Goal: Information Seeking & Learning: Learn about a topic

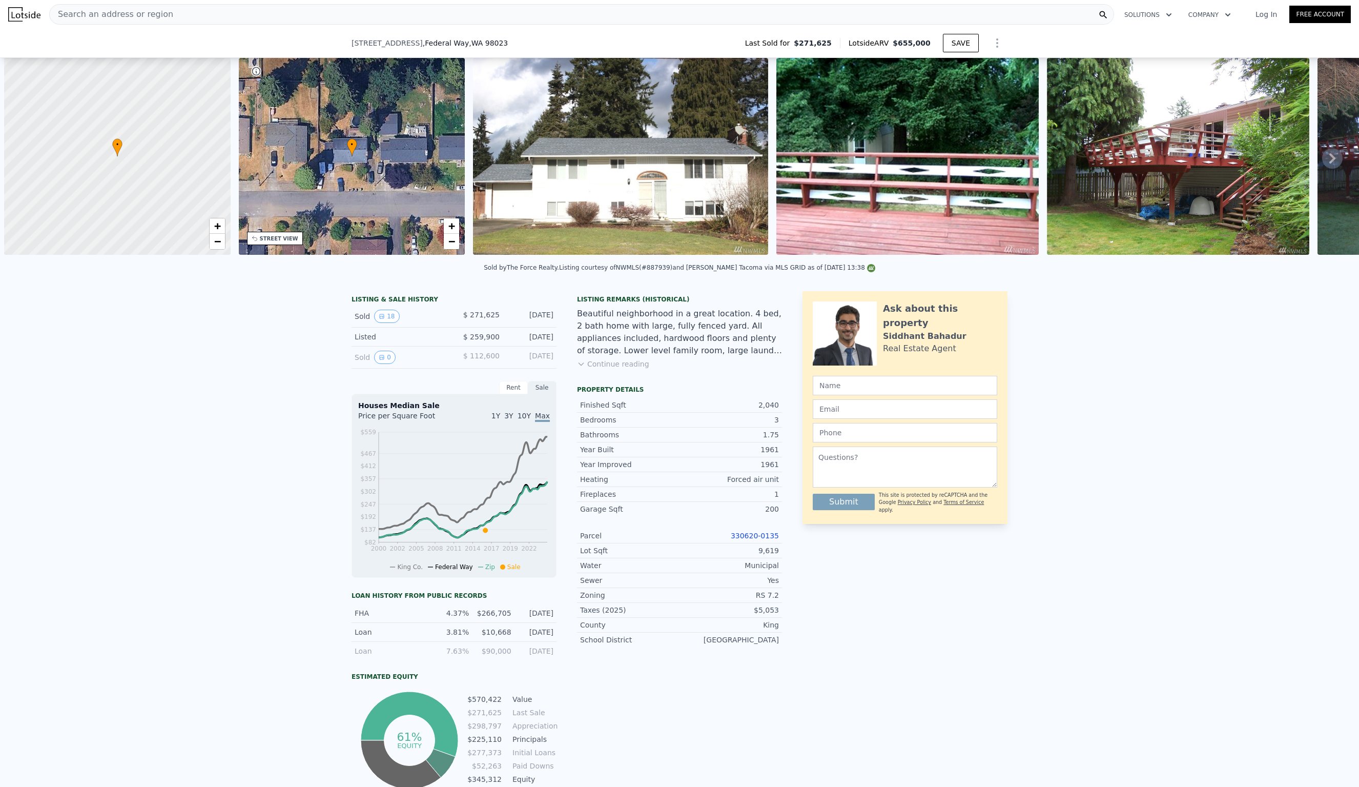
scroll to position [0, 4]
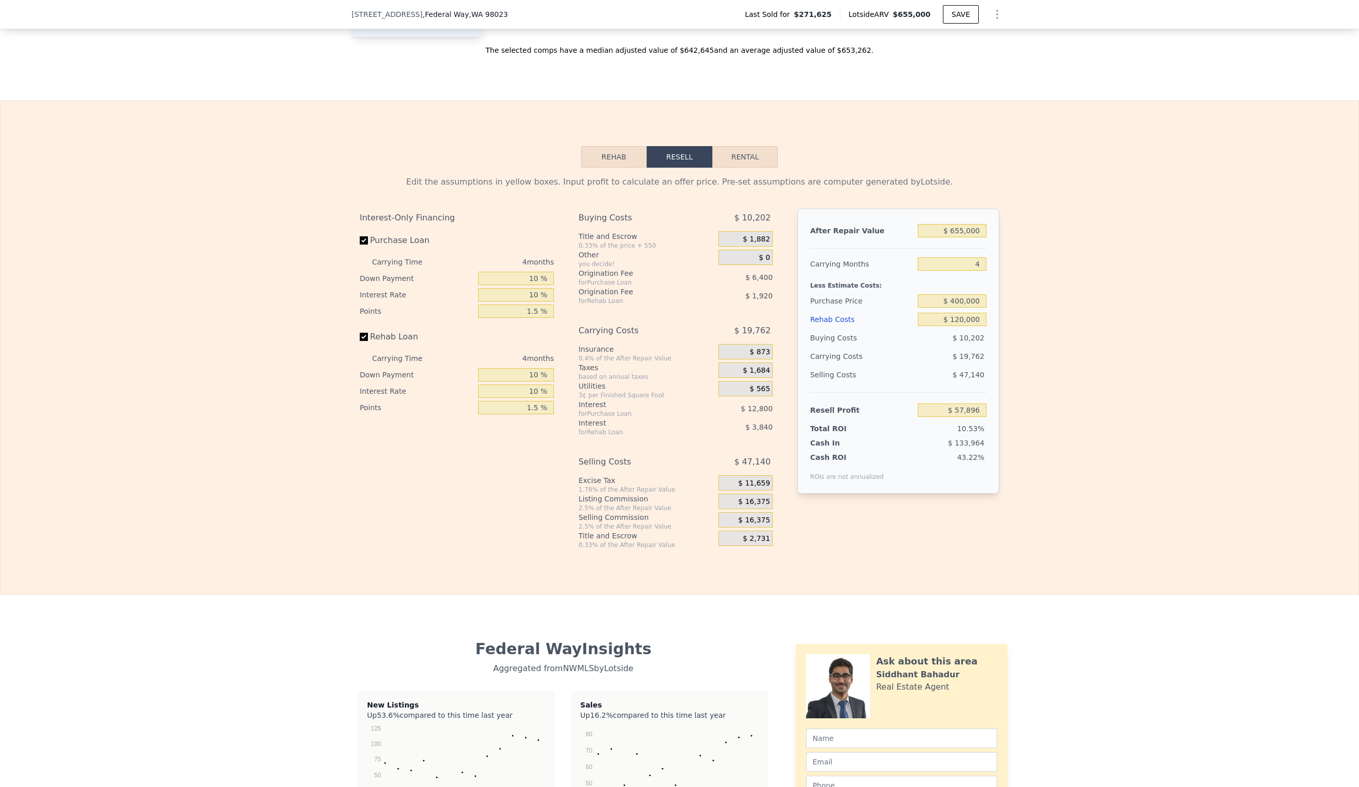
type input "5"
type input "$ 0"
type input "$ 315,666"
type input "$ 271,625"
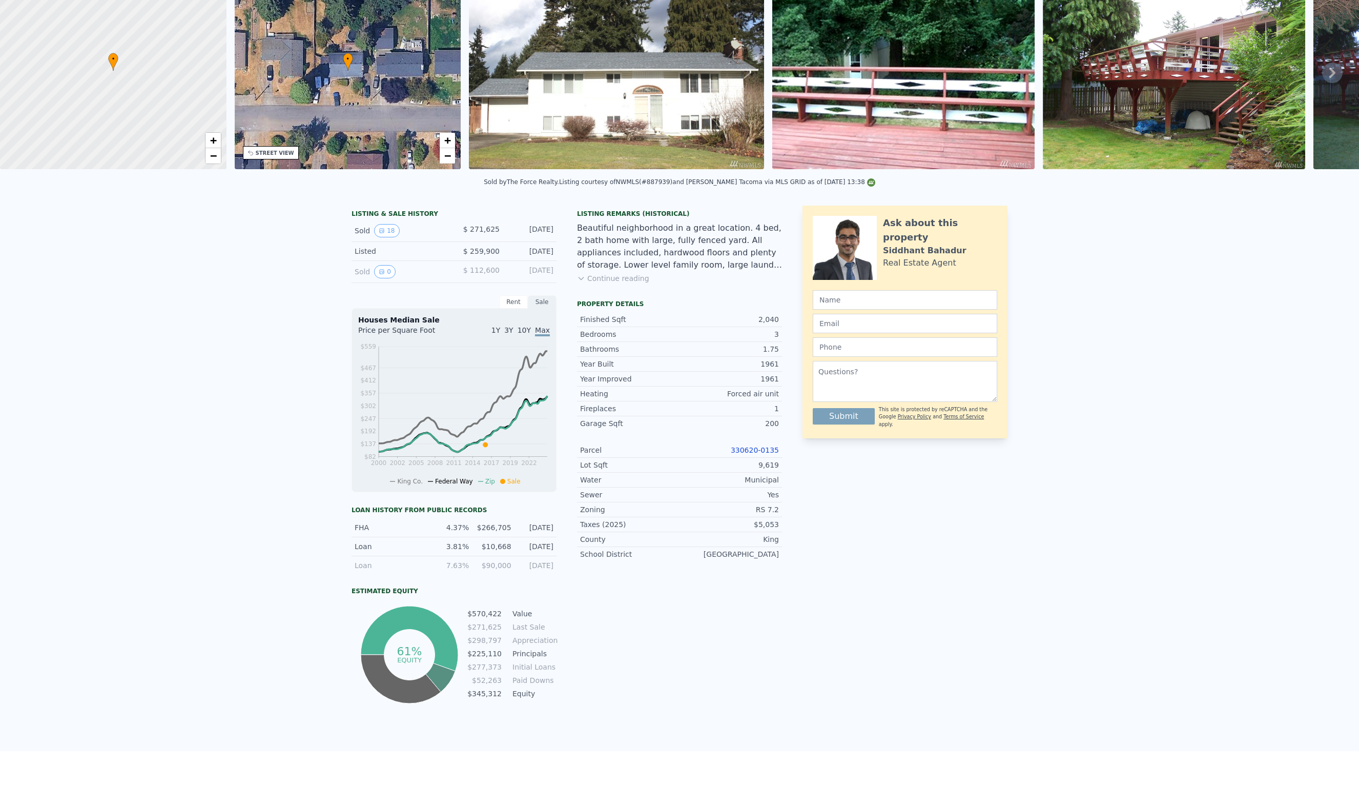
scroll to position [0, 0]
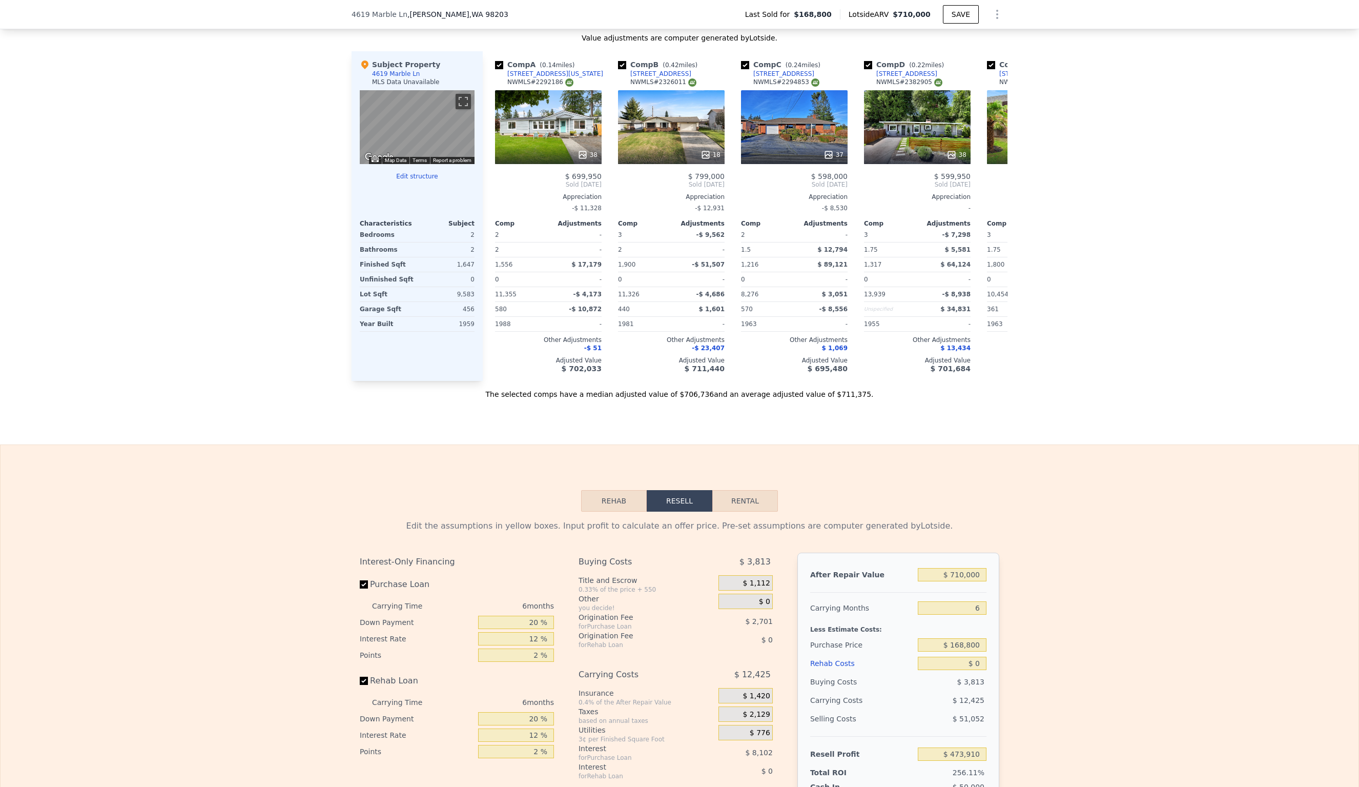
scroll to position [998, 0]
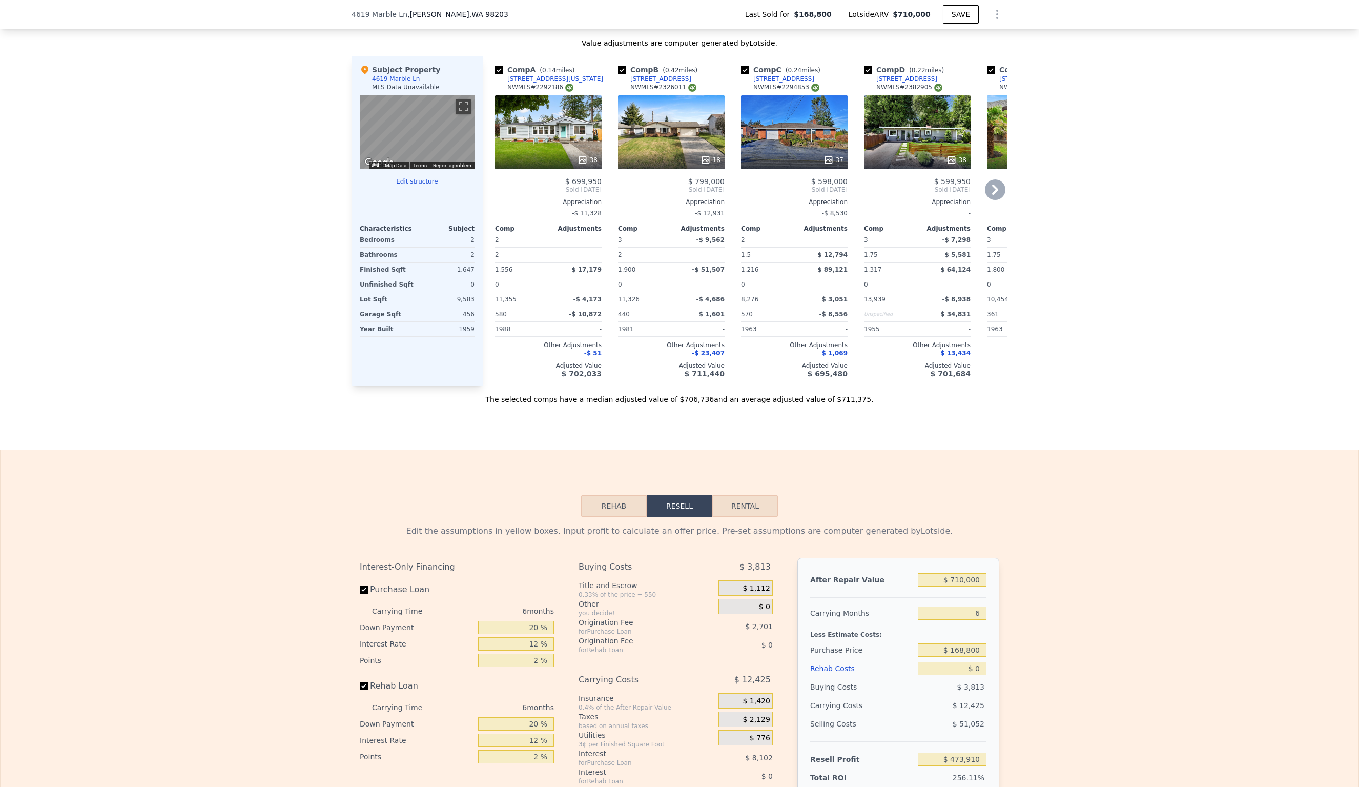
click at [535, 123] on div "38" at bounding box center [548, 132] width 107 height 74
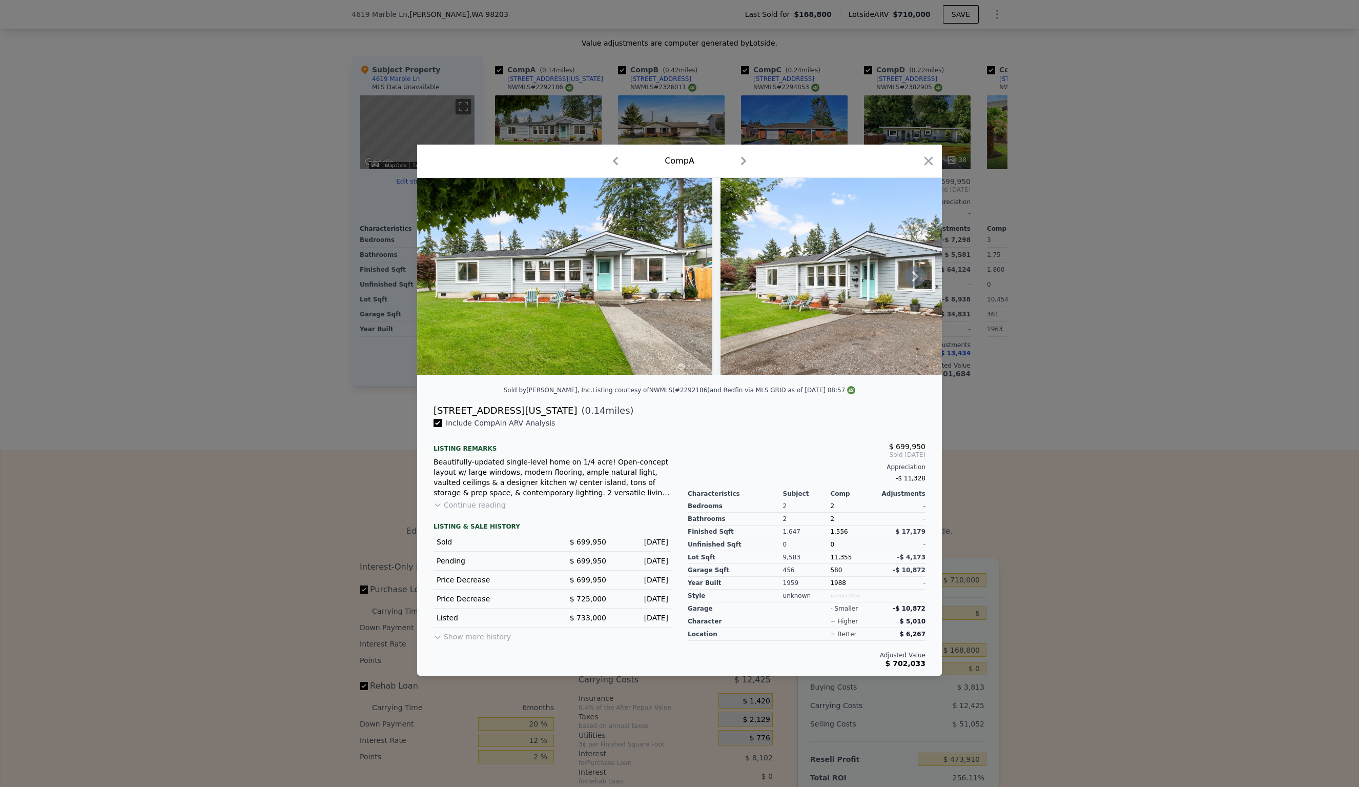
click at [919, 276] on icon at bounding box center [915, 276] width 20 height 20
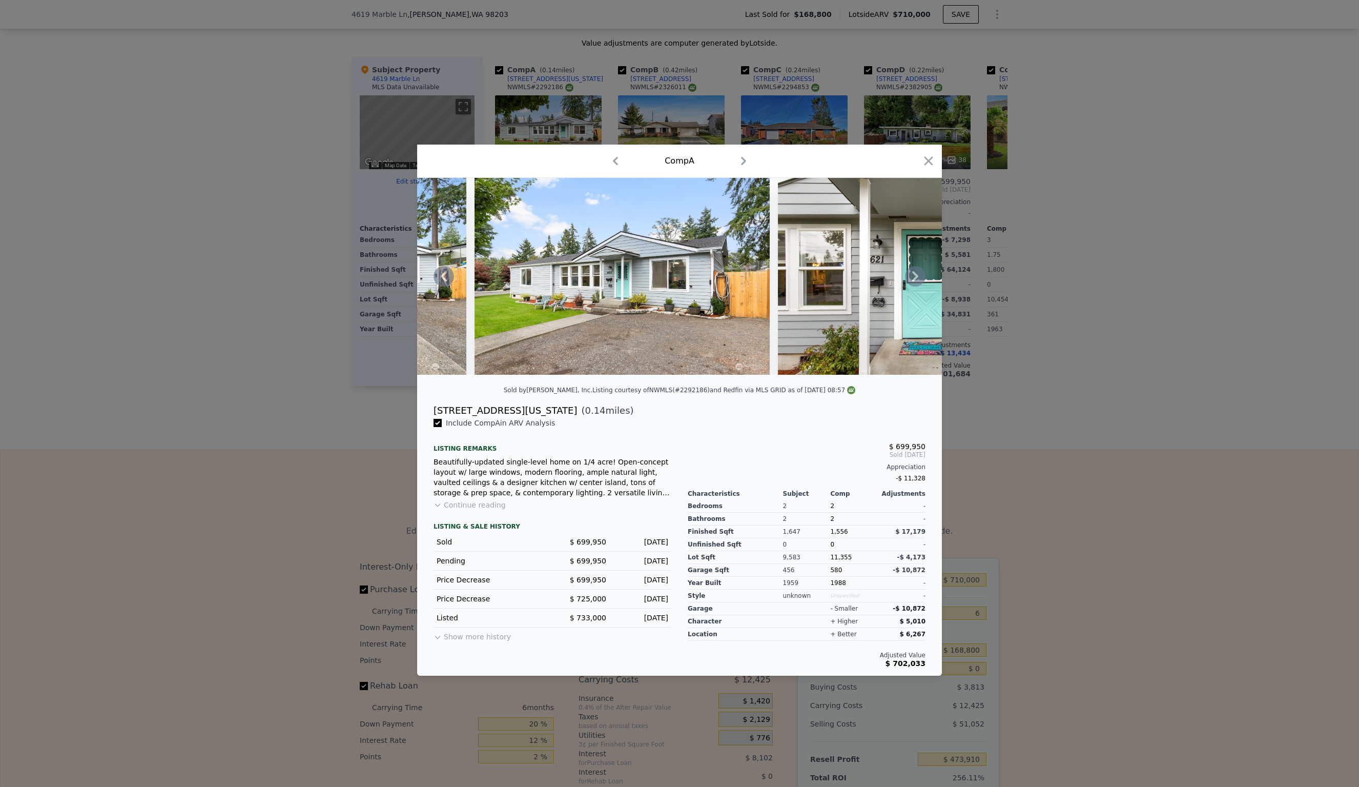
click at [919, 276] on icon at bounding box center [915, 276] width 20 height 20
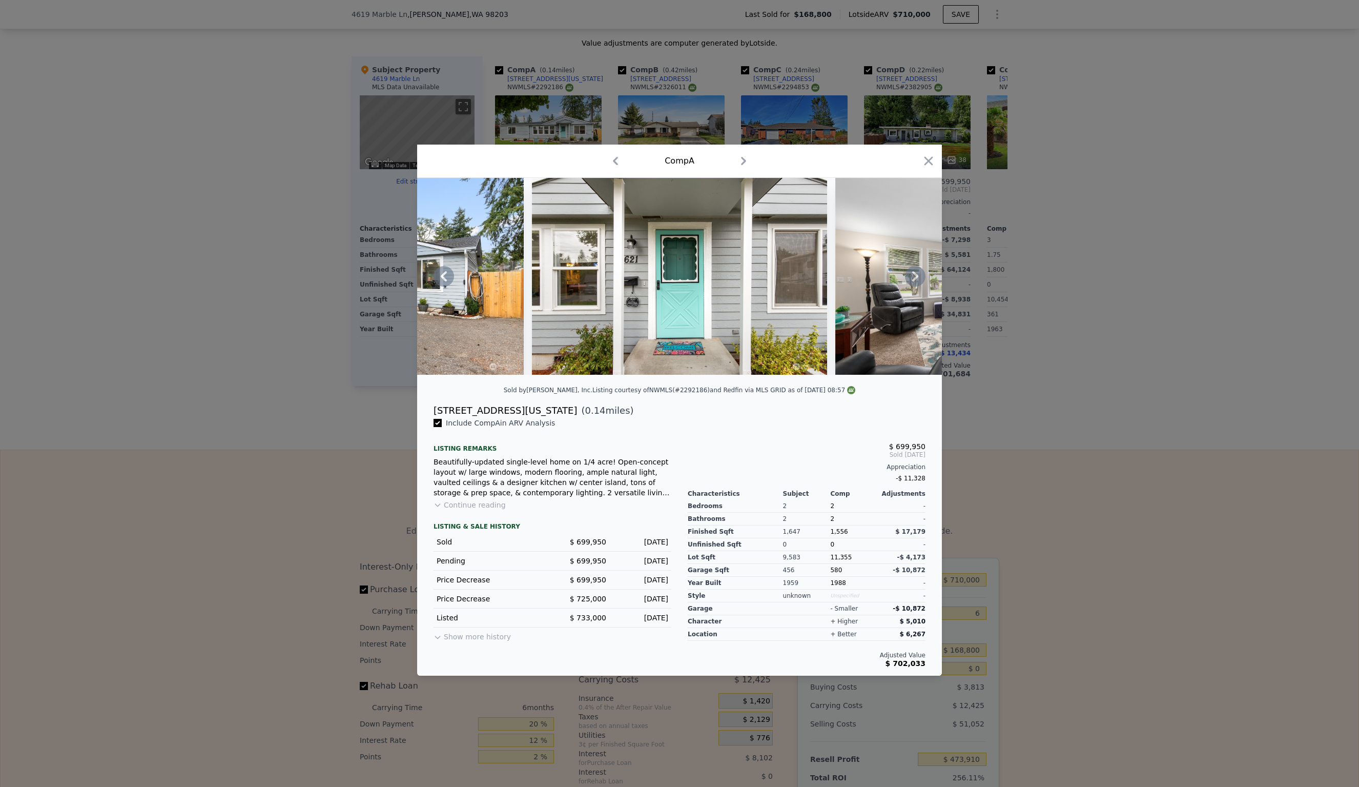
click at [919, 276] on icon at bounding box center [915, 276] width 20 height 20
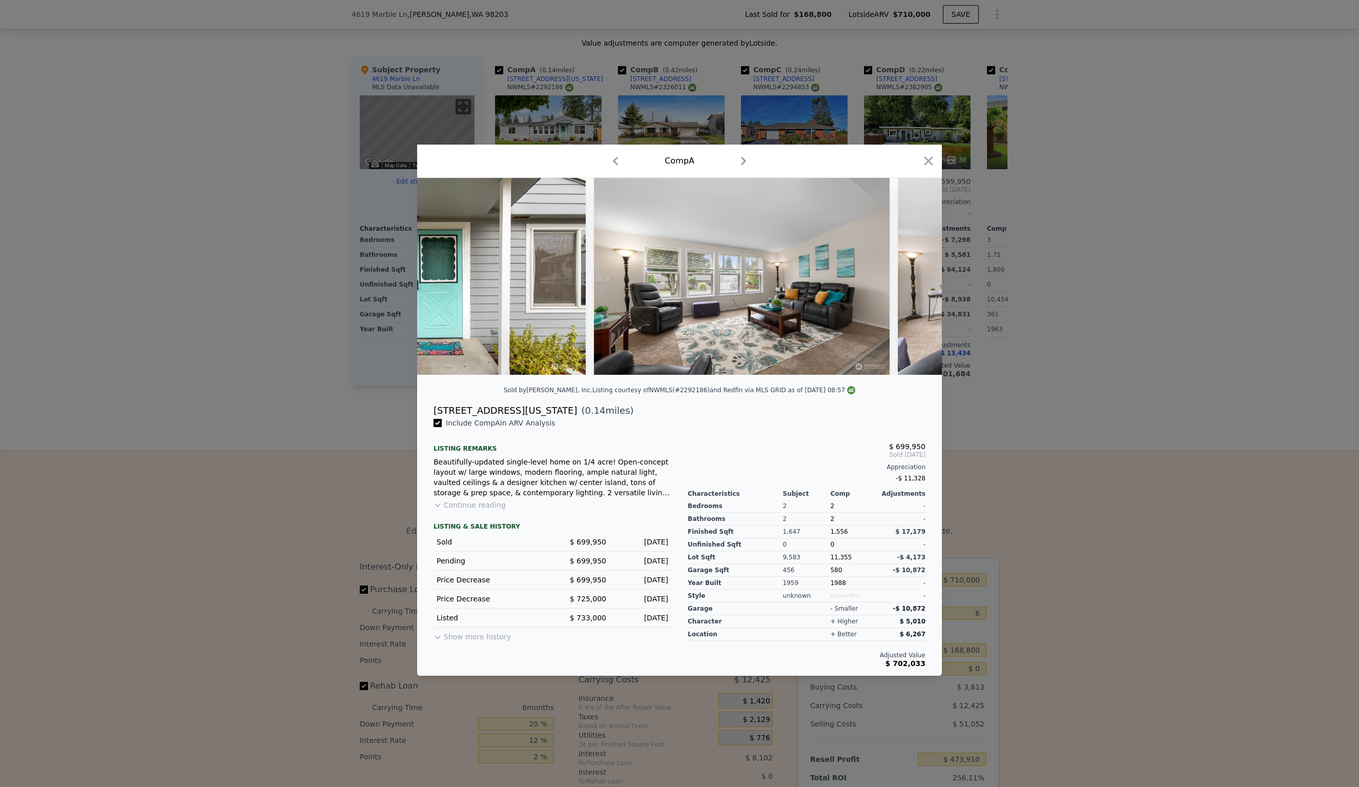
scroll to position [0, 738]
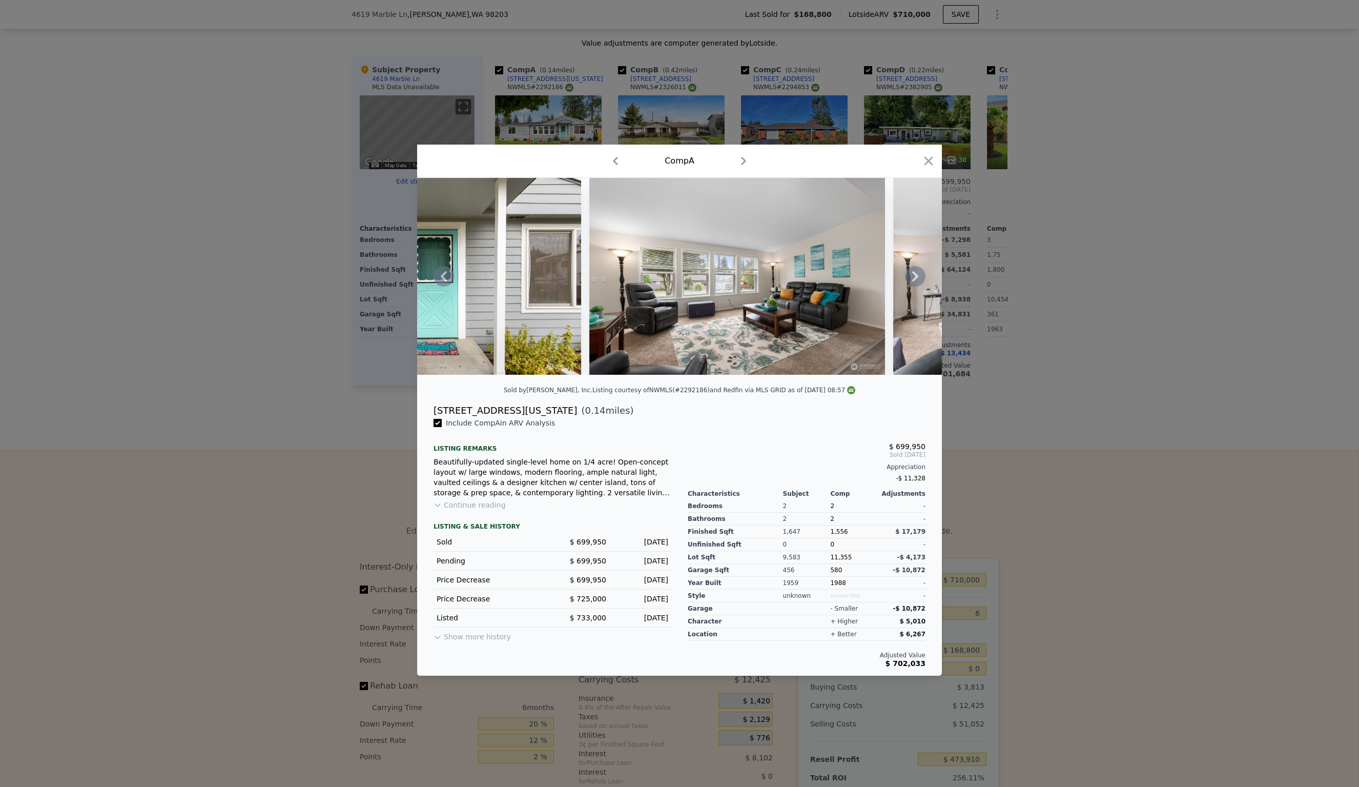
click at [919, 276] on icon at bounding box center [915, 276] width 20 height 20
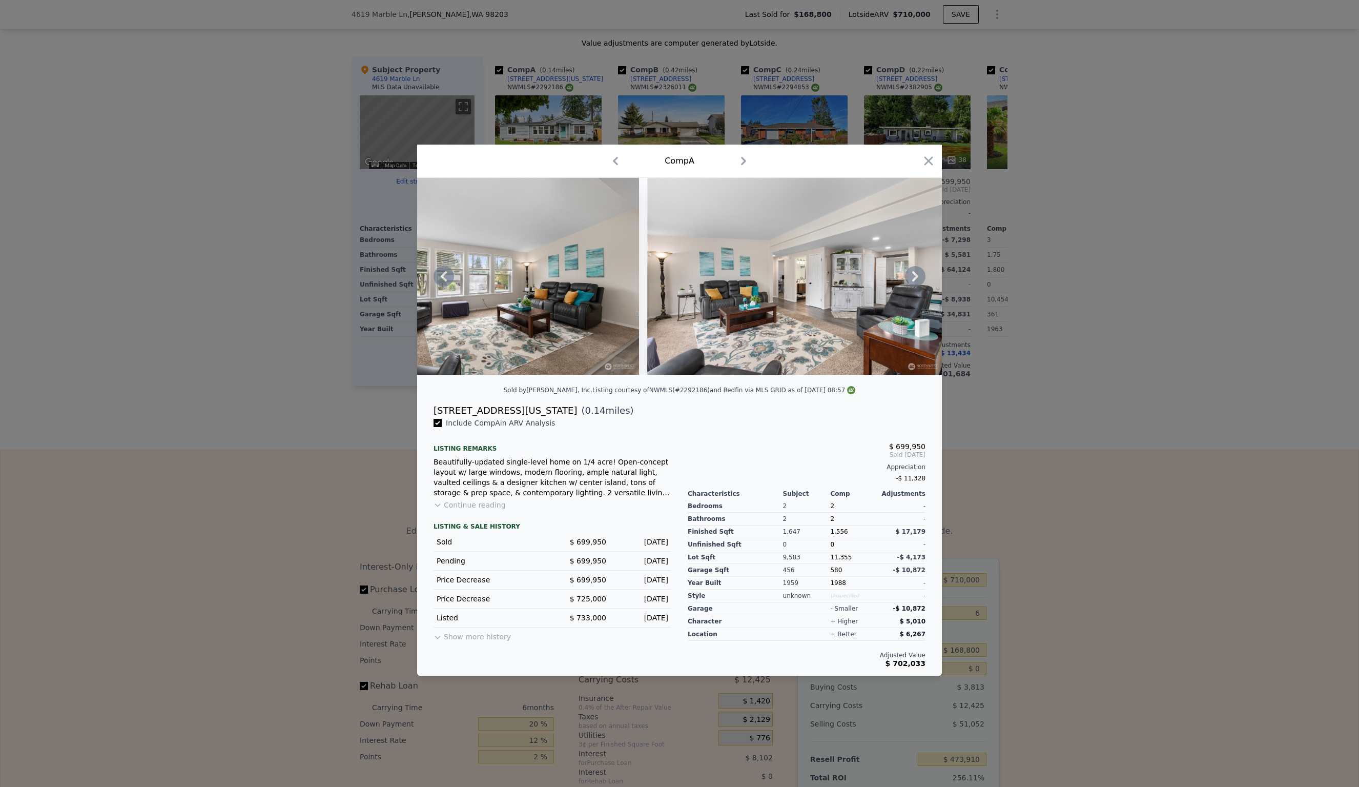
click at [919, 276] on icon at bounding box center [915, 276] width 20 height 20
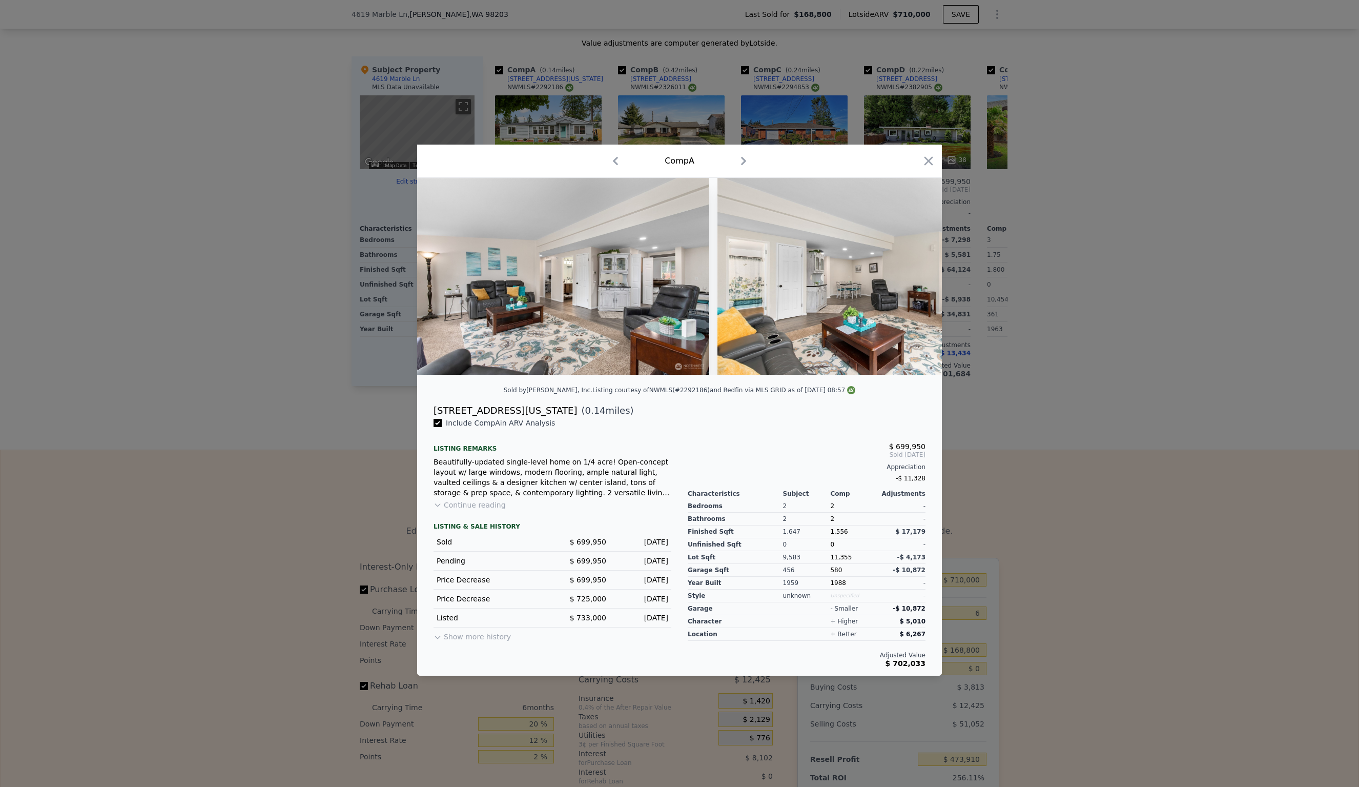
scroll to position [0, 1230]
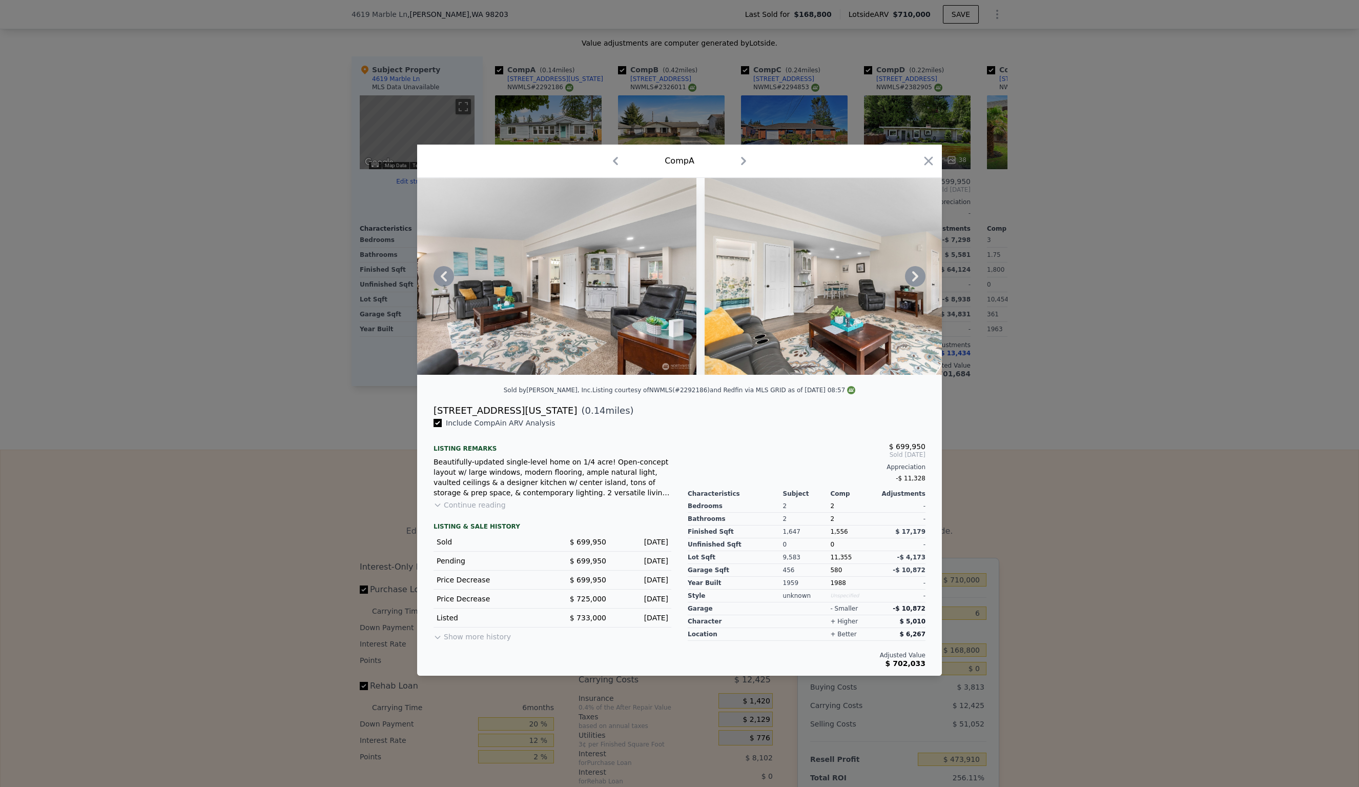
click at [919, 276] on div at bounding box center [679, 276] width 525 height 197
click at [917, 275] on icon at bounding box center [915, 276] width 6 height 10
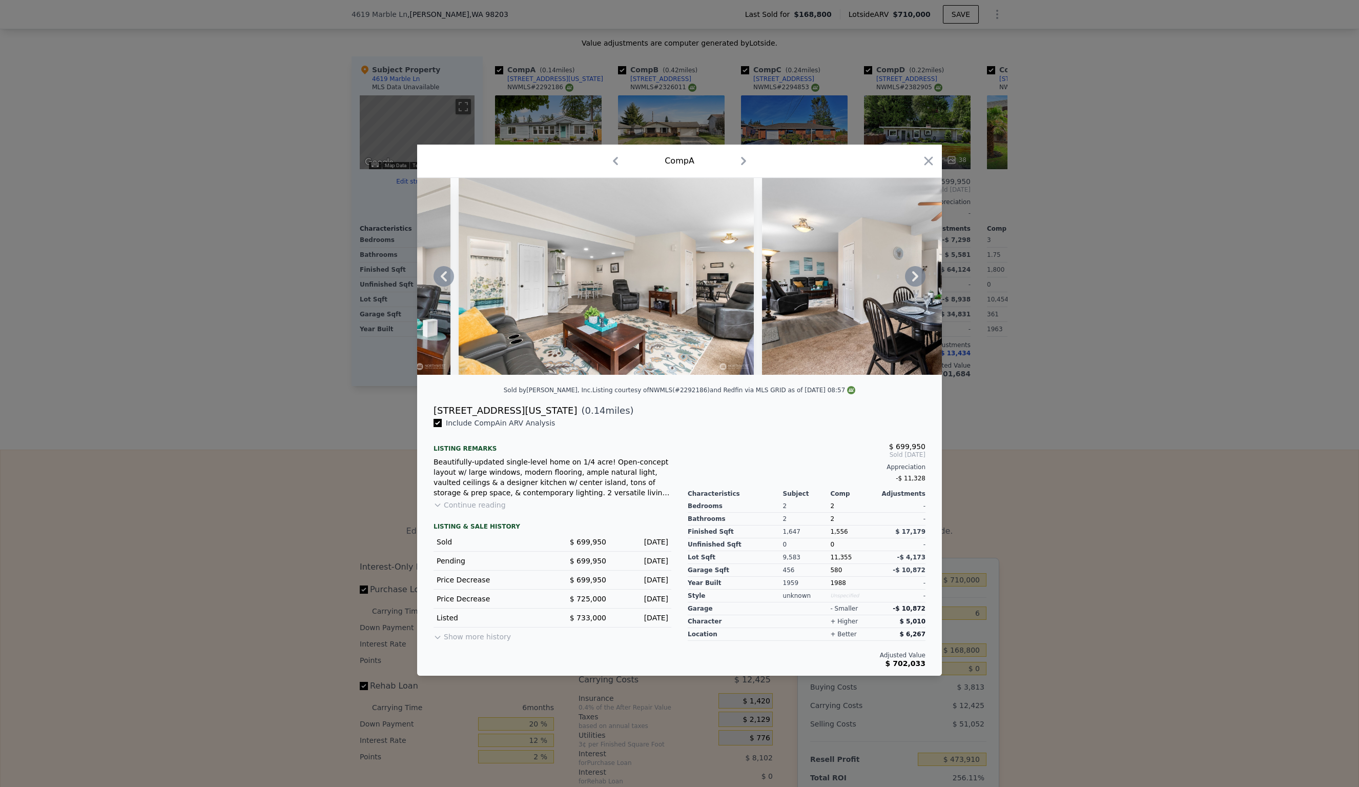
click at [917, 275] on icon at bounding box center [915, 276] width 6 height 10
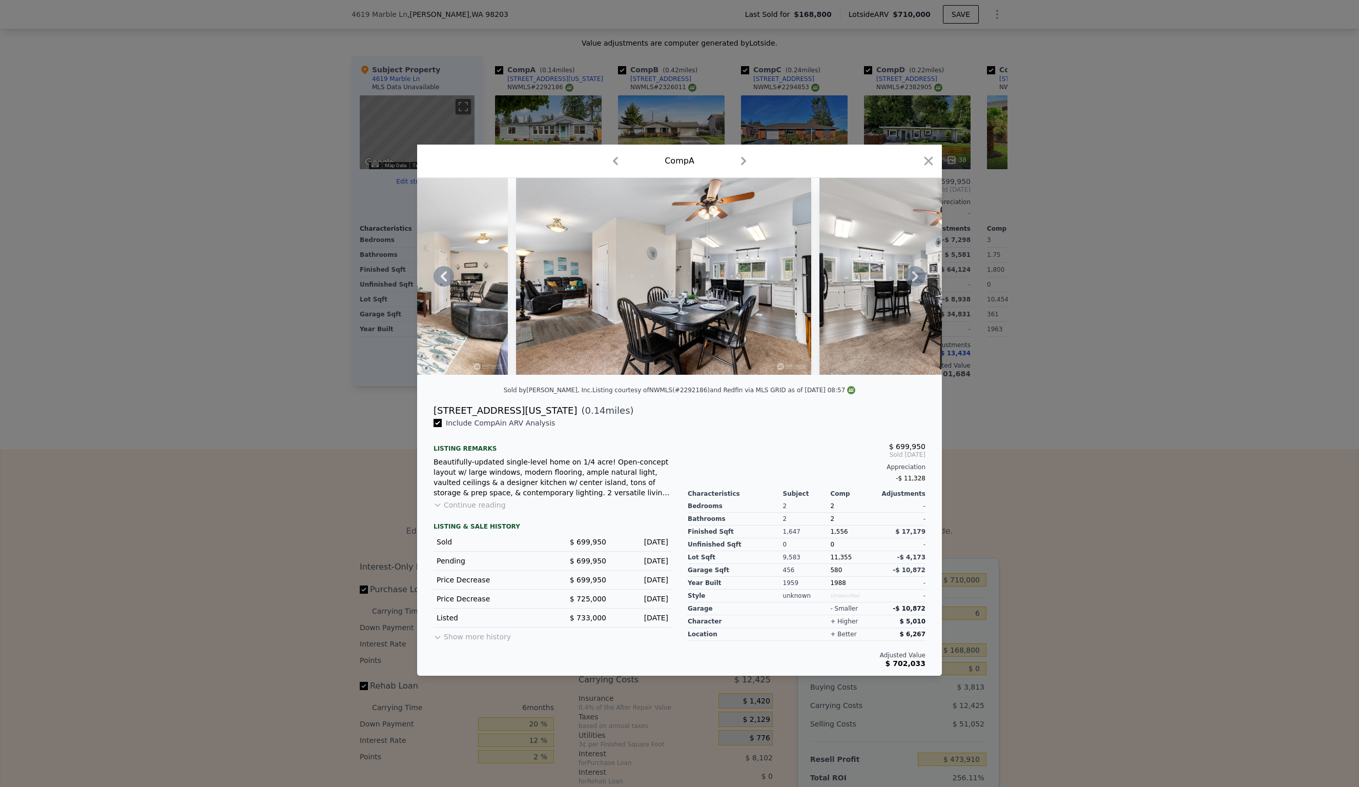
click at [917, 275] on icon at bounding box center [915, 276] width 6 height 10
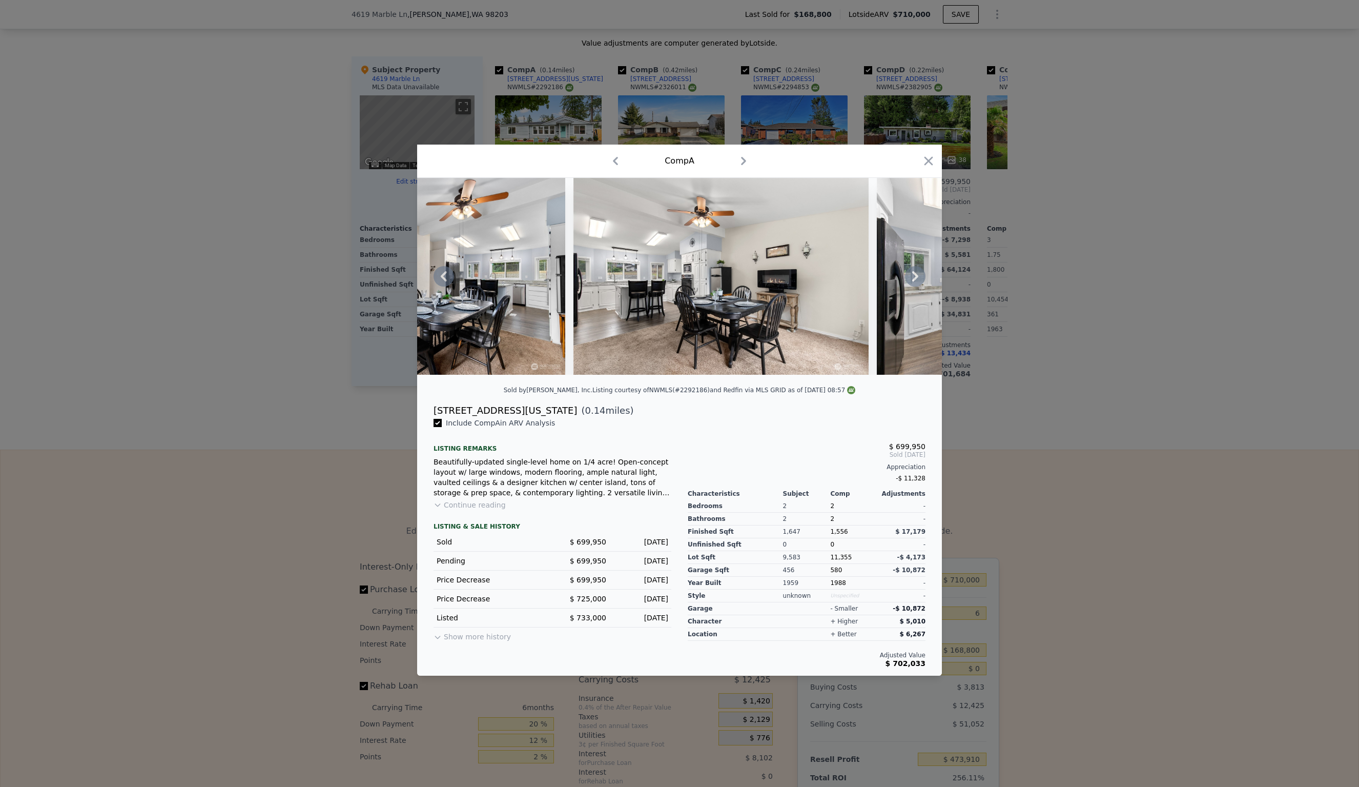
click at [917, 275] on icon at bounding box center [915, 276] width 6 height 10
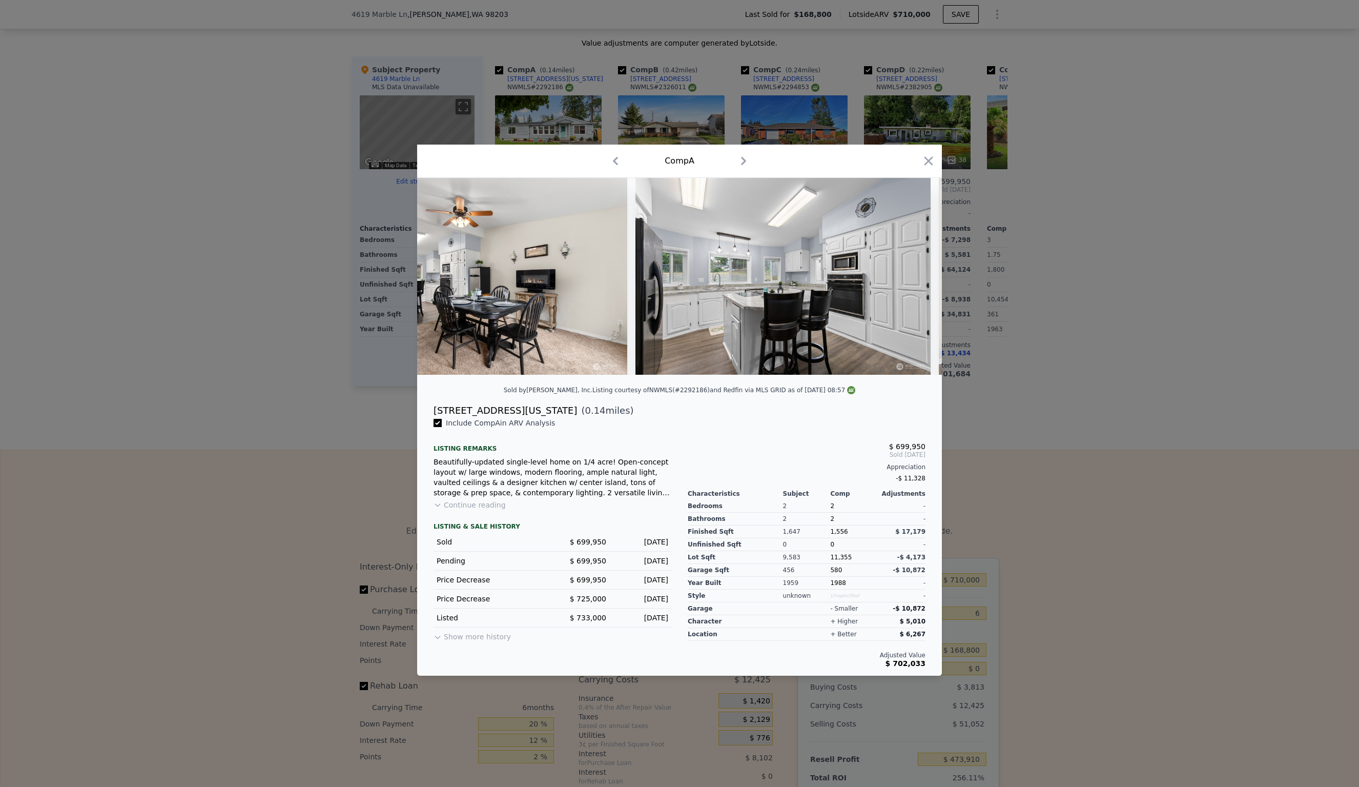
scroll to position [0, 2214]
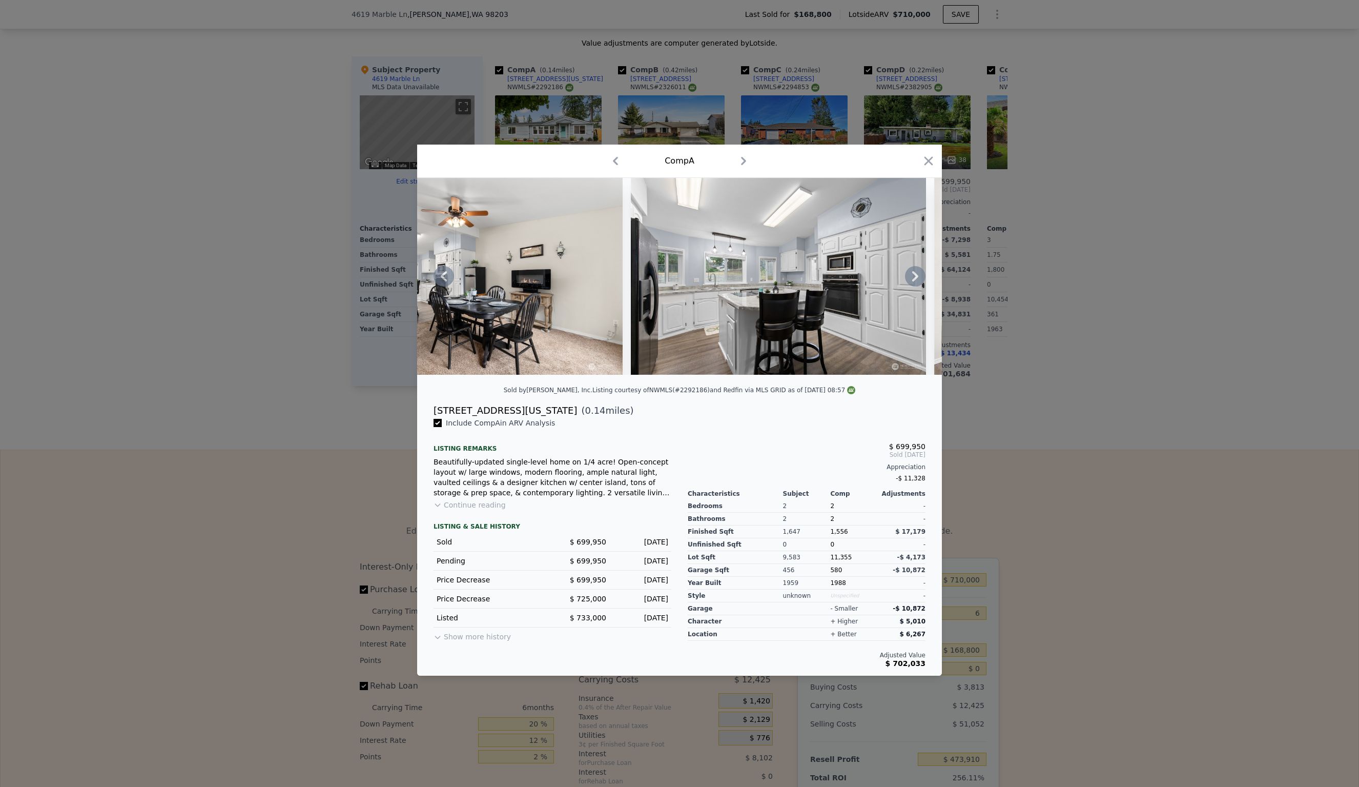
click at [917, 275] on div at bounding box center [679, 276] width 525 height 197
click at [916, 275] on icon at bounding box center [915, 276] width 6 height 10
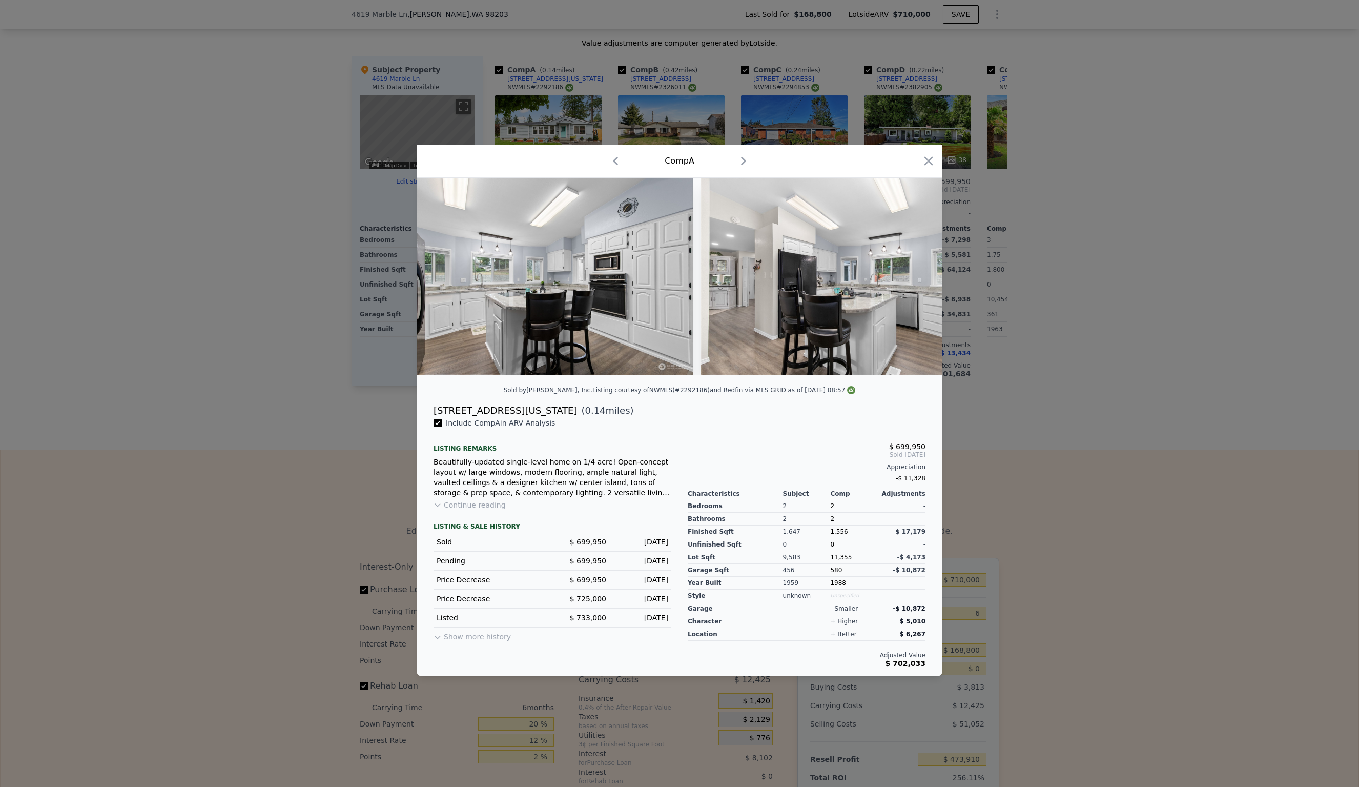
scroll to position [0, 2460]
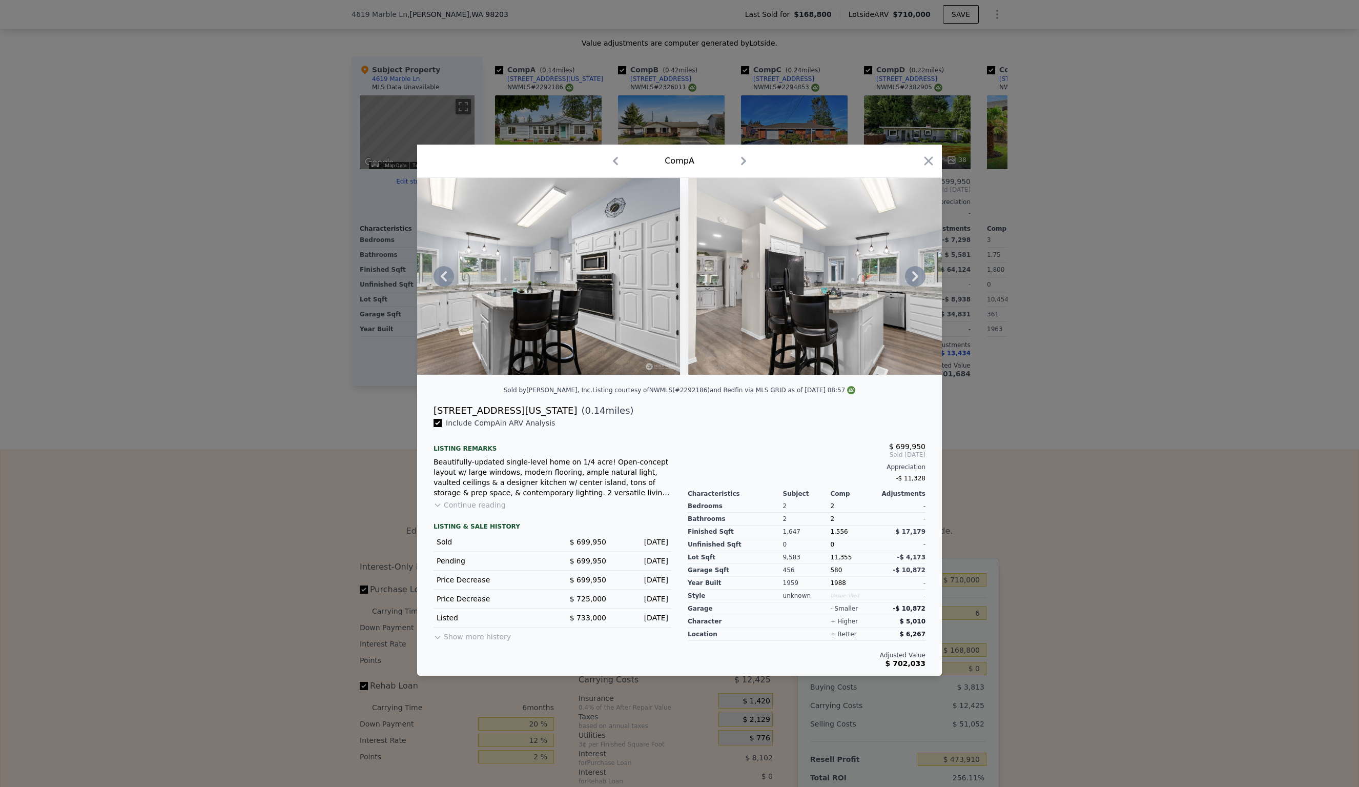
click at [913, 274] on icon at bounding box center [915, 276] width 20 height 20
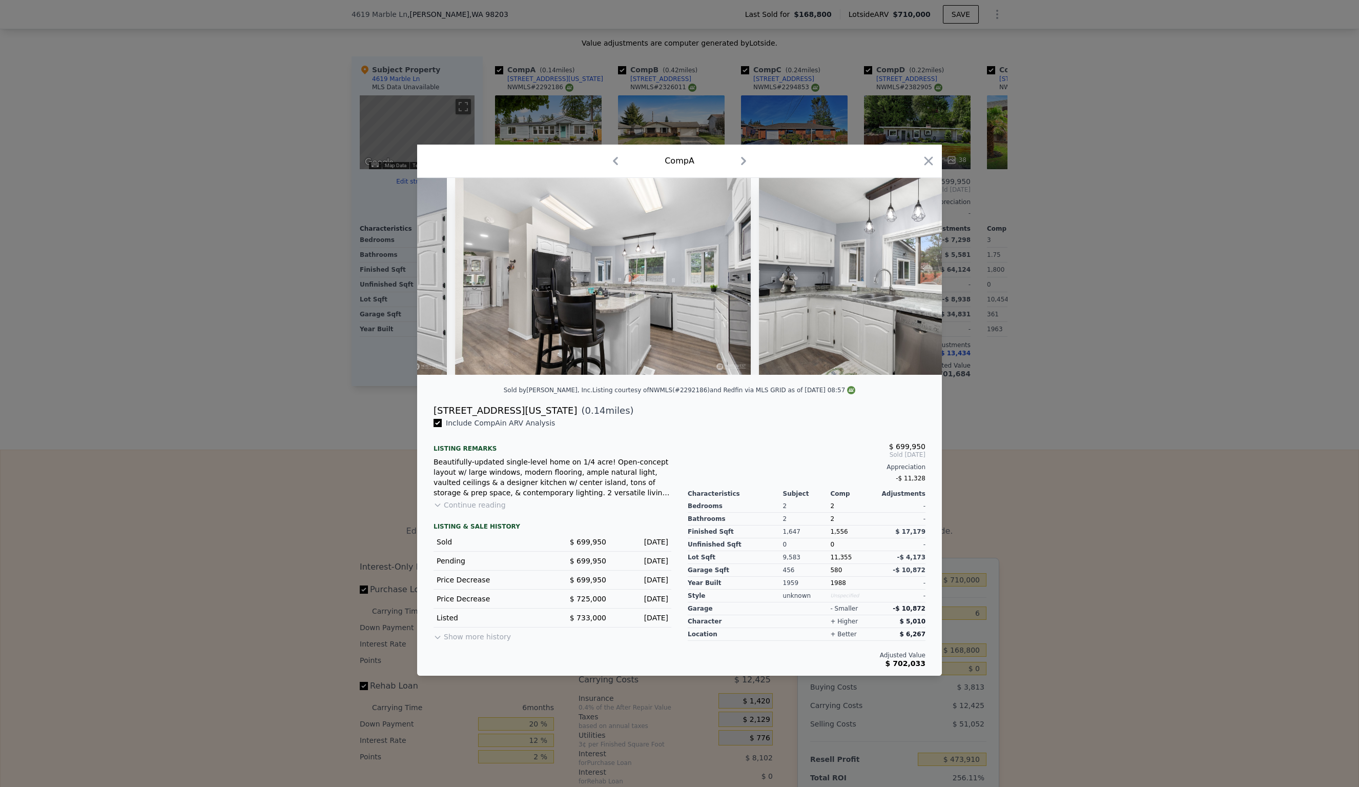
scroll to position [0, 2706]
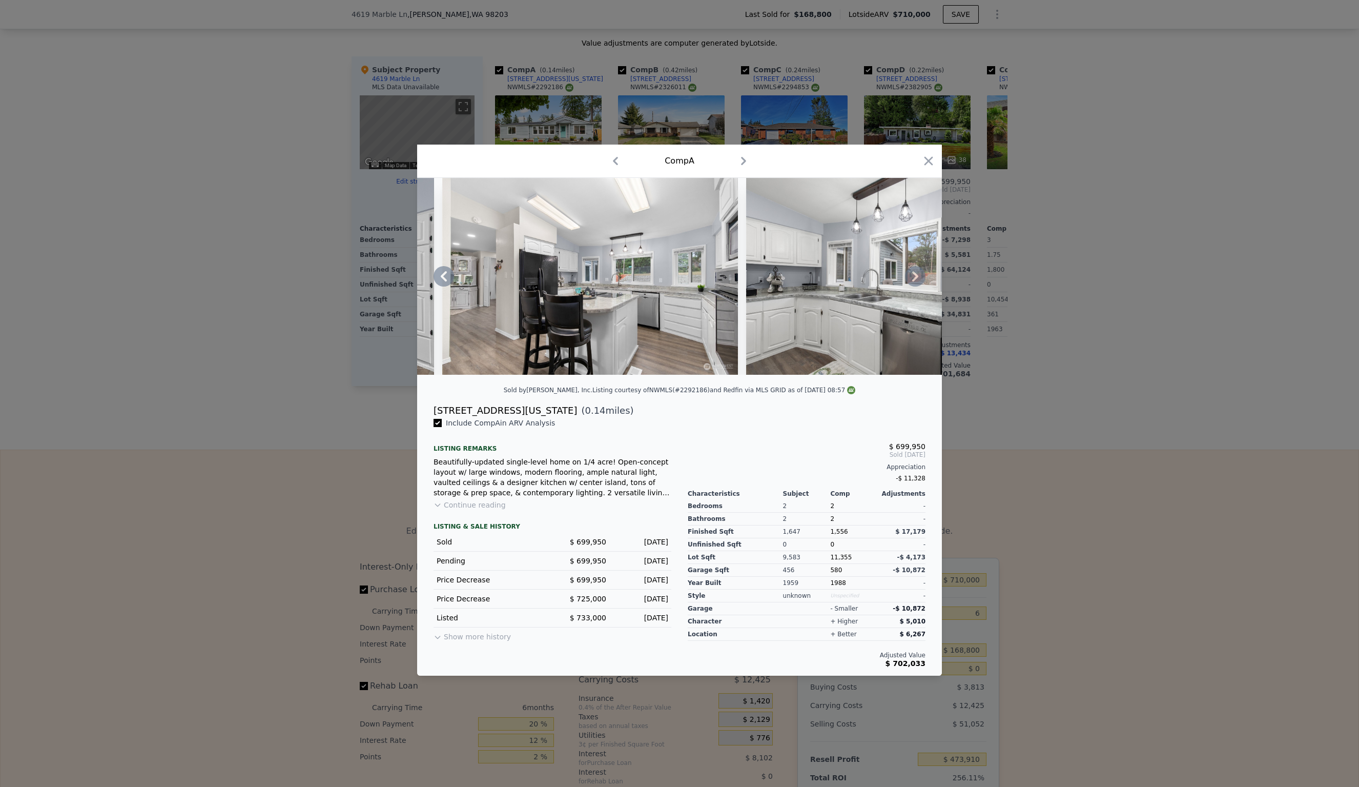
click at [916, 274] on icon at bounding box center [915, 276] width 6 height 10
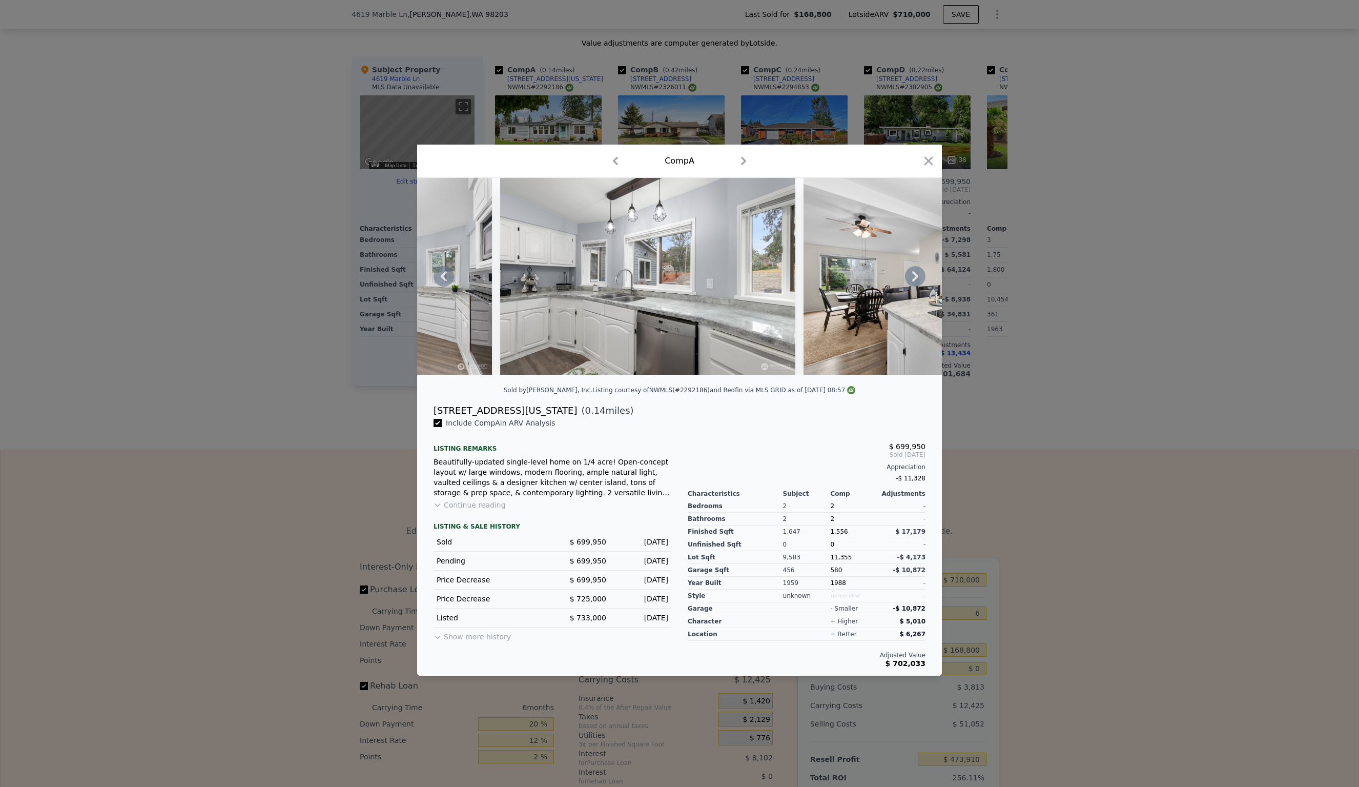
click at [916, 274] on icon at bounding box center [915, 276] width 6 height 10
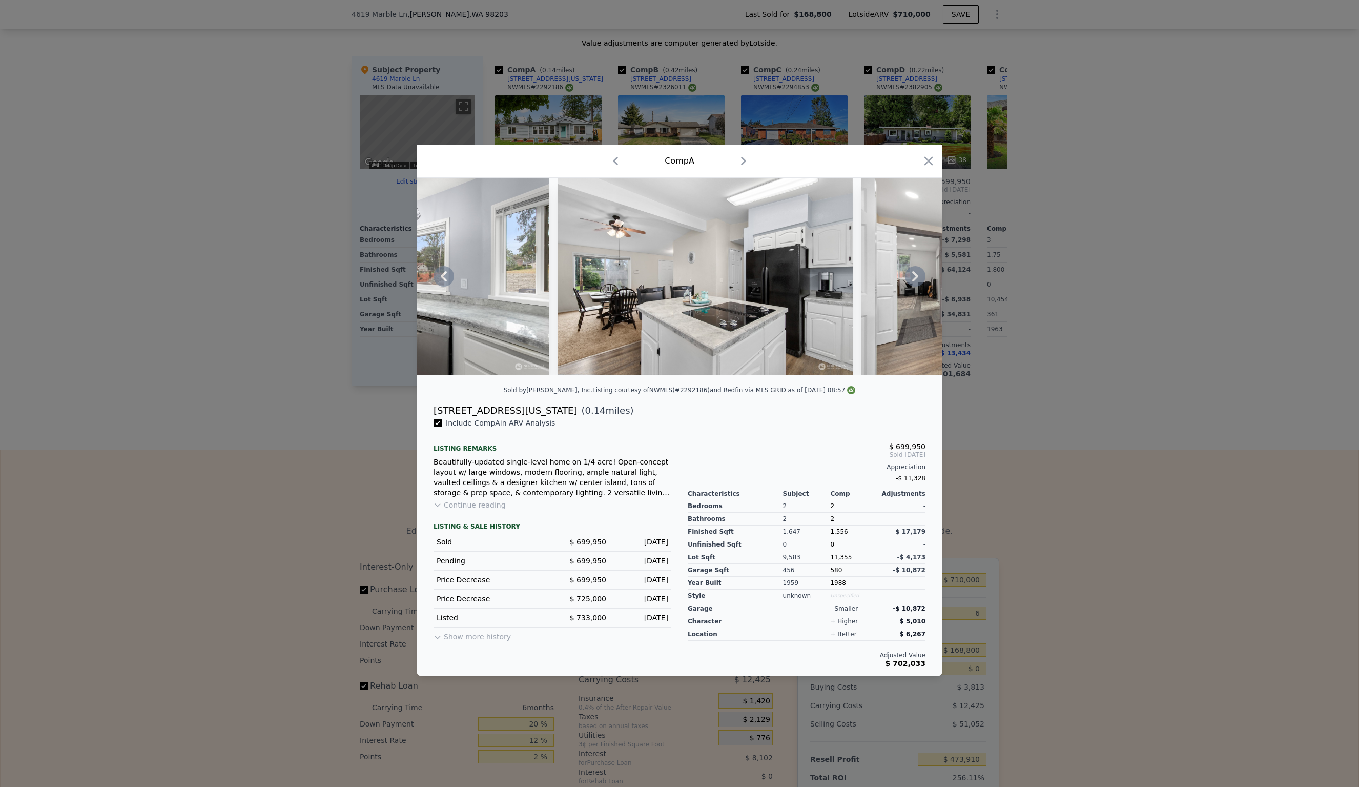
click at [916, 274] on icon at bounding box center [915, 276] width 6 height 10
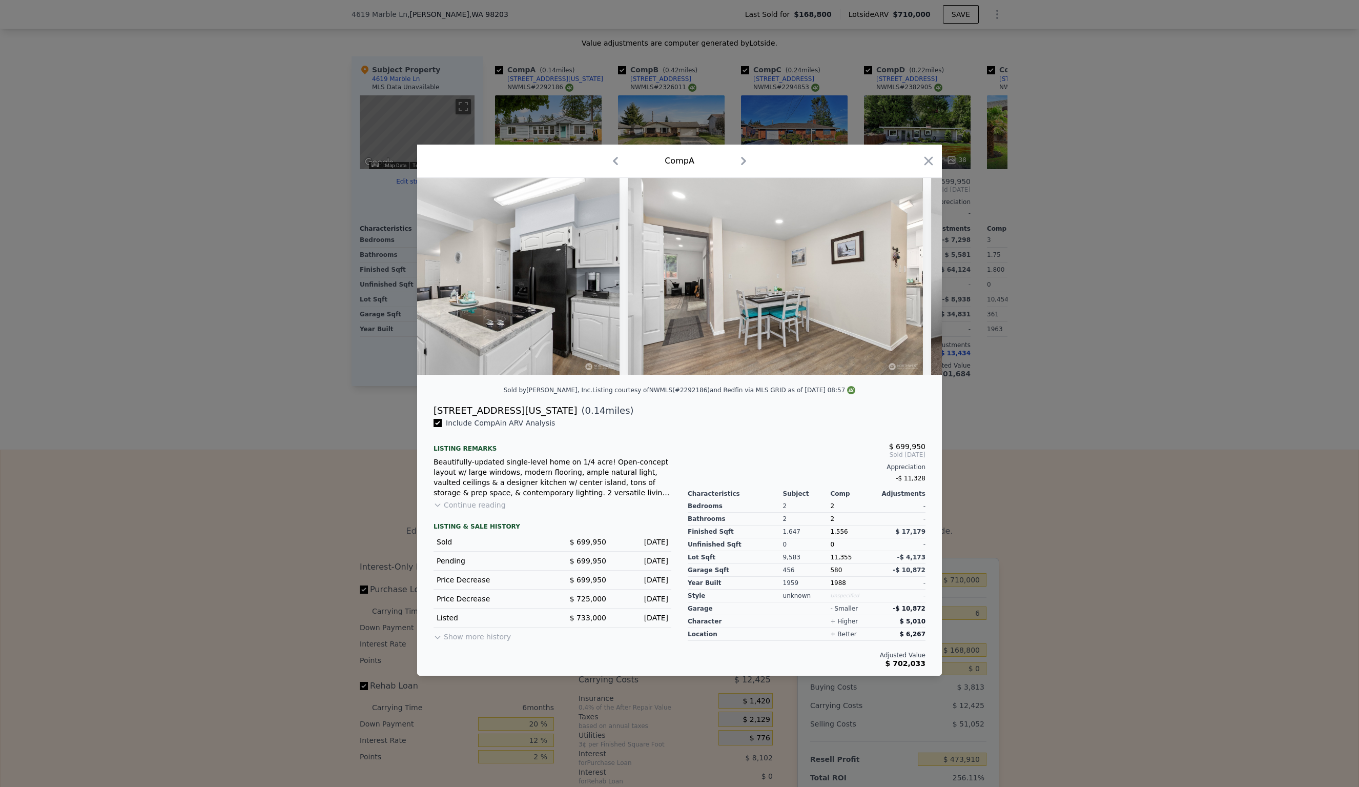
scroll to position [0, 3444]
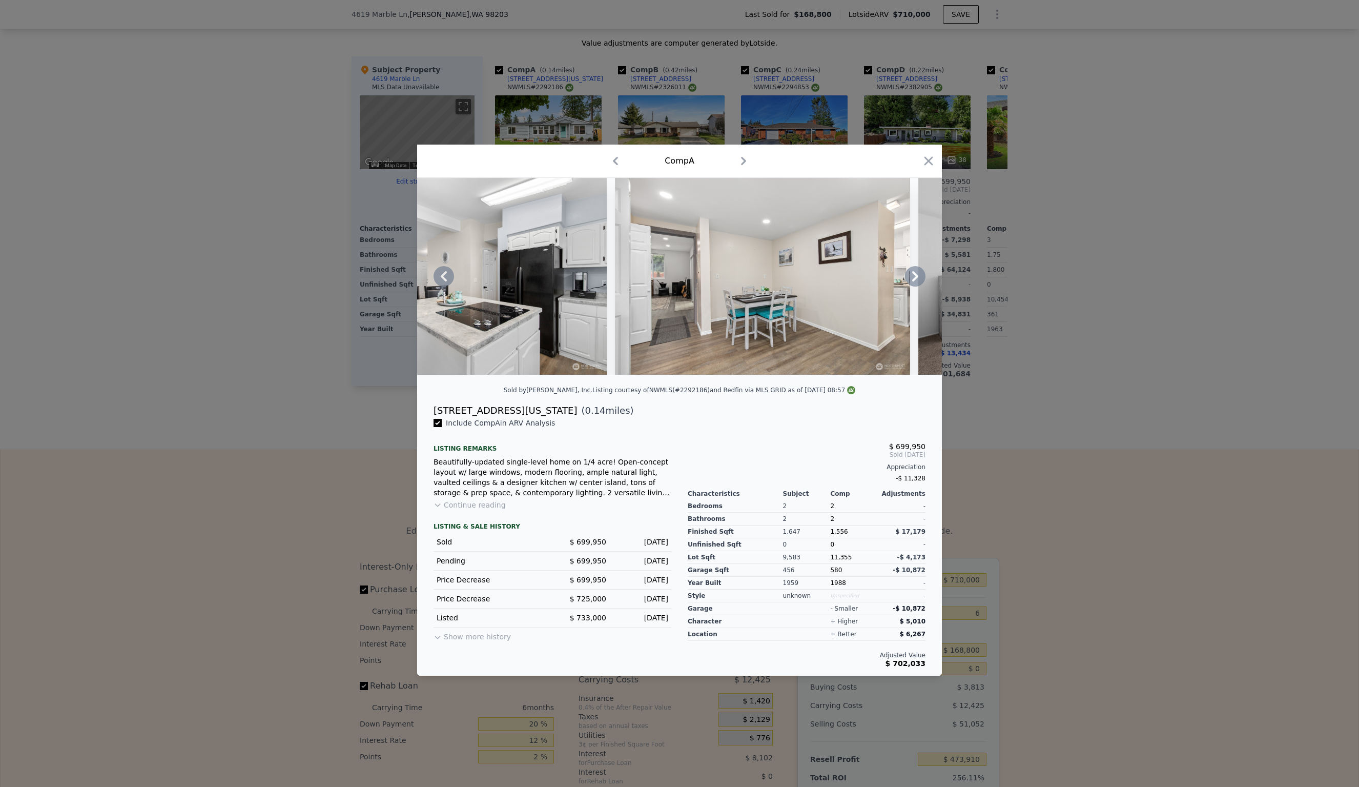
click at [916, 274] on div at bounding box center [679, 276] width 525 height 197
click at [917, 274] on icon at bounding box center [915, 276] width 20 height 20
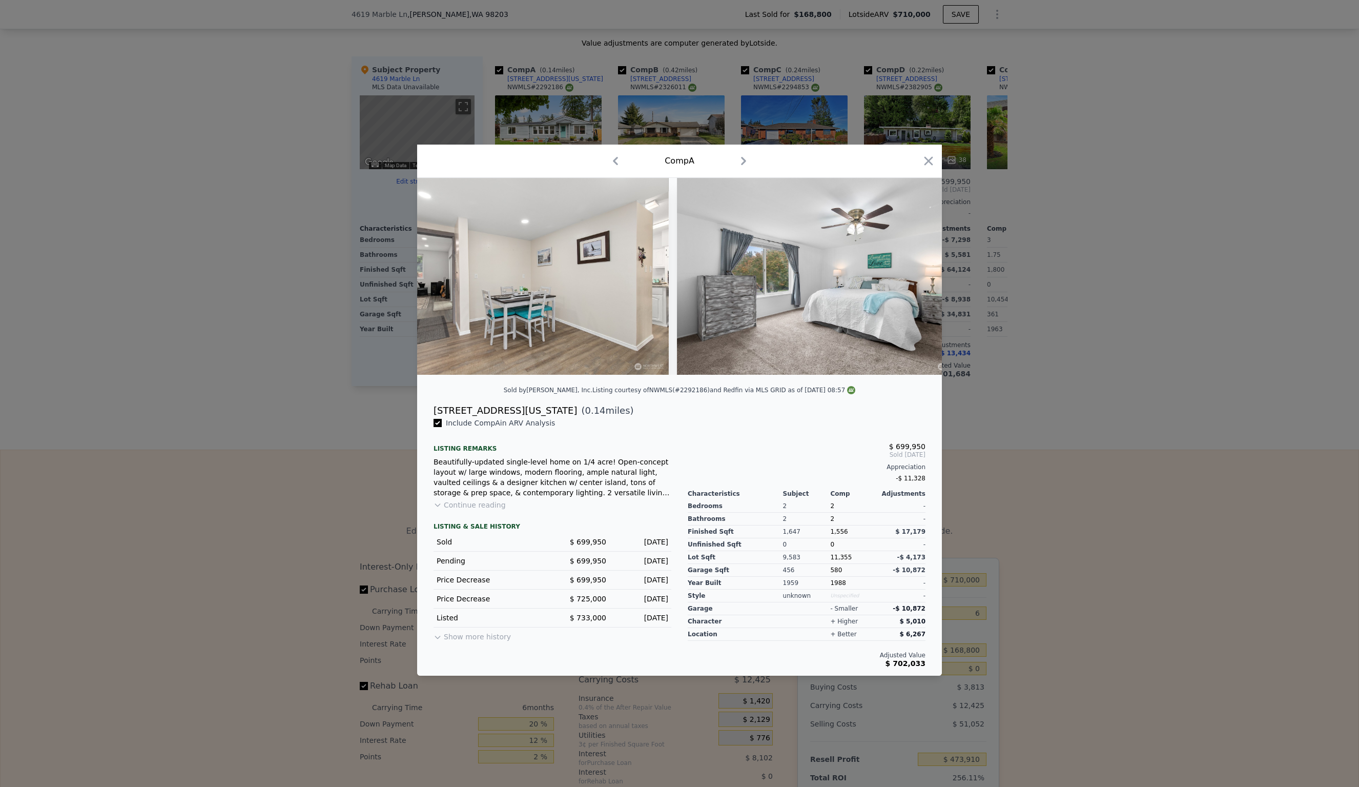
scroll to position [0, 3690]
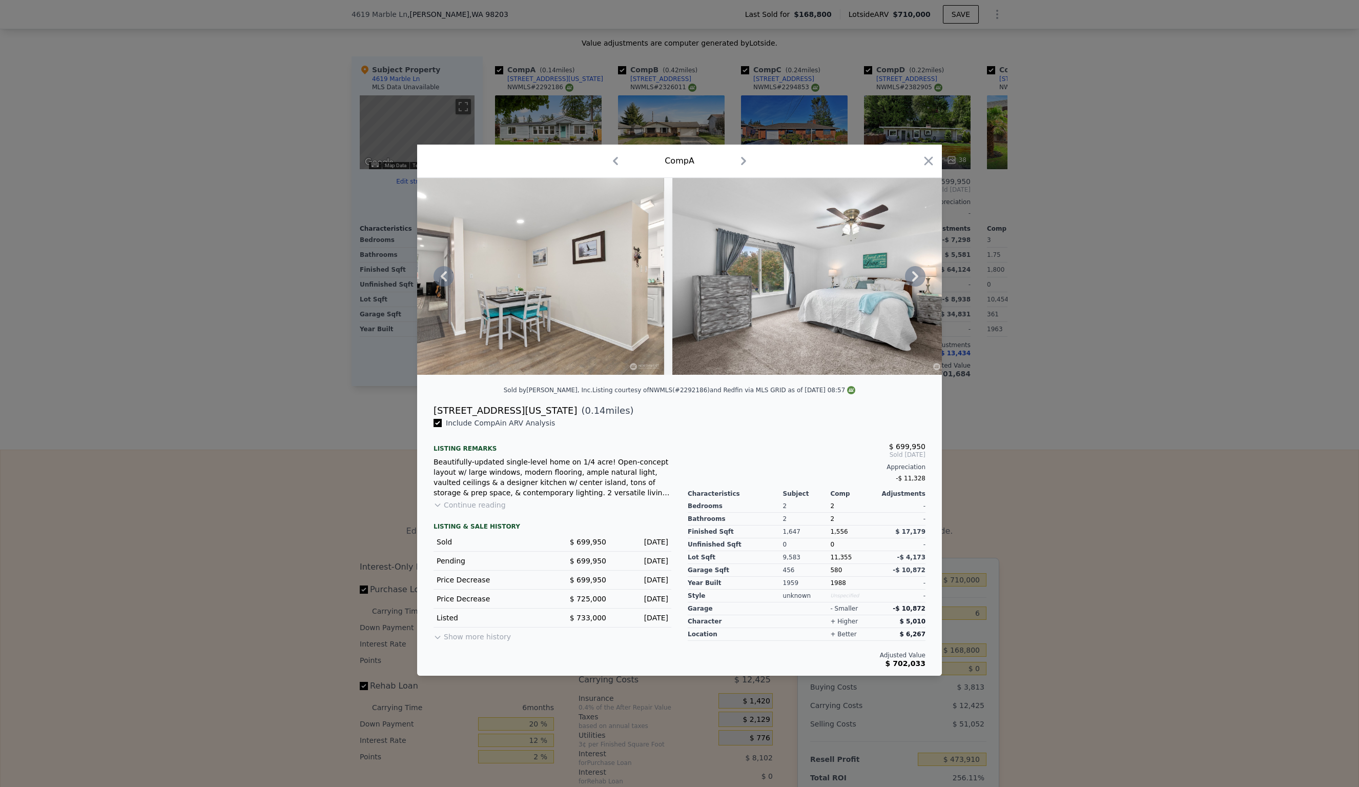
click at [918, 276] on icon at bounding box center [915, 276] width 6 height 10
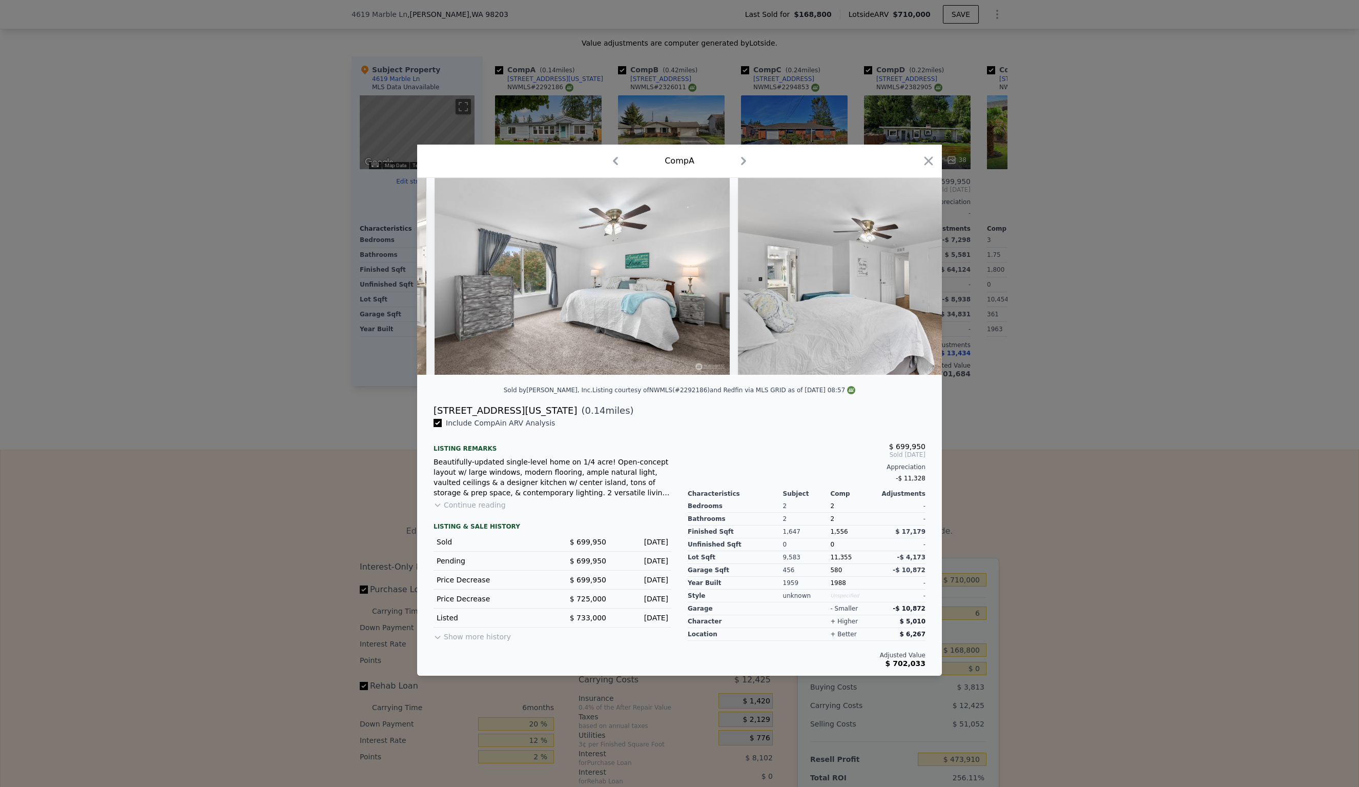
scroll to position [0, 3936]
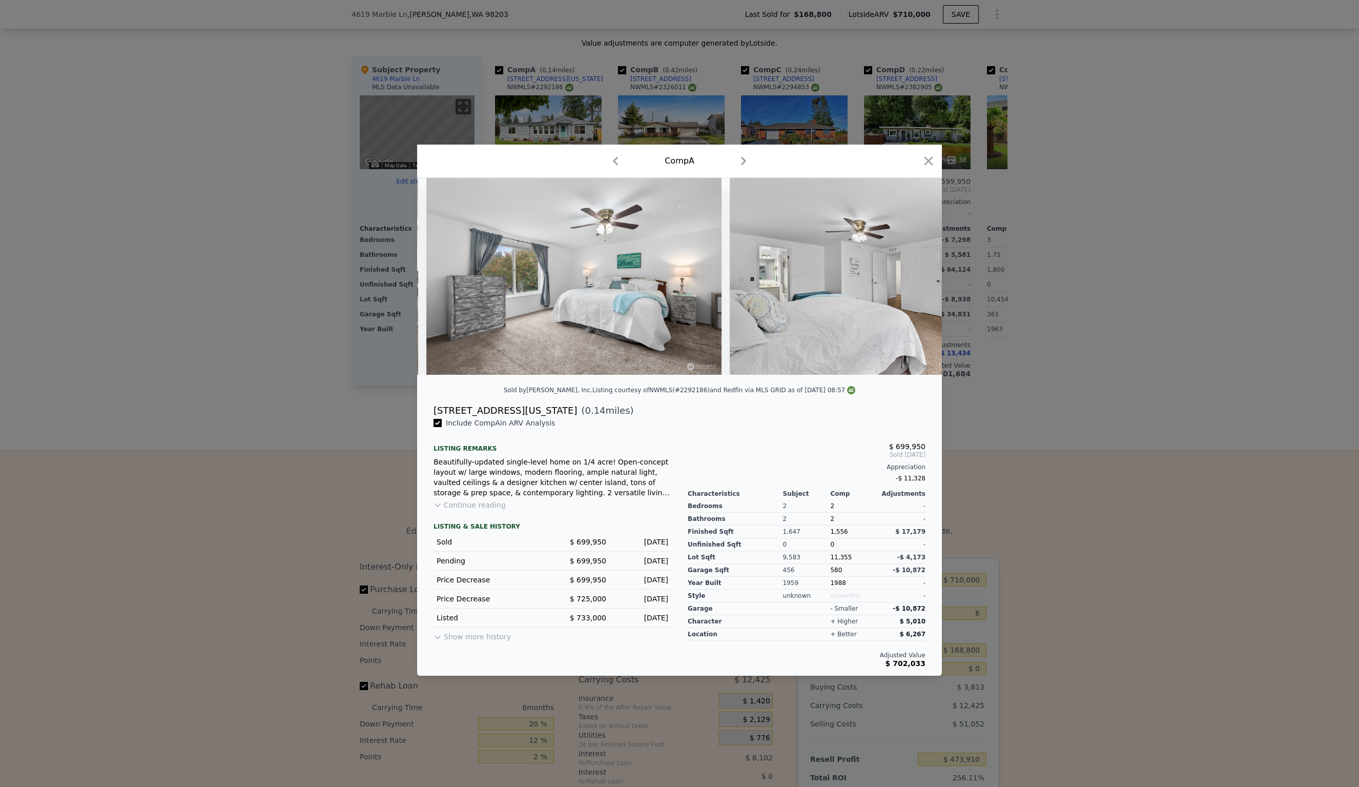
click at [918, 276] on div at bounding box center [679, 276] width 525 height 197
click at [918, 276] on icon at bounding box center [915, 276] width 6 height 10
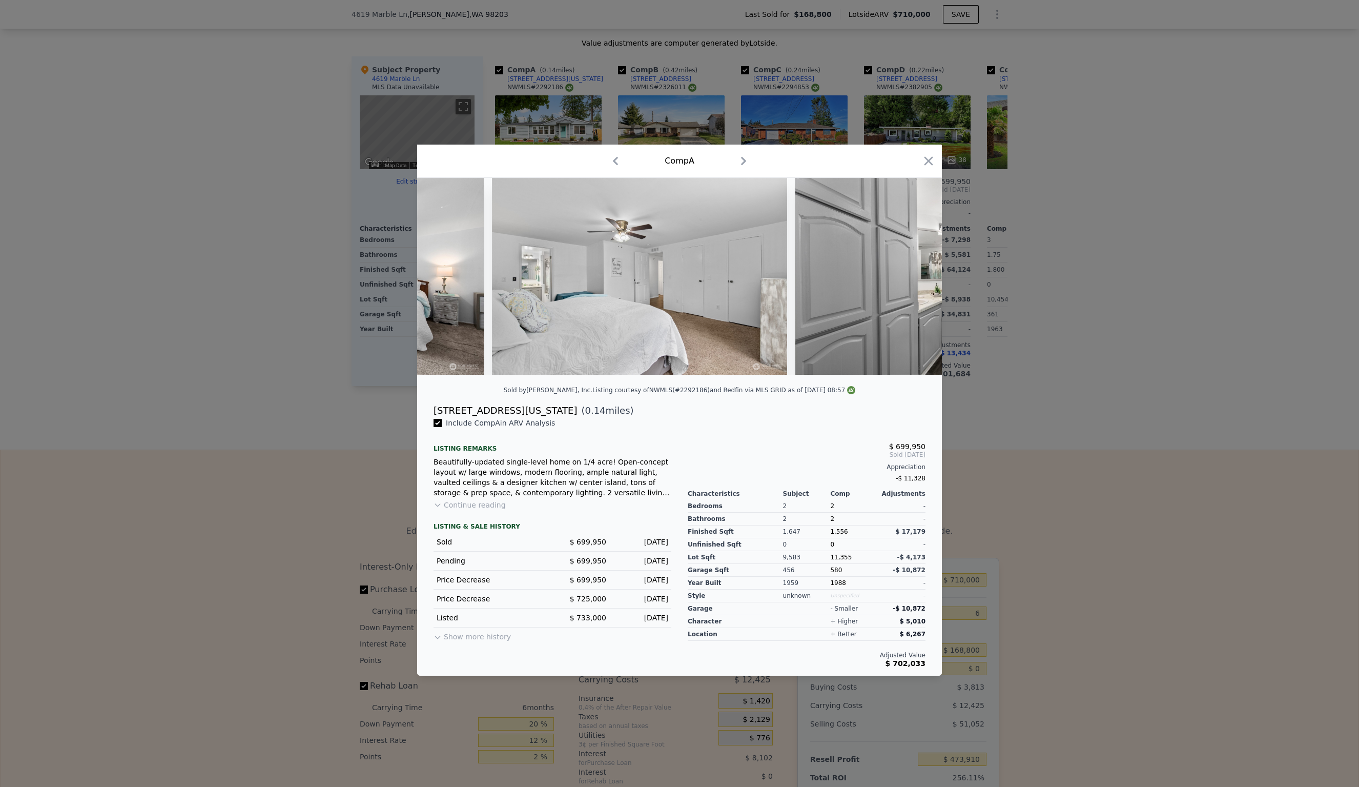
scroll to position [0, 4182]
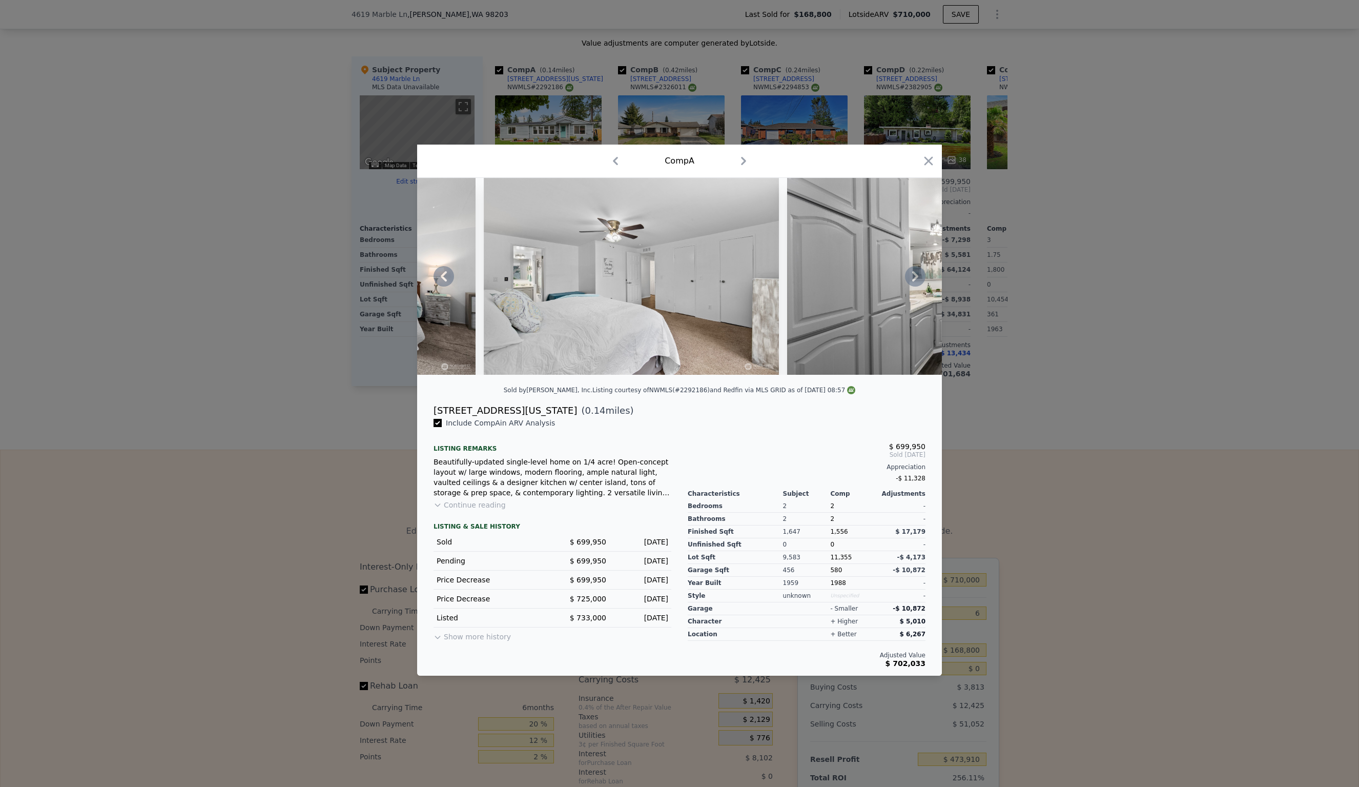
click at [918, 276] on div at bounding box center [679, 276] width 525 height 197
click at [918, 276] on icon at bounding box center [915, 276] width 6 height 10
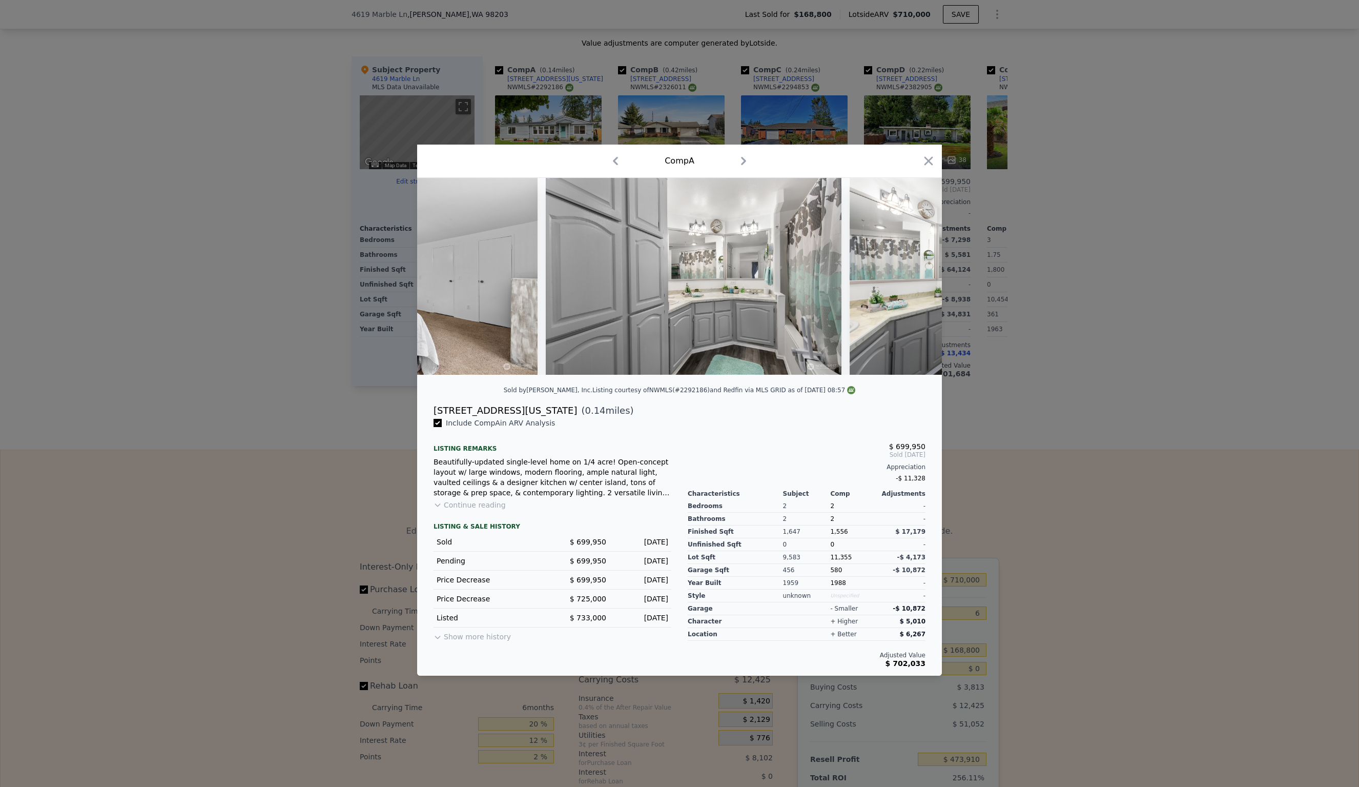
scroll to position [0, 4428]
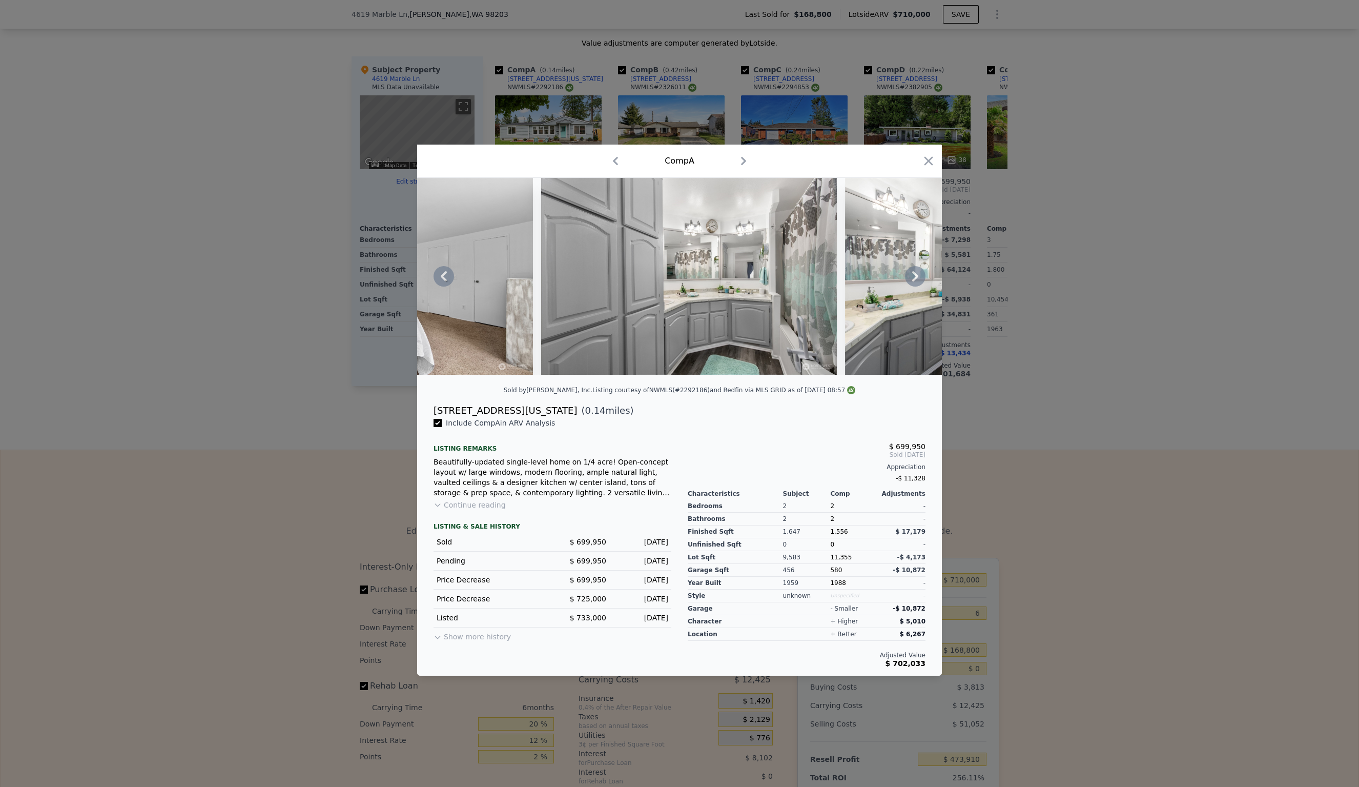
click at [918, 276] on icon at bounding box center [915, 276] width 6 height 10
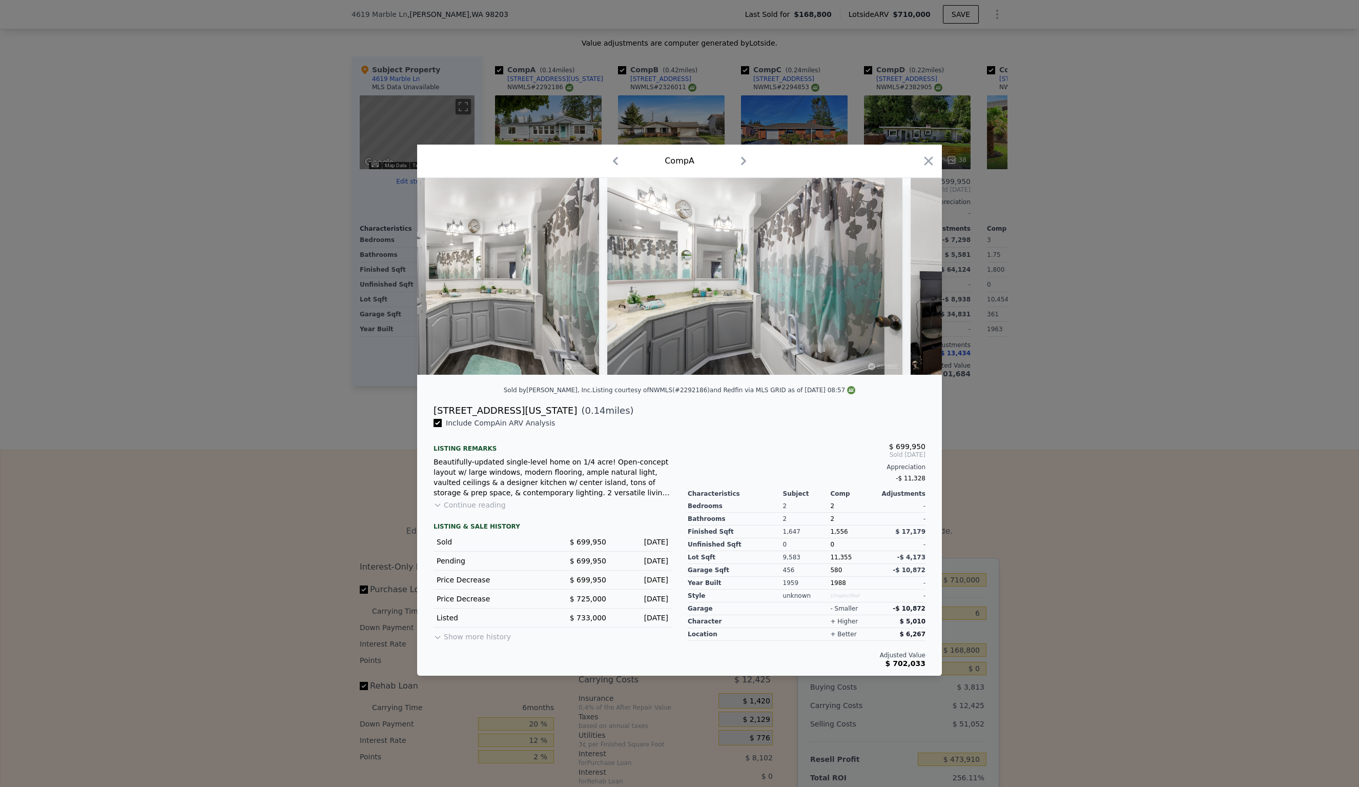
scroll to position [0, 4674]
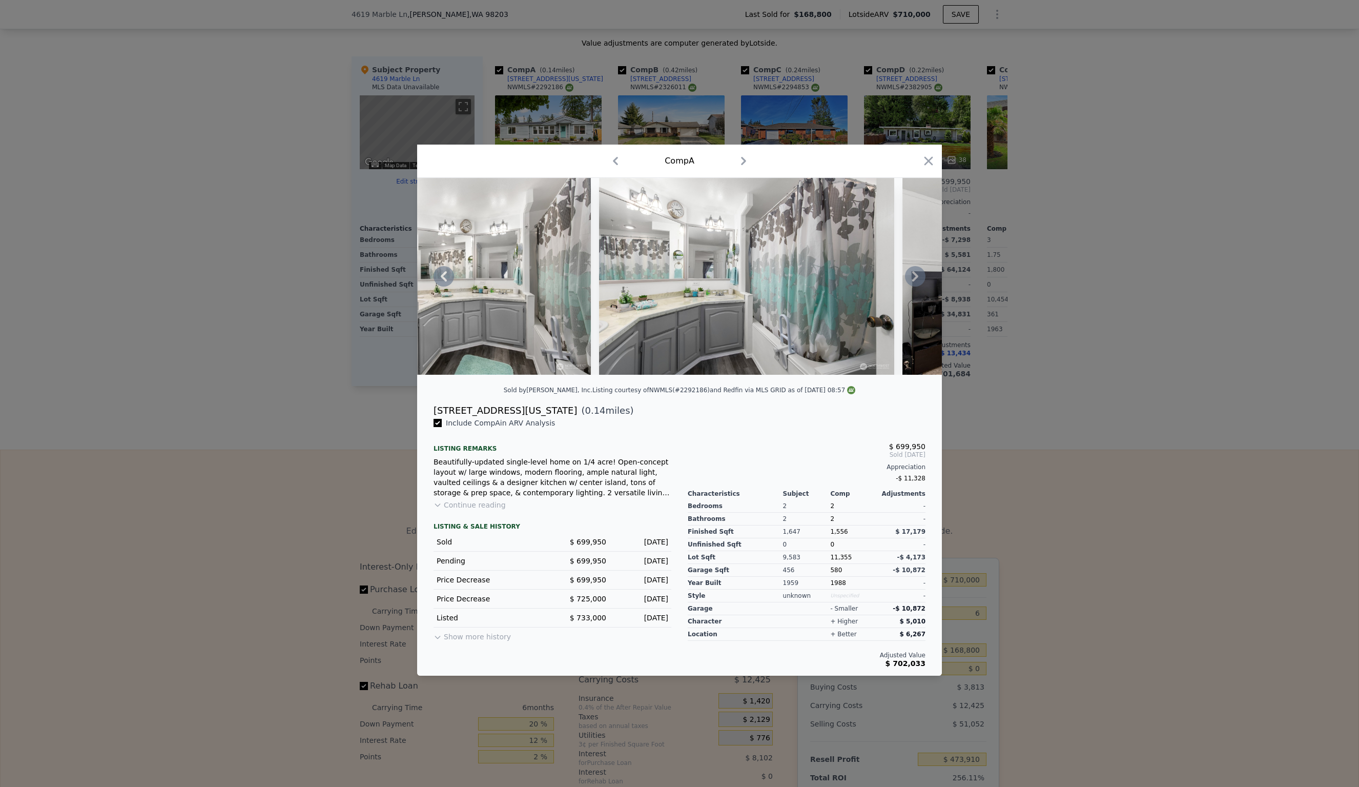
click at [918, 276] on icon at bounding box center [915, 276] width 6 height 10
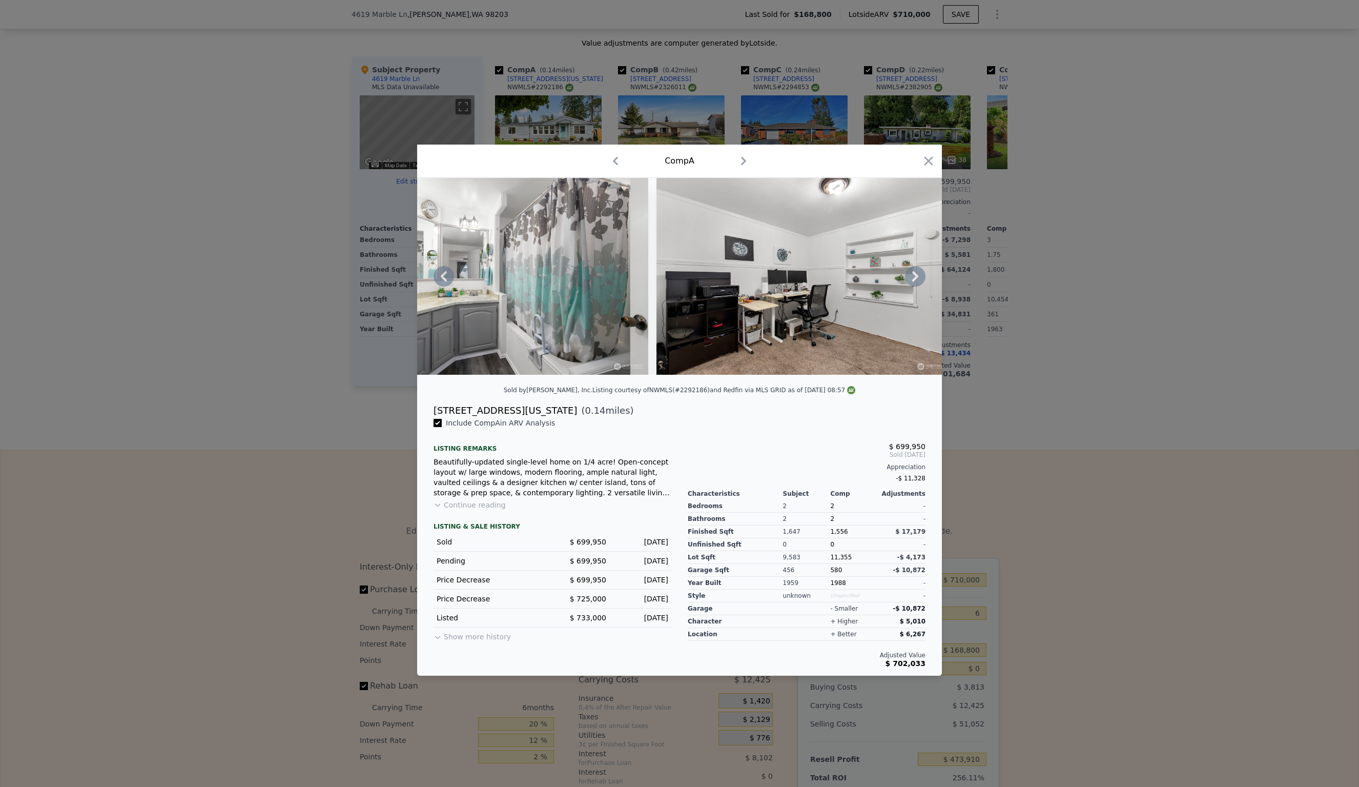
click at [918, 276] on icon at bounding box center [915, 276] width 20 height 20
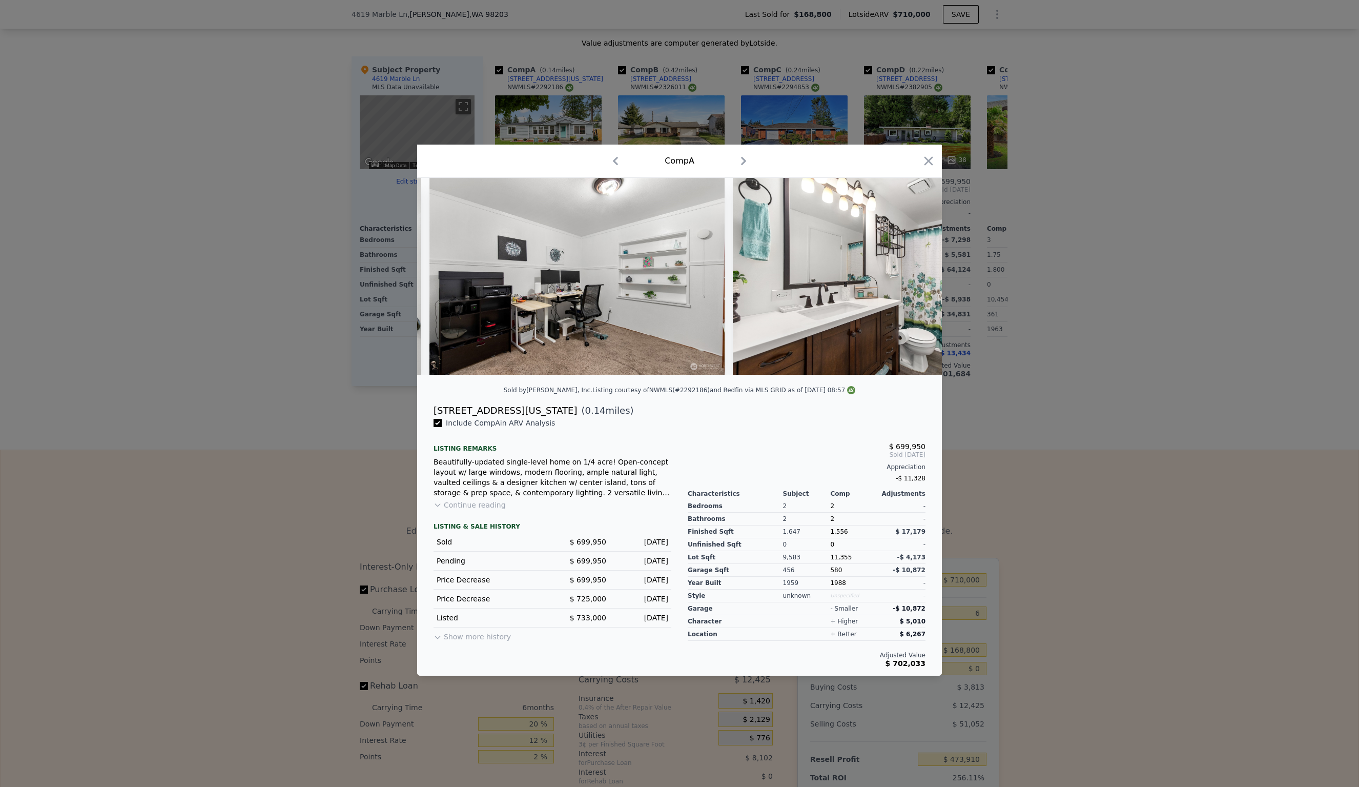
scroll to position [0, 5166]
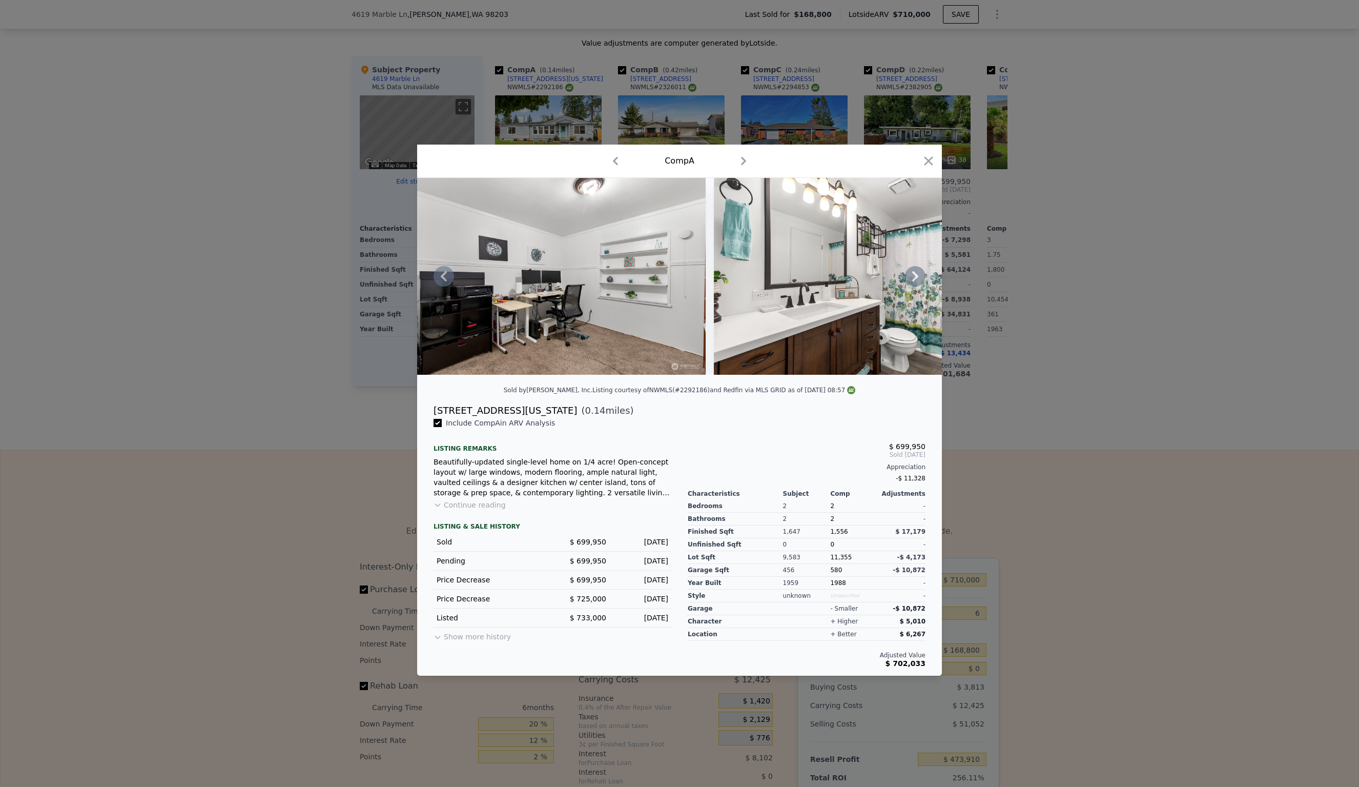
click at [918, 276] on icon at bounding box center [915, 276] width 20 height 20
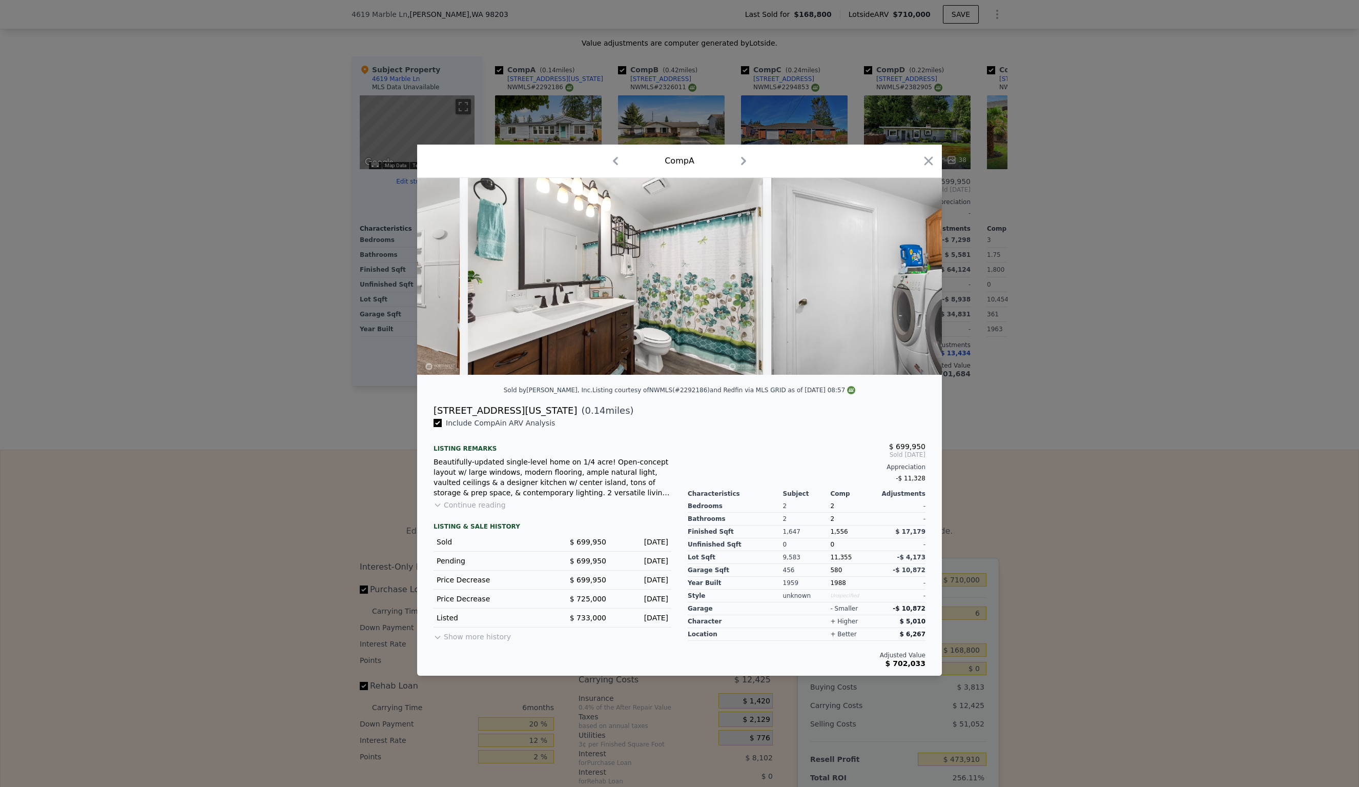
click at [918, 276] on div at bounding box center [679, 276] width 525 height 197
click at [918, 276] on icon at bounding box center [915, 276] width 20 height 20
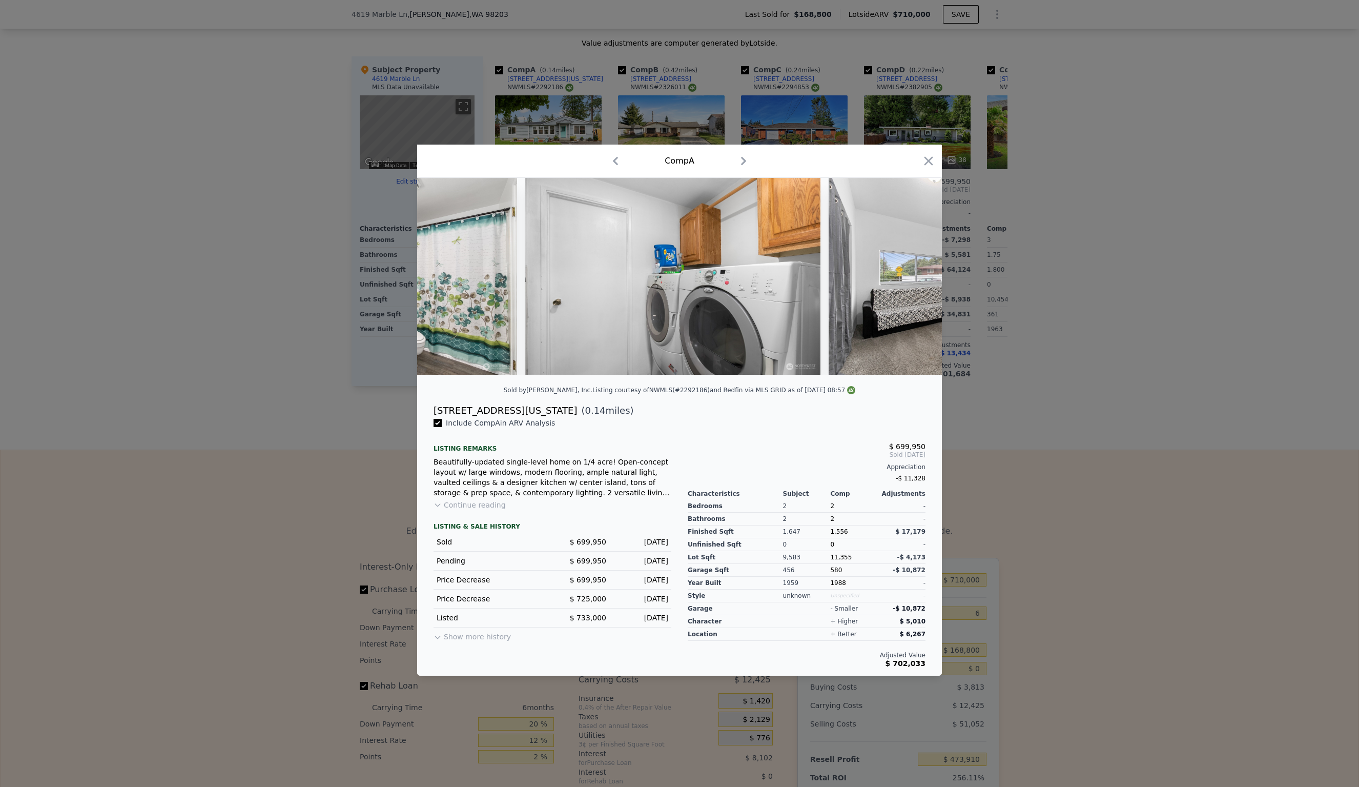
click at [918, 276] on img at bounding box center [976, 276] width 295 height 197
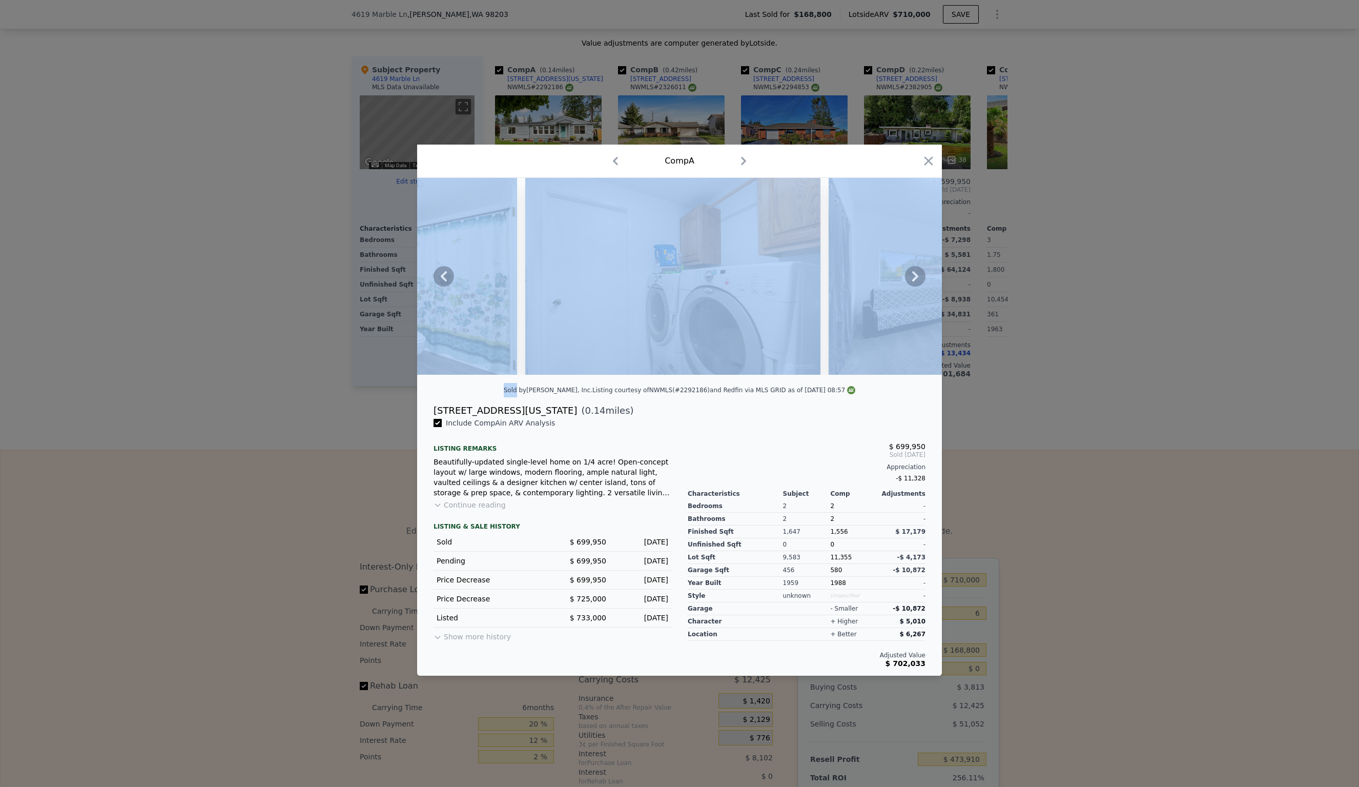
click at [918, 276] on icon at bounding box center [915, 276] width 20 height 20
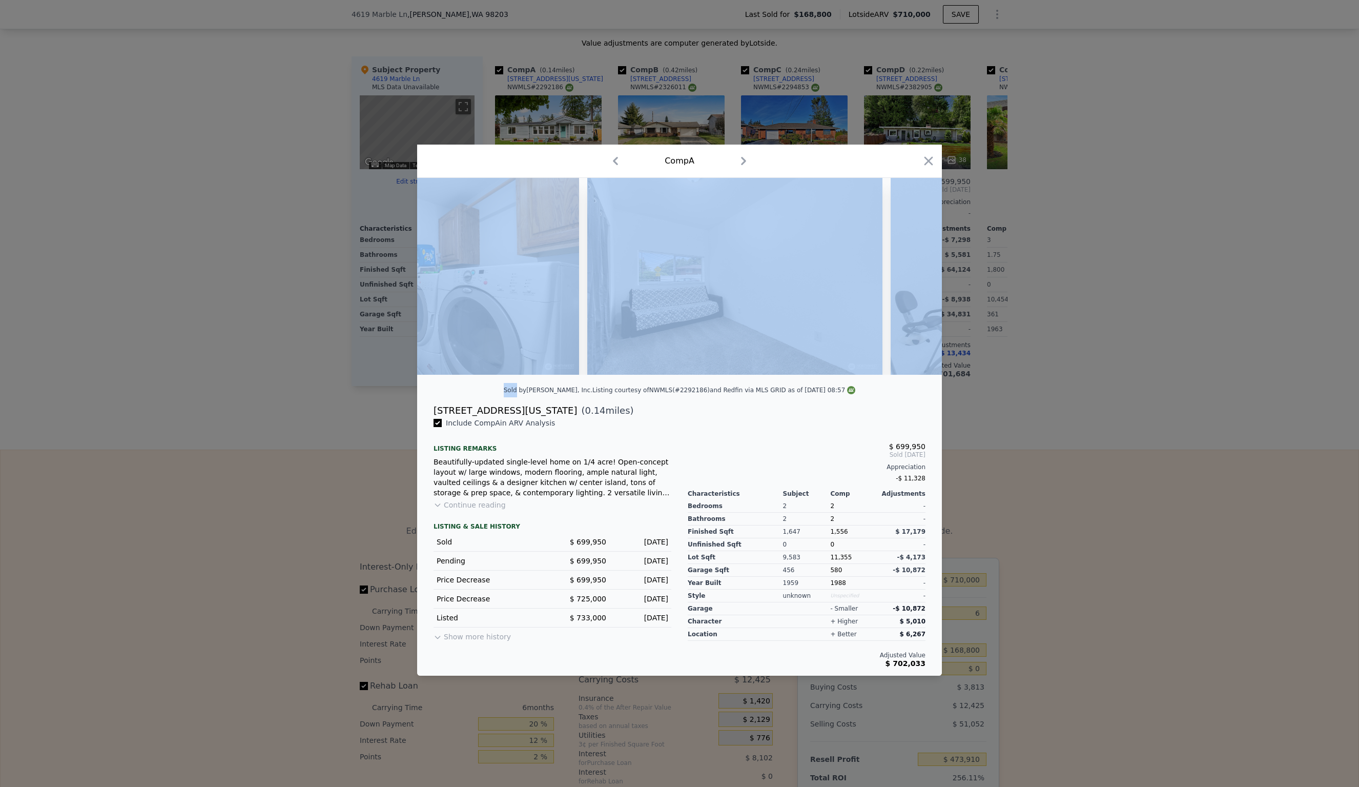
scroll to position [0, 5904]
click at [932, 165] on icon "button" at bounding box center [929, 161] width 9 height 9
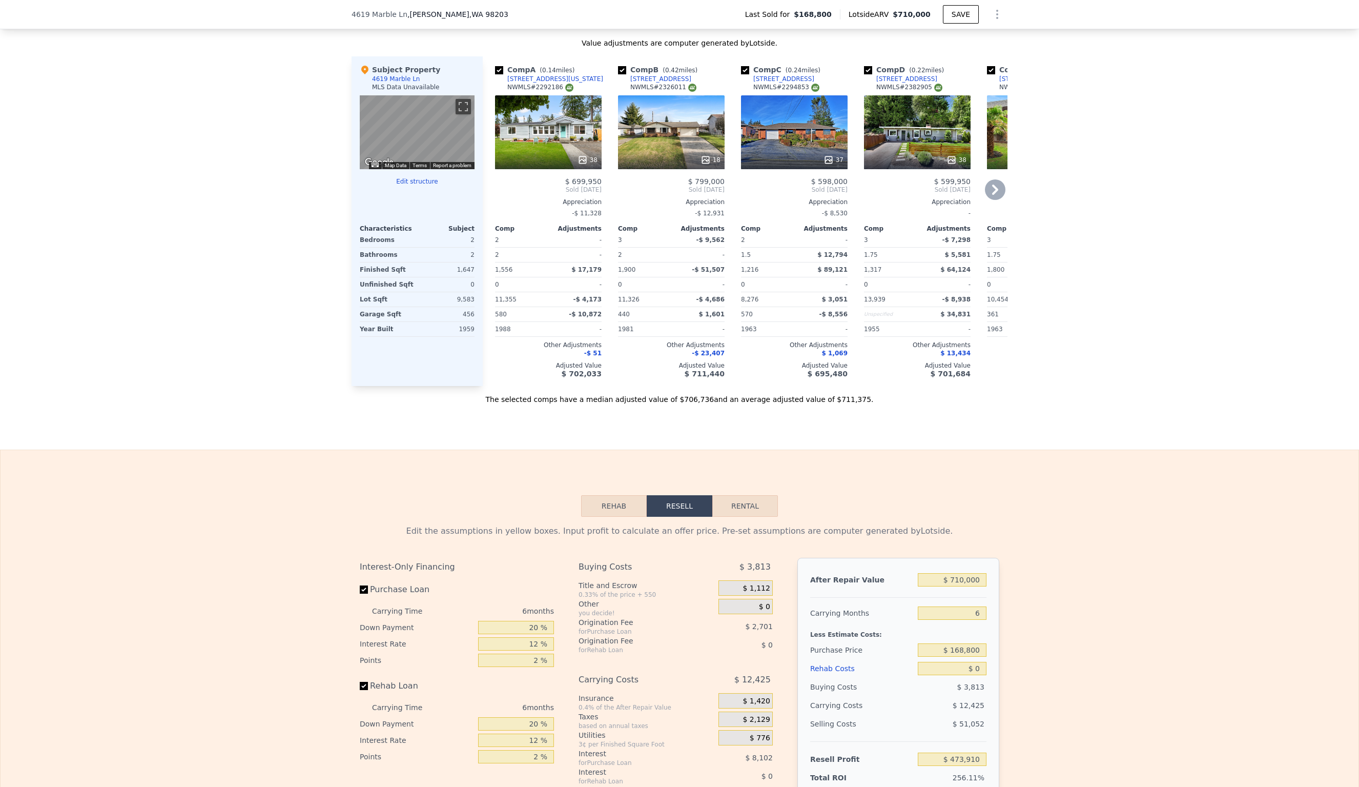
click at [668, 125] on div "18" at bounding box center [671, 132] width 107 height 74
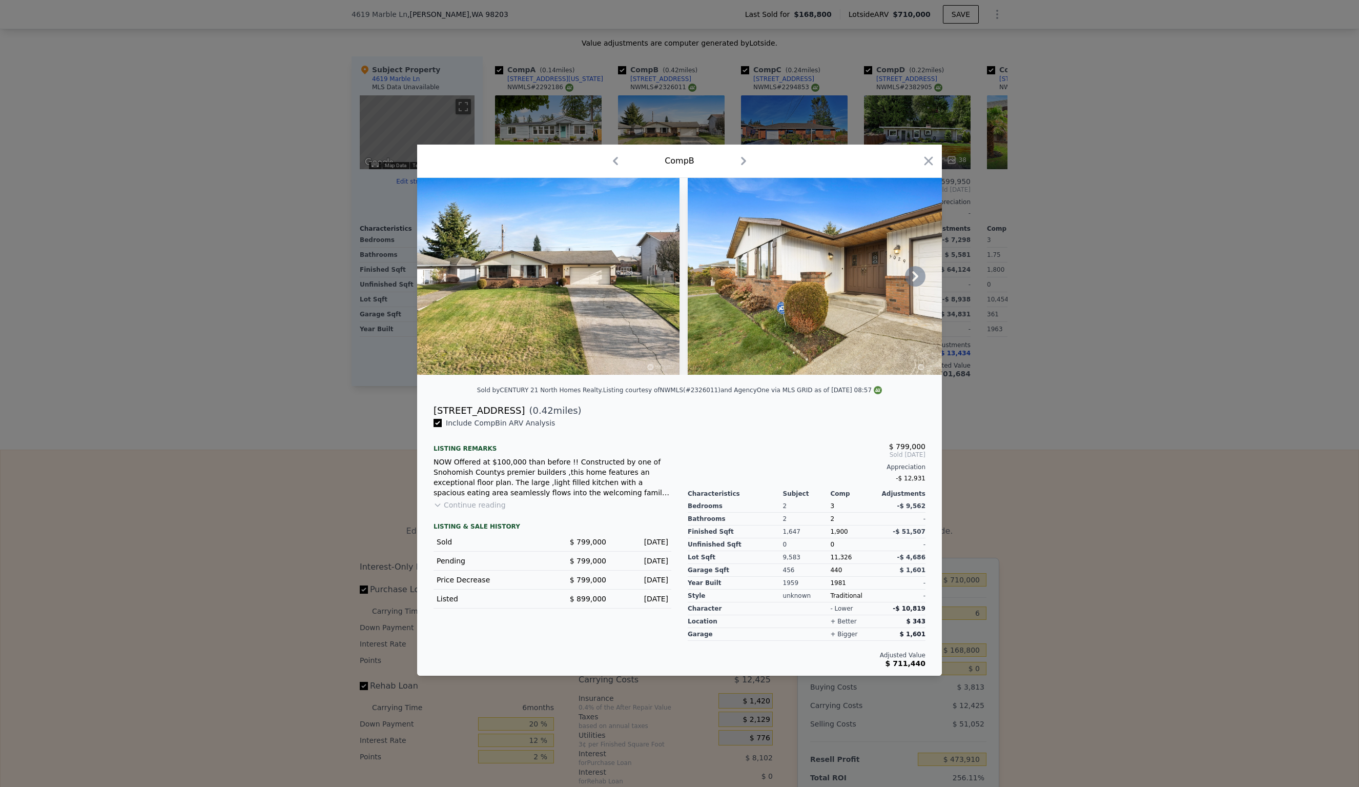
click at [918, 276] on icon at bounding box center [915, 276] width 6 height 10
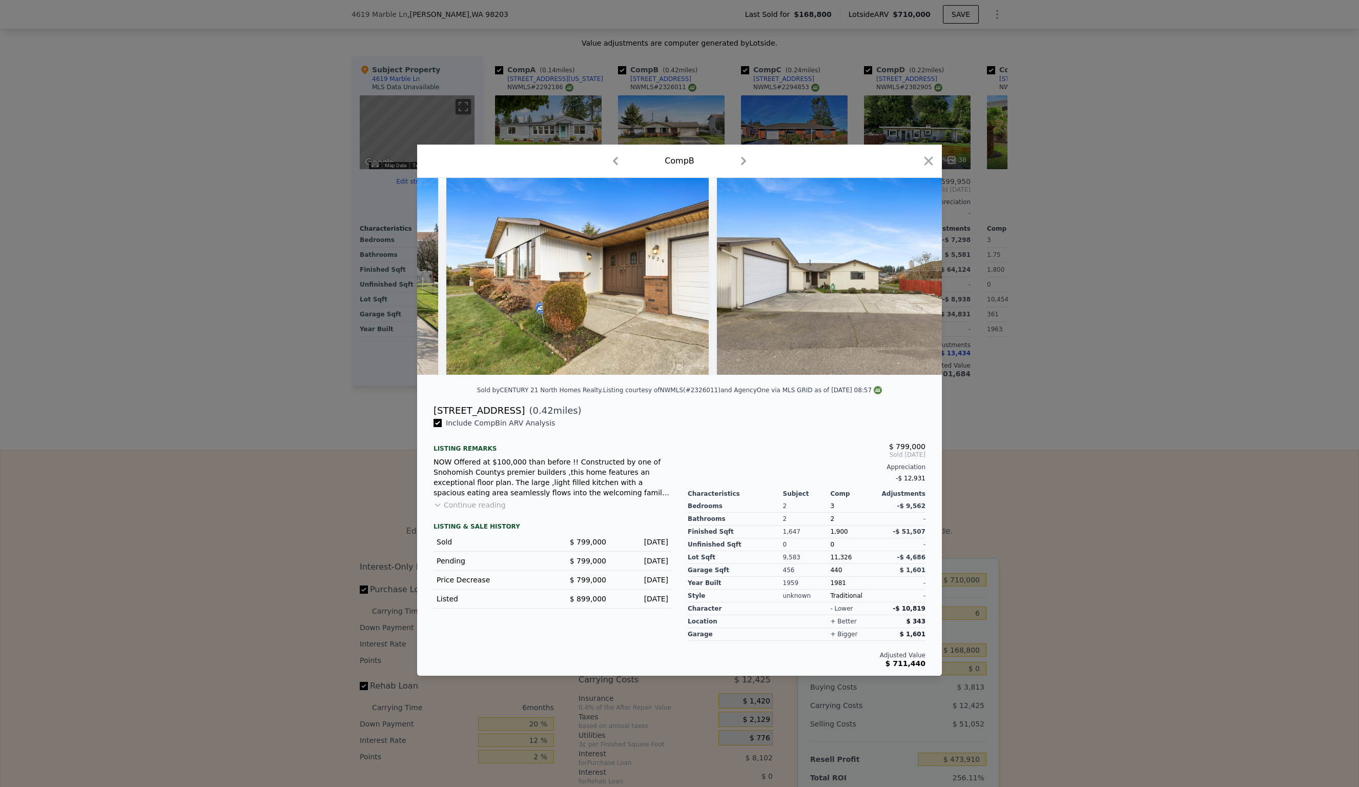
scroll to position [0, 246]
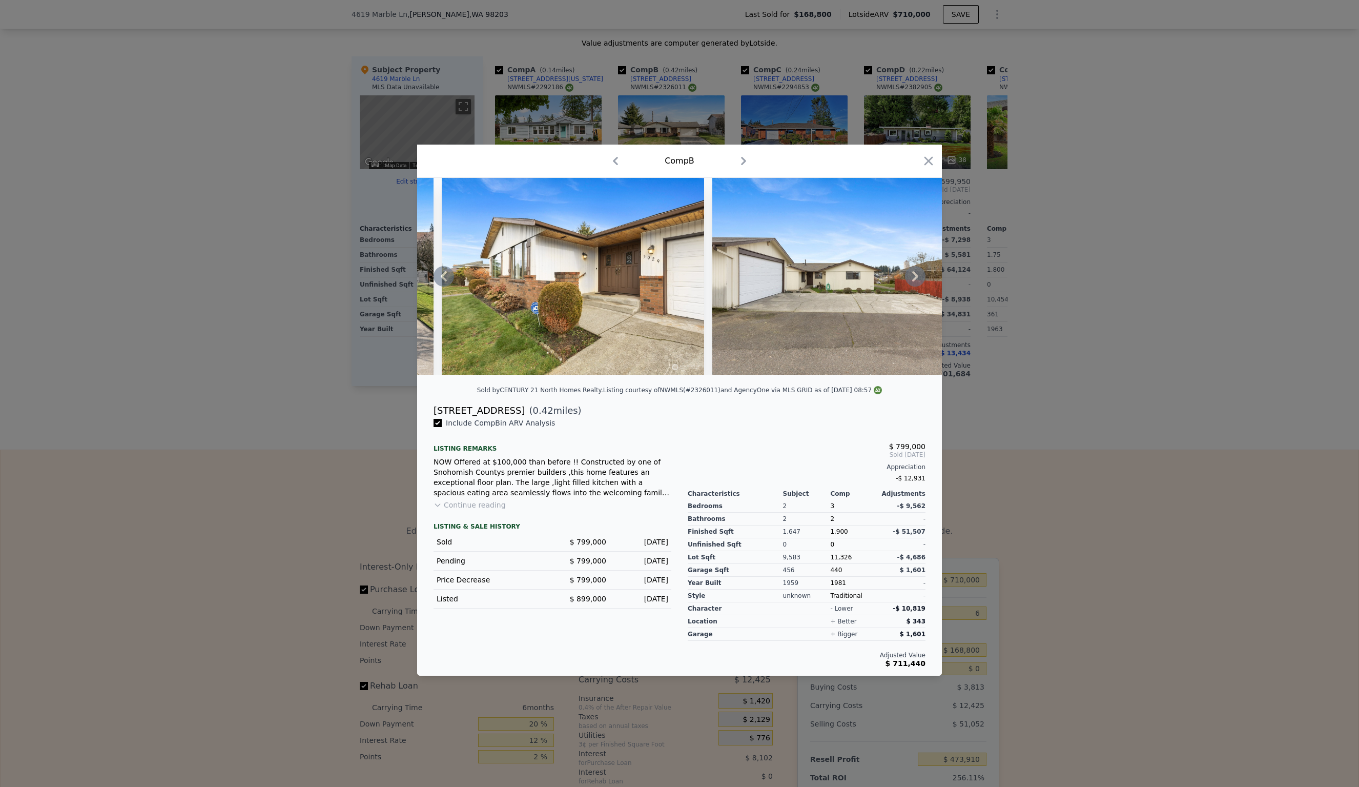
click at [918, 276] on div at bounding box center [679, 276] width 525 height 197
click at [918, 276] on icon at bounding box center [915, 276] width 6 height 10
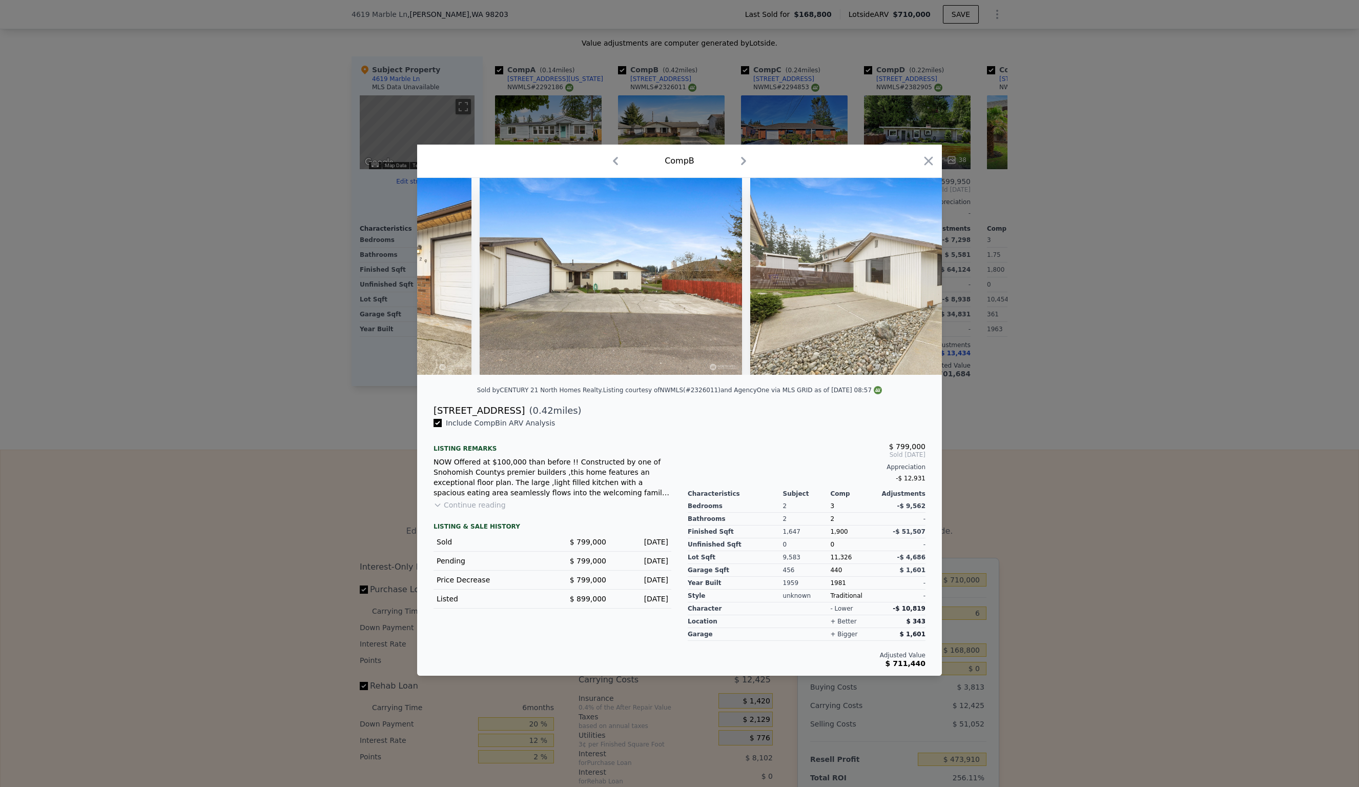
scroll to position [0, 492]
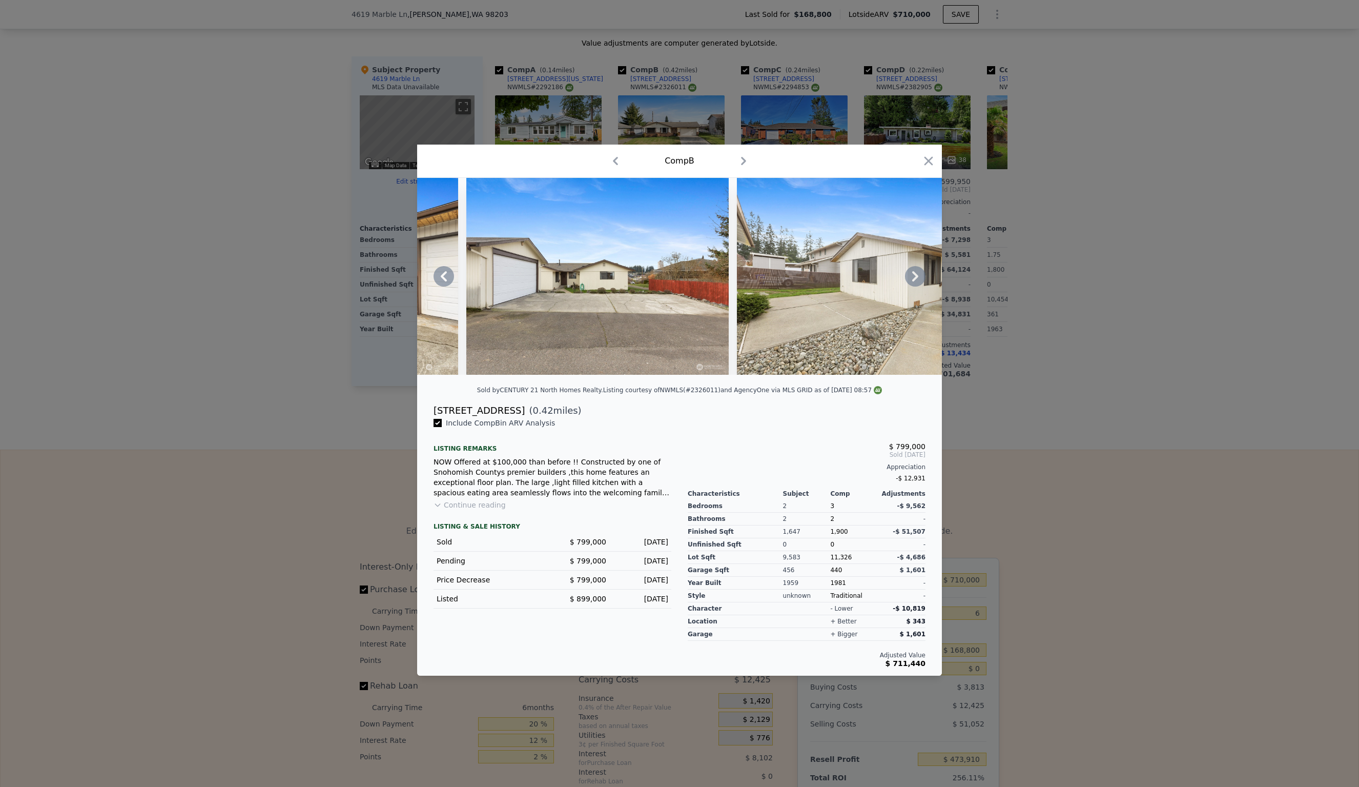
click at [918, 276] on icon at bounding box center [915, 276] width 6 height 10
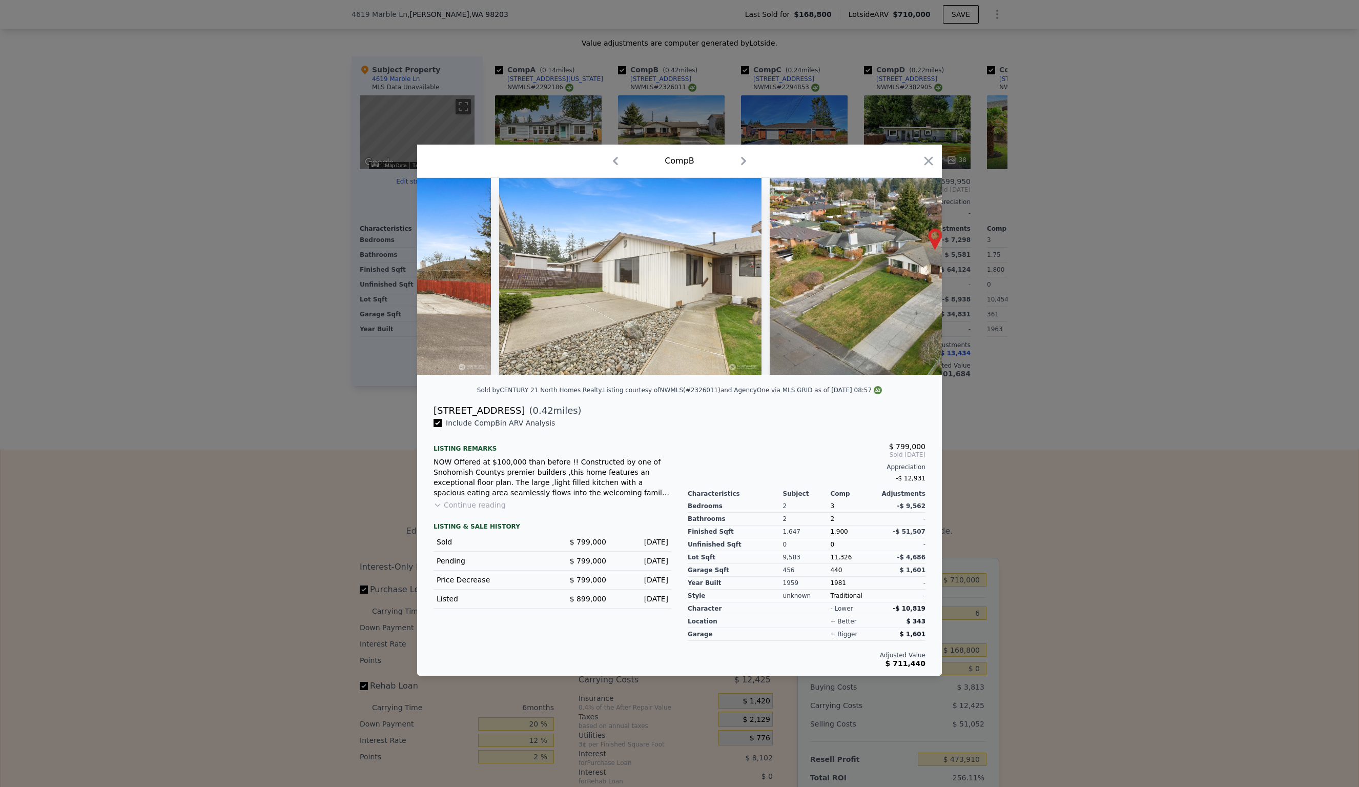
scroll to position [0, 738]
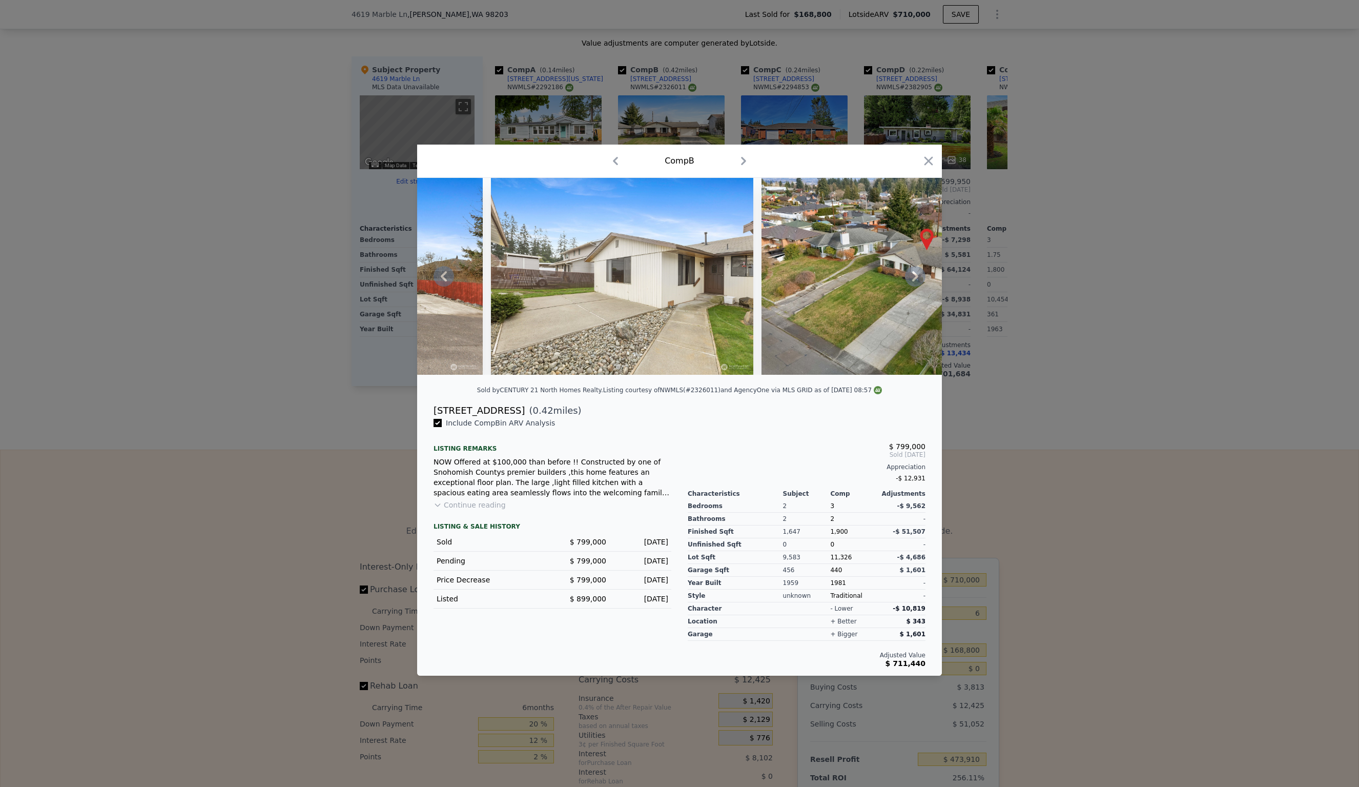
click at [918, 276] on icon at bounding box center [915, 276] width 6 height 10
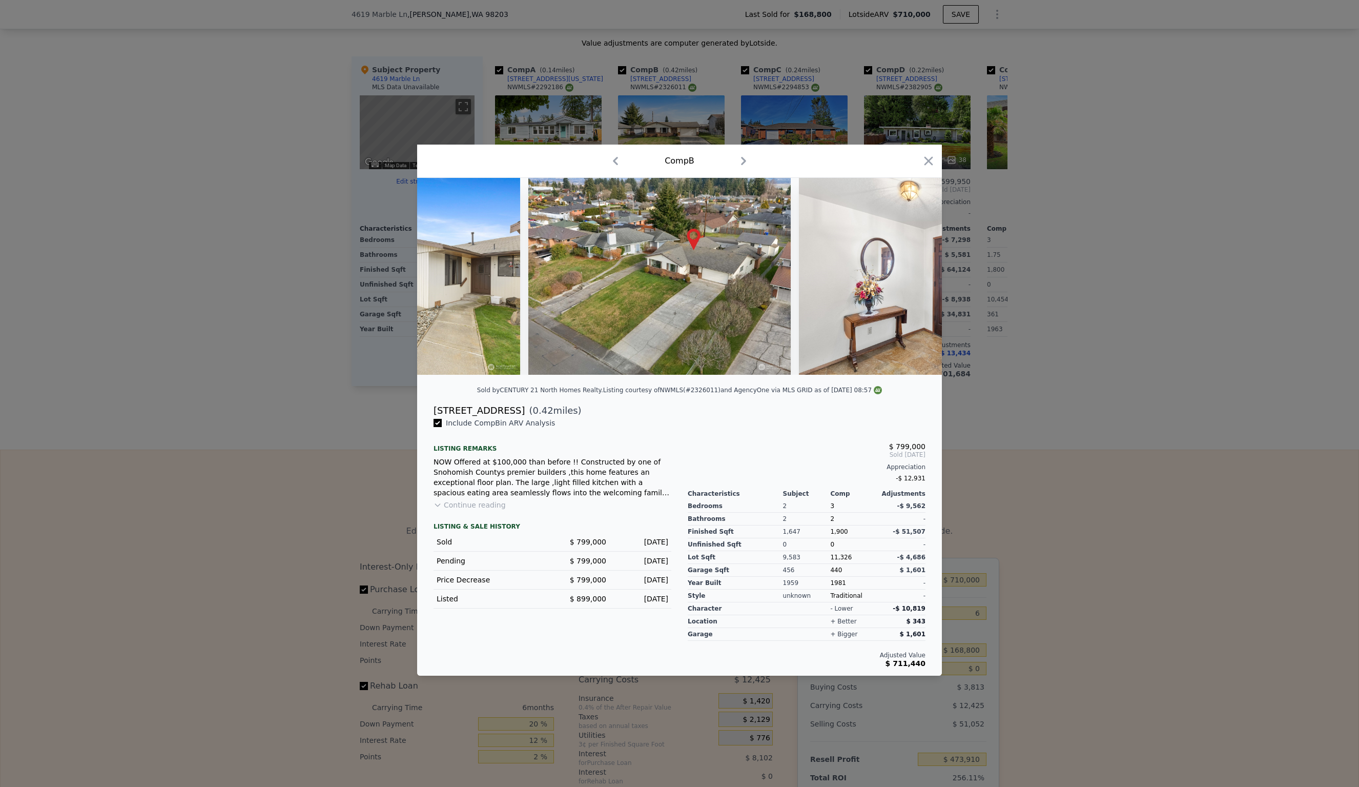
scroll to position [0, 984]
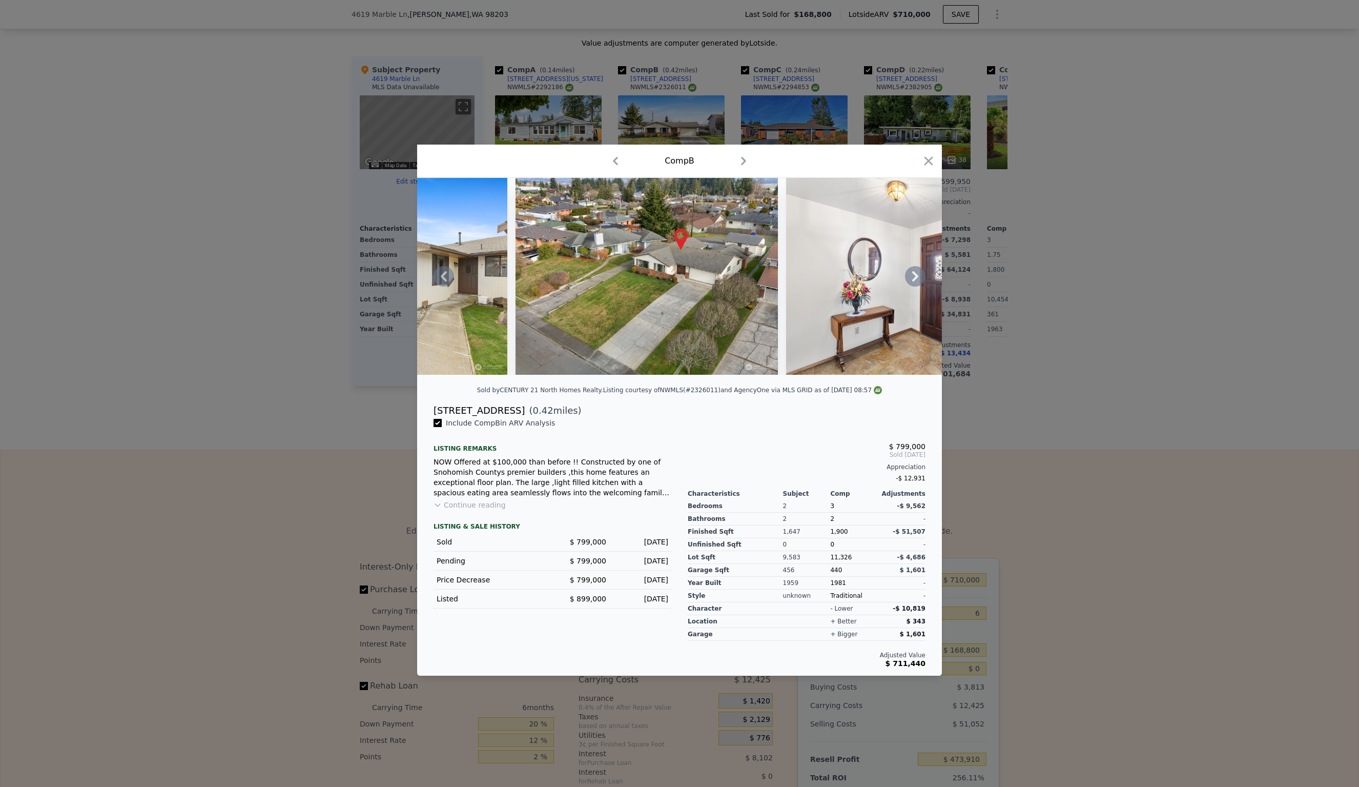
click at [918, 276] on icon at bounding box center [915, 276] width 6 height 10
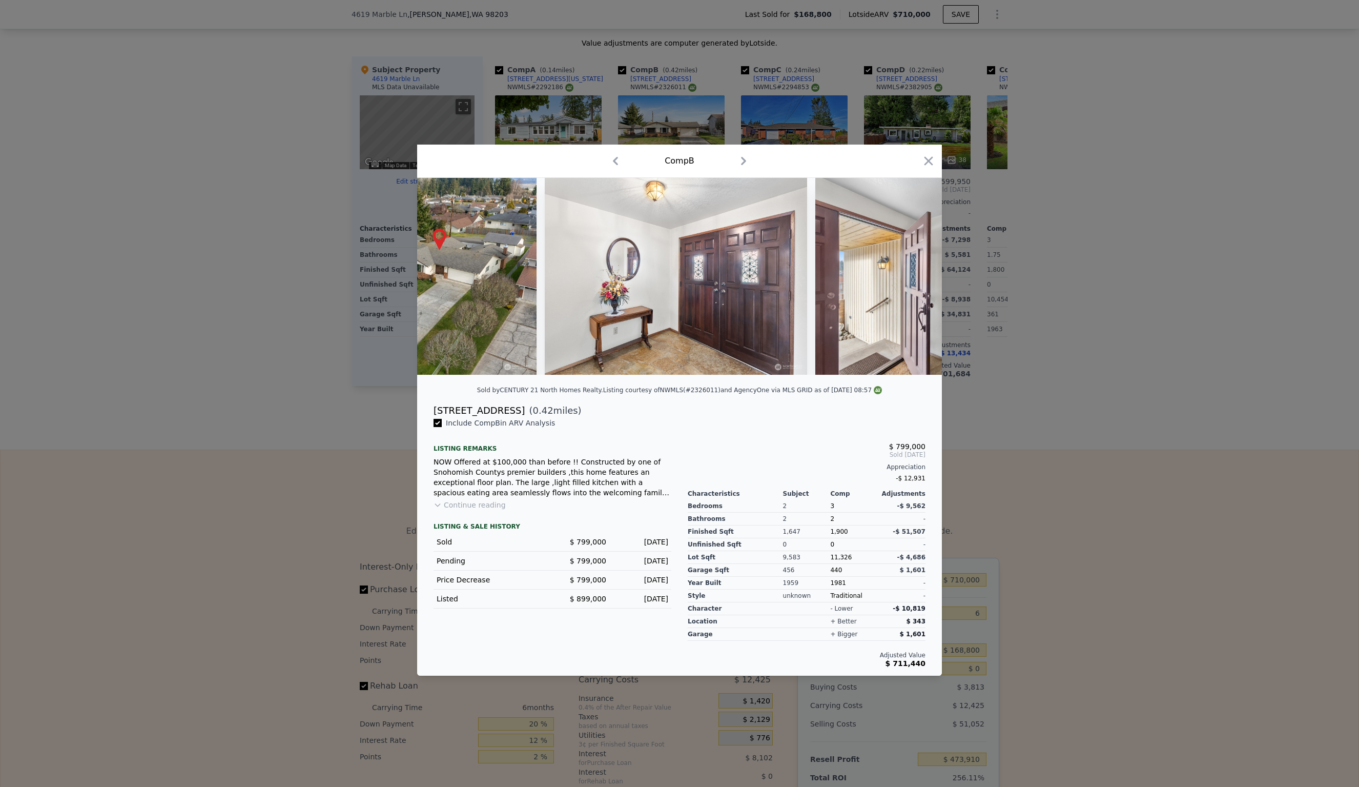
scroll to position [0, 1230]
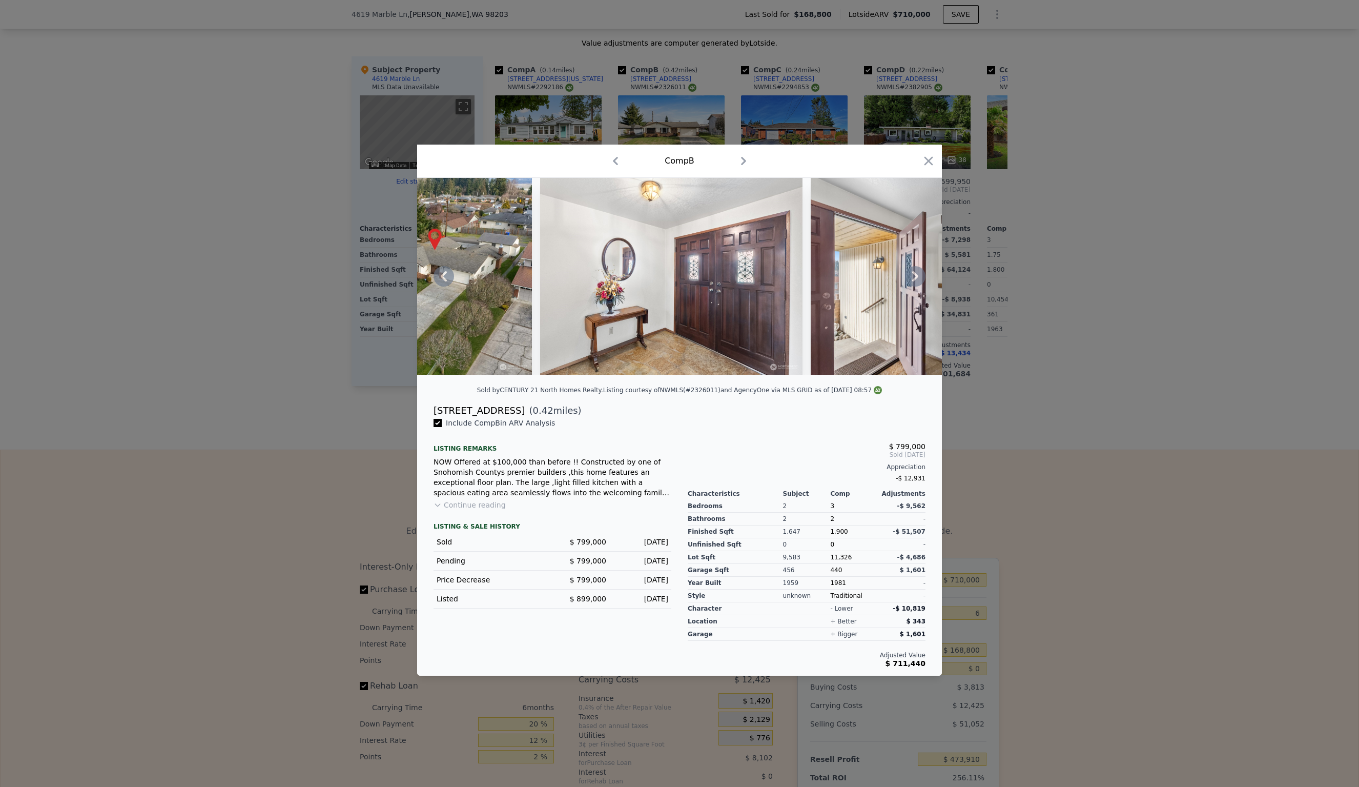
click at [918, 276] on div at bounding box center [679, 276] width 525 height 197
click at [918, 276] on icon at bounding box center [915, 276] width 6 height 10
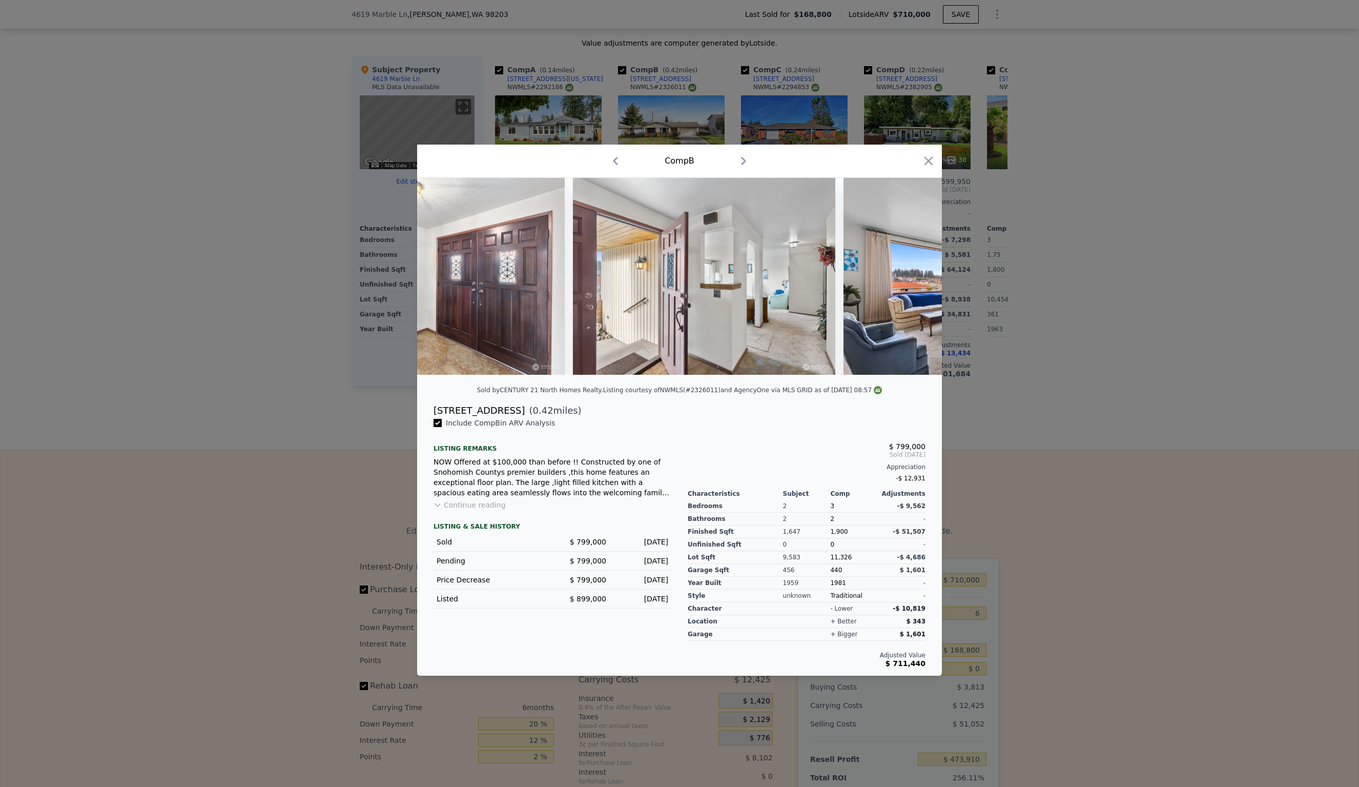
scroll to position [0, 1476]
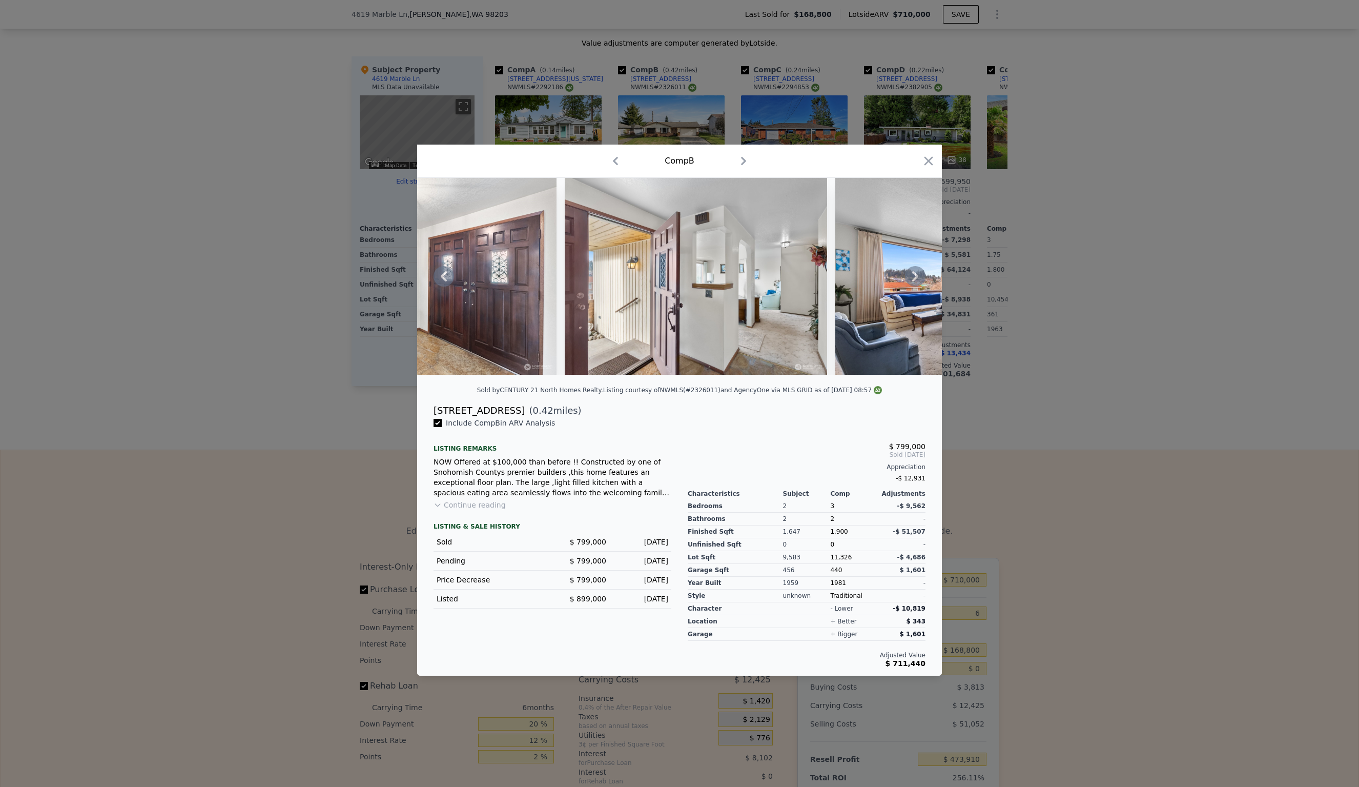
click at [917, 275] on icon at bounding box center [915, 276] width 6 height 10
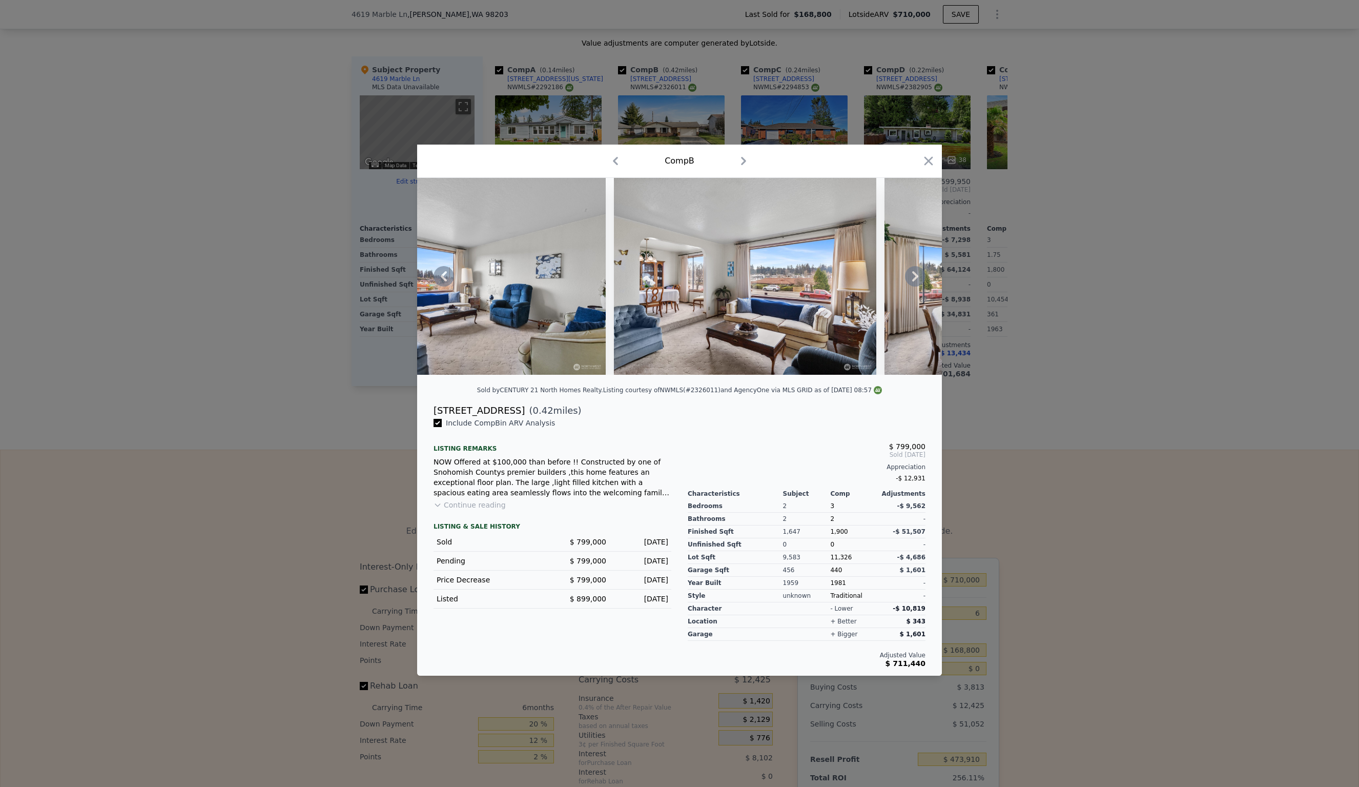
click at [917, 275] on icon at bounding box center [915, 276] width 6 height 10
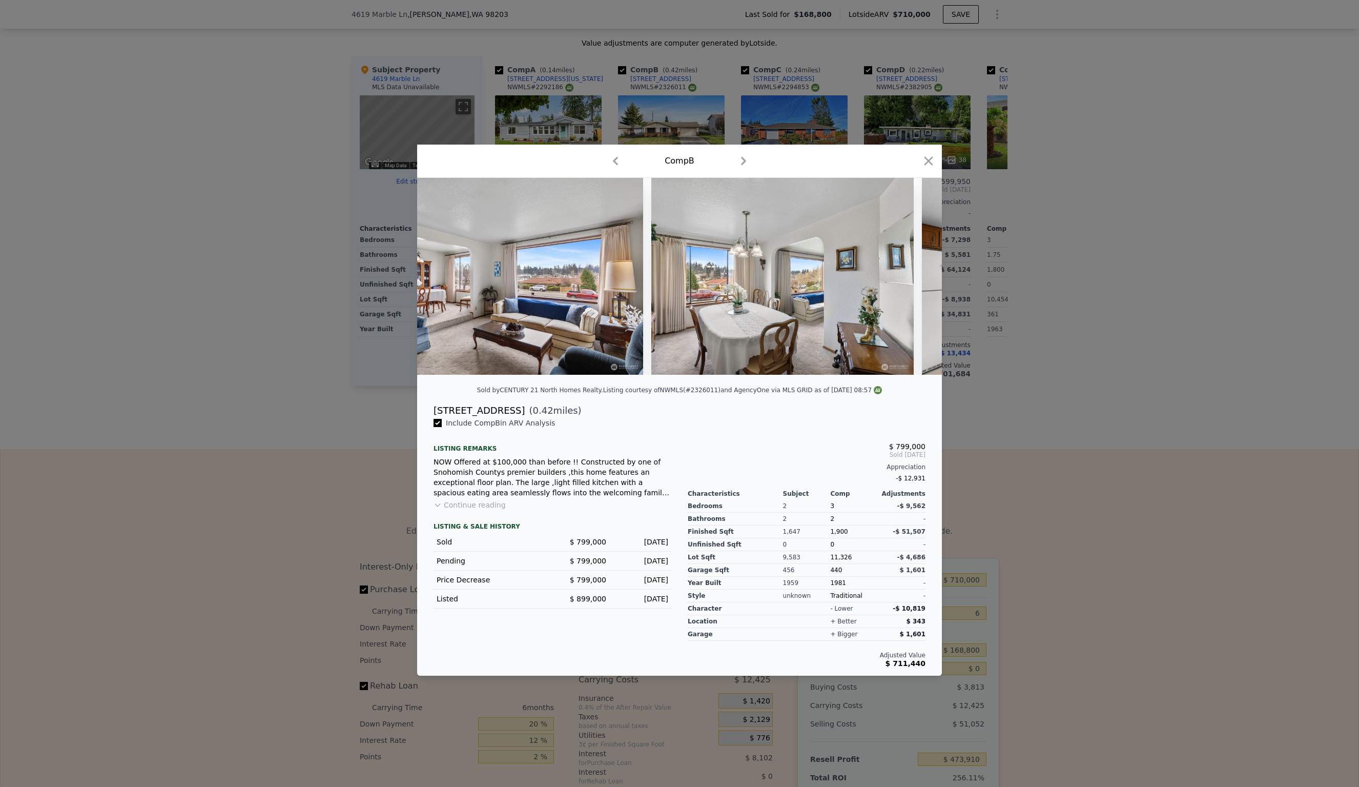
scroll to position [0, 2214]
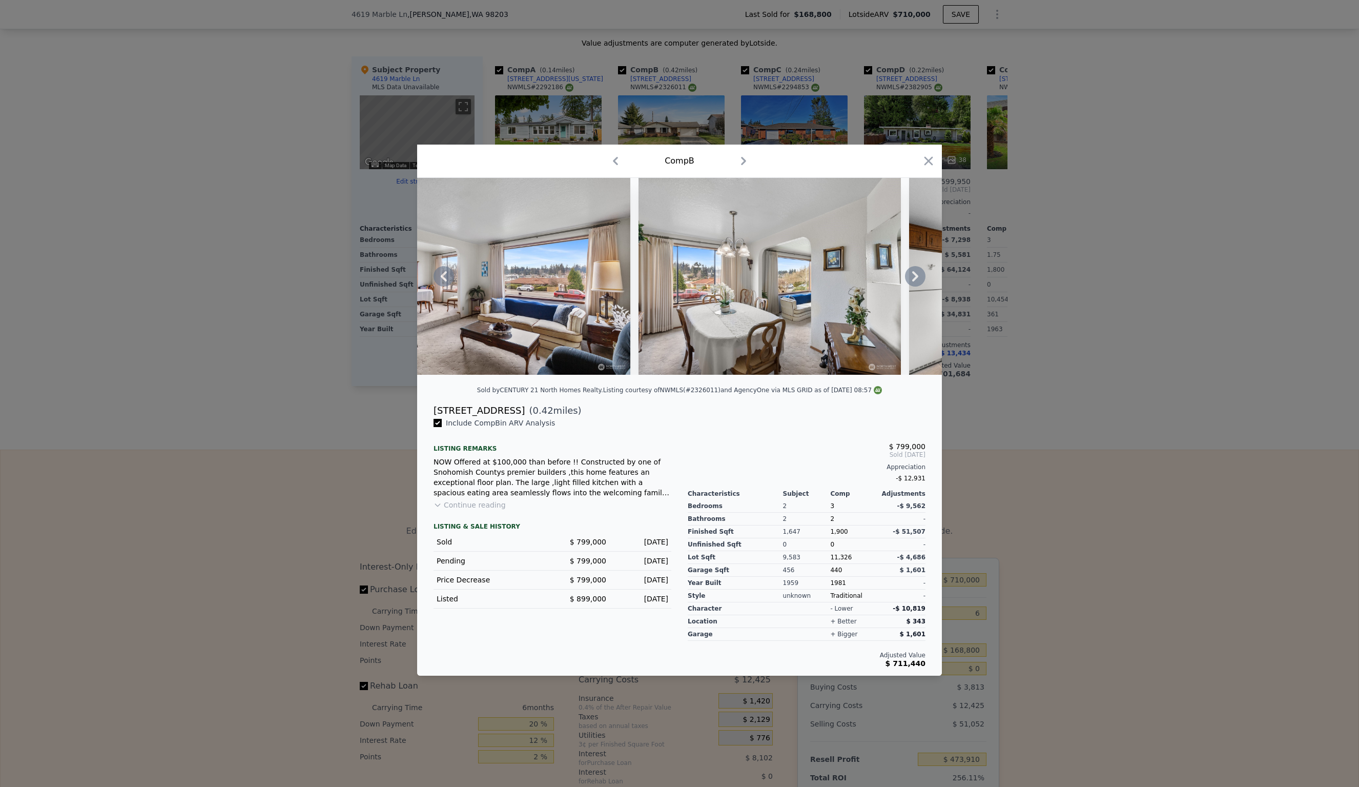
click at [917, 275] on div at bounding box center [679, 276] width 525 height 197
click at [917, 275] on icon at bounding box center [915, 276] width 6 height 10
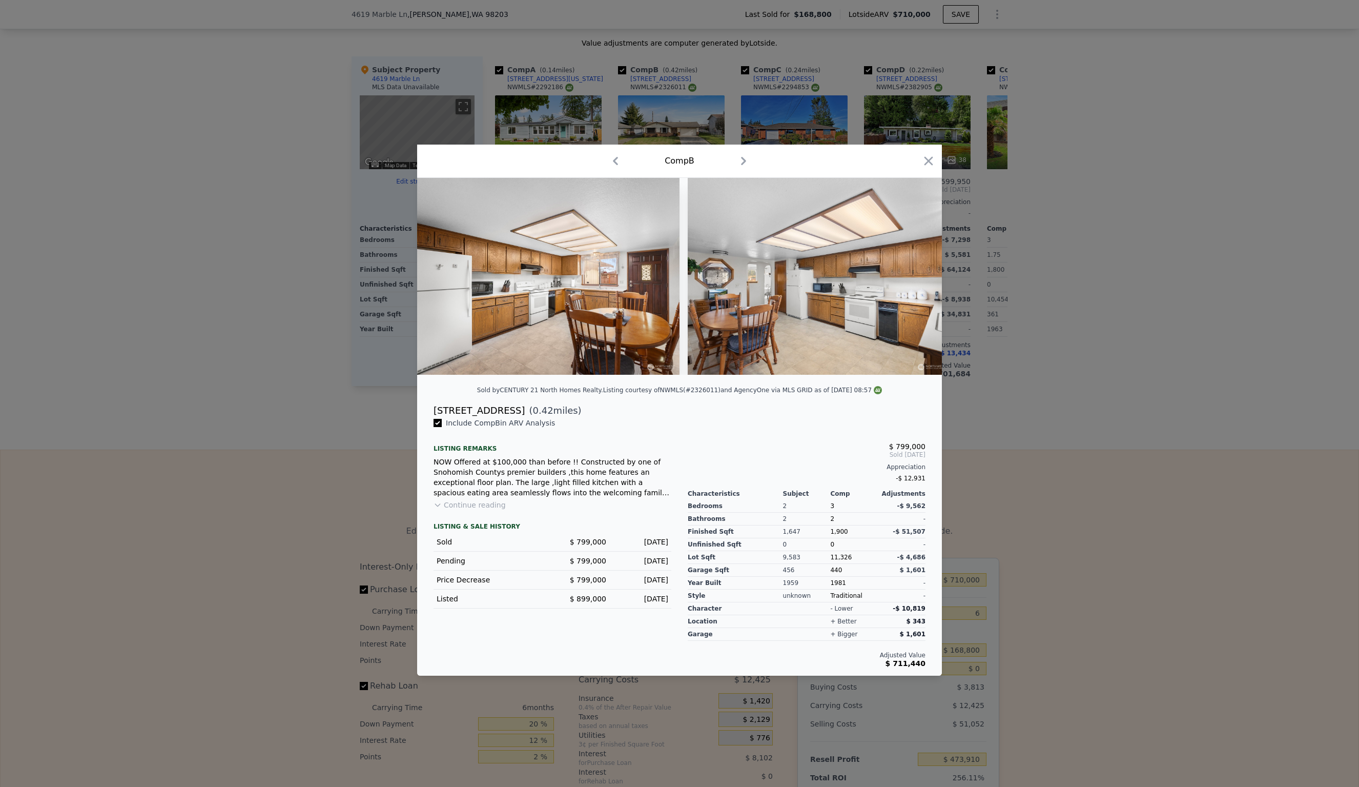
click at [917, 275] on img at bounding box center [819, 276] width 262 height 197
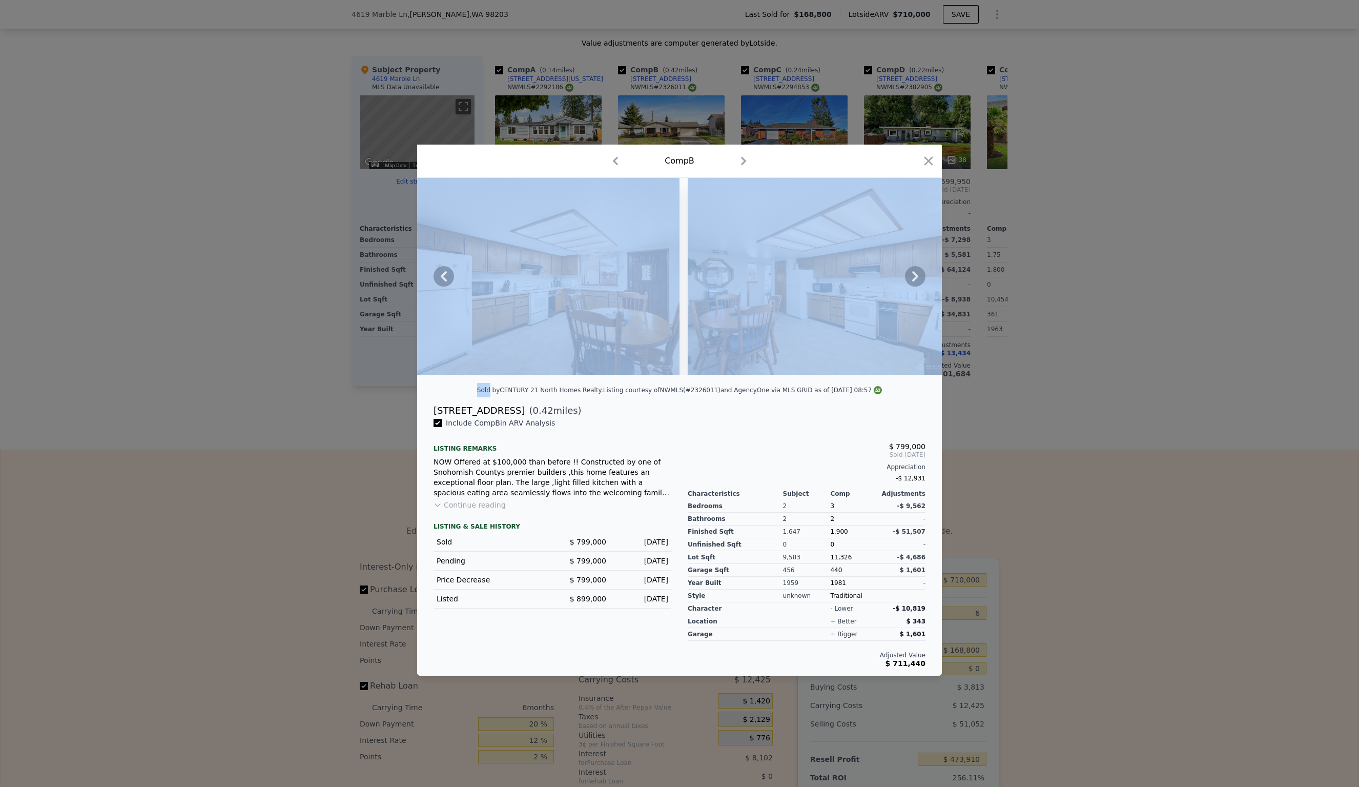
click at [917, 275] on icon at bounding box center [915, 276] width 6 height 10
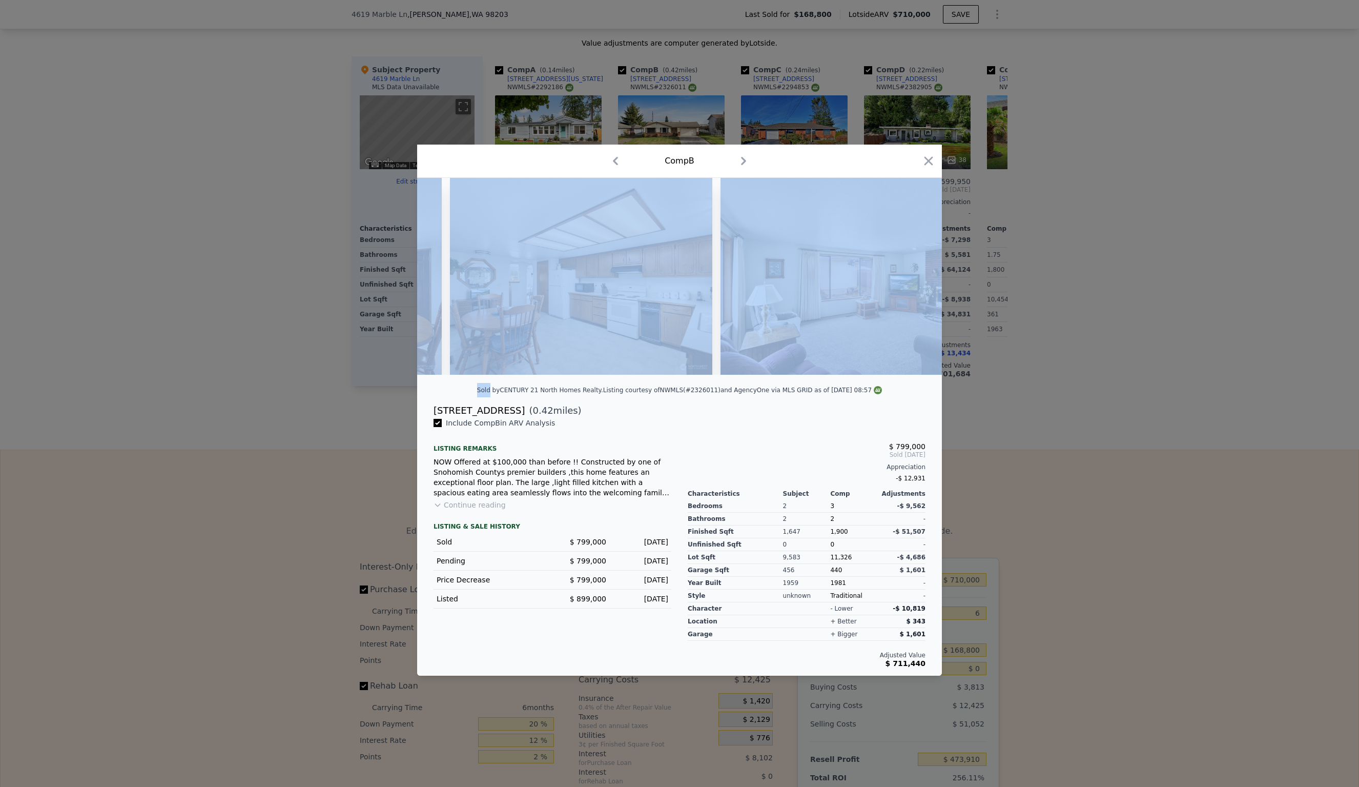
scroll to position [0, 2952]
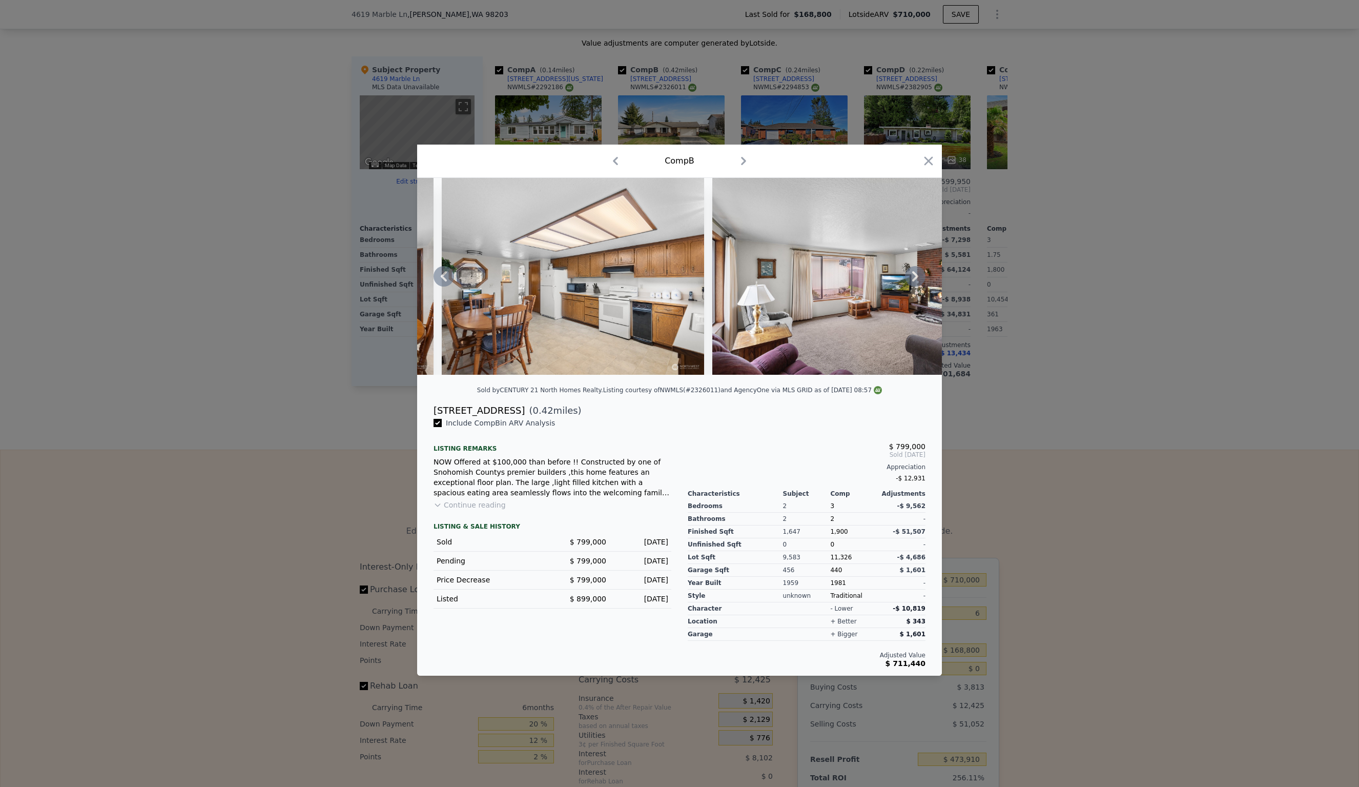
click at [1072, 310] on div at bounding box center [679, 393] width 1359 height 787
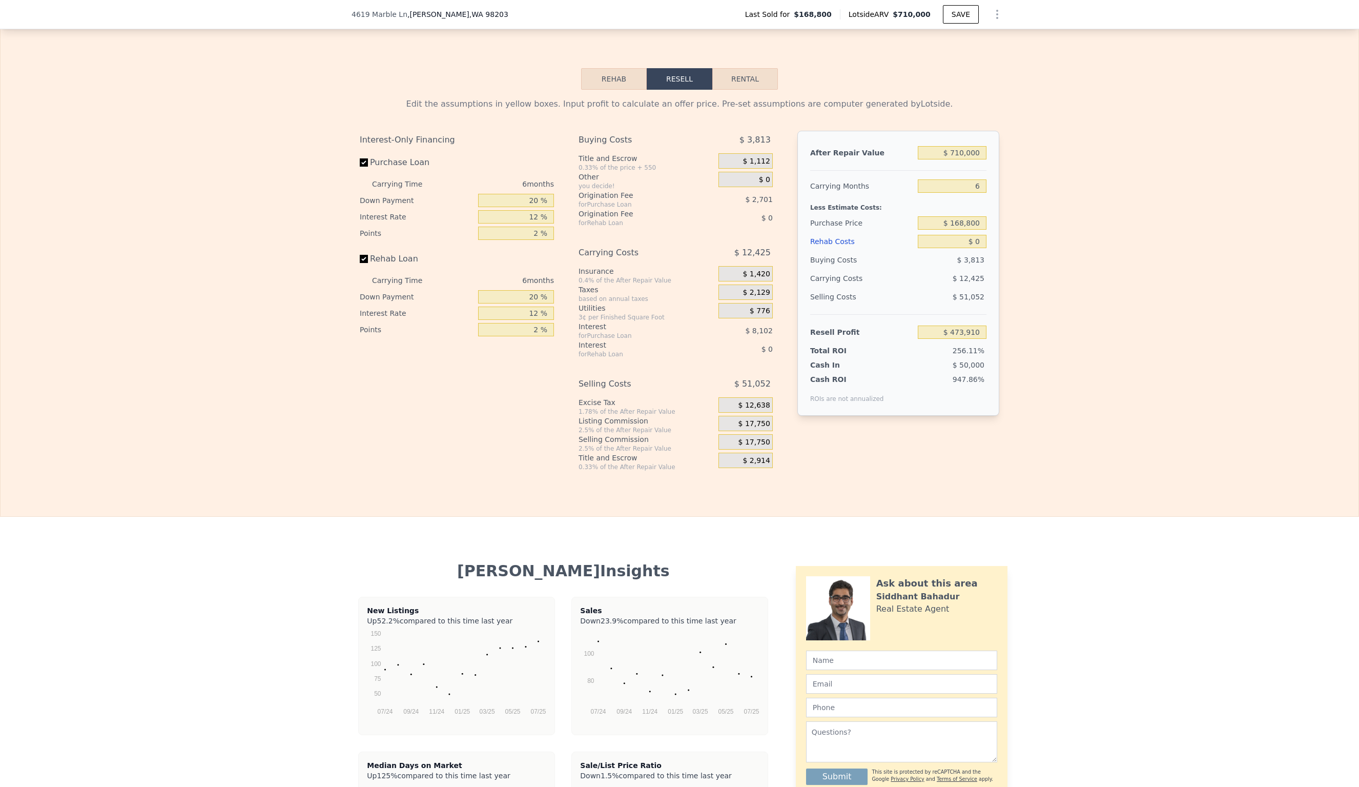
scroll to position [1427, 0]
click at [982, 221] on input "$ 168,800" at bounding box center [952, 221] width 69 height 13
type input "$ 1"
type input "$ 500,000"
drag, startPoint x: 983, startPoint y: 241, endPoint x: 1086, endPoint y: 249, distance: 103.8
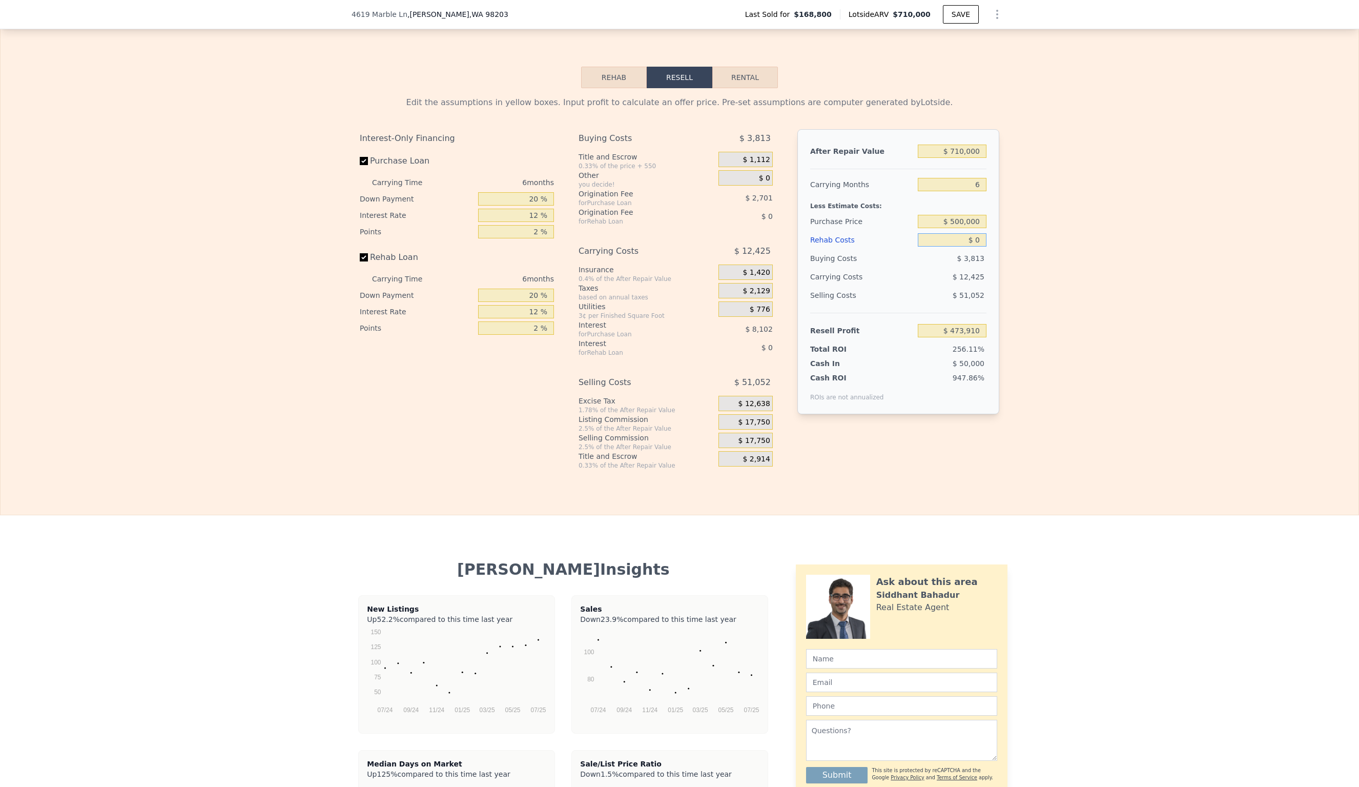
click at [986, 240] on input "$ 0" at bounding box center [952, 239] width 69 height 13
type input "$ 120,408"
type input "$ 1"
type input "$ 120,407"
type input "$ 10"
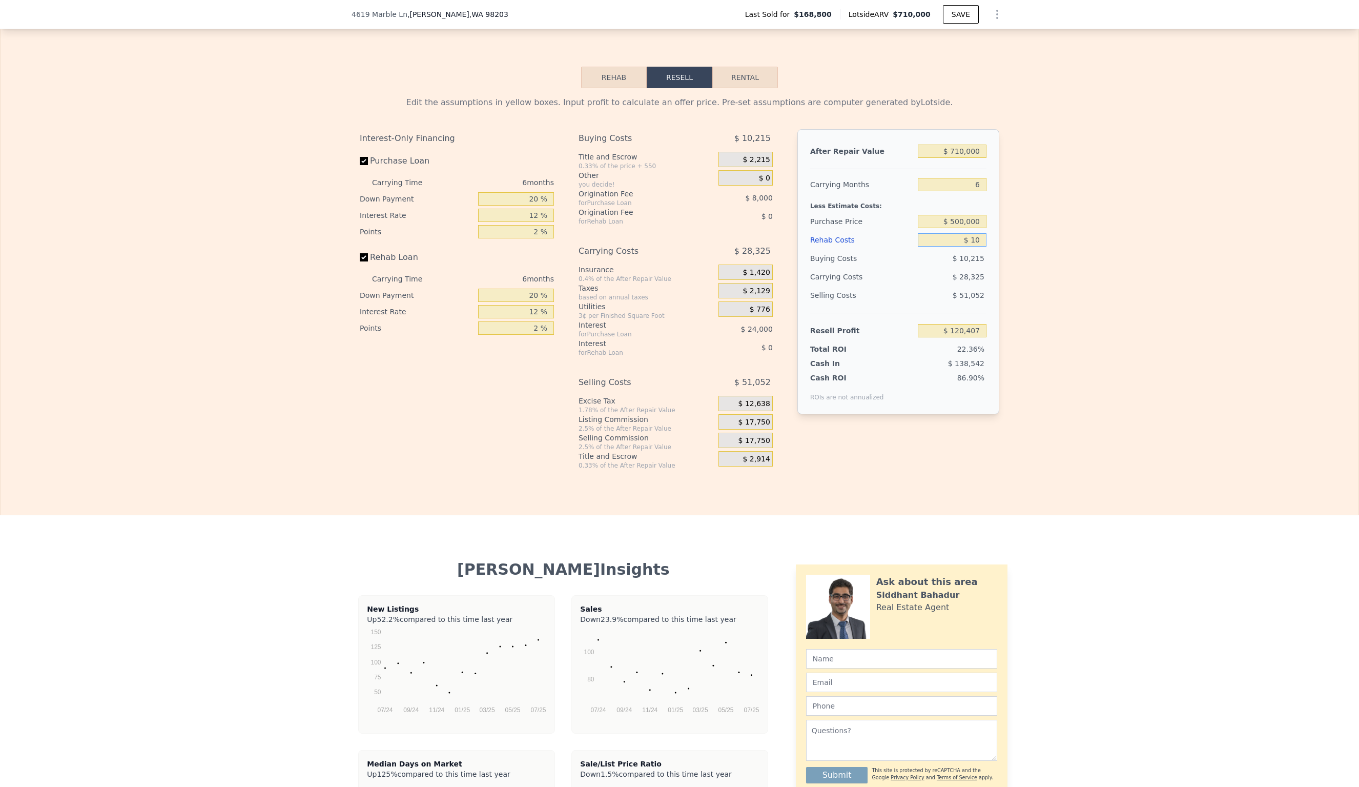
type input "$ 120,398"
type input "$ 100"
type input "$ 120,300"
type input "$ 1,000"
type input "$ 119,344"
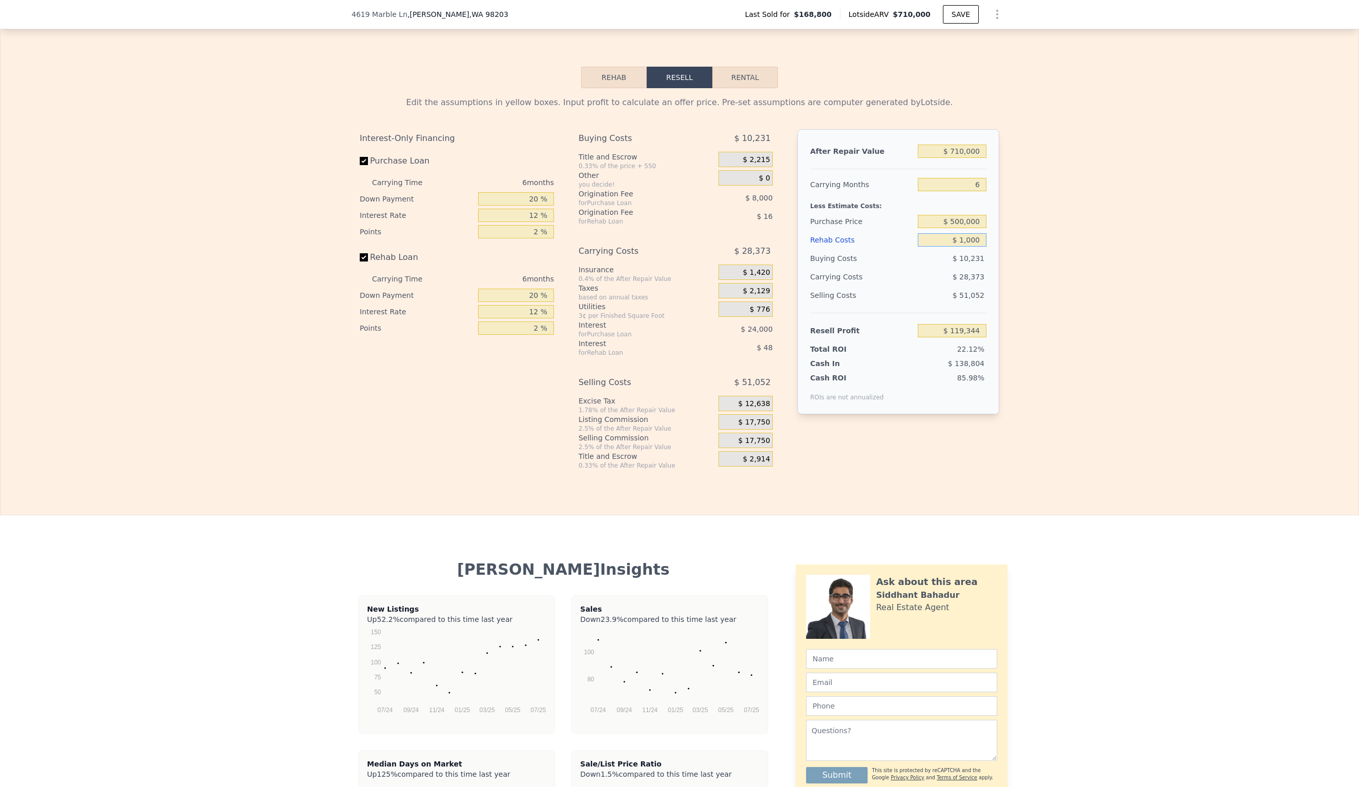
type input "$ 10,000"
type input "$ 109,768"
type input "$ 100,000"
type input "$ 14,008"
type input "$ 100,000"
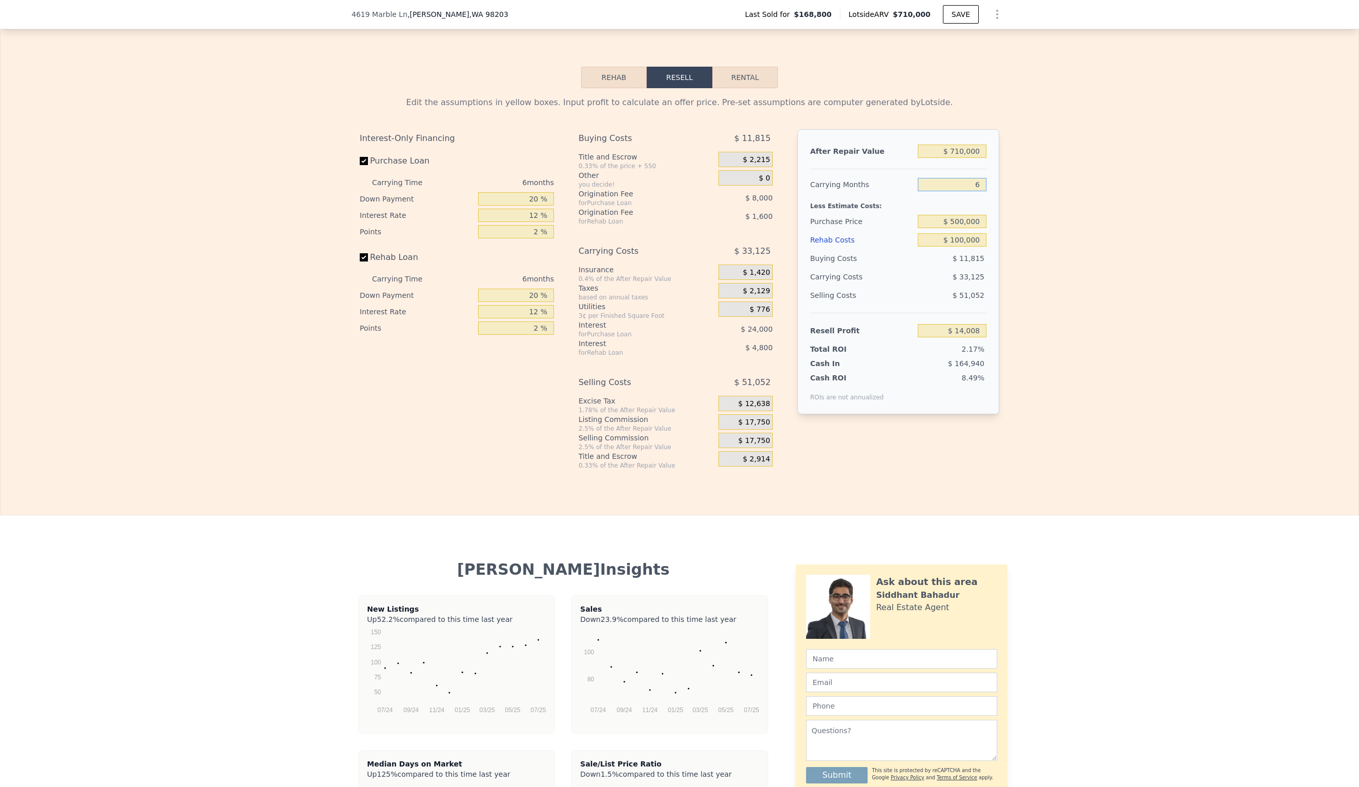
click at [982, 184] on input "6" at bounding box center [952, 184] width 69 height 13
type input "4"
type input "$ 25,049"
type input "4"
click at [983, 332] on input "$ 25,049" at bounding box center [952, 330] width 69 height 13
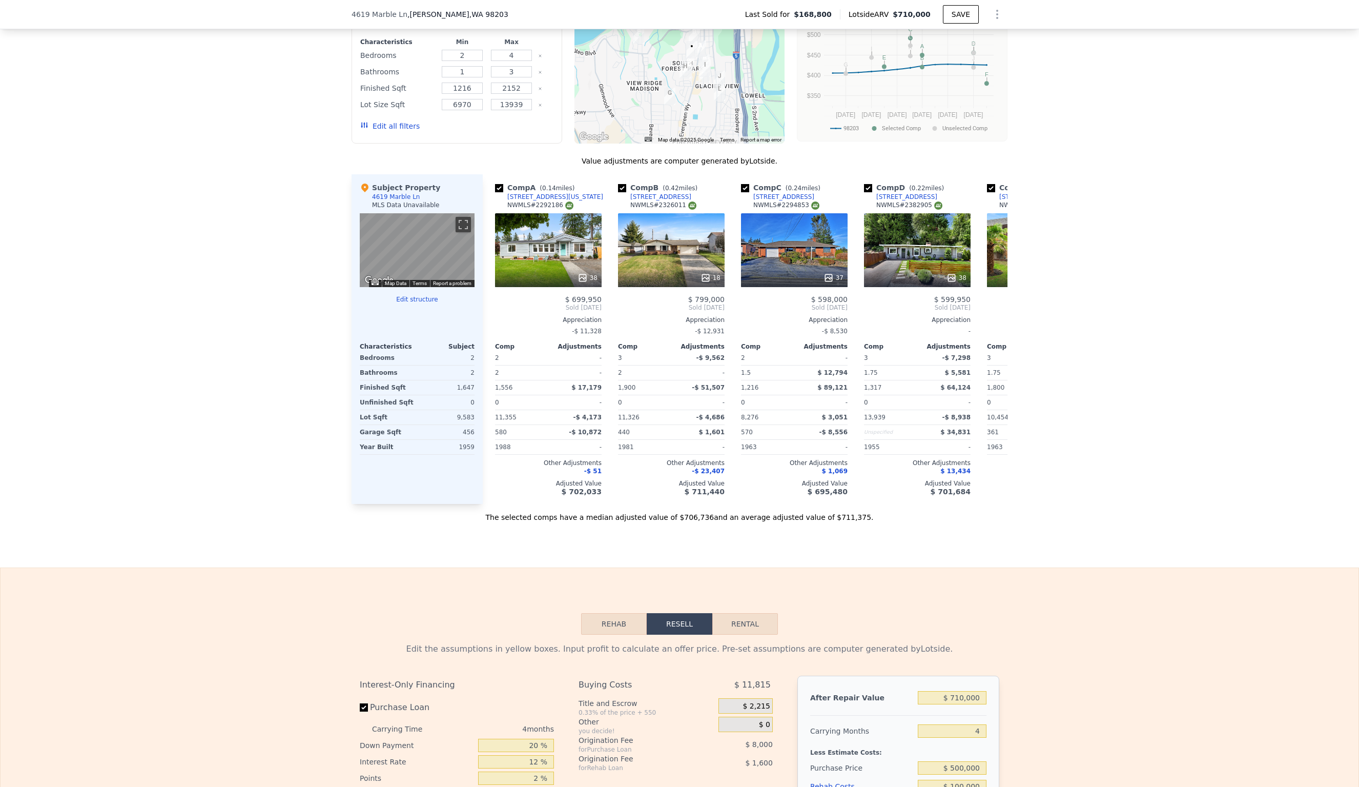
scroll to position [879, 0]
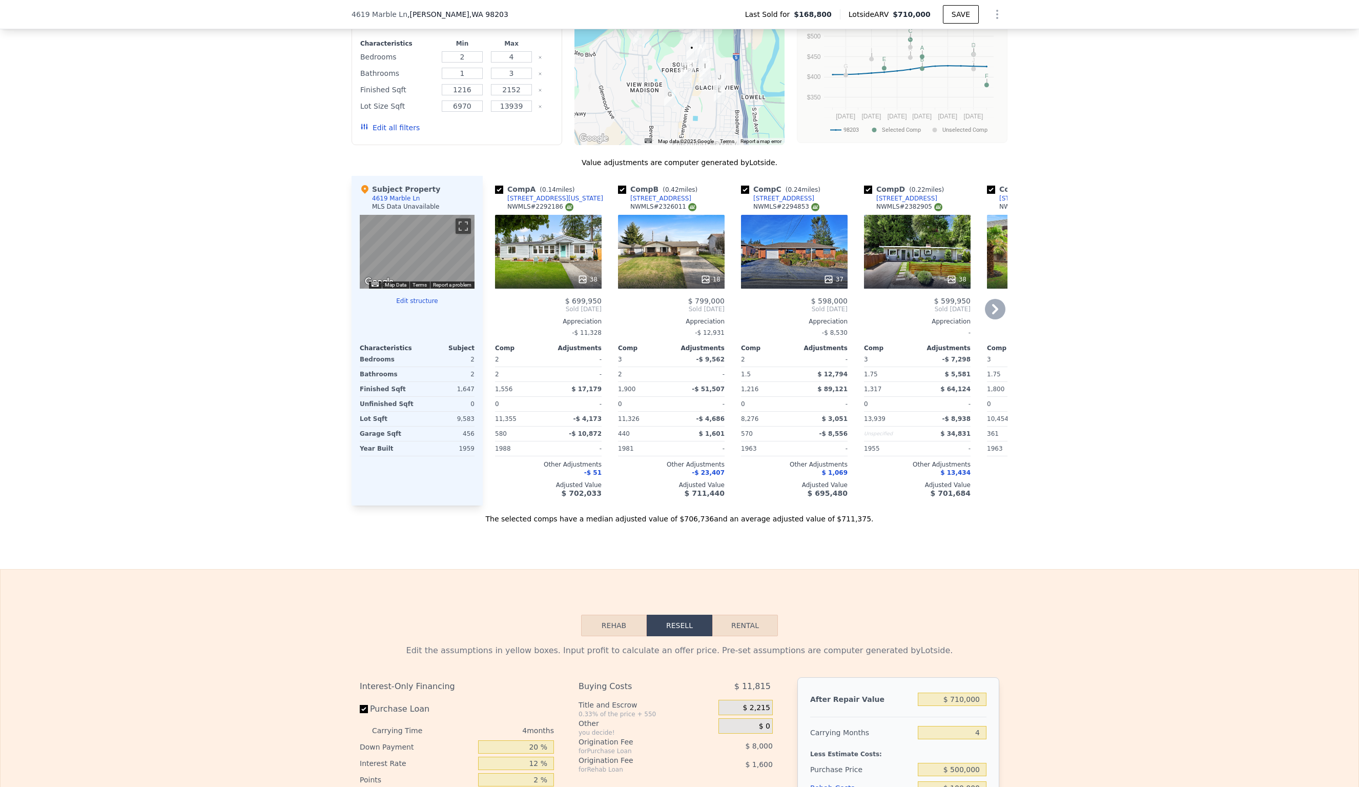
click at [999, 312] on icon at bounding box center [995, 309] width 20 height 20
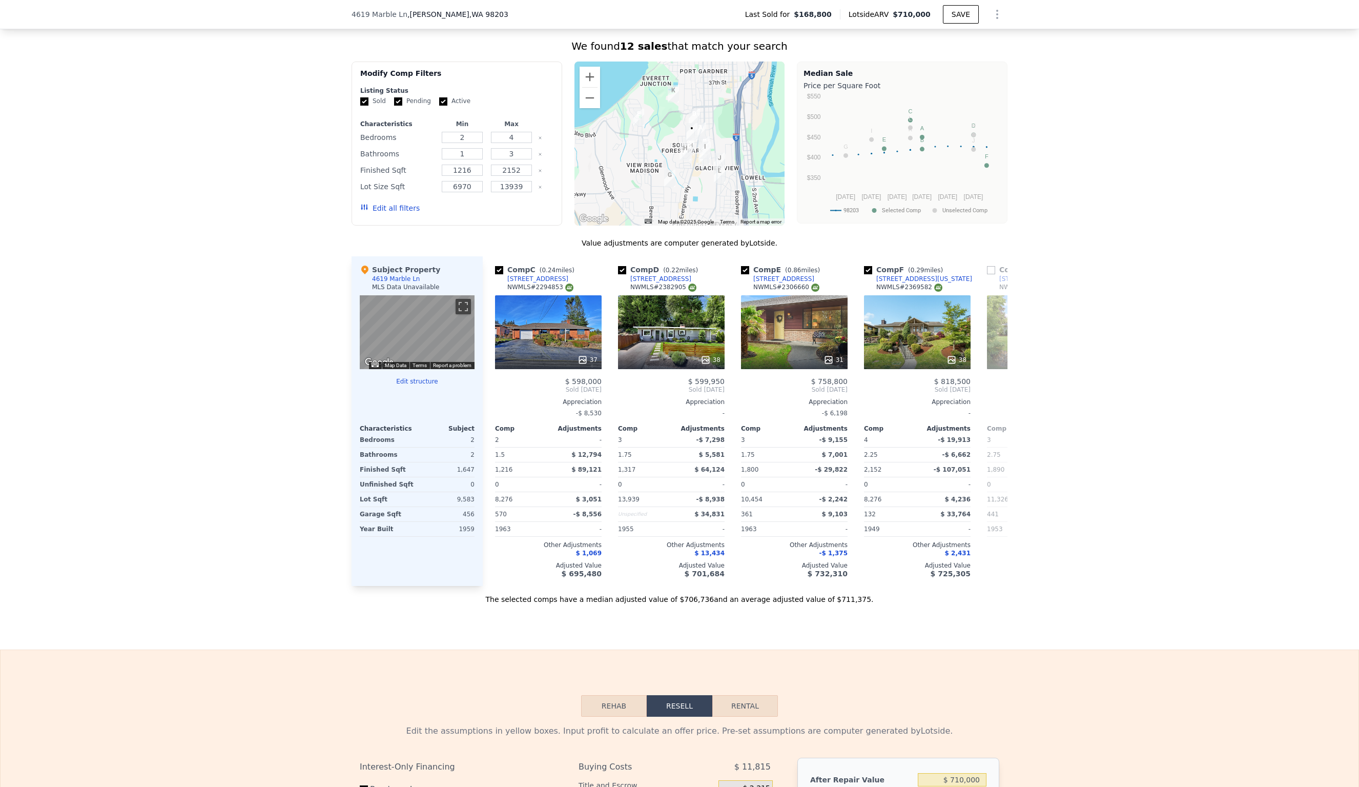
scroll to position [795, 0]
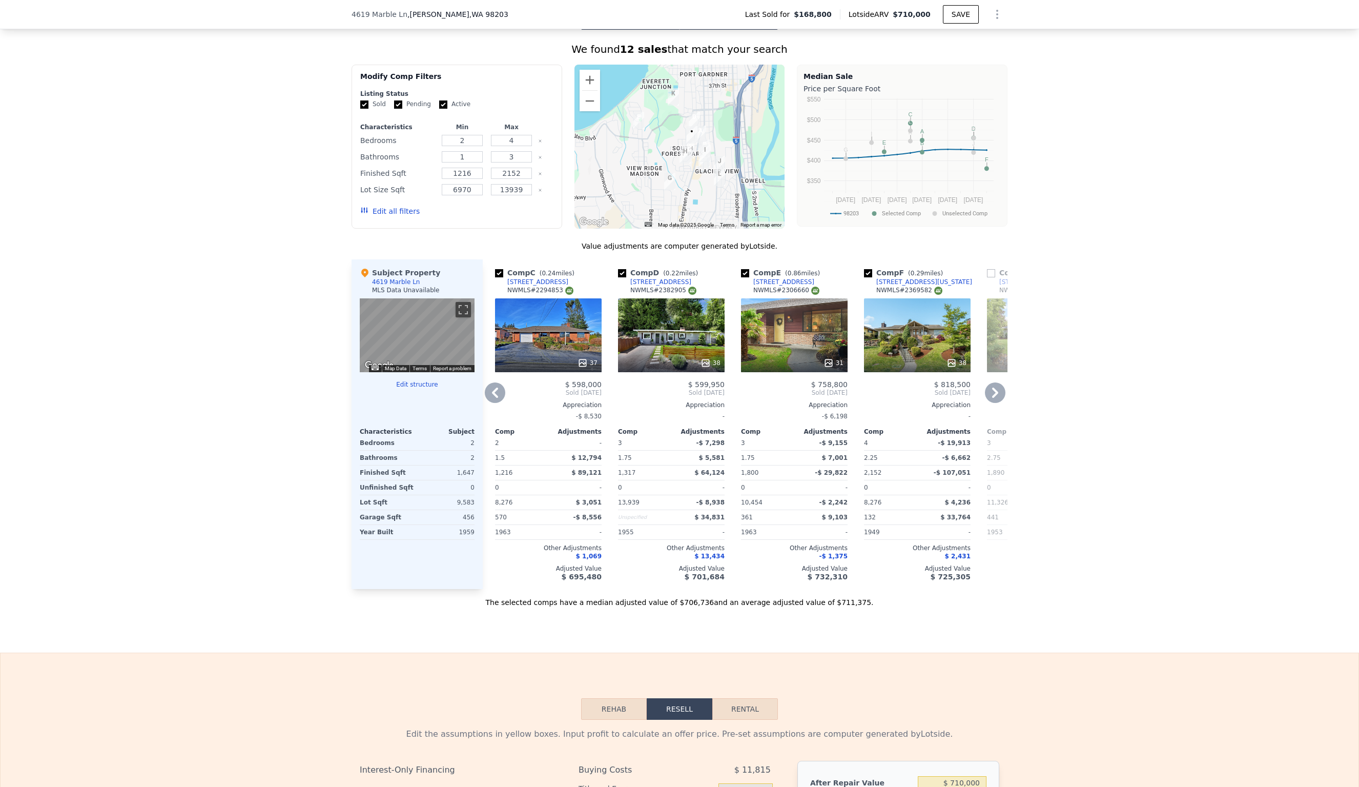
click at [801, 334] on div "31" at bounding box center [794, 335] width 107 height 74
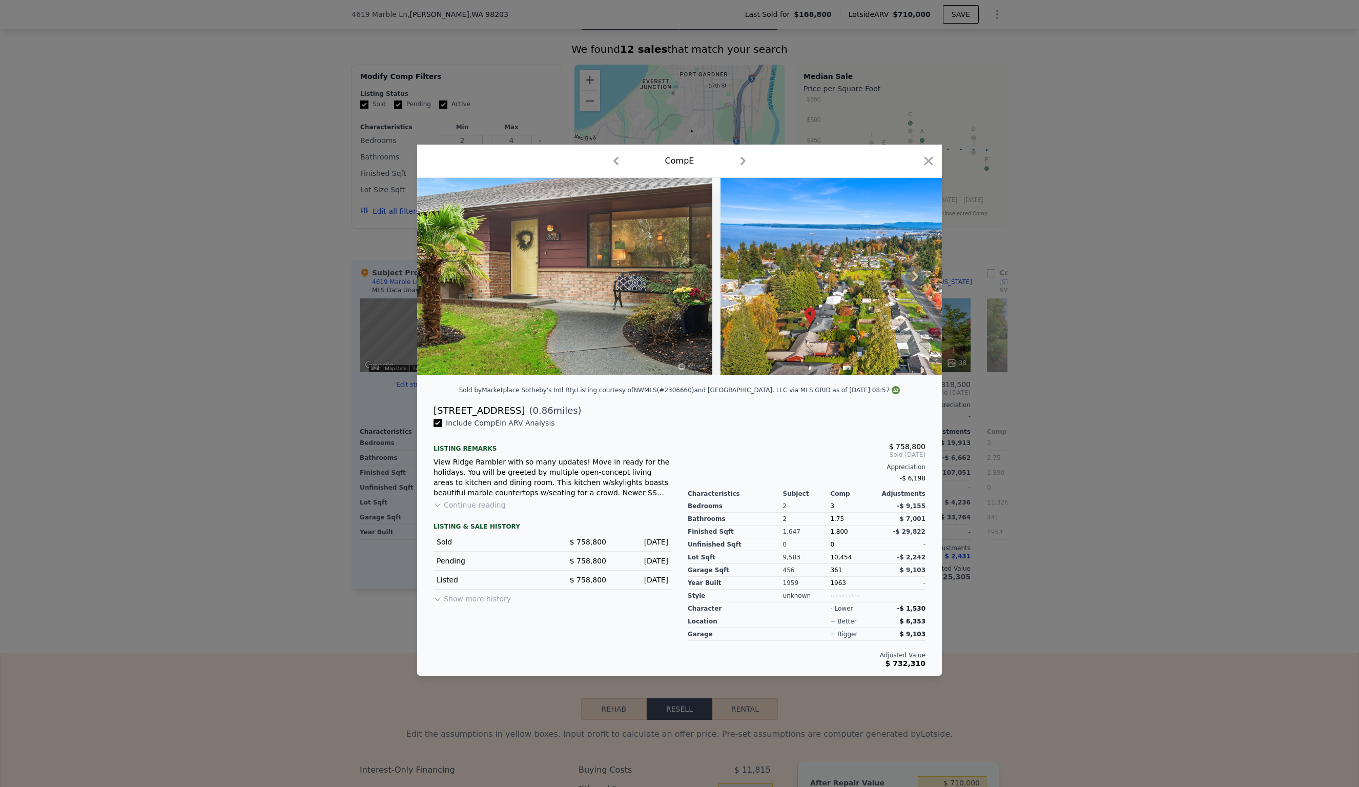
click at [916, 276] on icon at bounding box center [915, 276] width 6 height 10
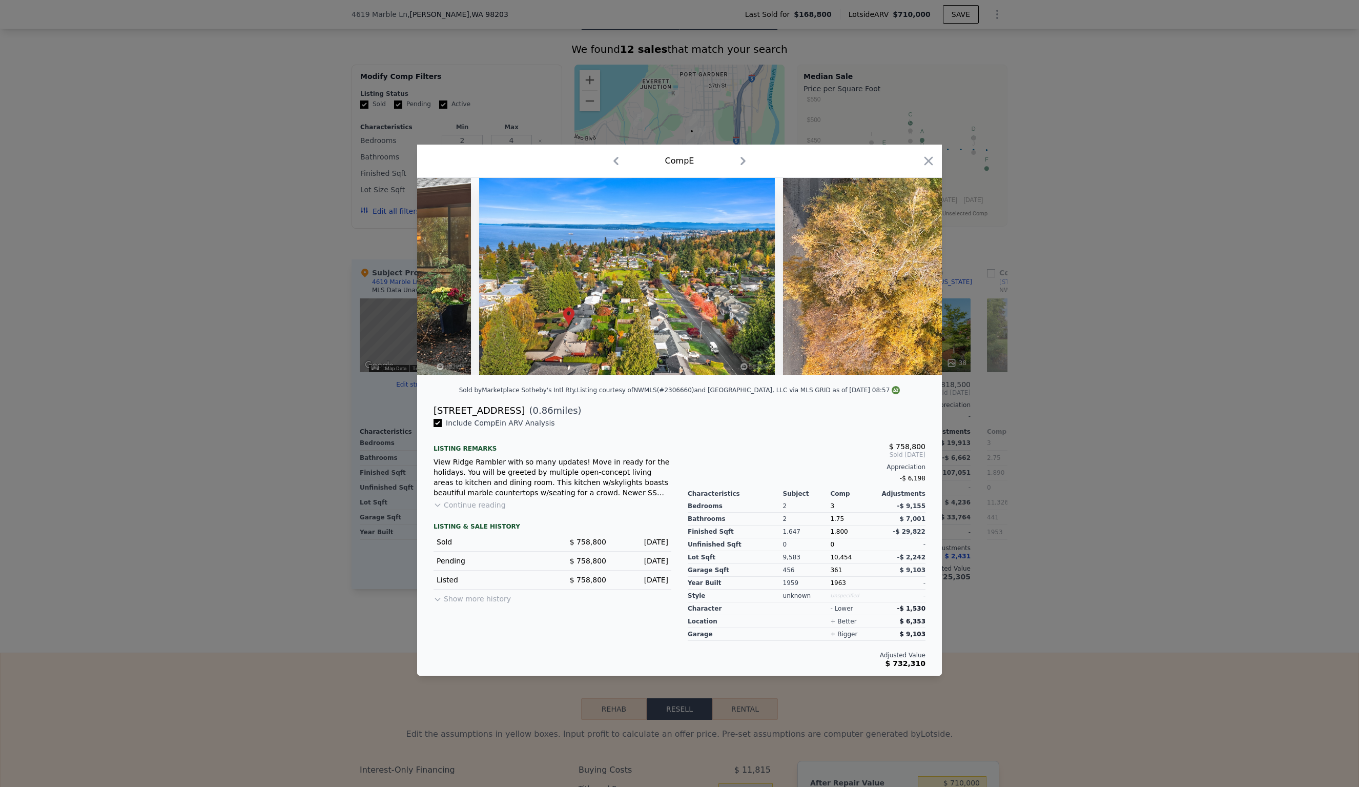
scroll to position [0, 246]
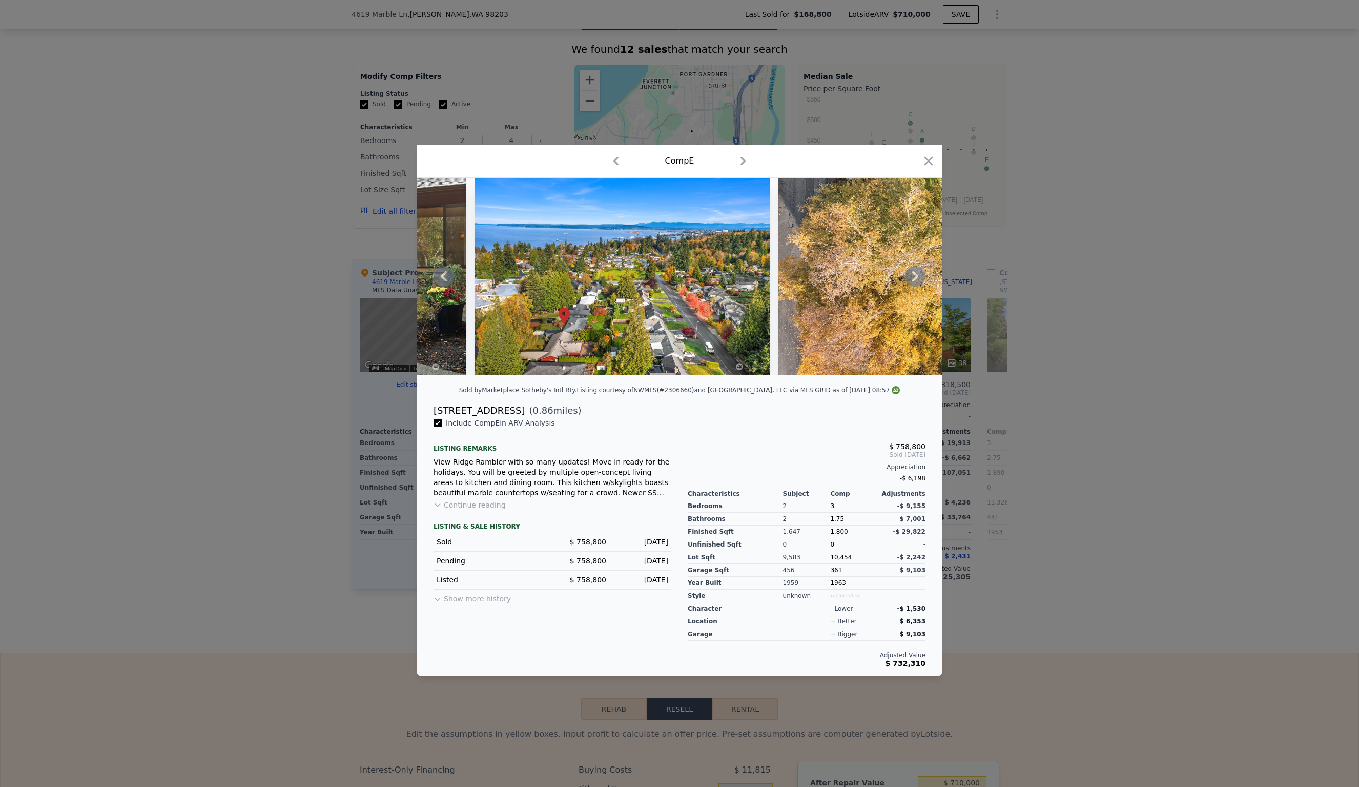
click at [916, 276] on icon at bounding box center [915, 276] width 6 height 10
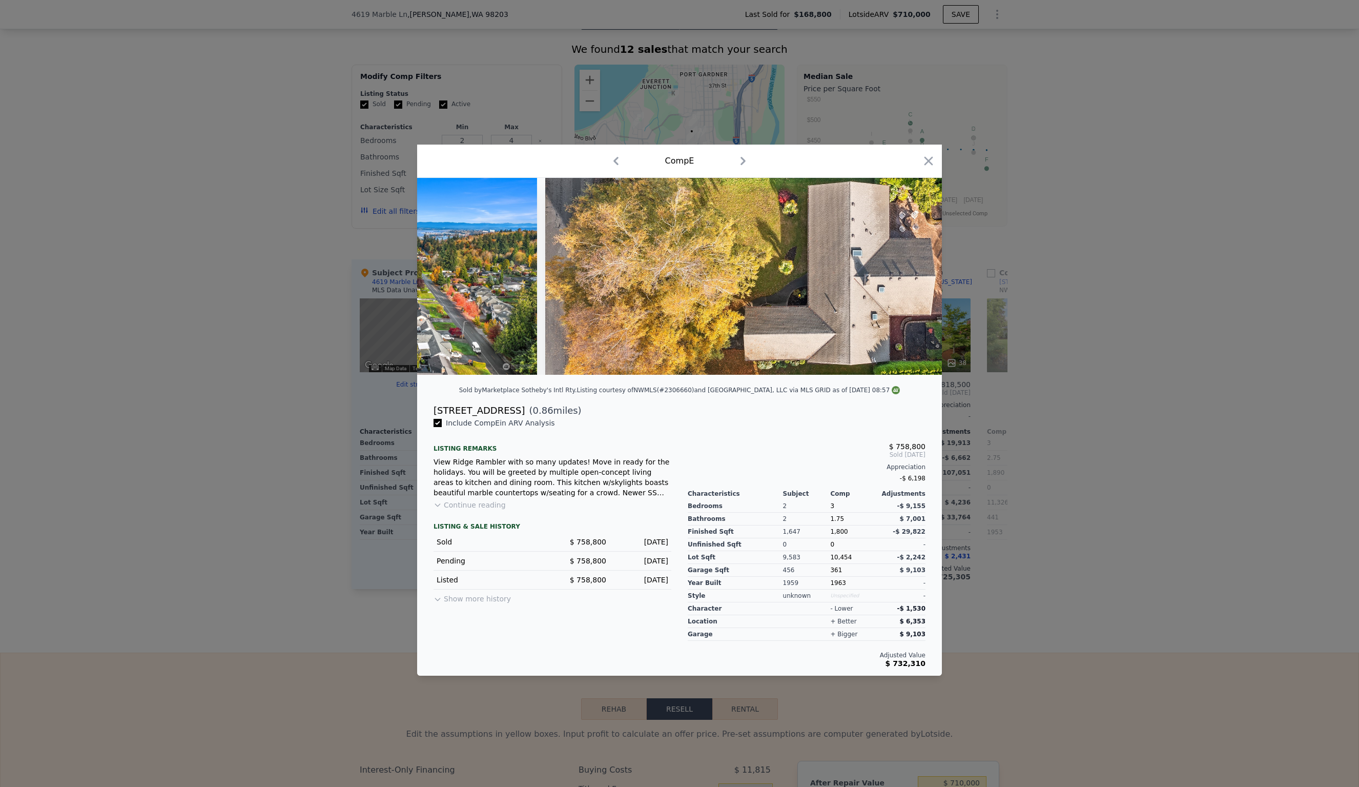
scroll to position [0, 492]
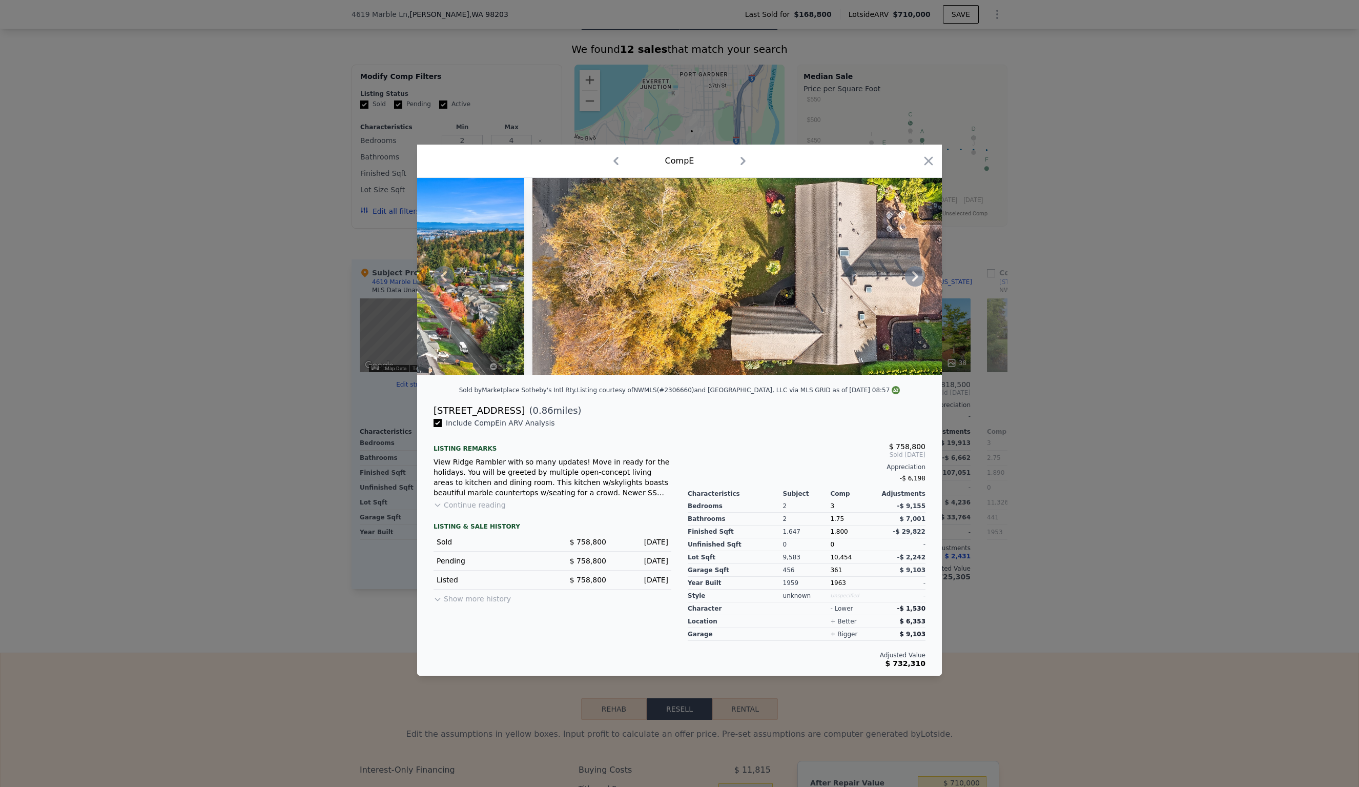
click at [916, 276] on icon at bounding box center [915, 276] width 6 height 10
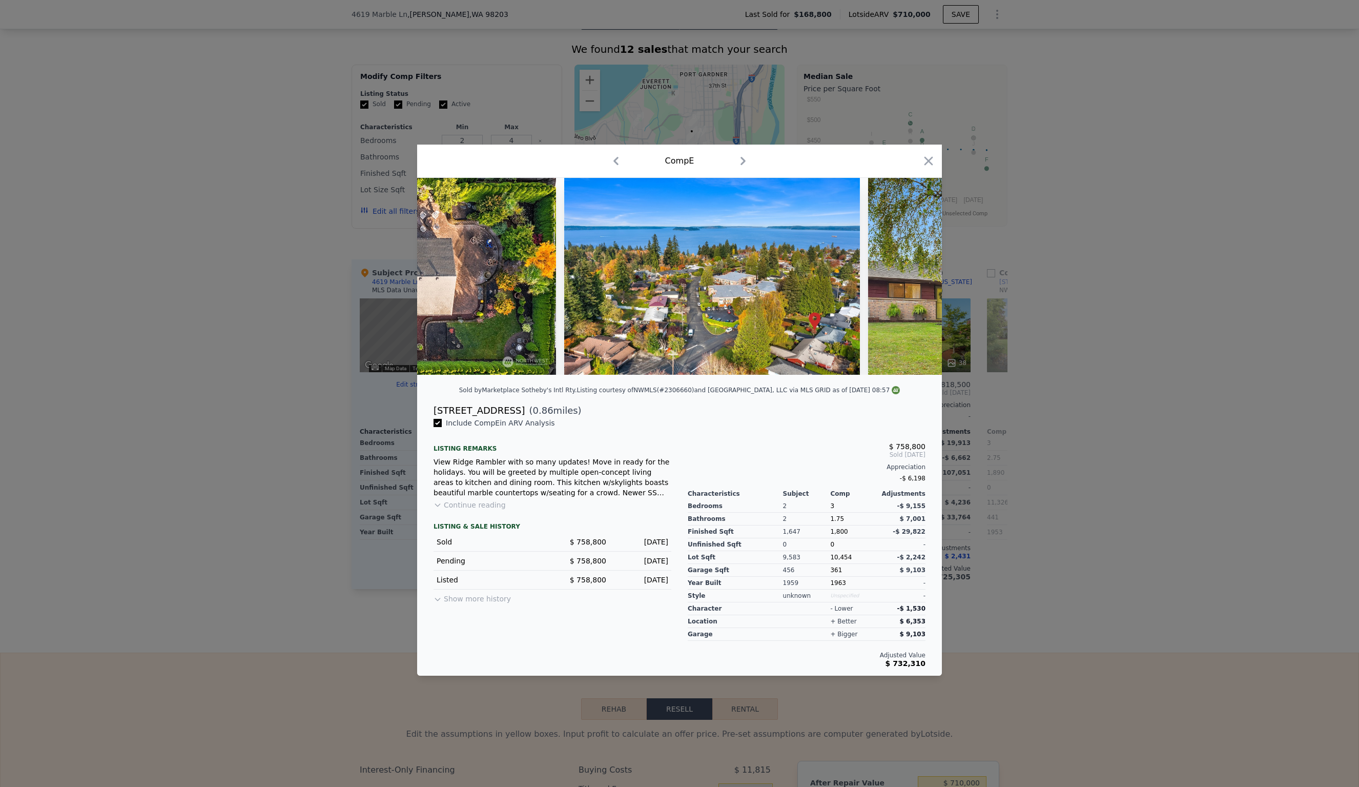
scroll to position [0, 984]
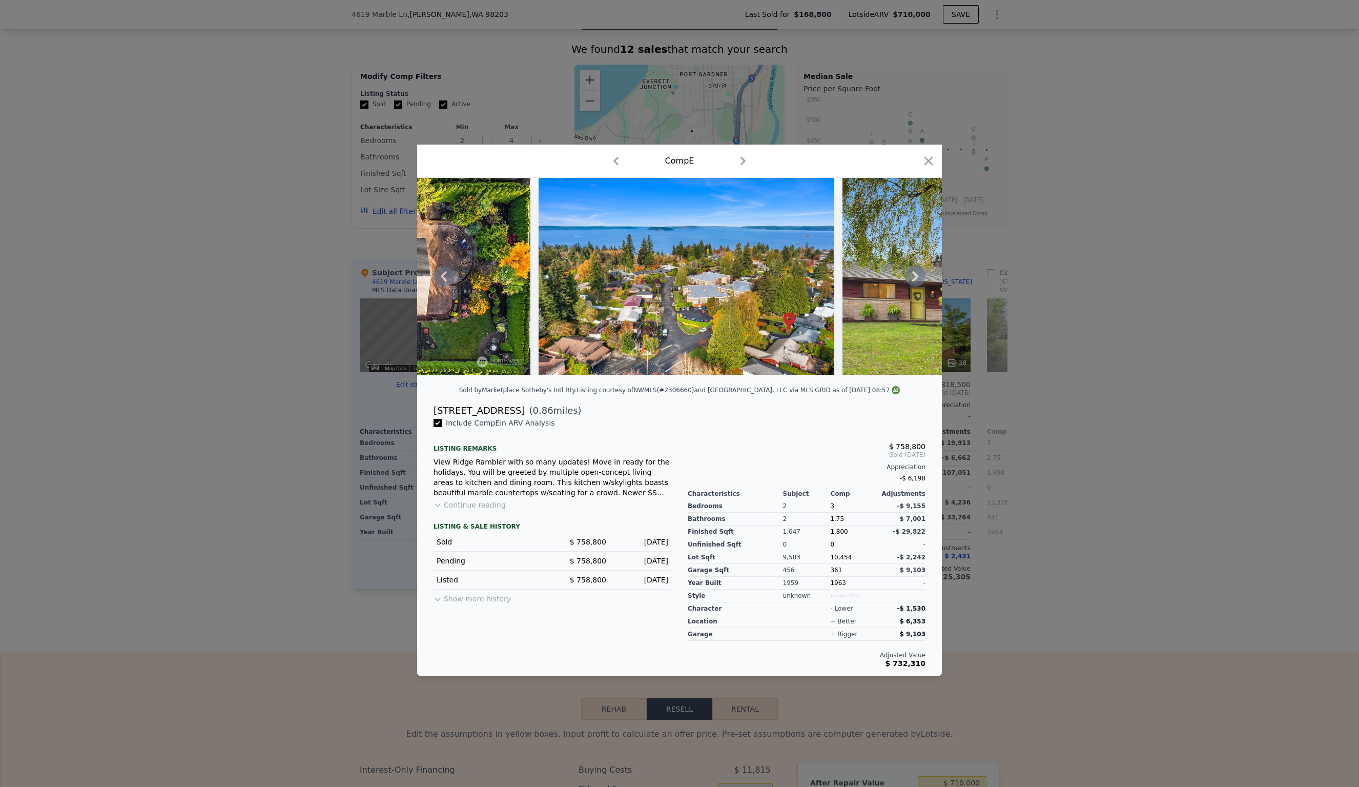
click at [916, 276] on icon at bounding box center [915, 276] width 6 height 10
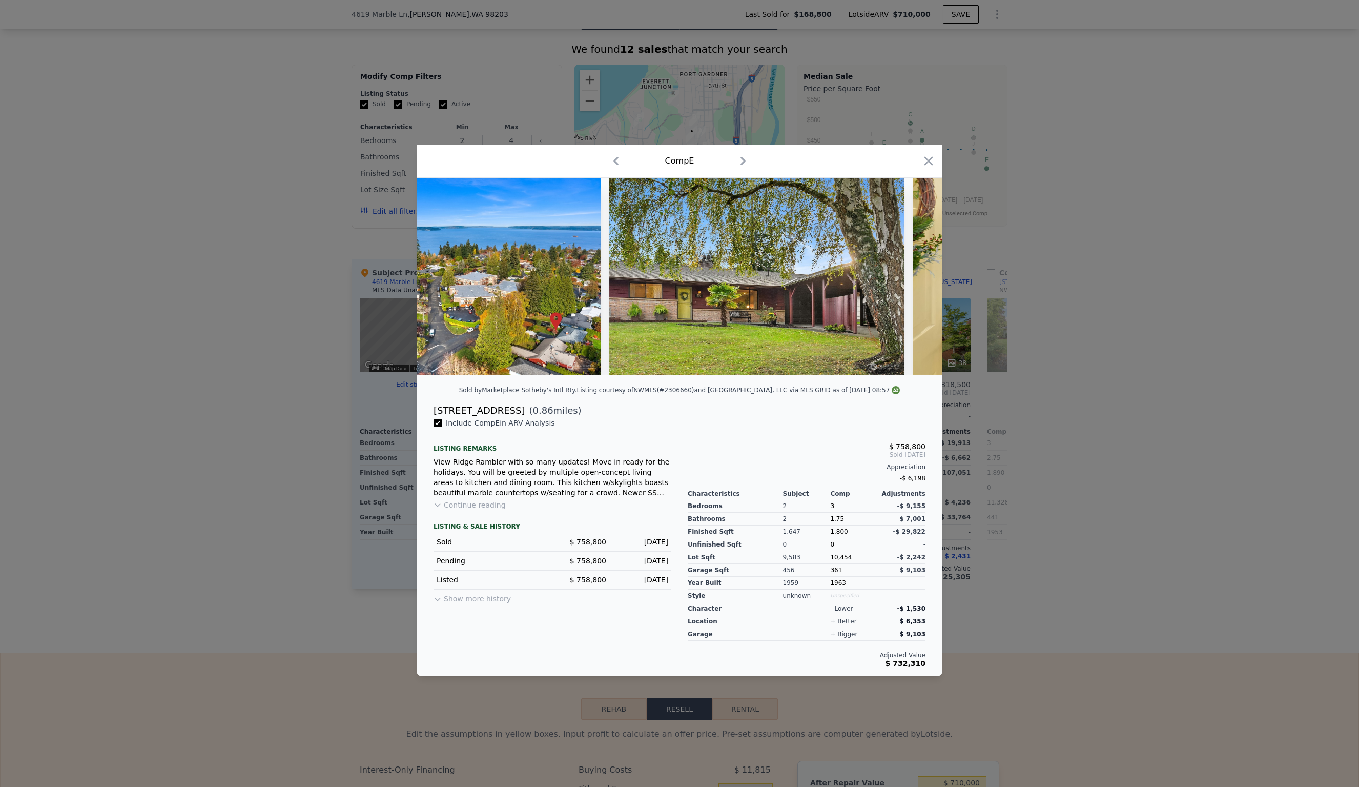
scroll to position [0, 1230]
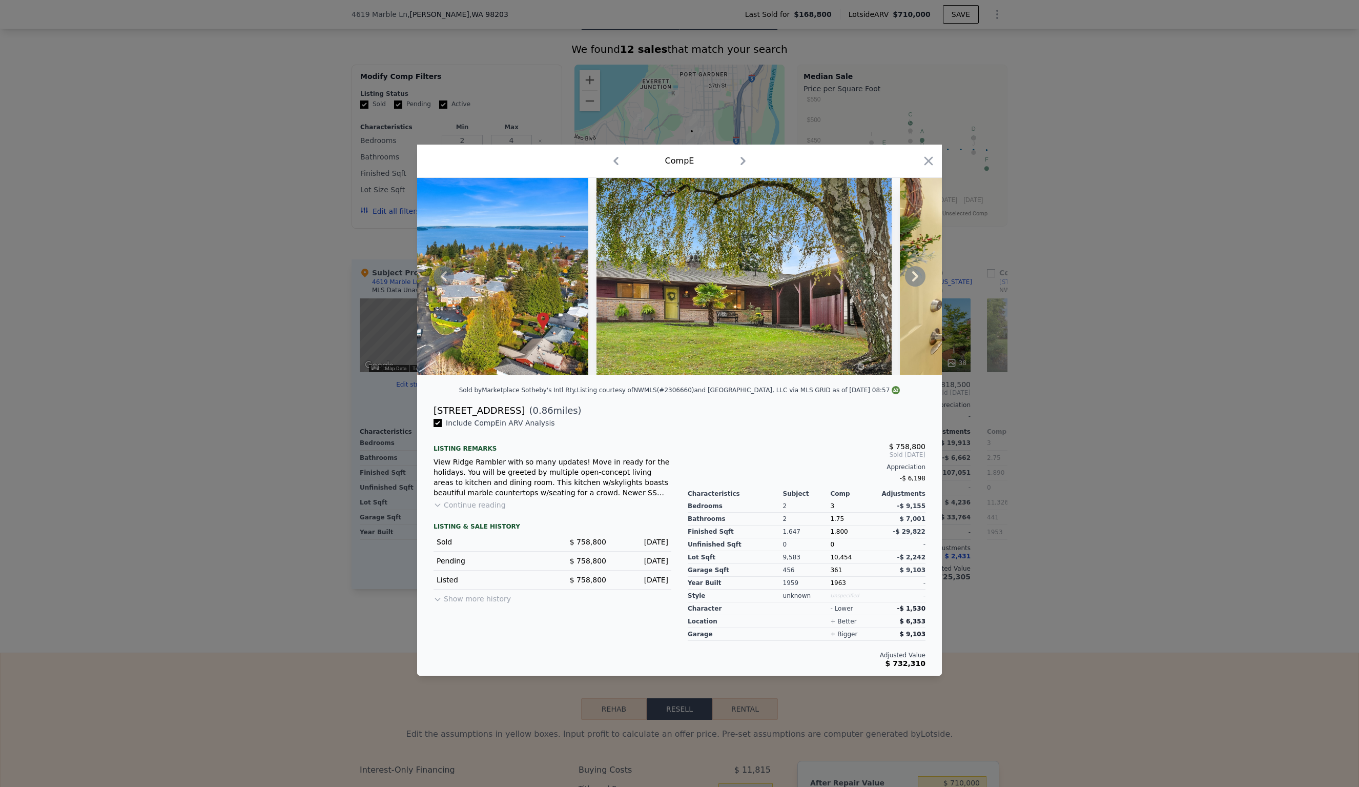
click at [916, 276] on icon at bounding box center [915, 276] width 6 height 10
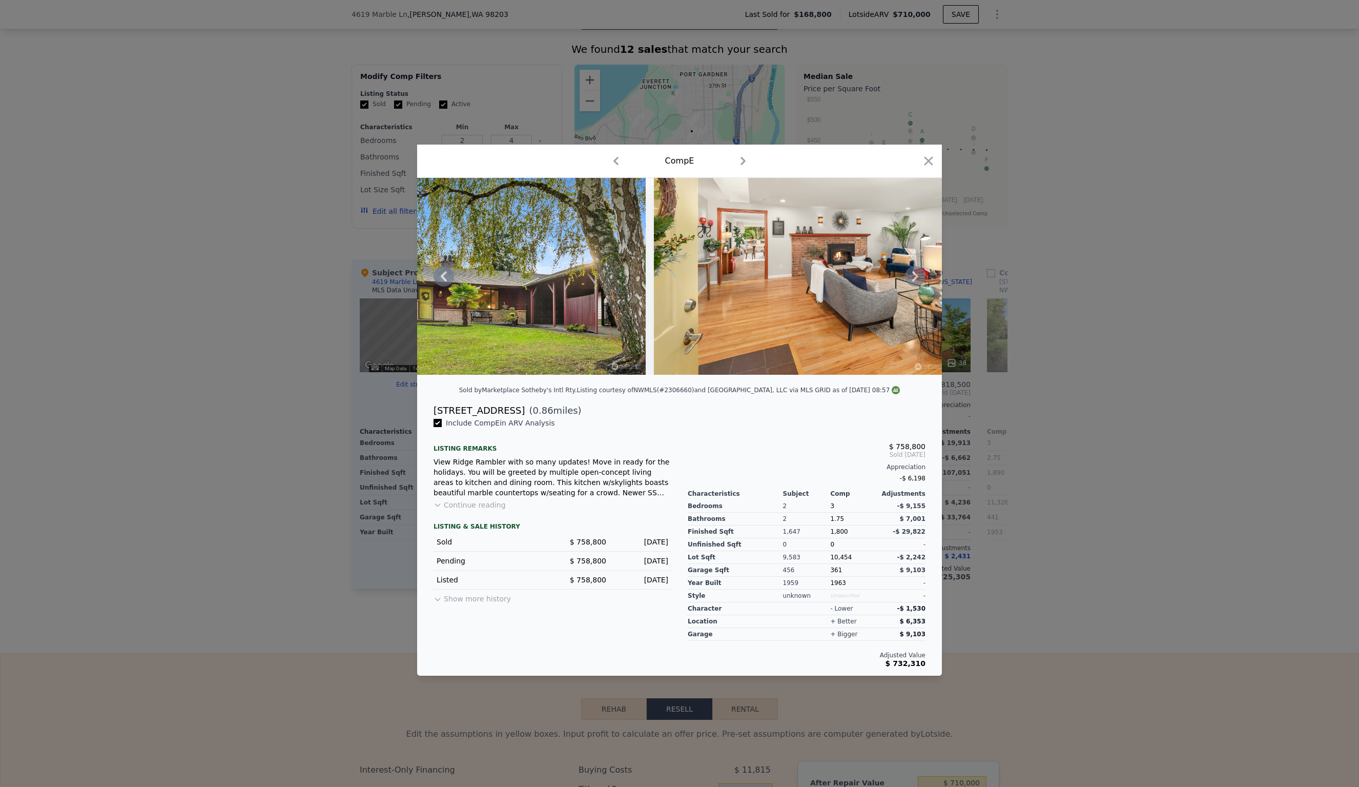
click at [916, 276] on icon at bounding box center [915, 276] width 6 height 10
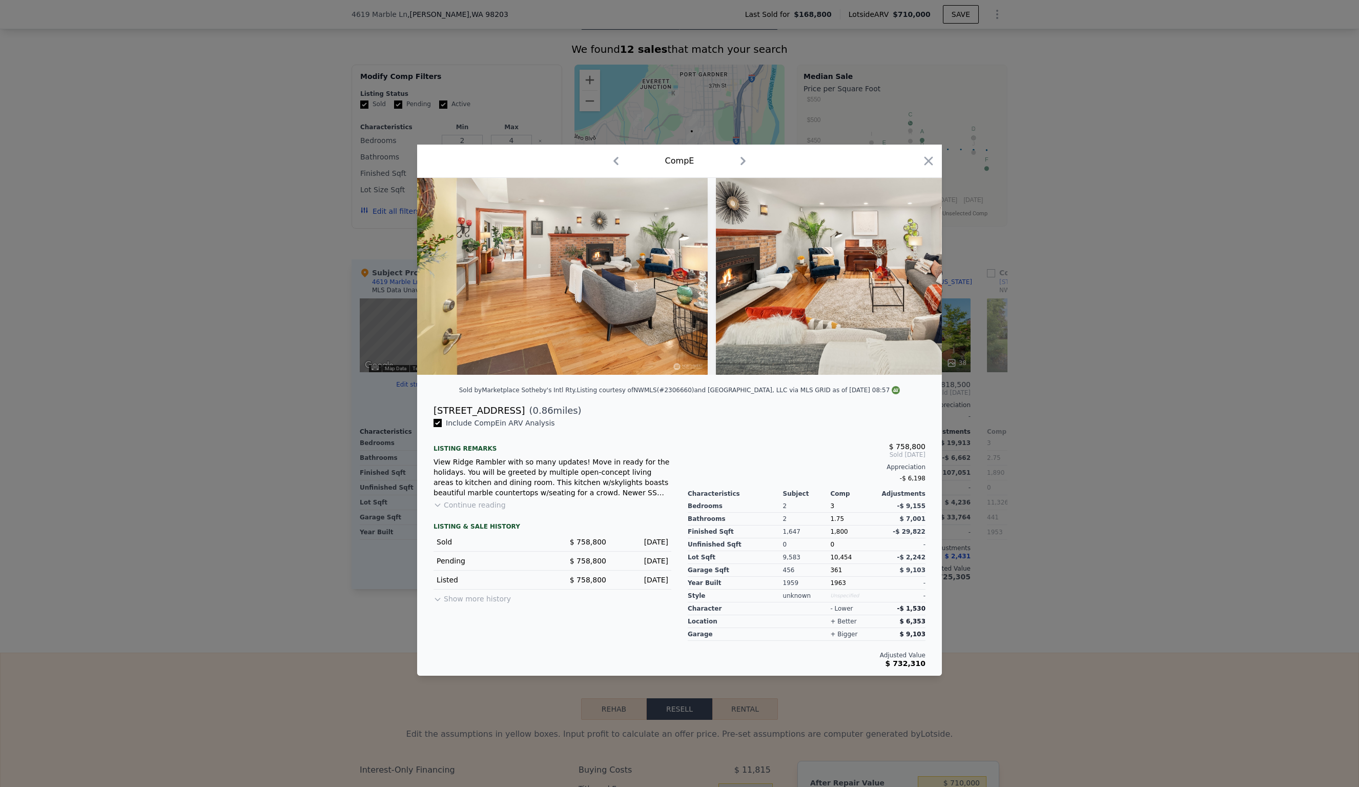
scroll to position [0, 1722]
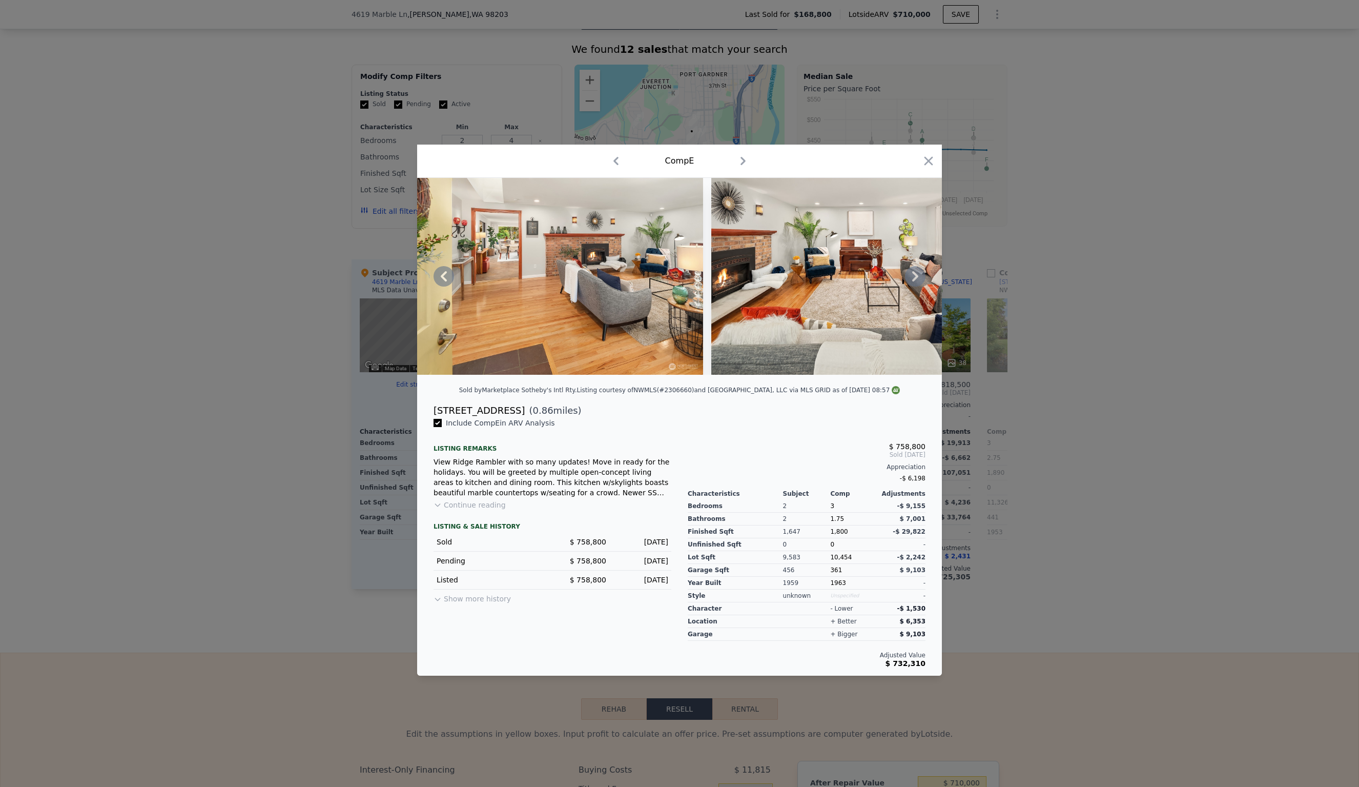
click at [916, 276] on icon at bounding box center [915, 276] width 6 height 10
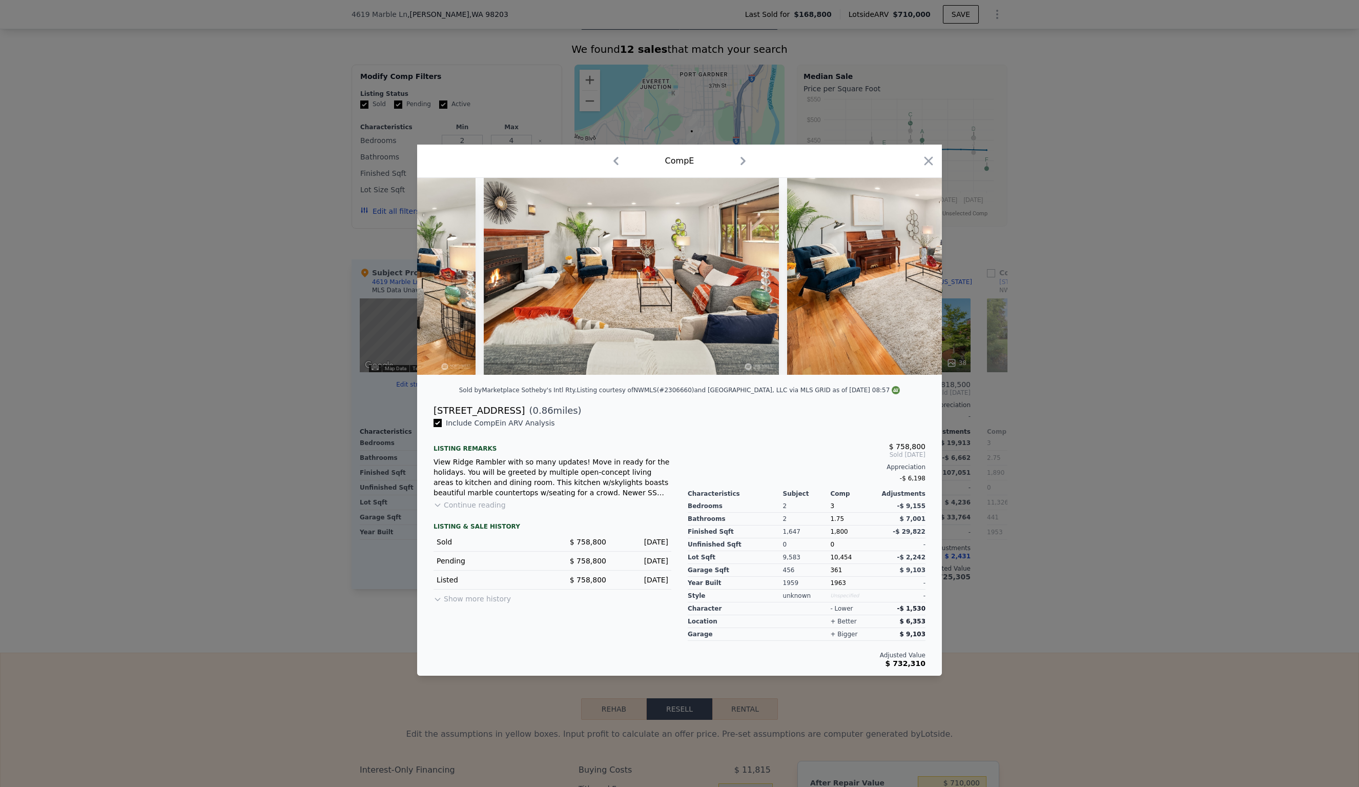
scroll to position [0, 1968]
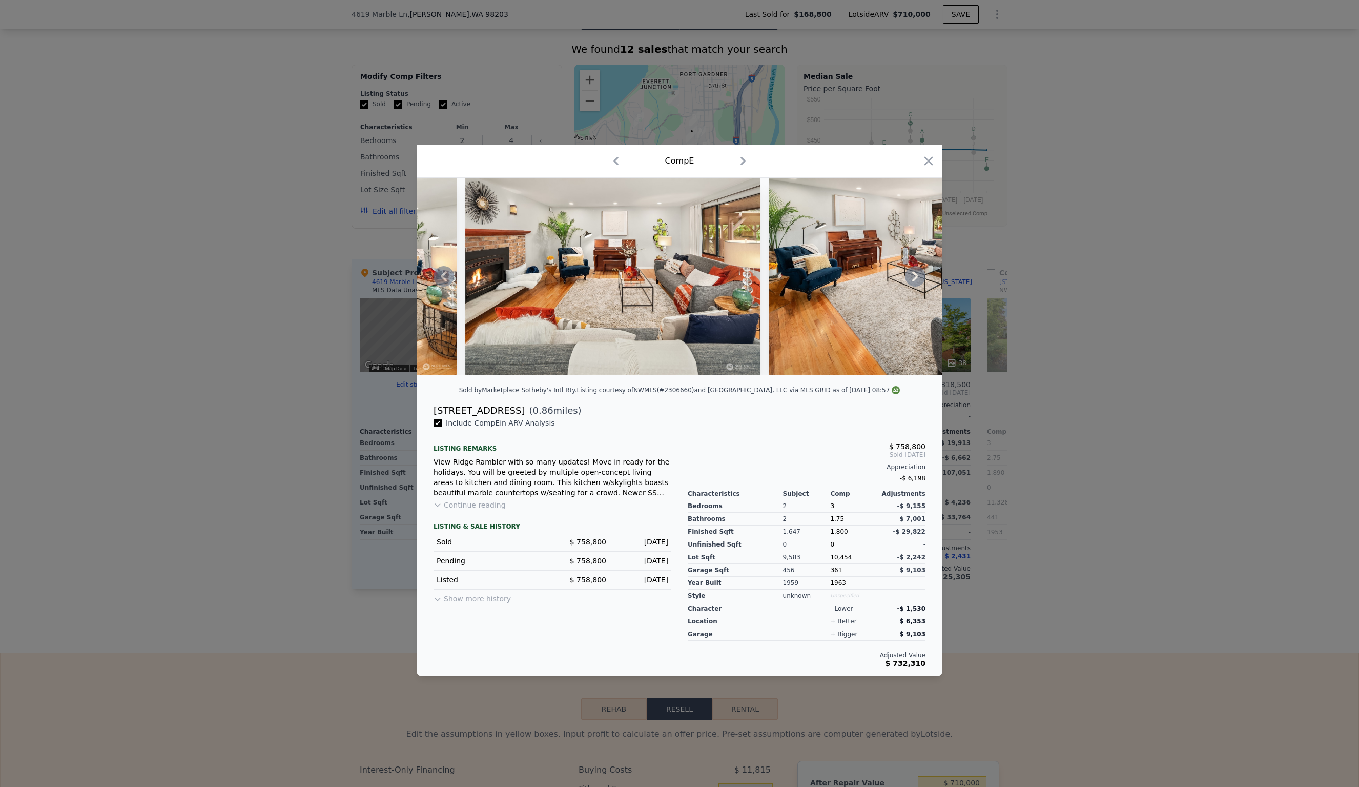
click at [918, 277] on icon at bounding box center [915, 276] width 20 height 20
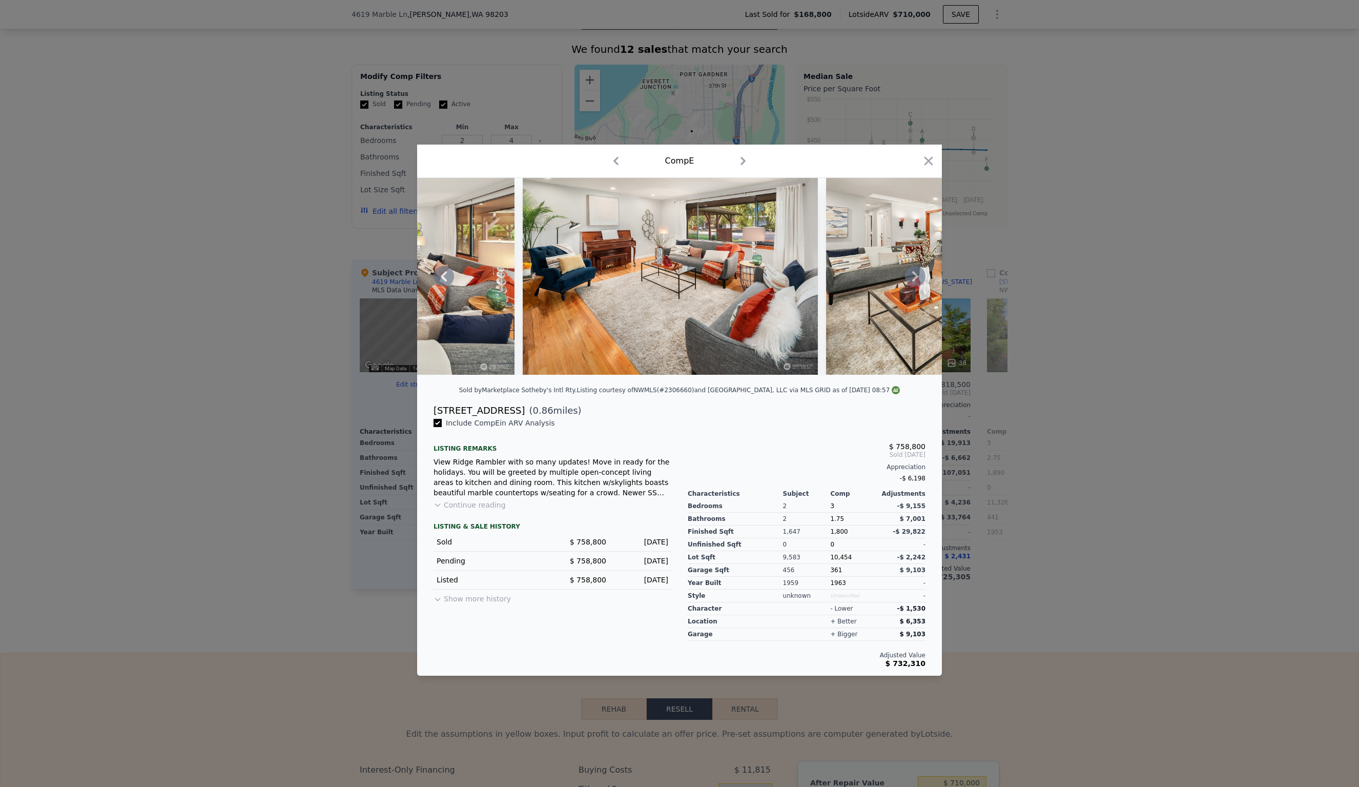
click at [918, 277] on icon at bounding box center [915, 276] width 20 height 20
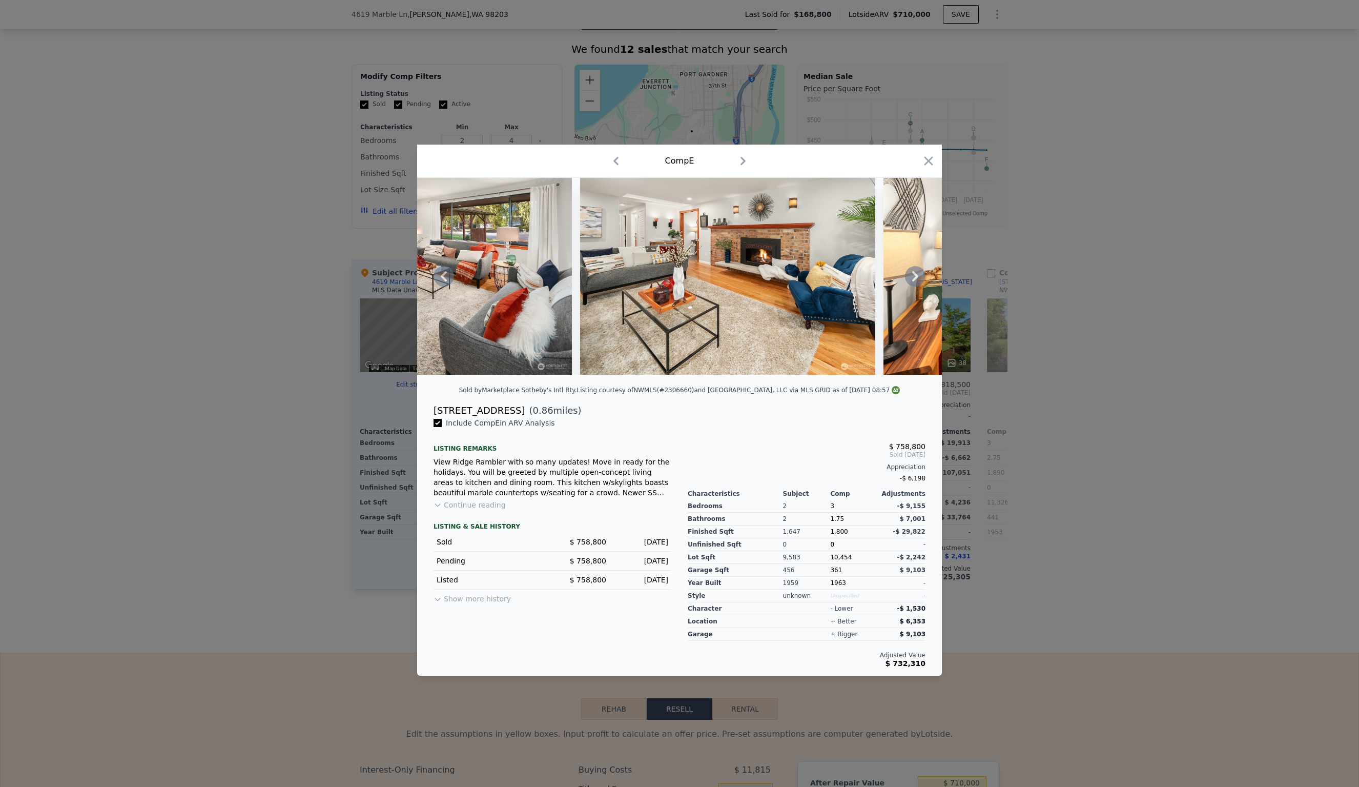
click at [918, 277] on icon at bounding box center [915, 276] width 20 height 20
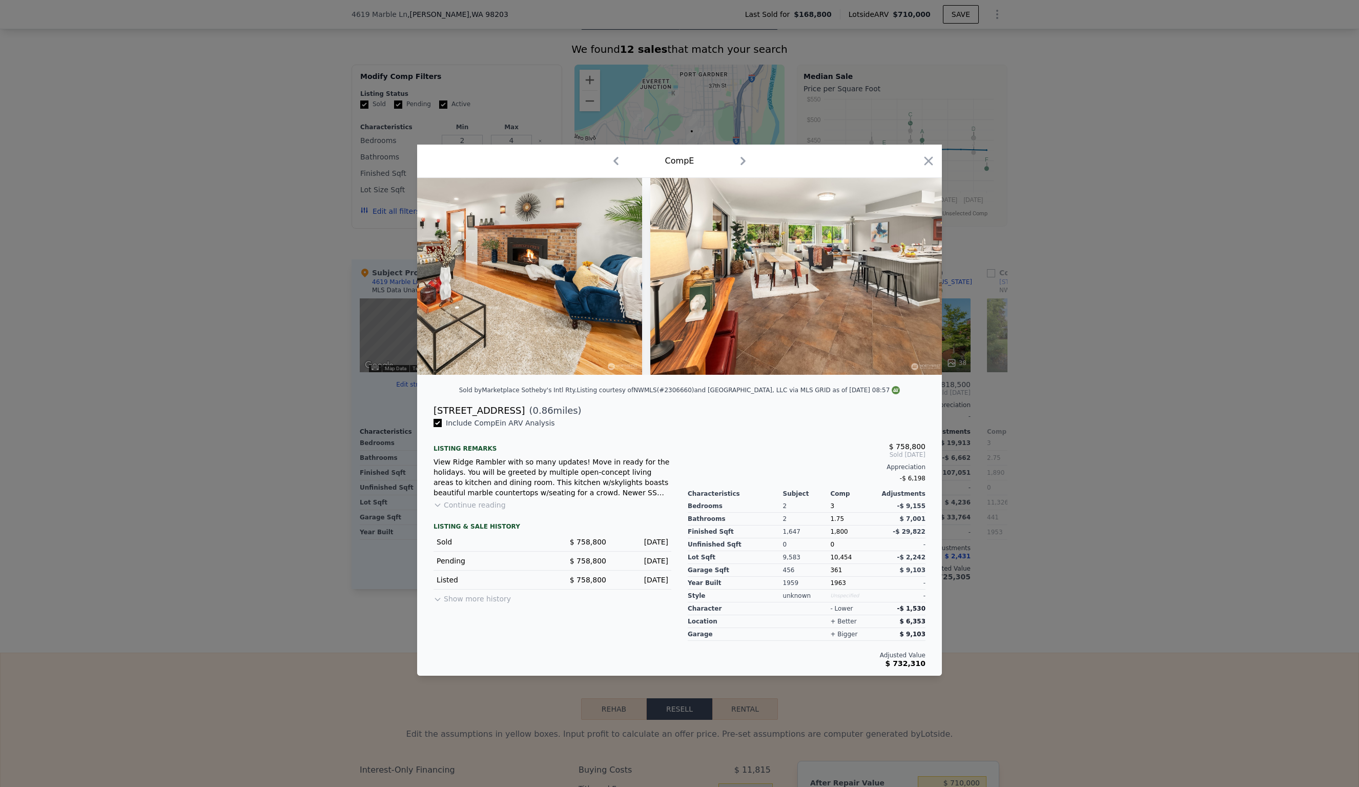
scroll to position [0, 2706]
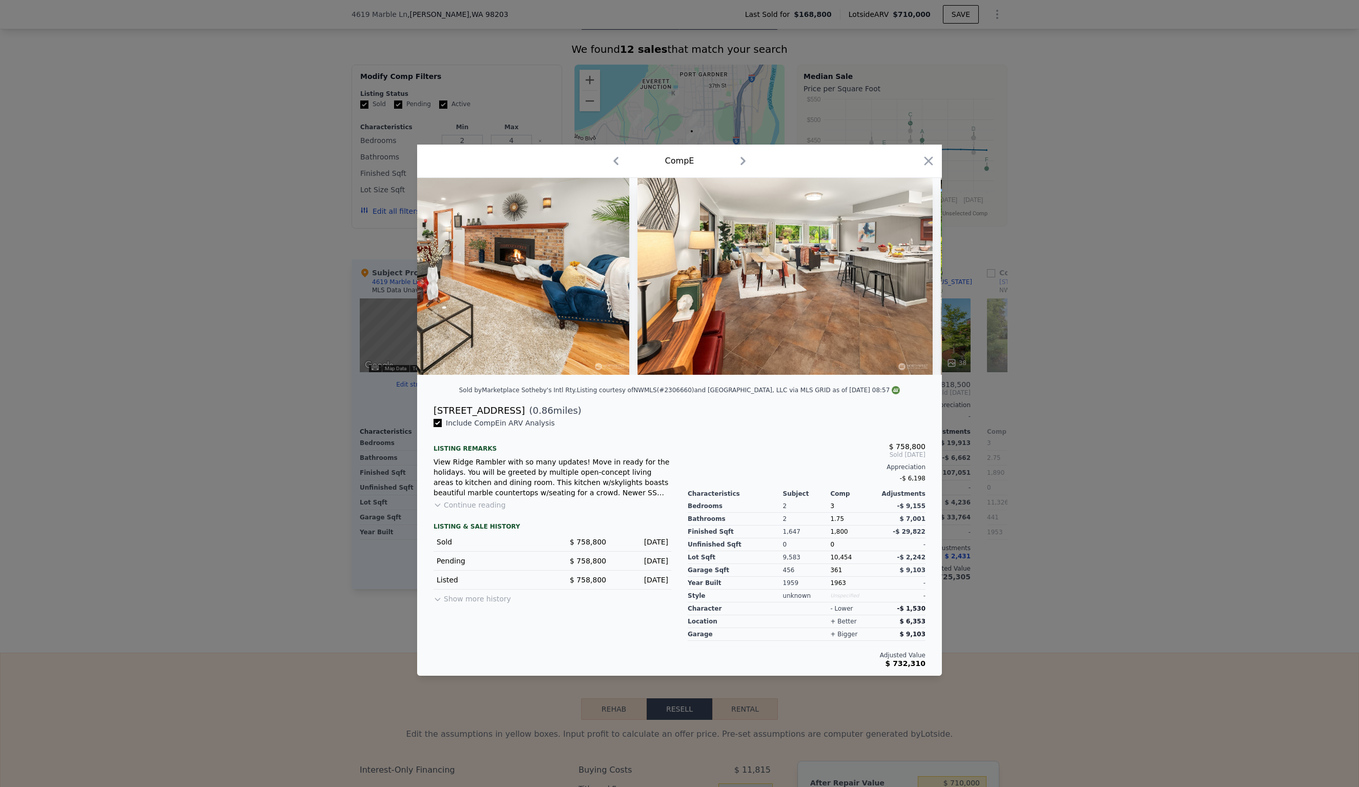
click at [918, 277] on div at bounding box center [679, 276] width 525 height 197
click at [916, 274] on icon at bounding box center [915, 276] width 20 height 20
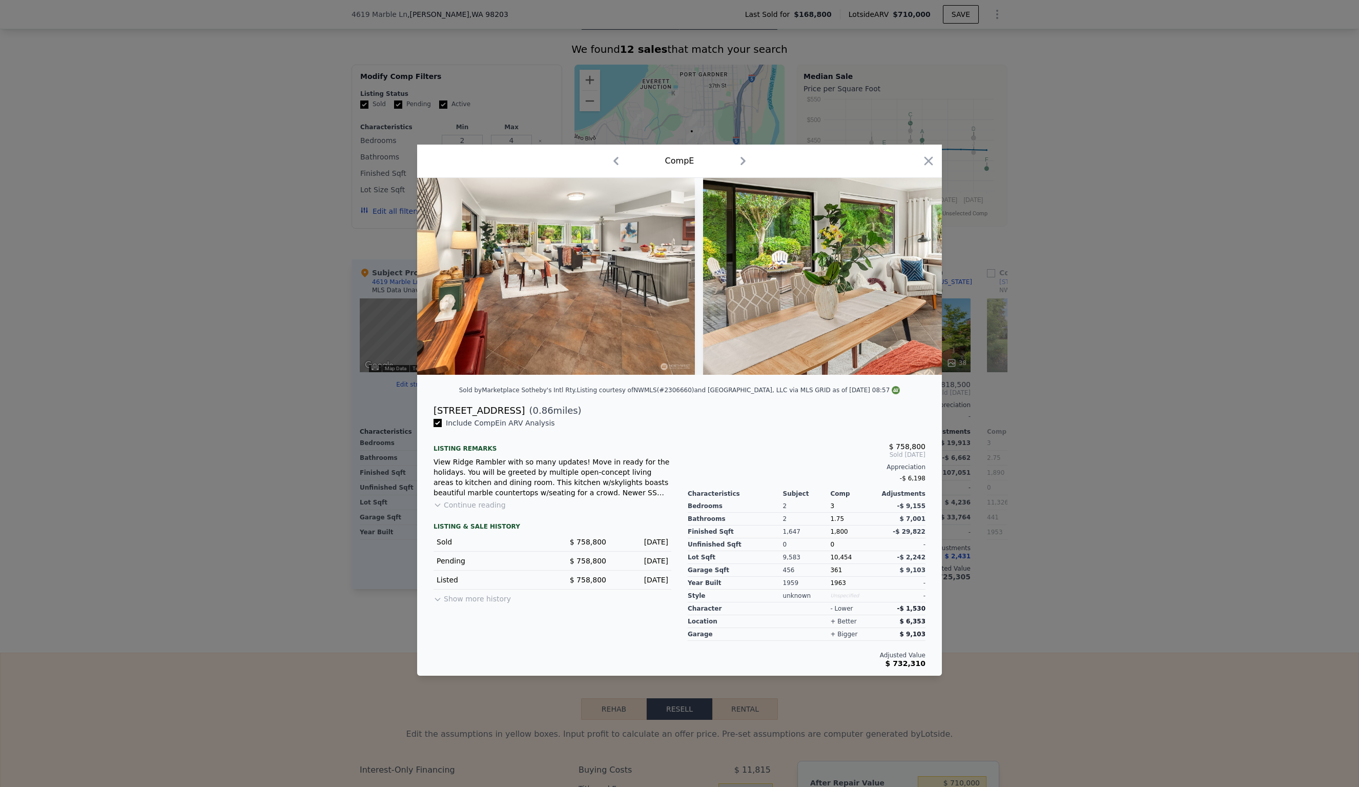
scroll to position [0, 2952]
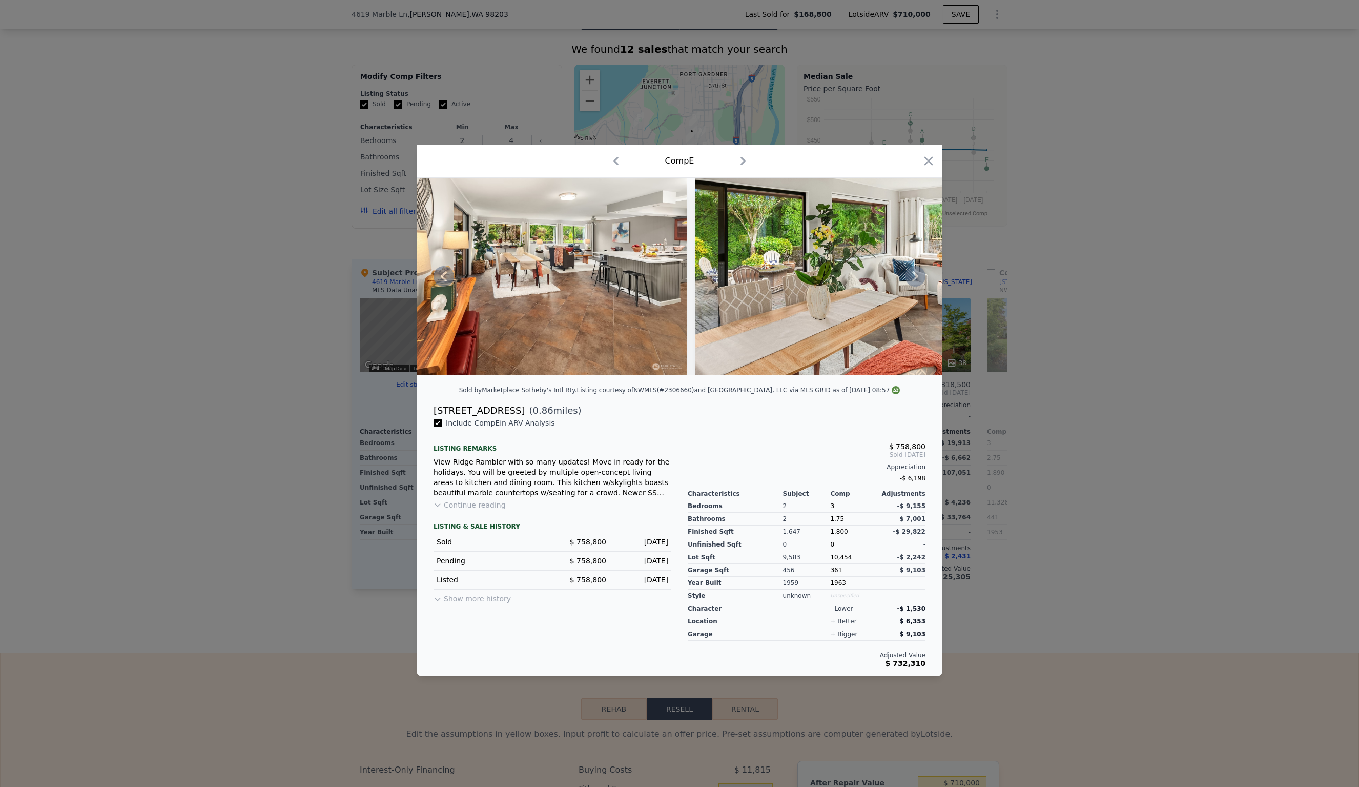
click at [917, 273] on icon at bounding box center [915, 276] width 20 height 20
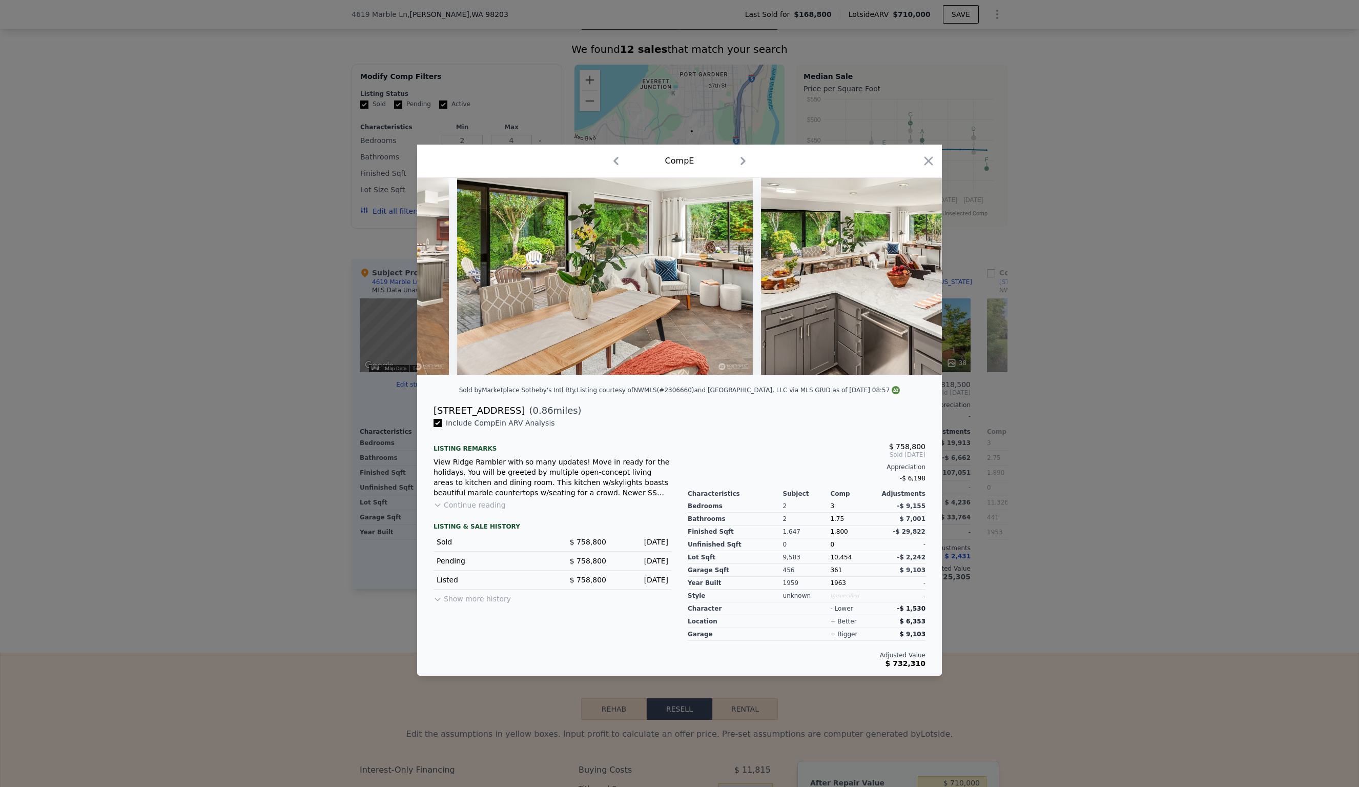
scroll to position [0, 3198]
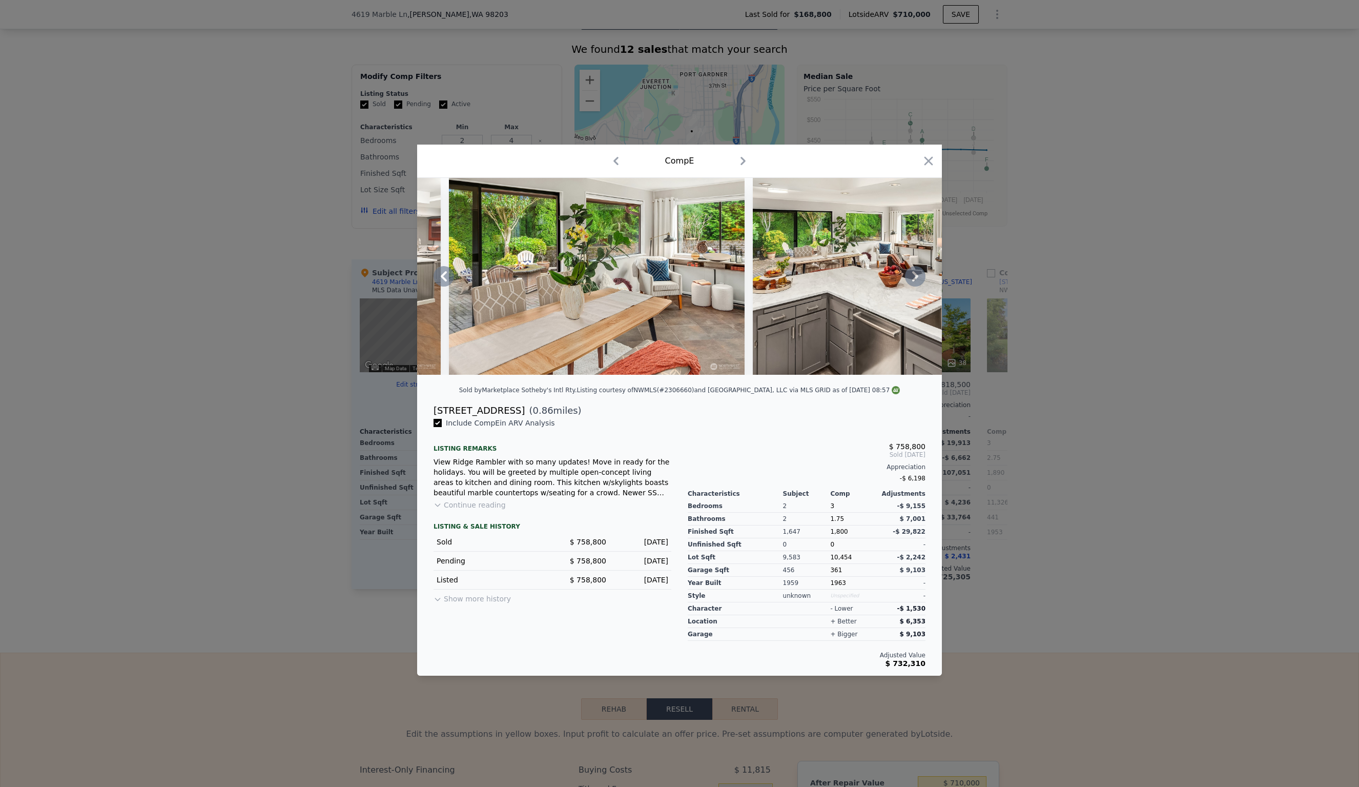
click at [915, 276] on icon at bounding box center [915, 276] width 6 height 10
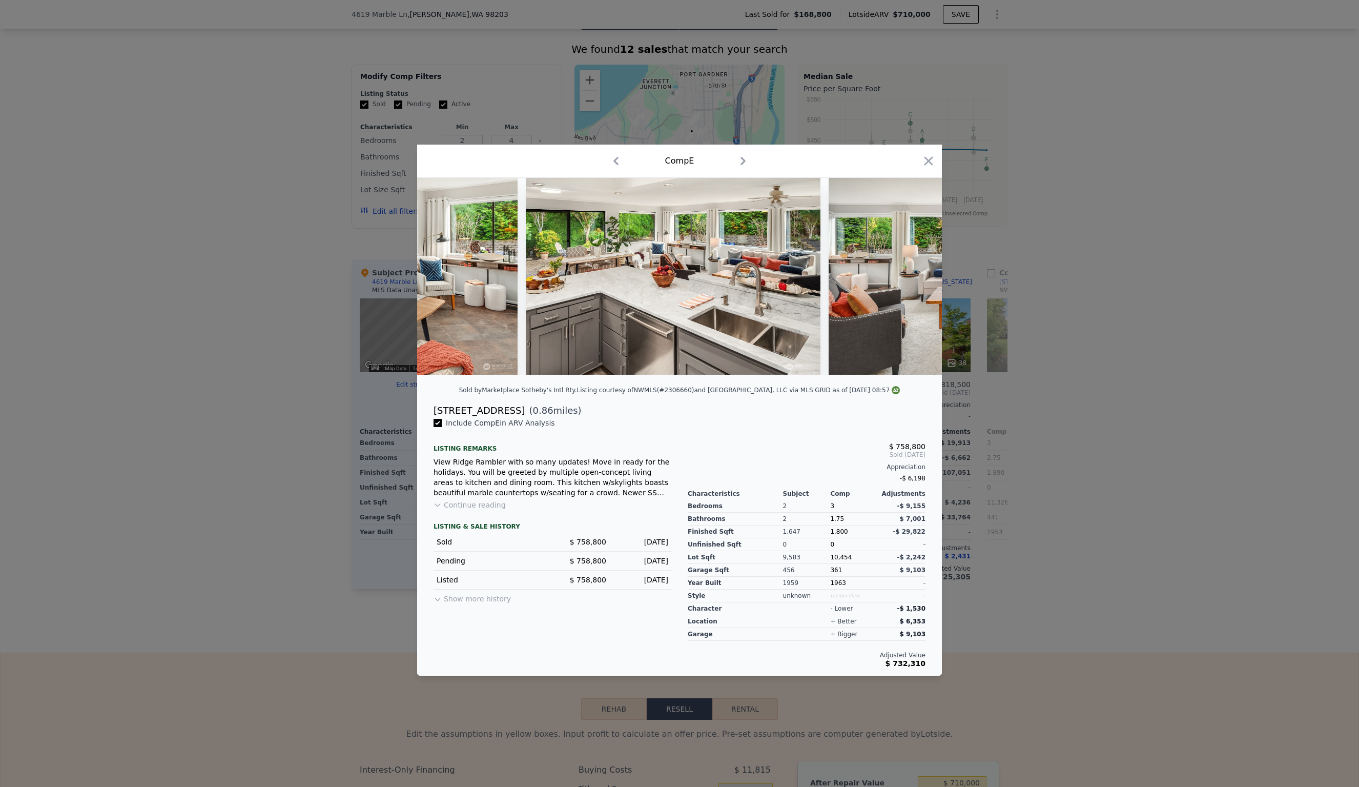
scroll to position [0, 3444]
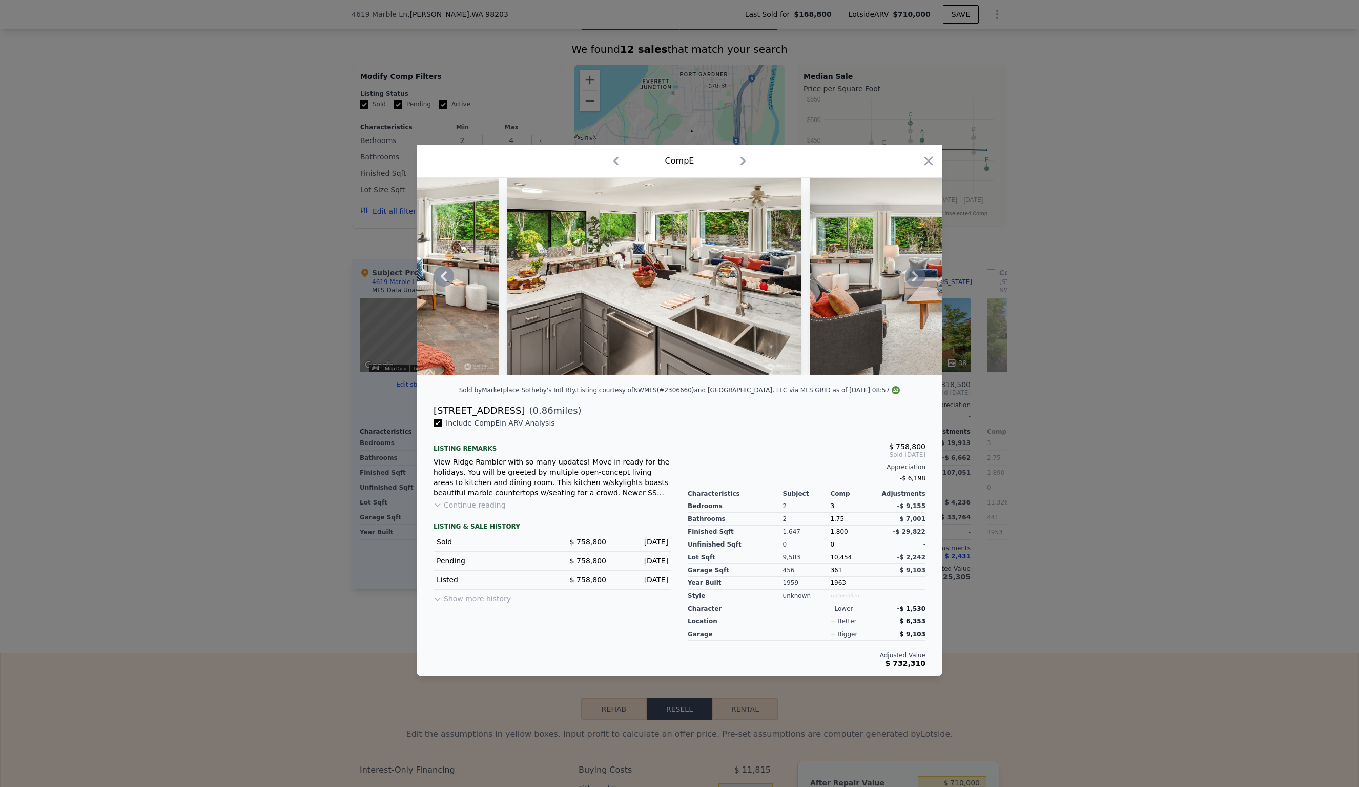
click at [915, 276] on icon at bounding box center [915, 276] width 6 height 10
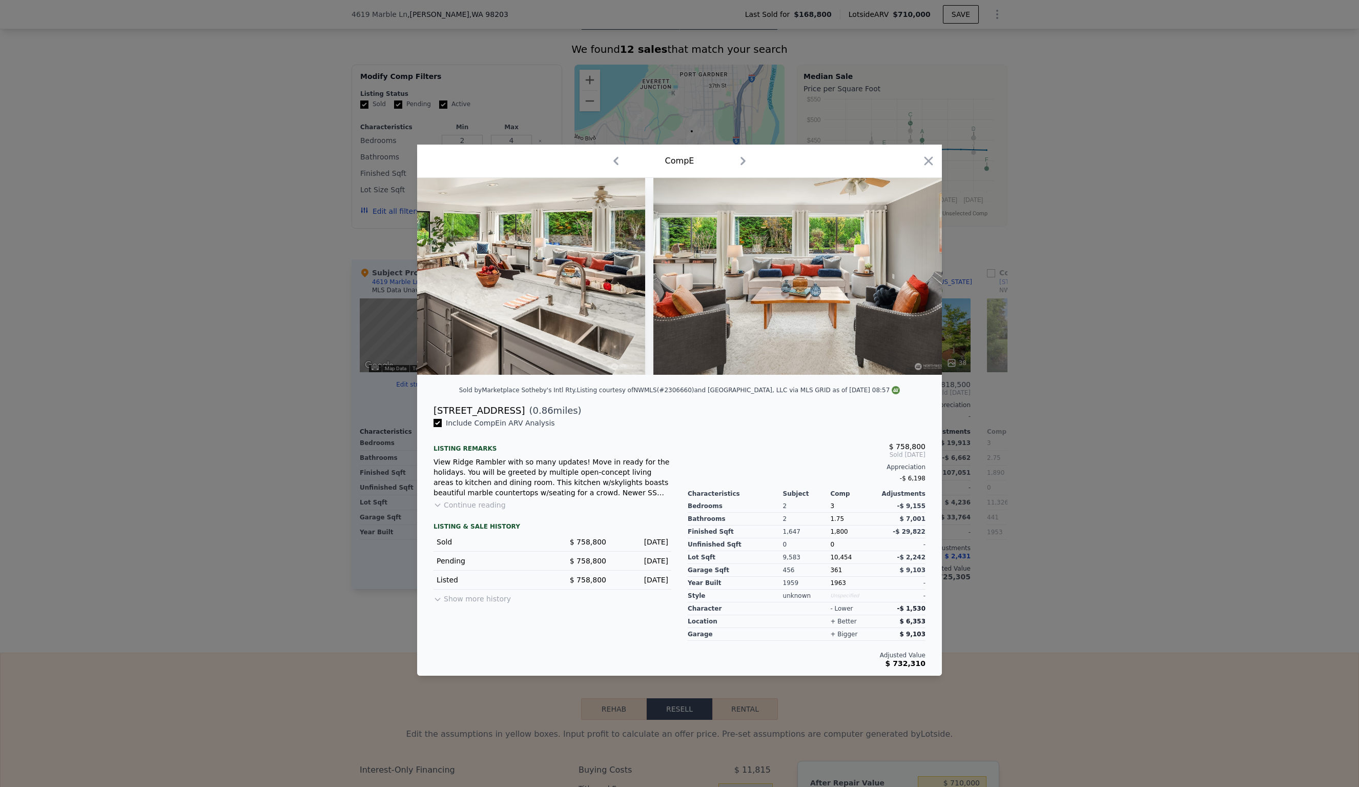
scroll to position [0, 3690]
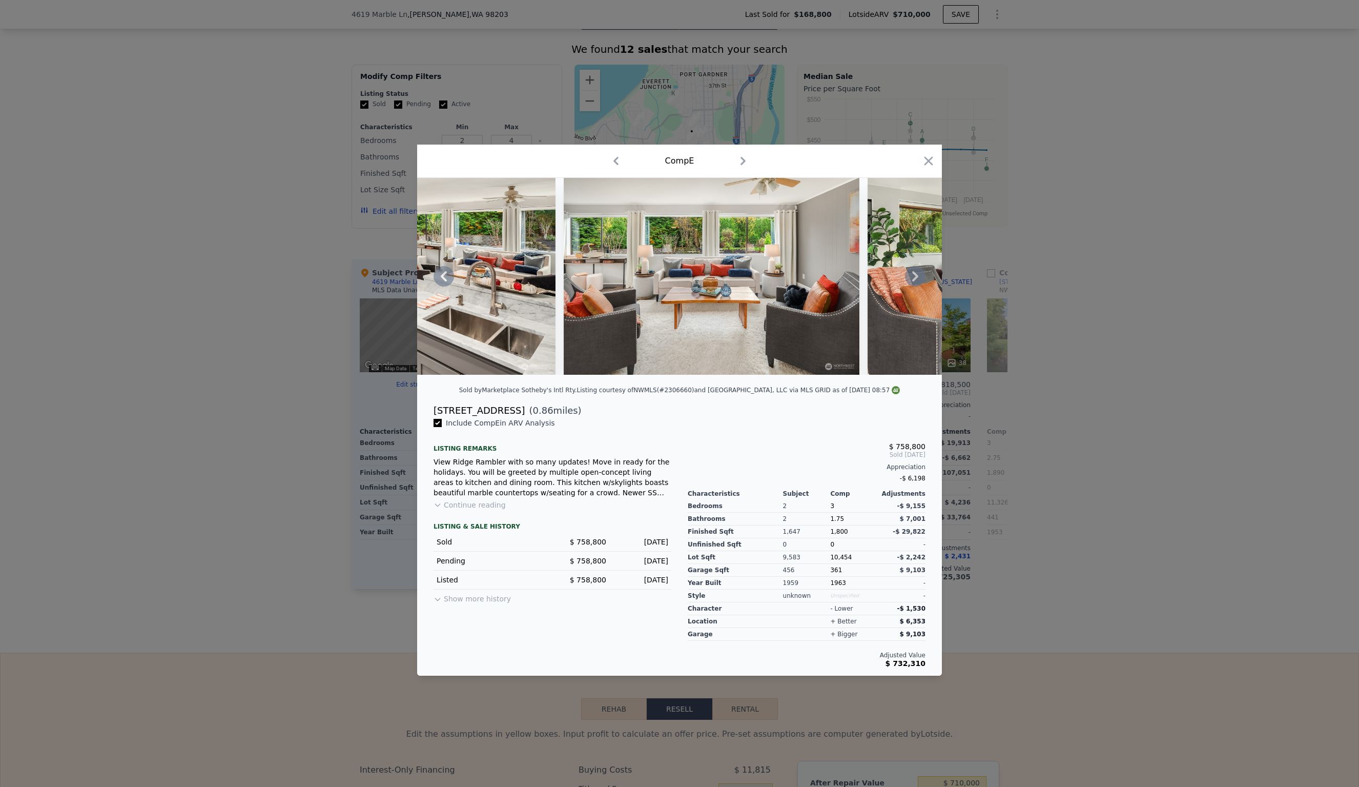
click at [915, 276] on div at bounding box center [679, 276] width 525 height 197
click at [915, 276] on icon at bounding box center [915, 276] width 6 height 10
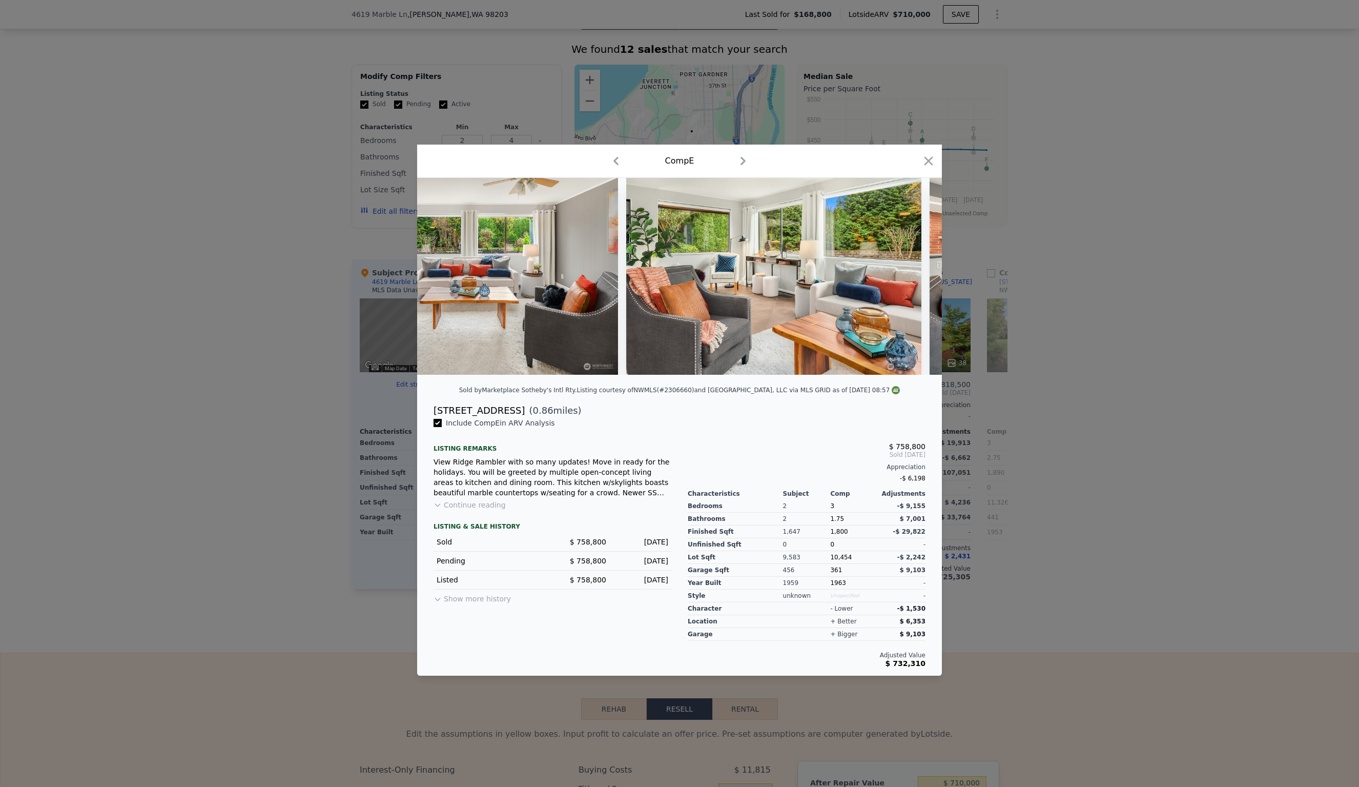
scroll to position [0, 3936]
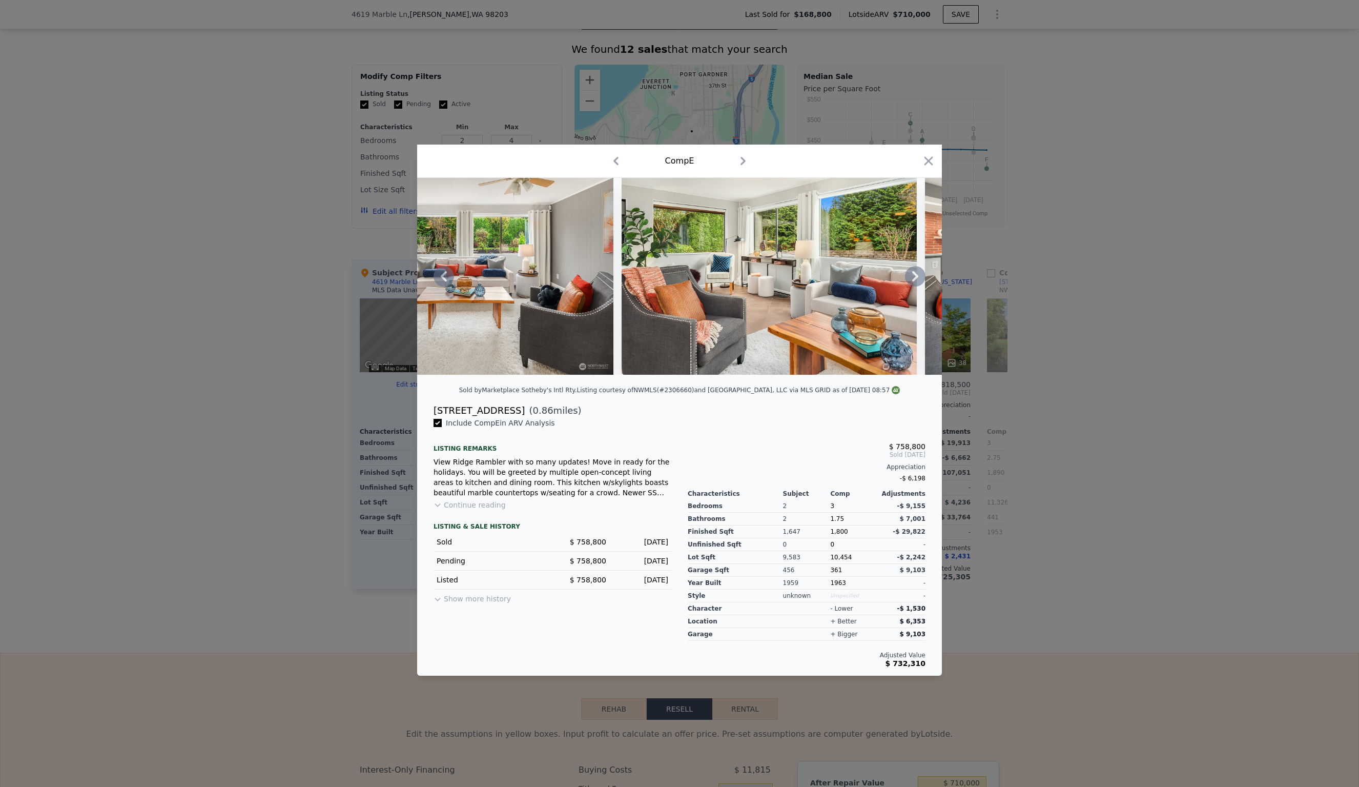
click at [915, 276] on icon at bounding box center [915, 276] width 6 height 10
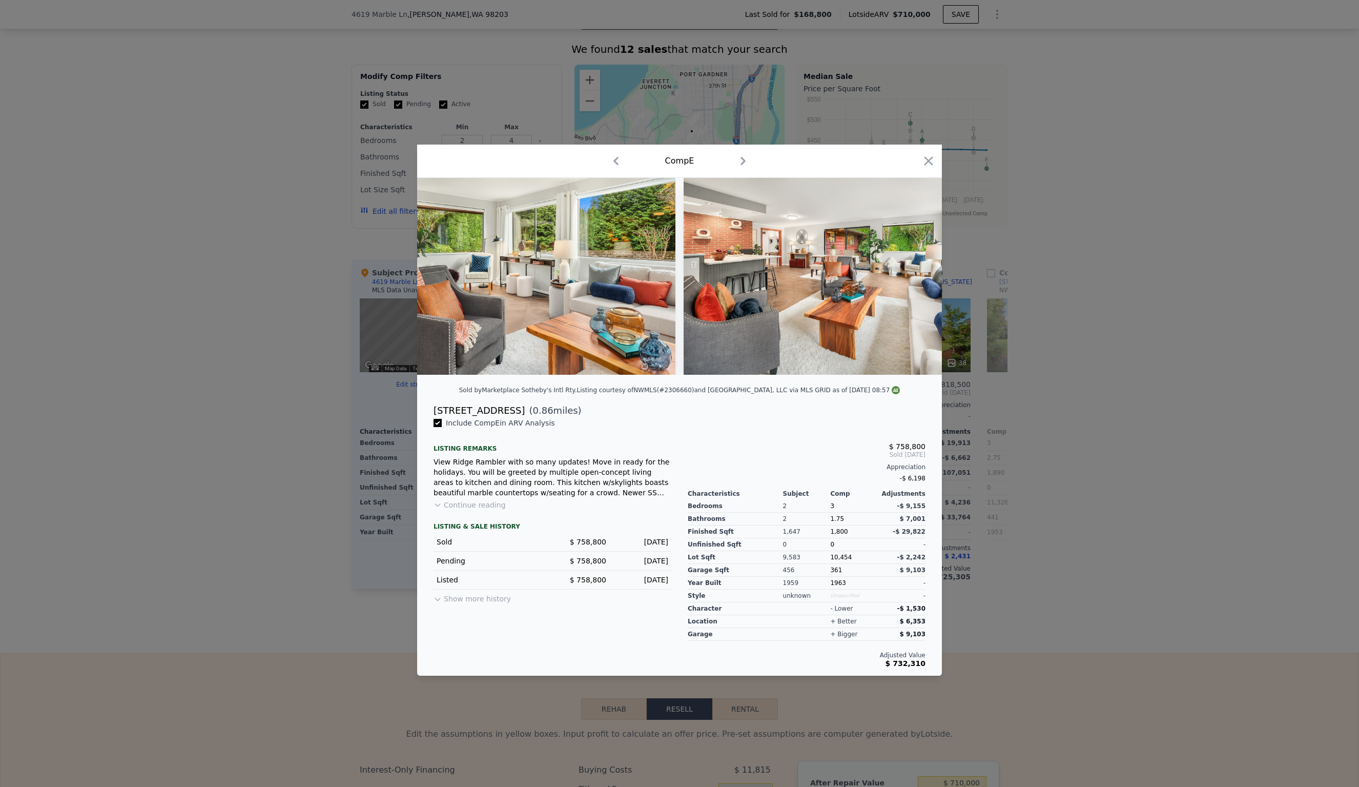
scroll to position [0, 4182]
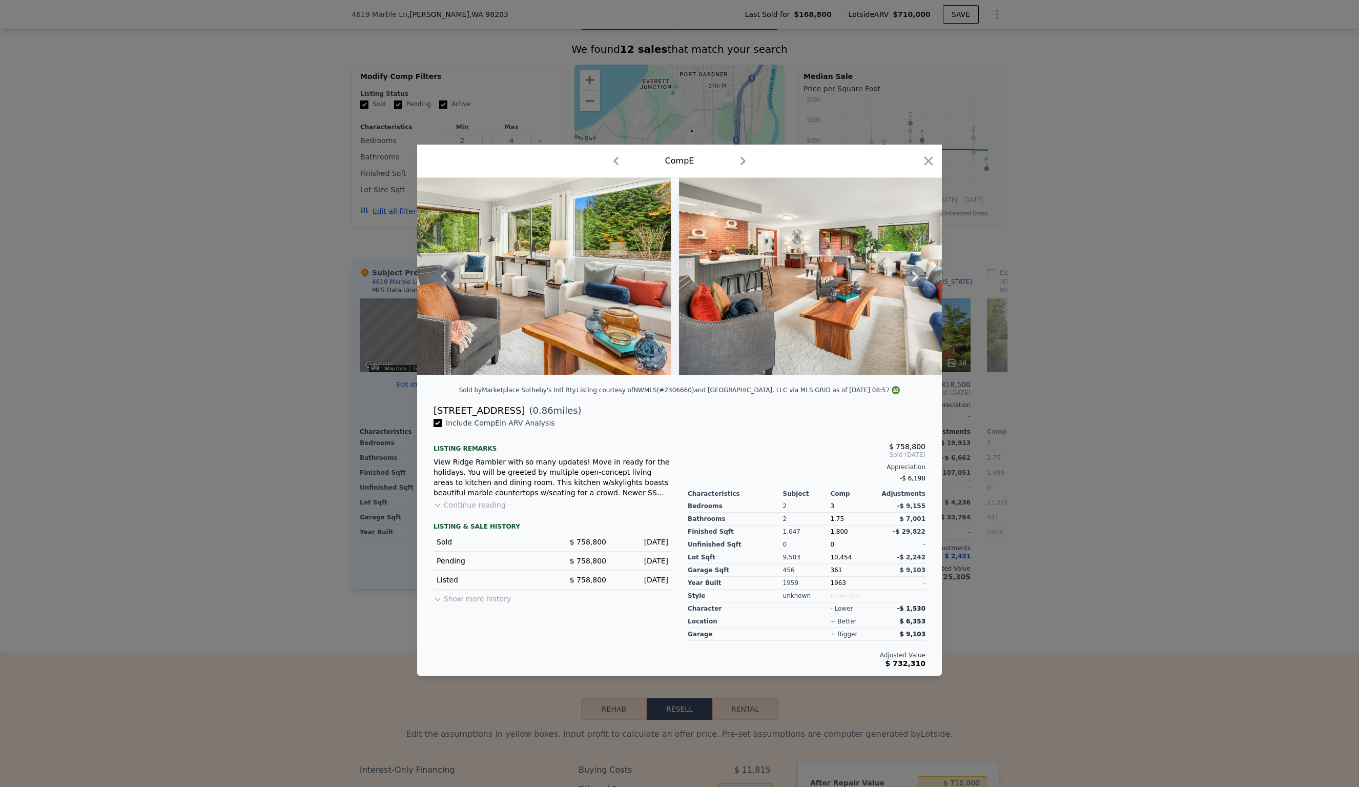
click at [915, 276] on div at bounding box center [679, 276] width 525 height 197
click at [916, 274] on icon at bounding box center [915, 276] width 6 height 10
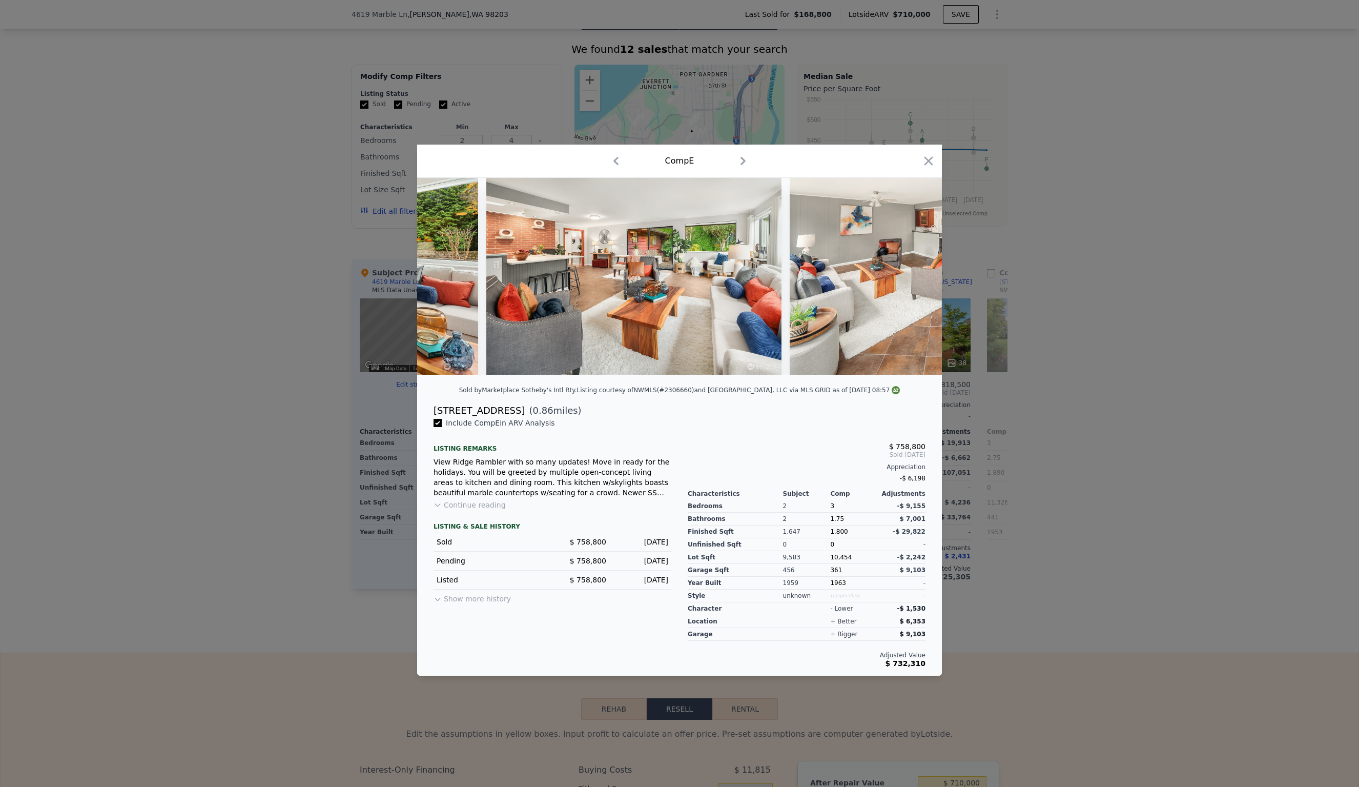
scroll to position [0, 4428]
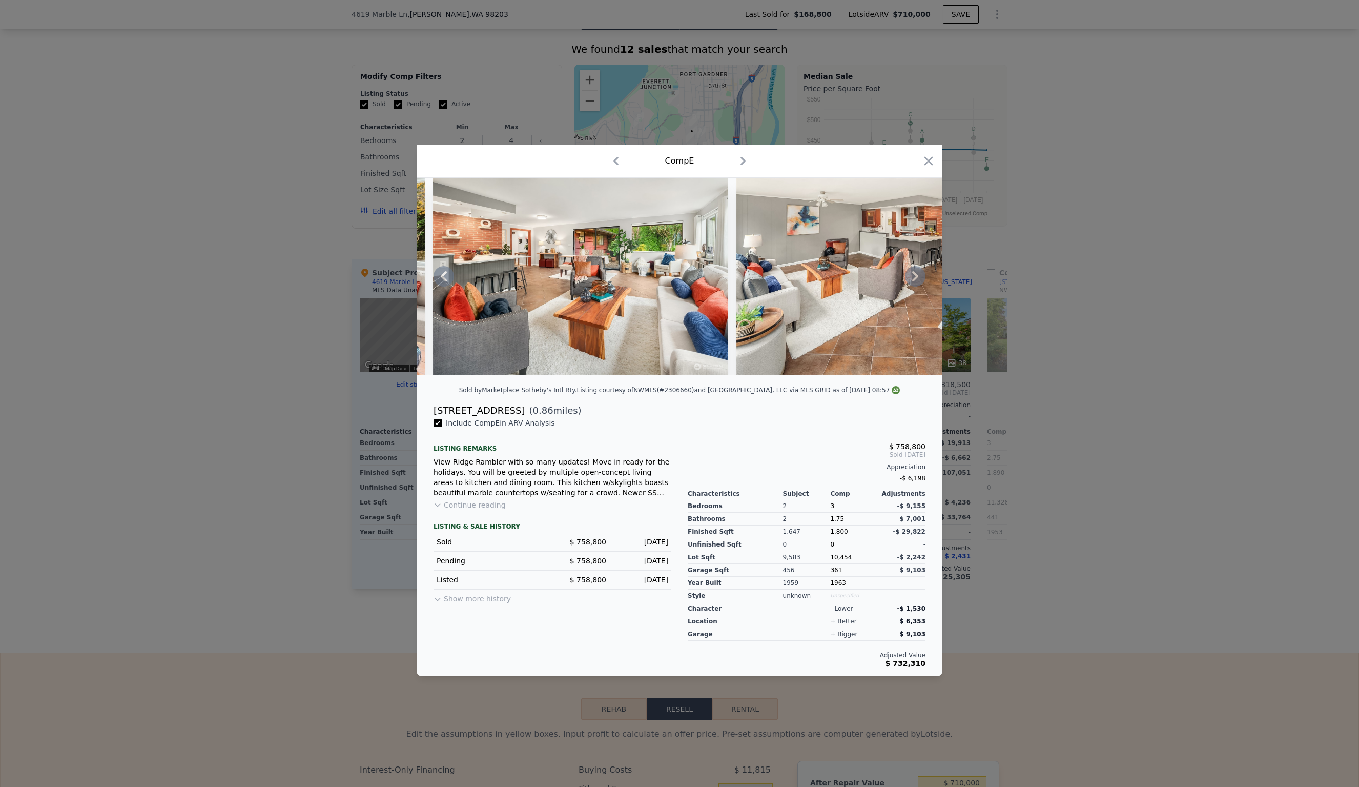
click at [916, 274] on icon at bounding box center [915, 276] width 6 height 10
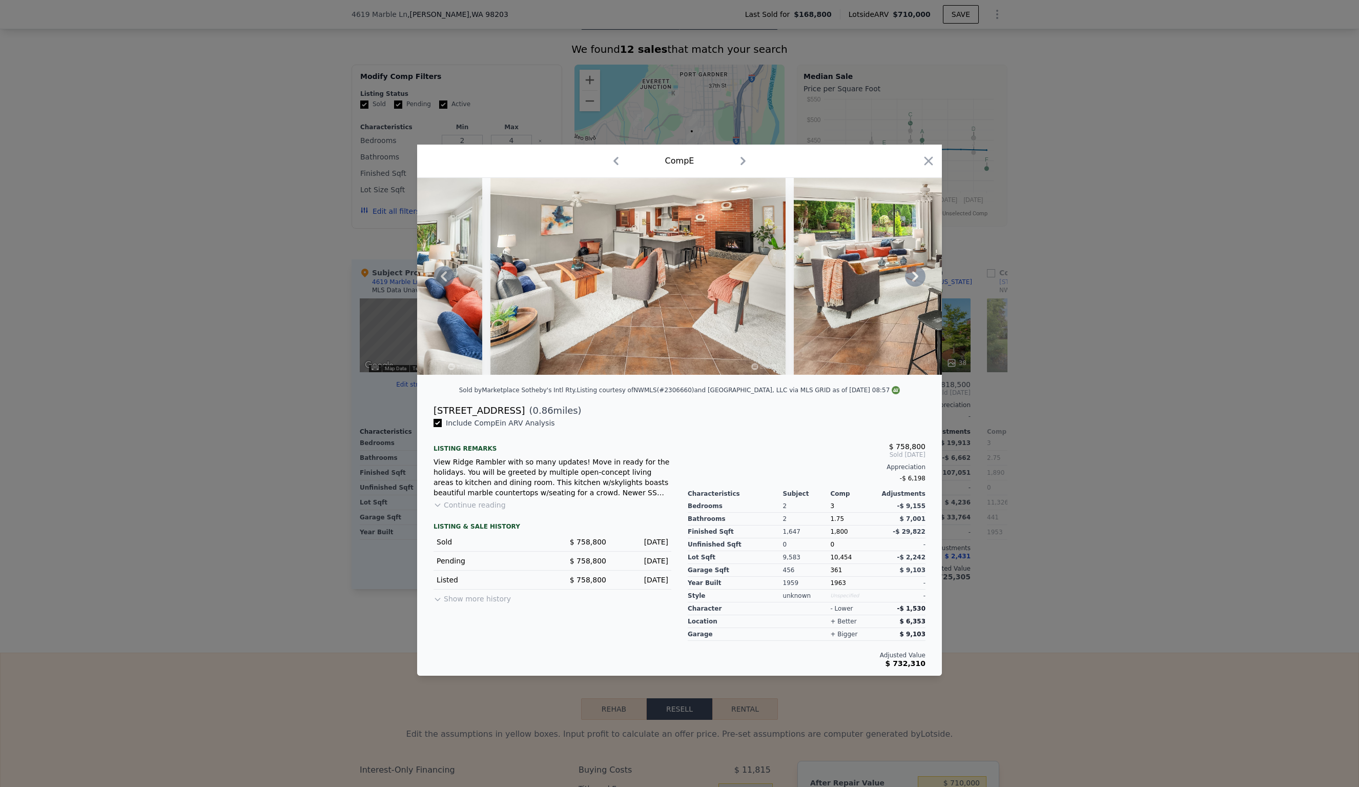
click at [916, 274] on icon at bounding box center [915, 276] width 6 height 10
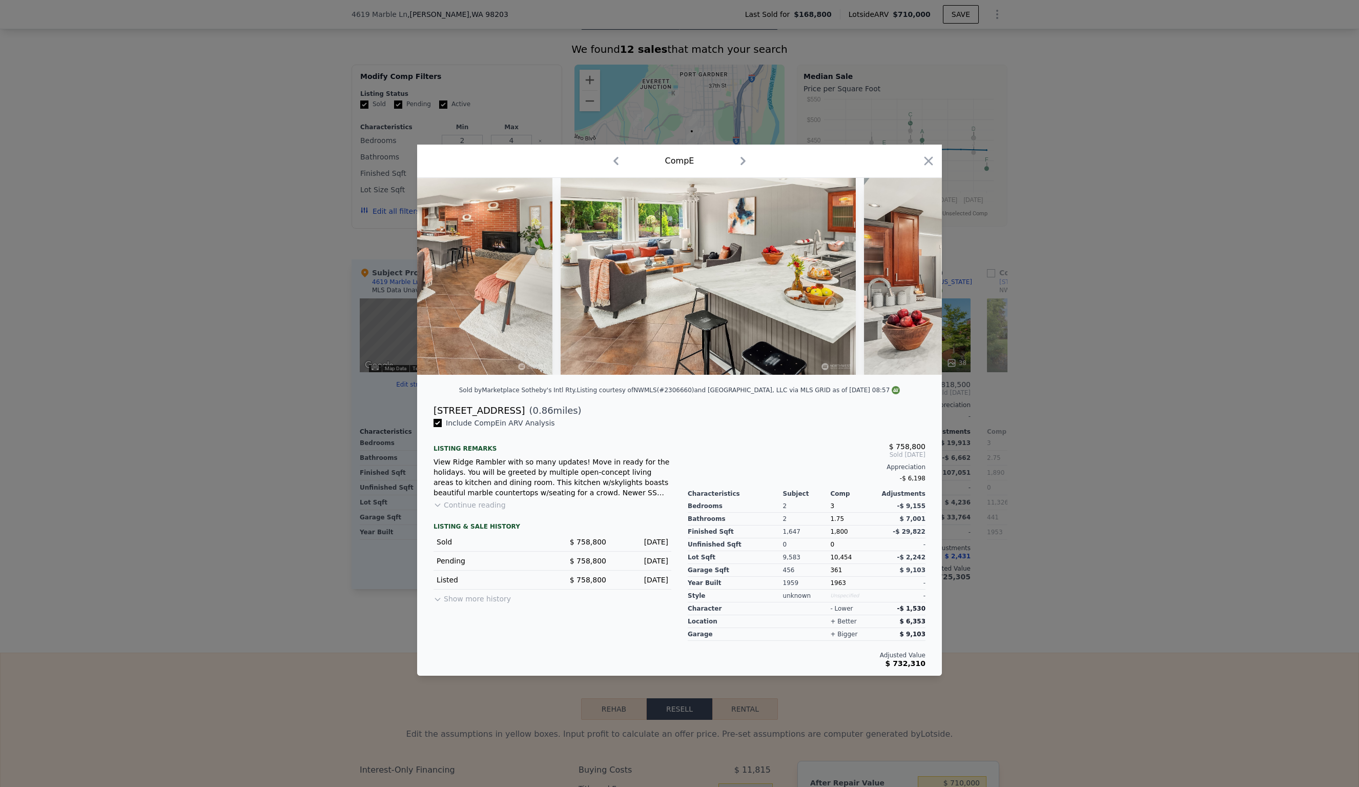
scroll to position [0, 4920]
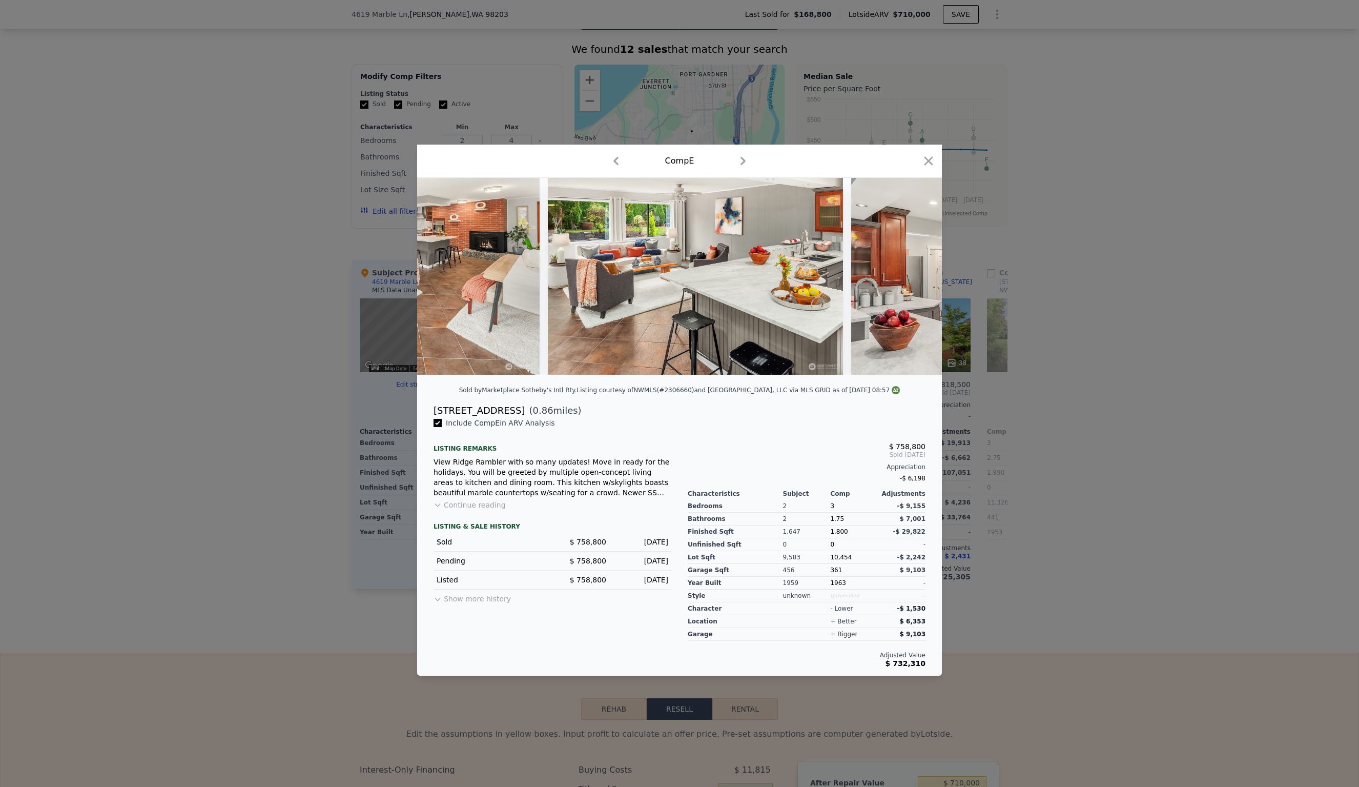
click at [916, 274] on div at bounding box center [679, 276] width 525 height 197
click at [916, 274] on icon at bounding box center [915, 276] width 6 height 10
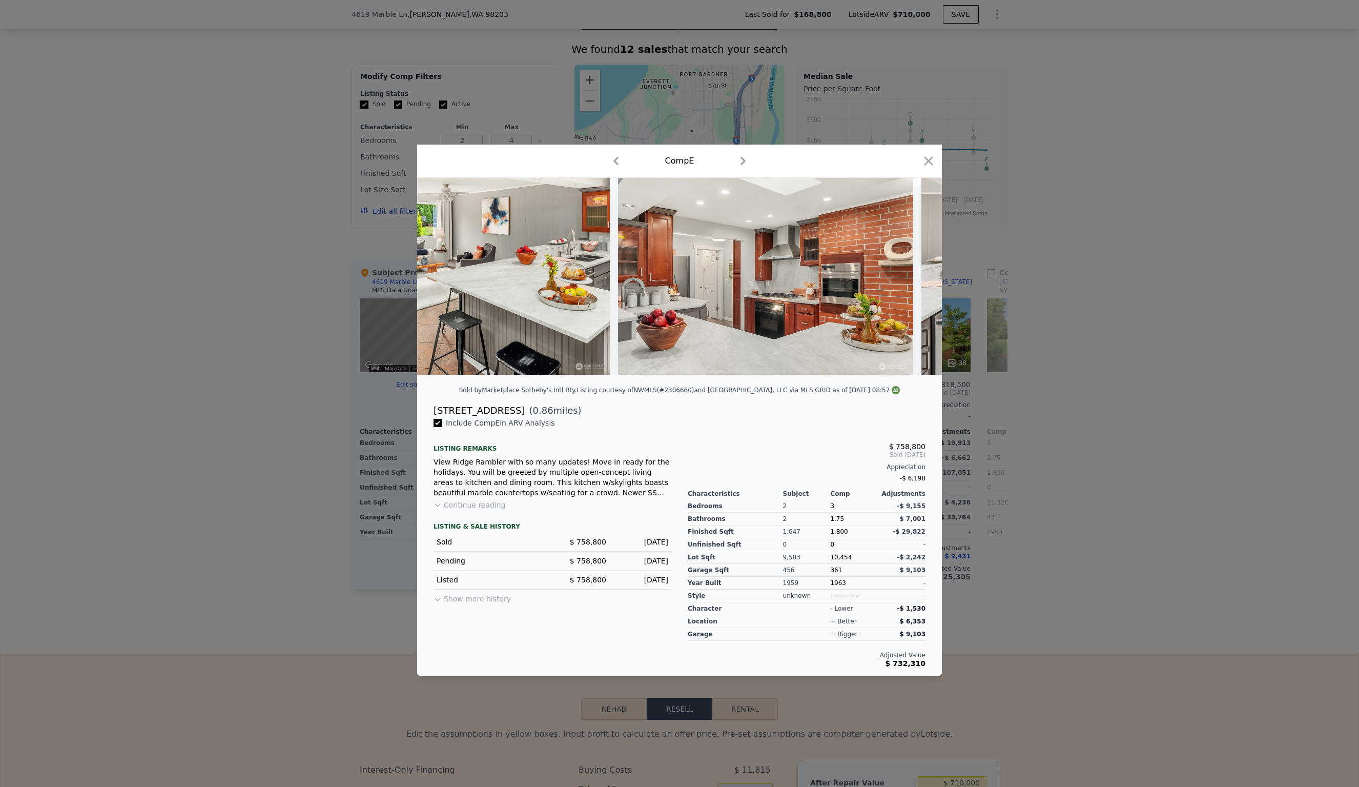
scroll to position [0, 5166]
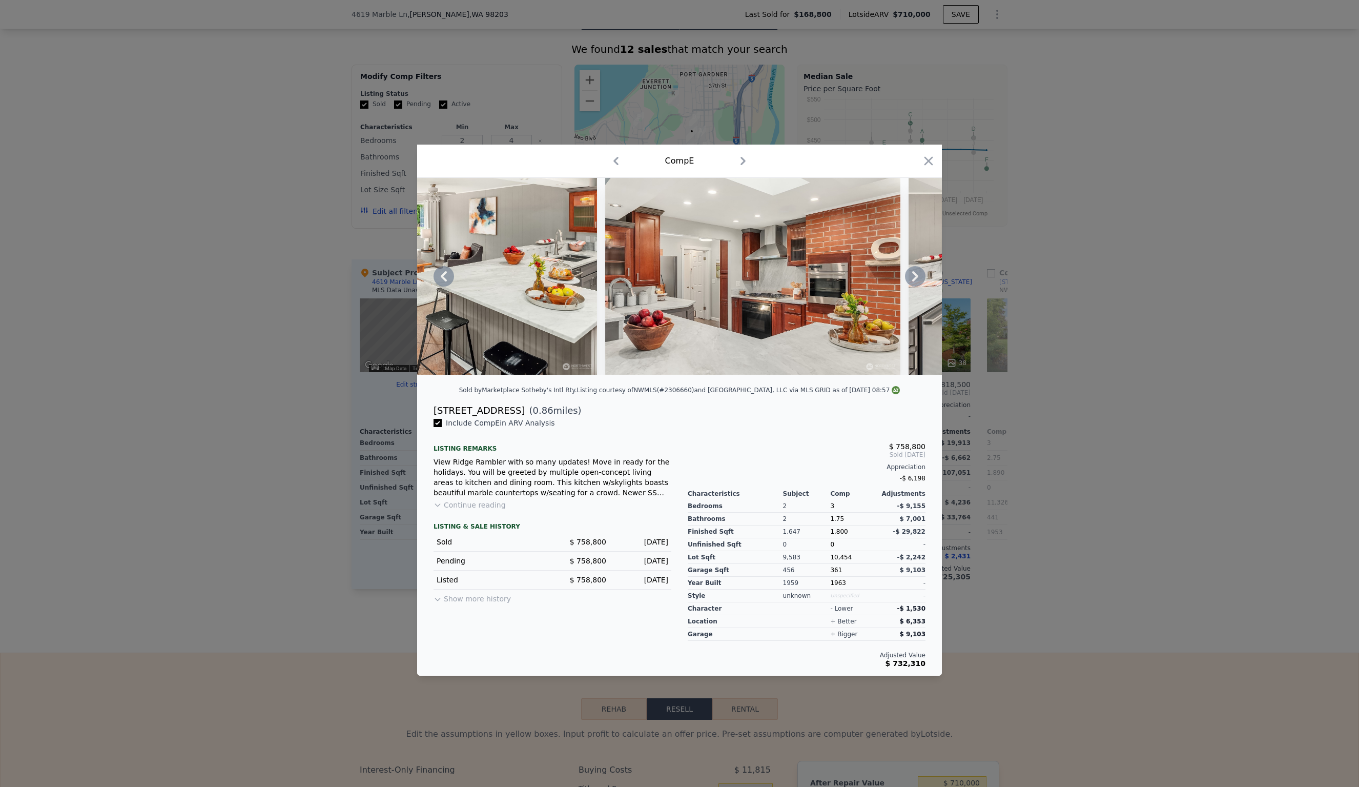
click at [916, 274] on icon at bounding box center [915, 276] width 6 height 10
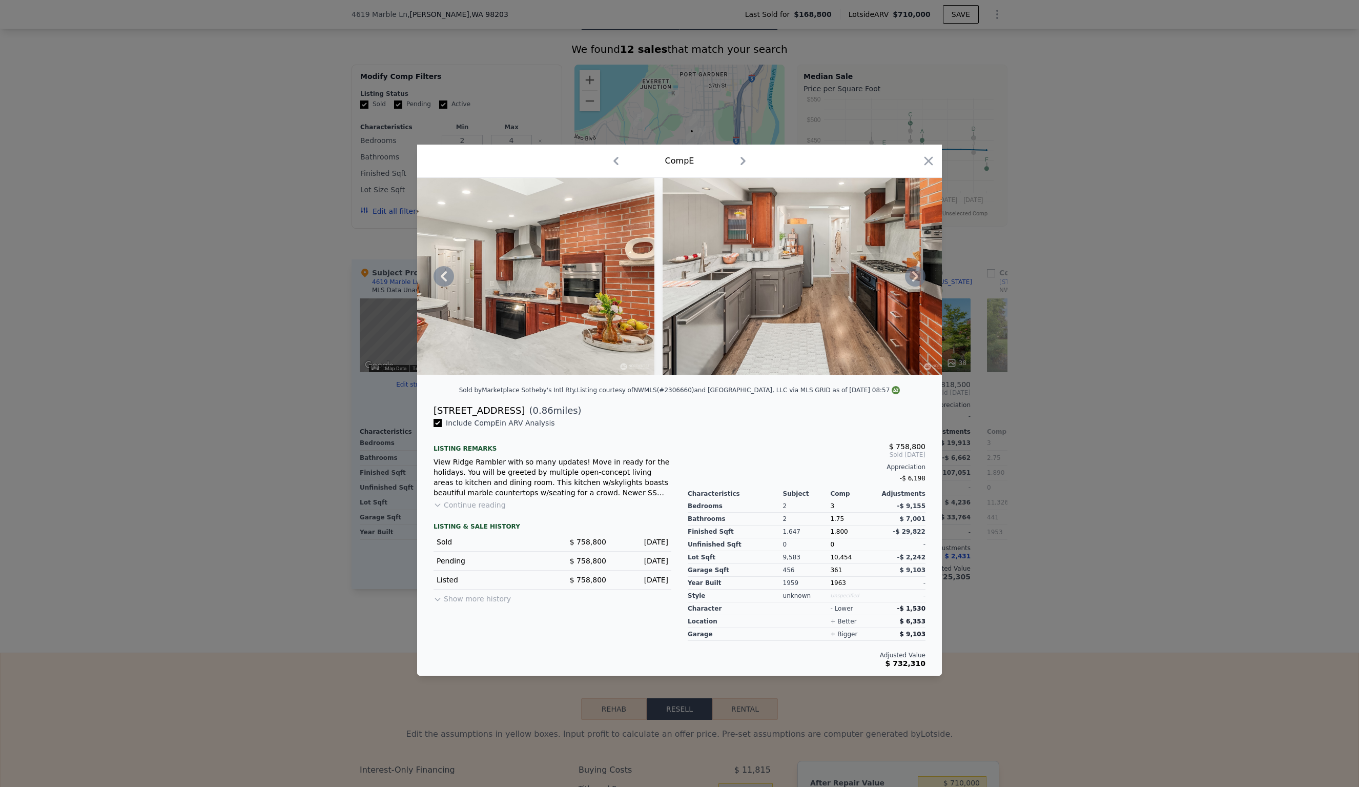
click at [916, 274] on icon at bounding box center [915, 276] width 6 height 10
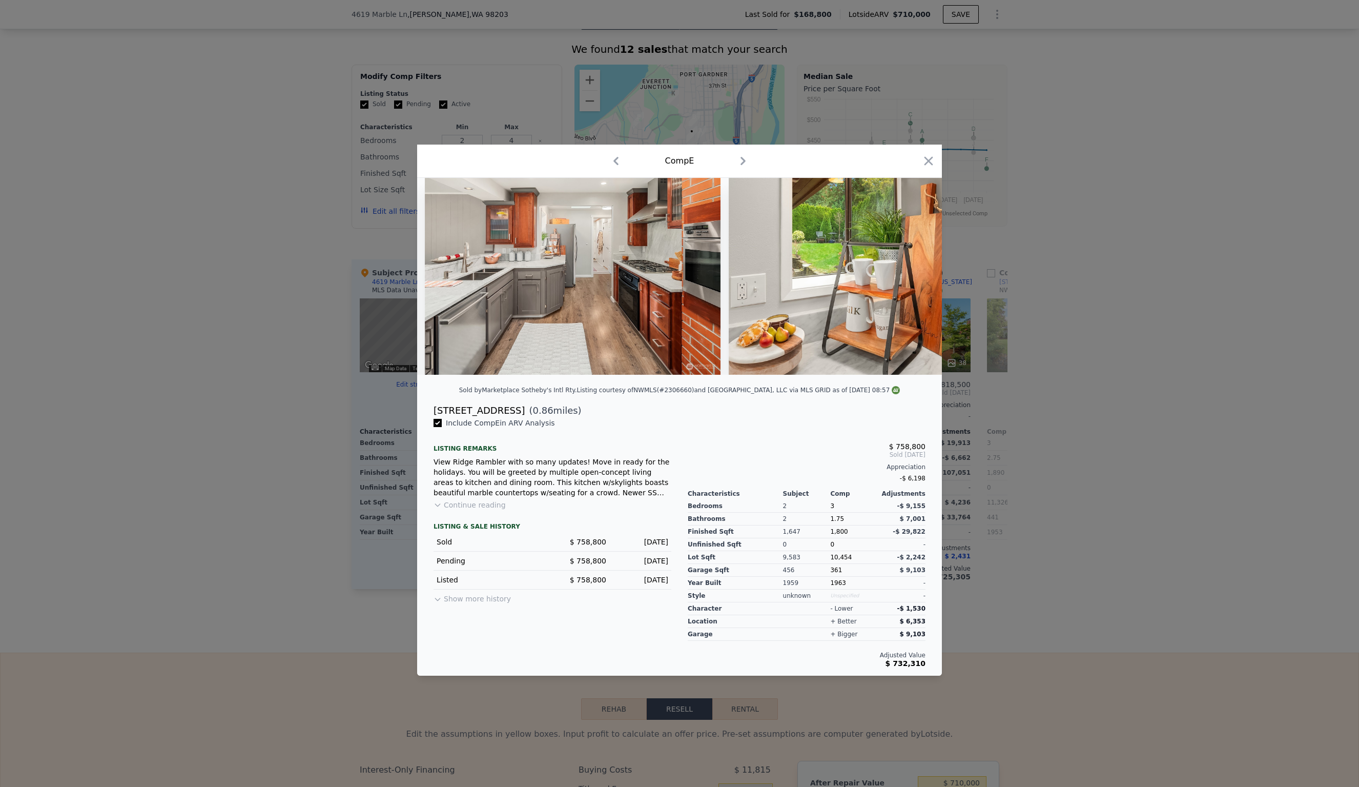
scroll to position [0, 5658]
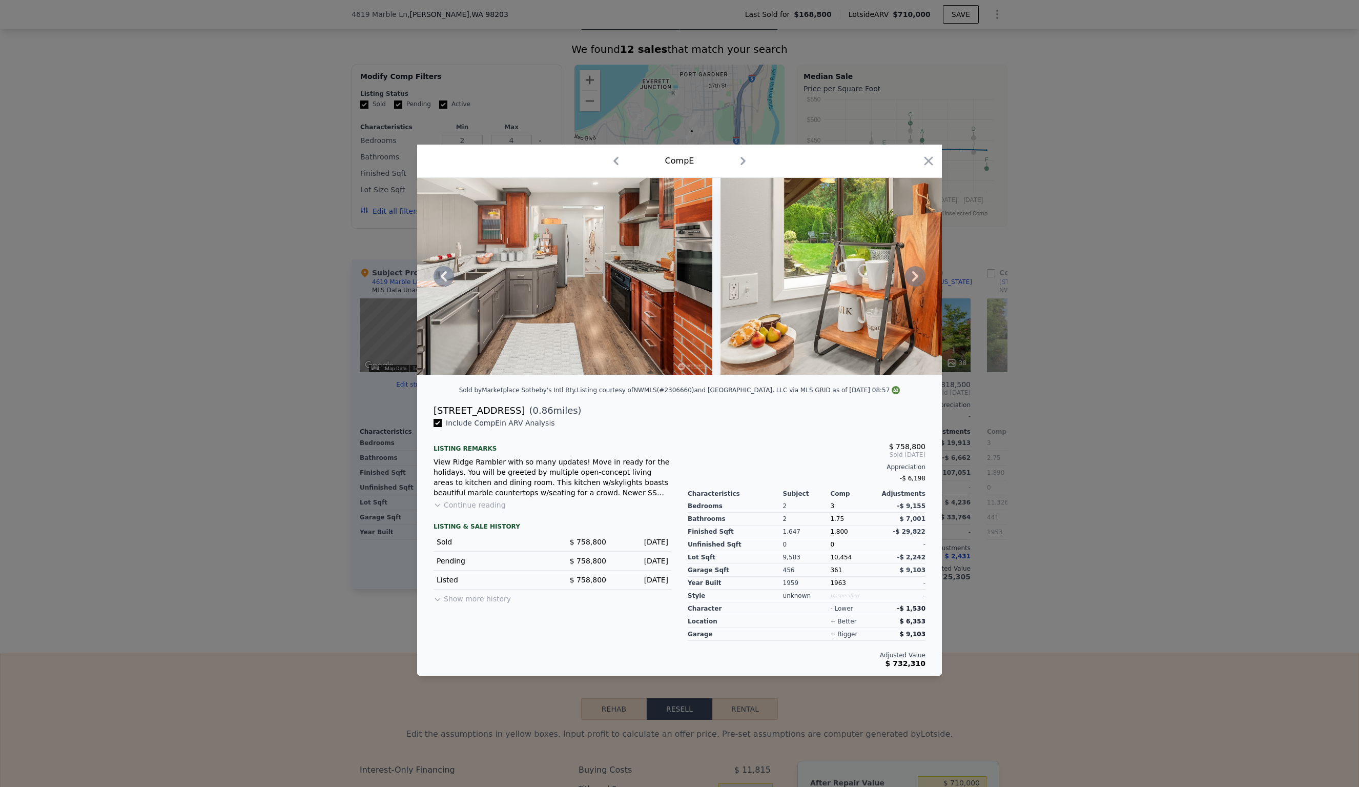
click at [916, 274] on div at bounding box center [679, 276] width 525 height 197
click at [916, 274] on icon at bounding box center [915, 276] width 6 height 10
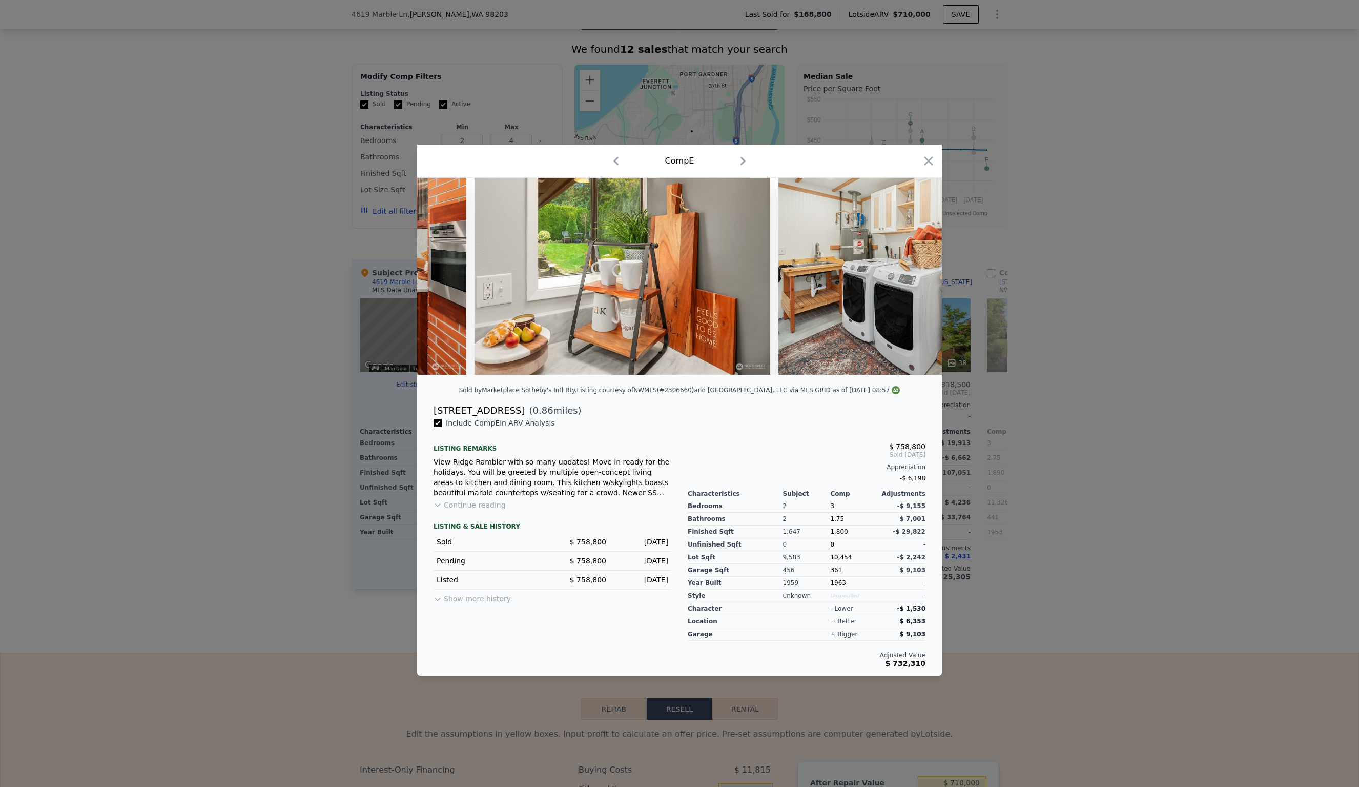
click at [916, 274] on div at bounding box center [679, 276] width 525 height 197
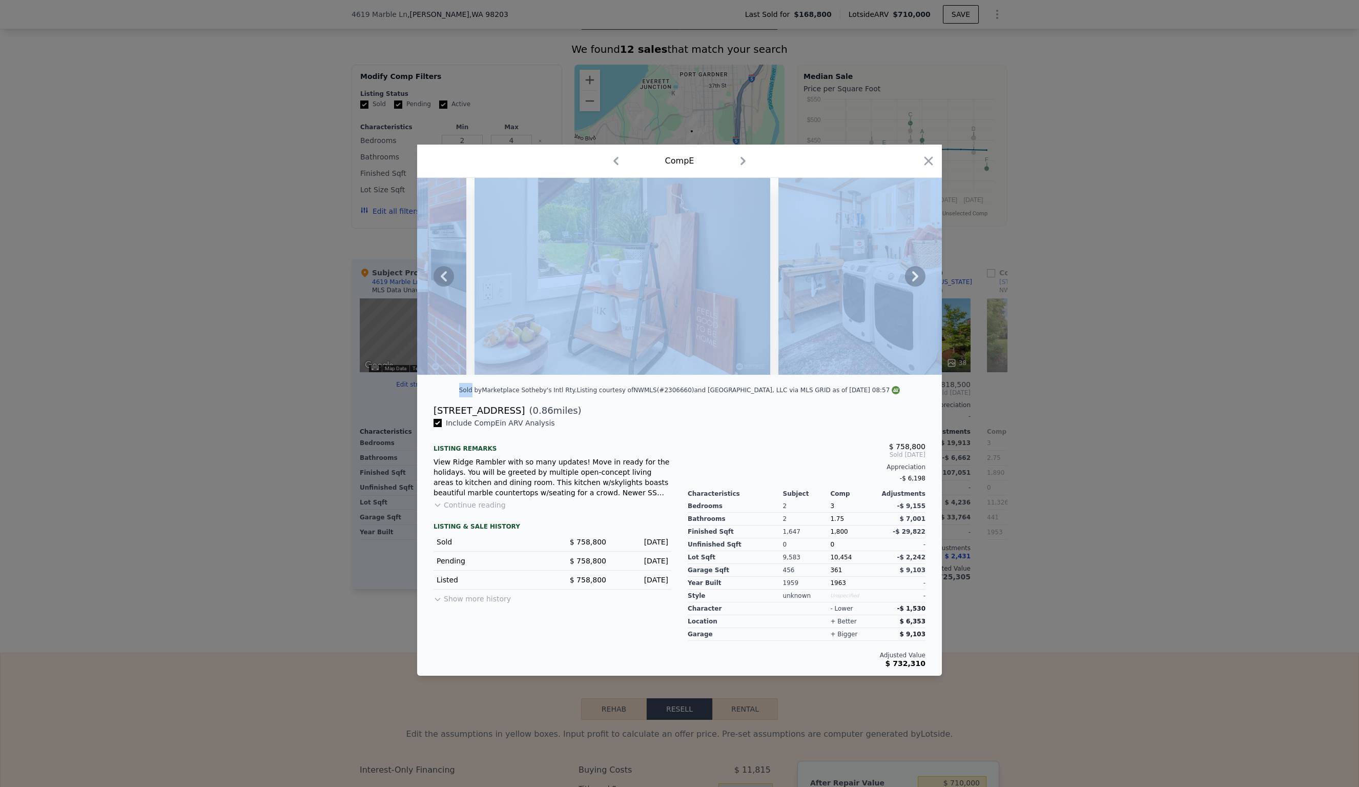
click at [916, 274] on icon at bounding box center [915, 276] width 6 height 10
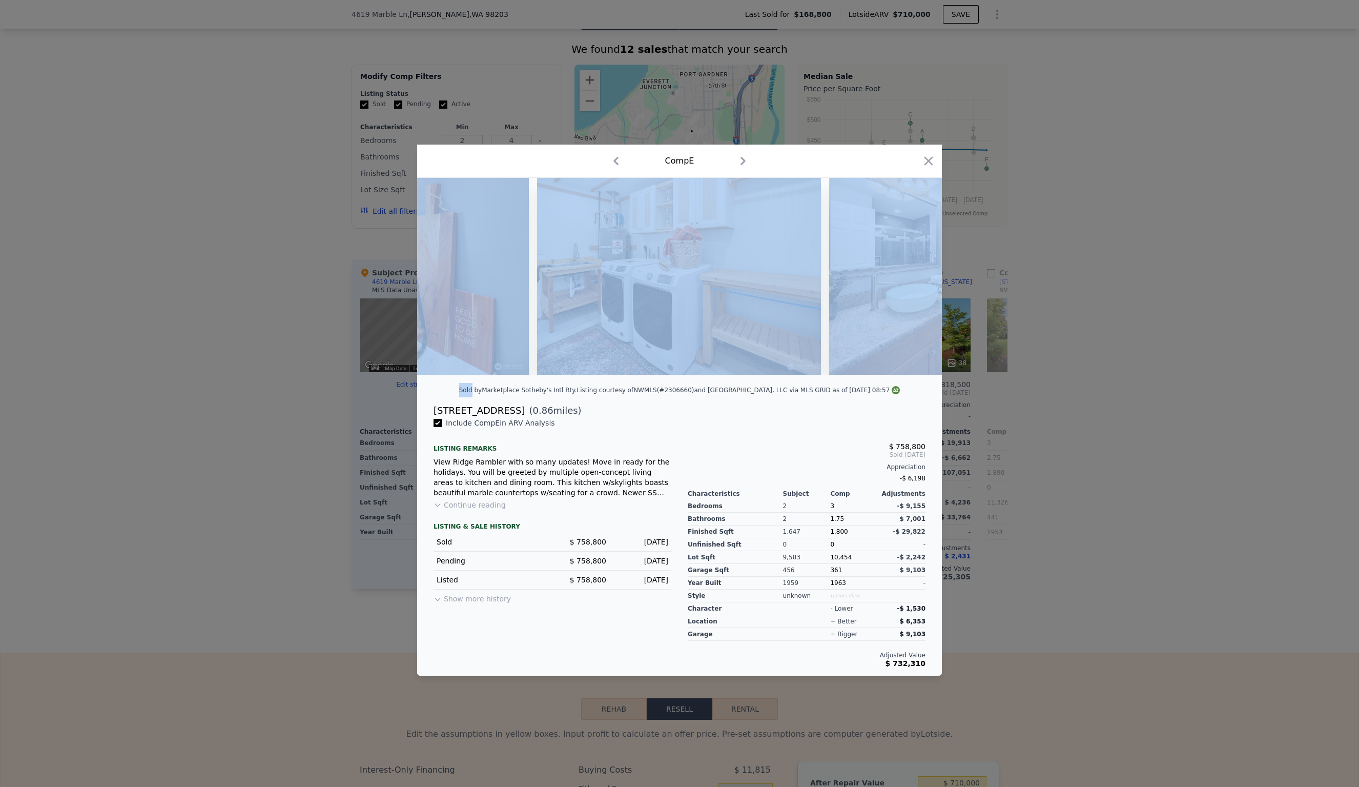
scroll to position [0, 6150]
click at [912, 275] on icon at bounding box center [915, 276] width 20 height 20
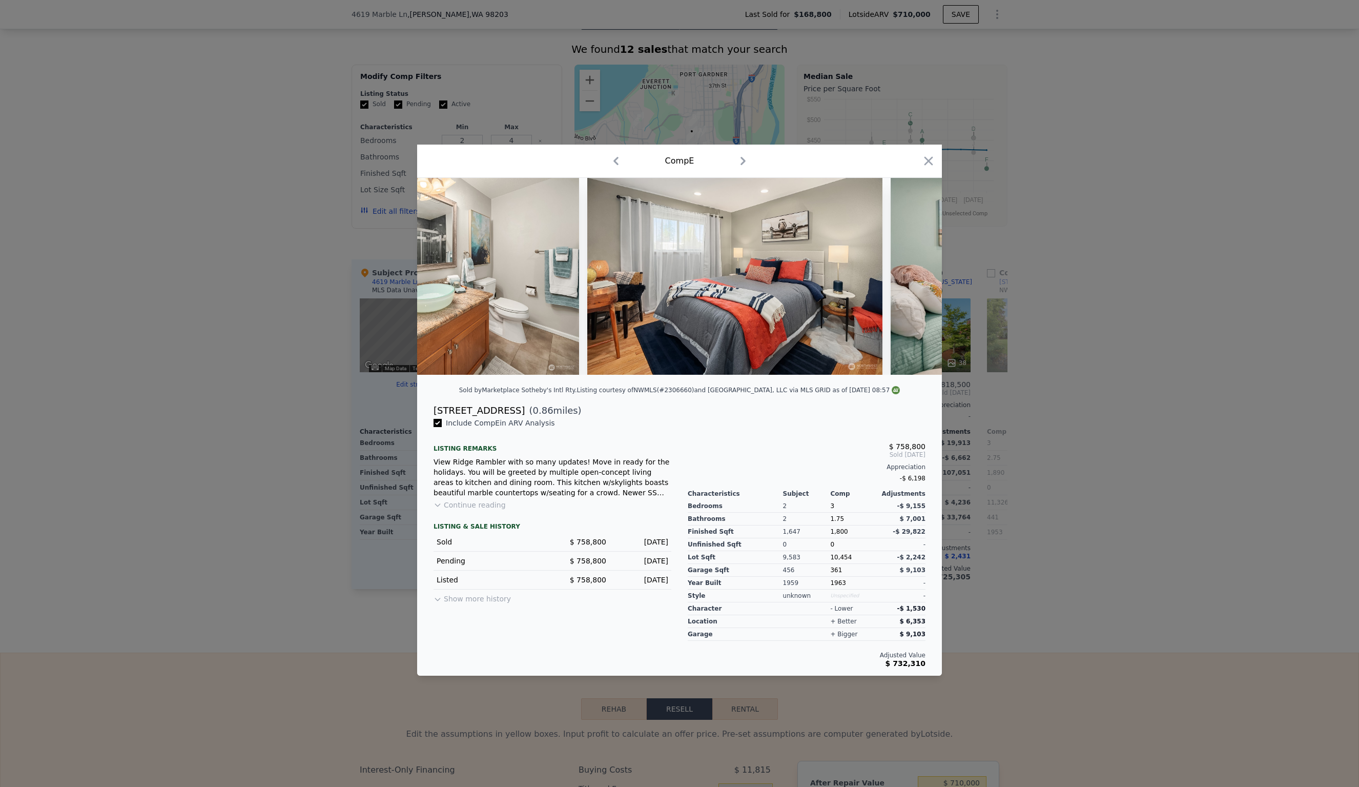
scroll to position [0, 6642]
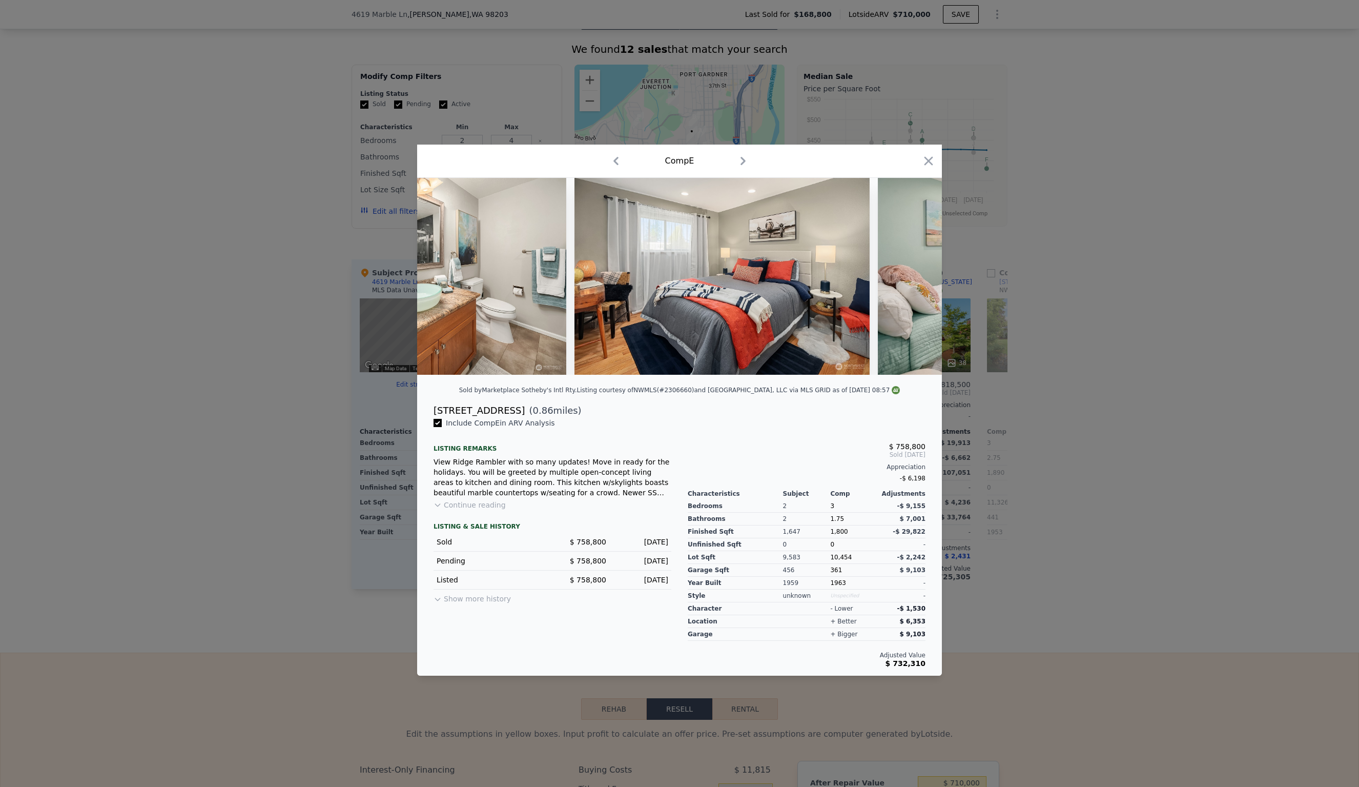
click at [912, 275] on div at bounding box center [679, 276] width 525 height 197
click at [912, 275] on icon at bounding box center [915, 276] width 20 height 20
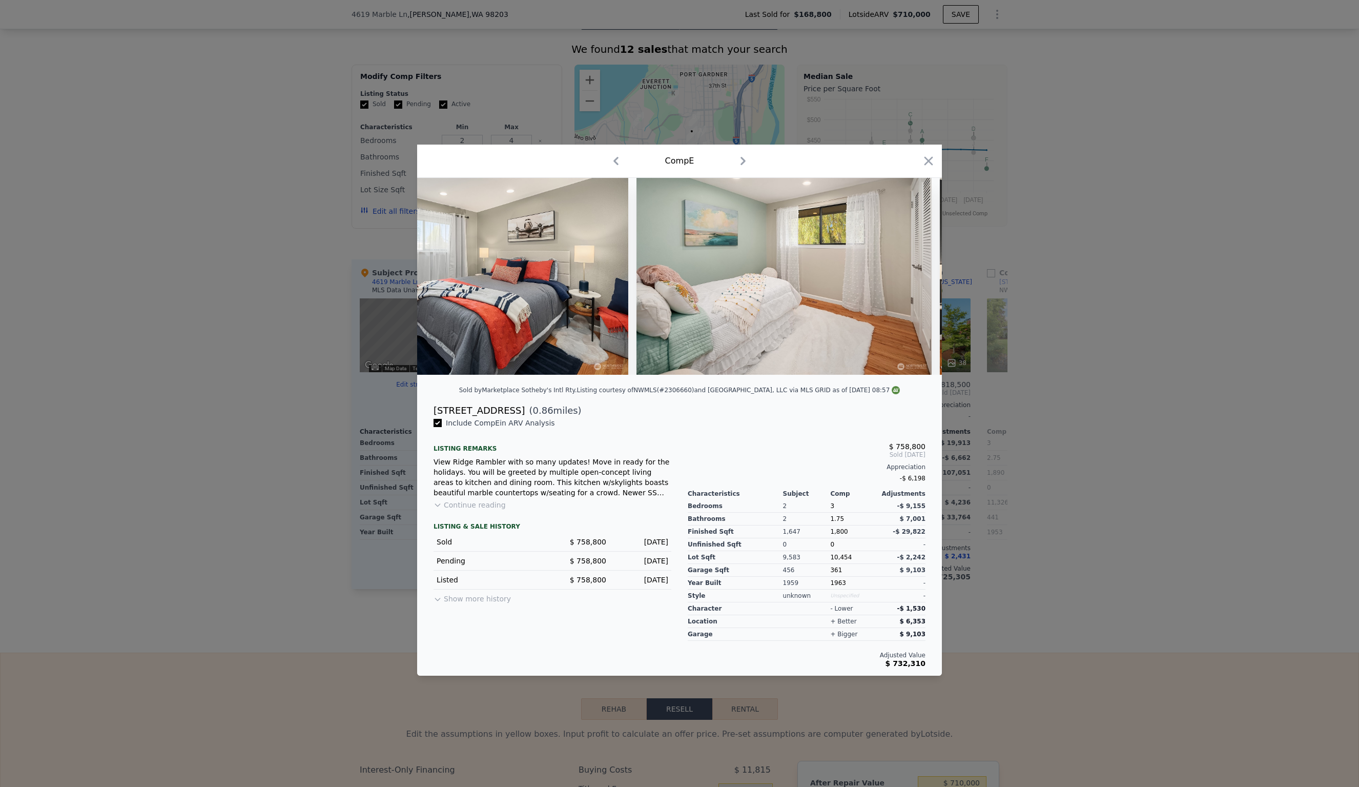
scroll to position [0, 6888]
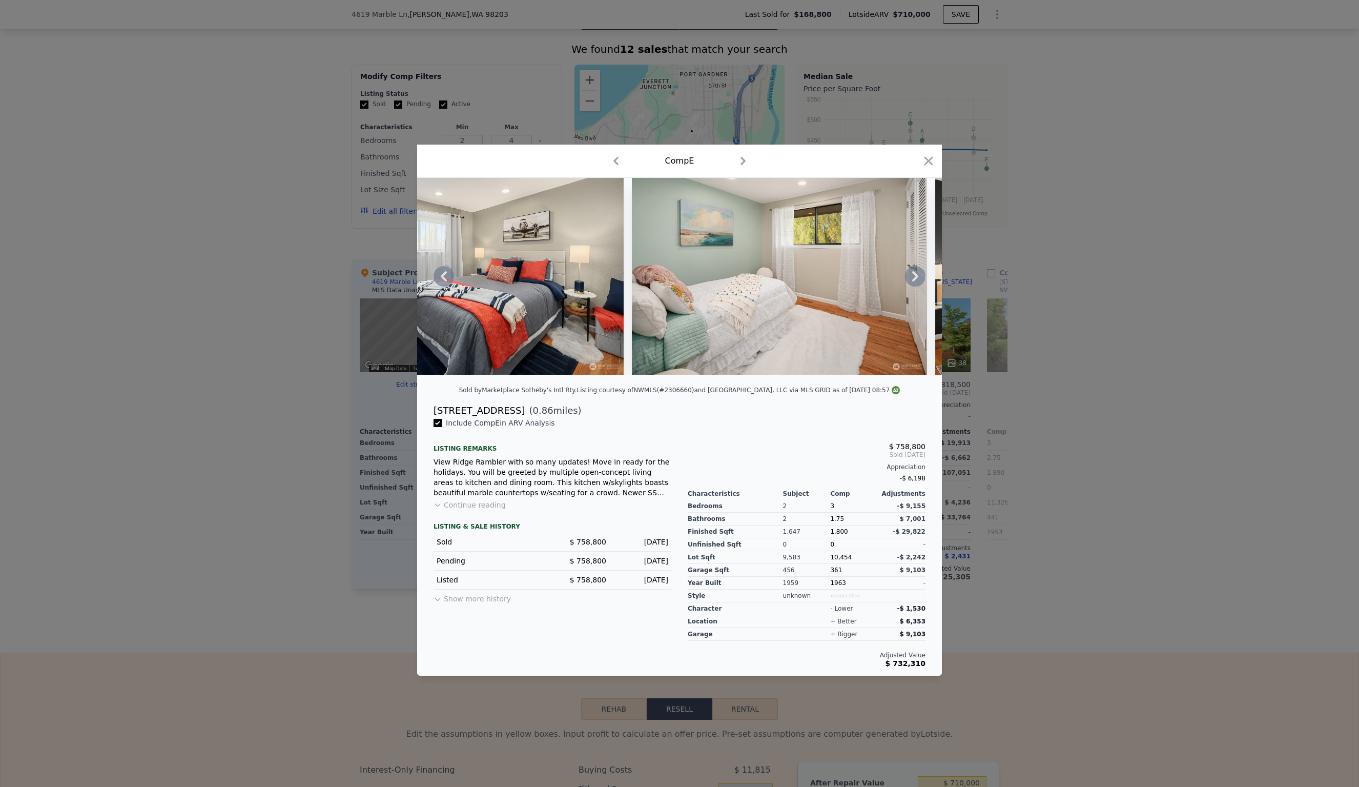
click at [912, 275] on div at bounding box center [679, 276] width 525 height 197
click at [912, 275] on icon at bounding box center [915, 276] width 20 height 20
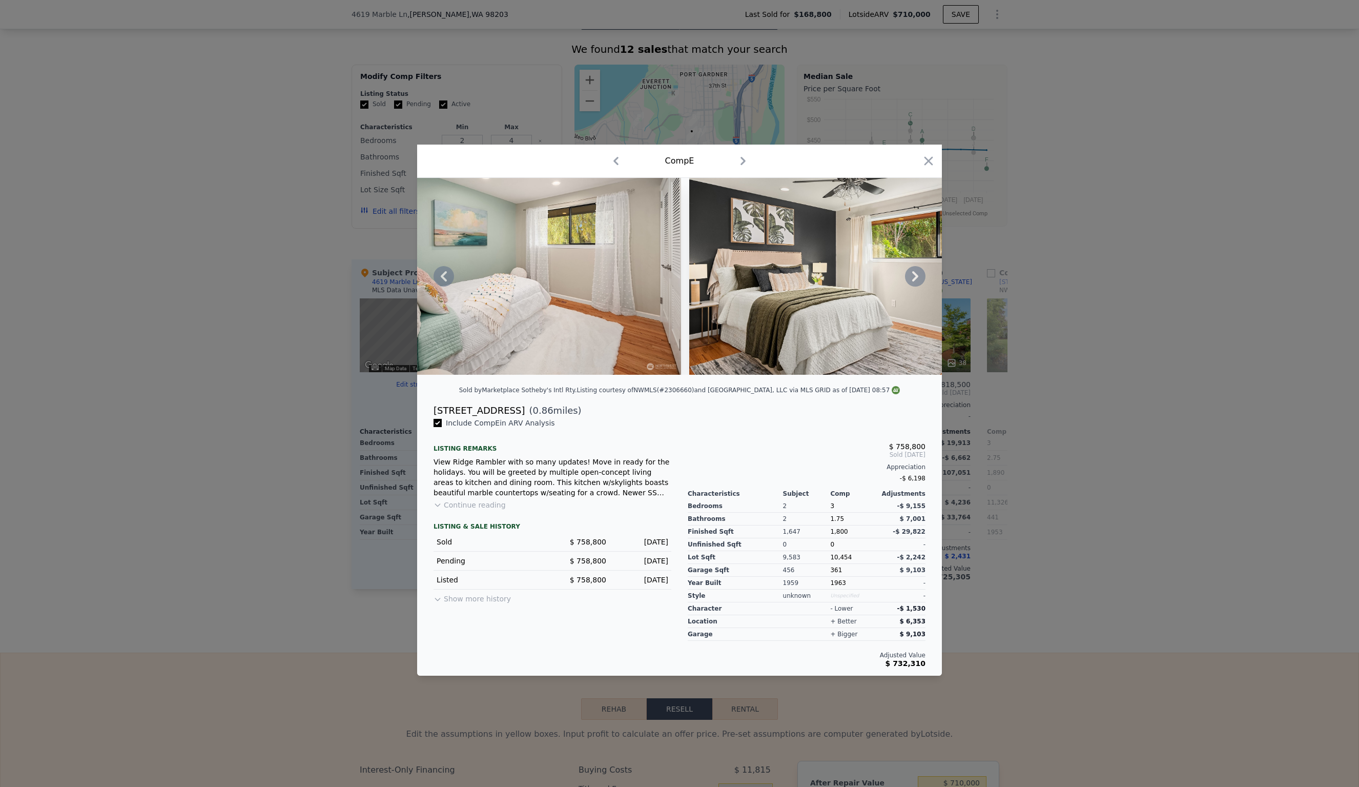
click at [912, 275] on div at bounding box center [679, 276] width 525 height 197
click at [912, 275] on icon at bounding box center [915, 276] width 20 height 20
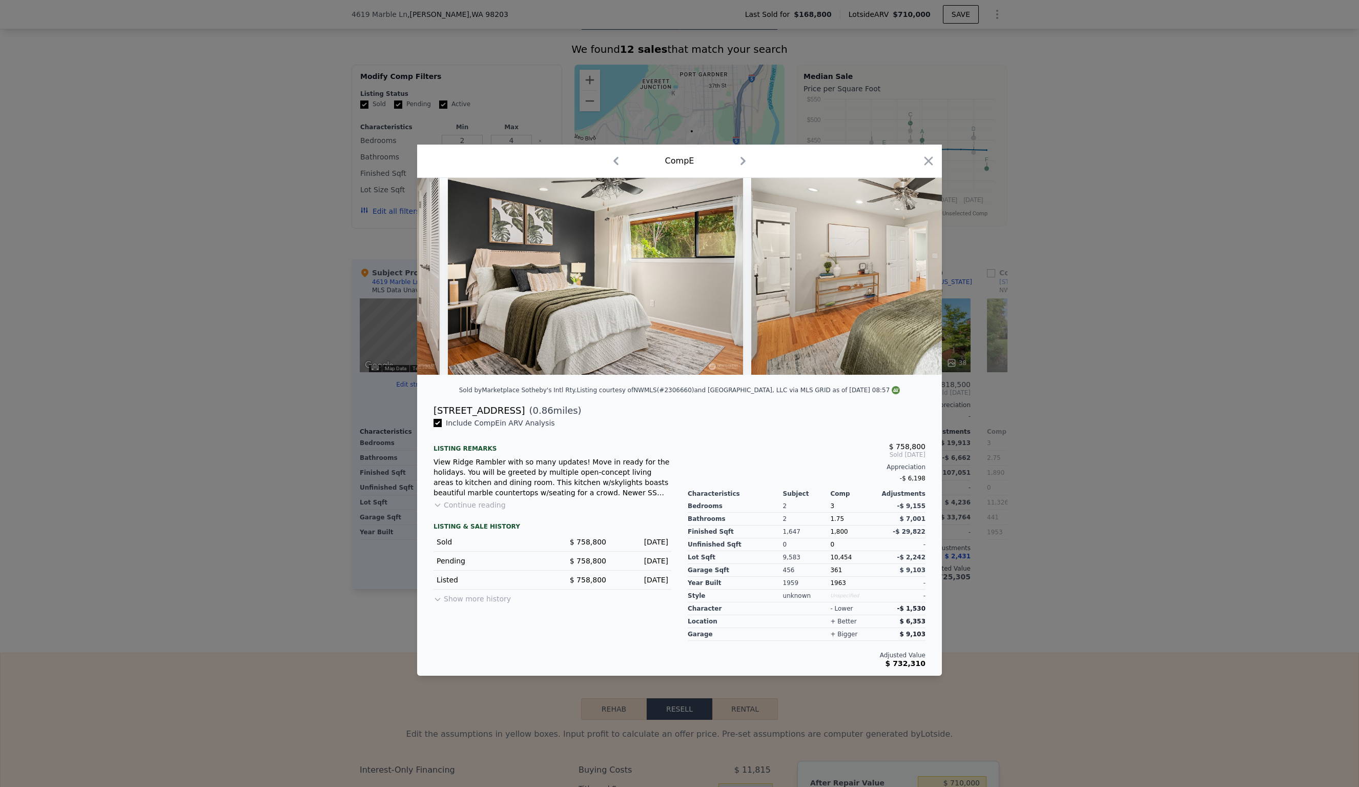
scroll to position [0, 7380]
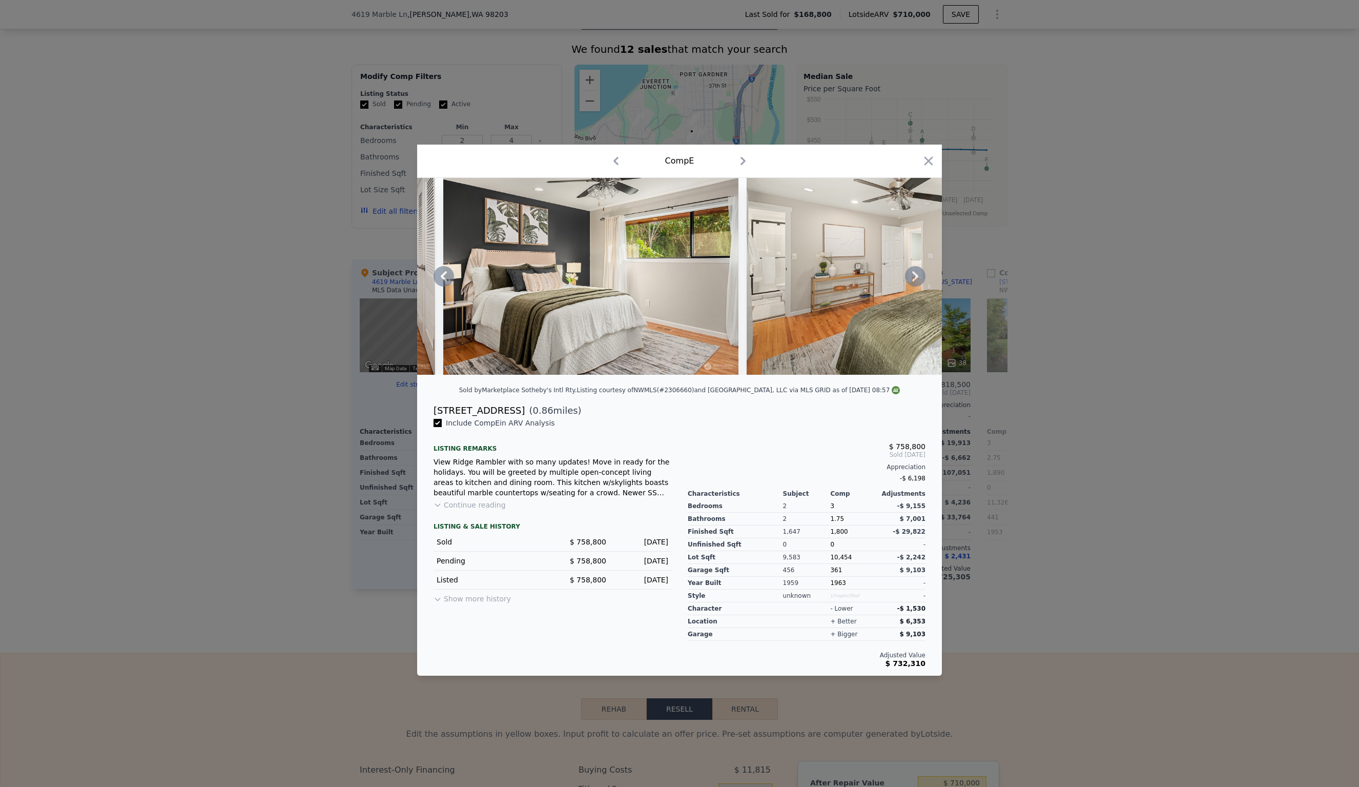
click at [912, 275] on div at bounding box center [679, 276] width 525 height 197
click at [912, 275] on icon at bounding box center [915, 276] width 20 height 20
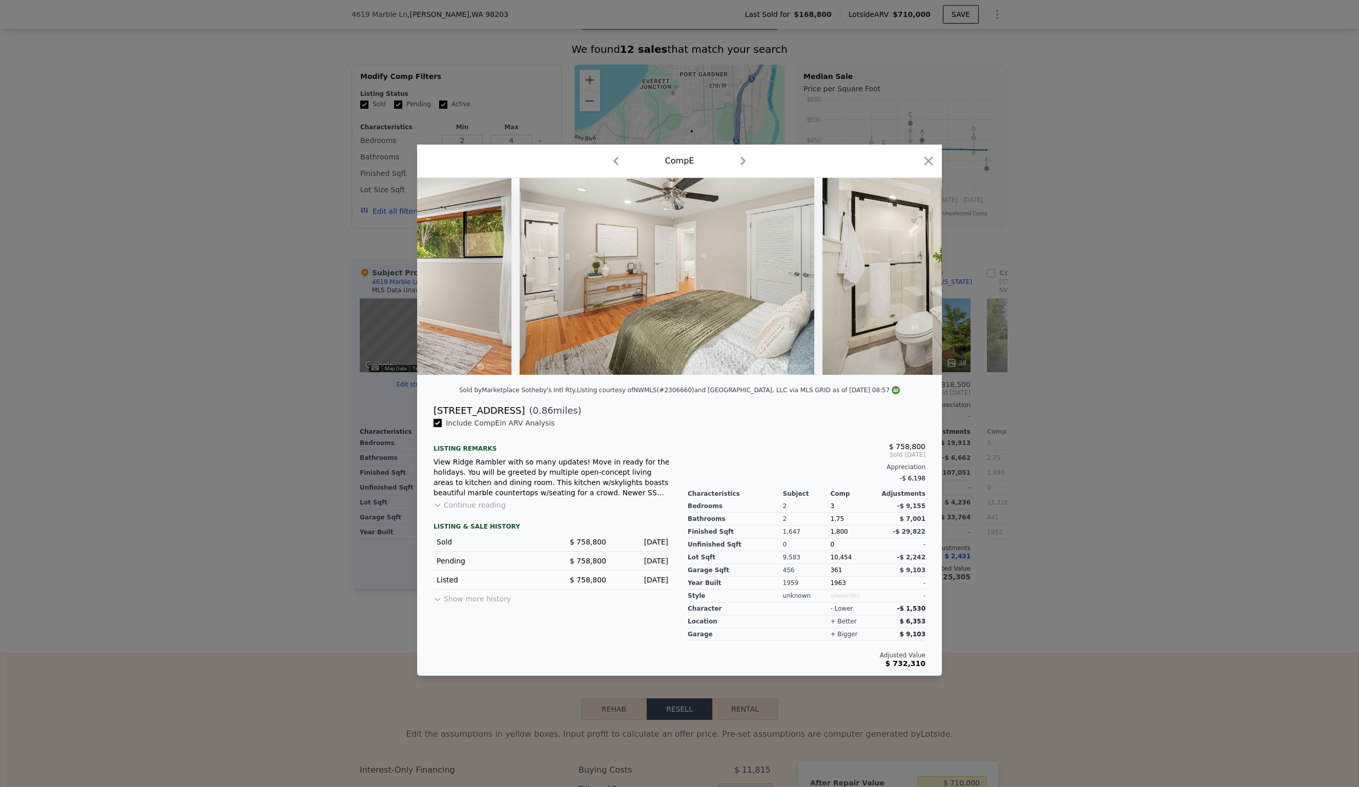
scroll to position [0, 7626]
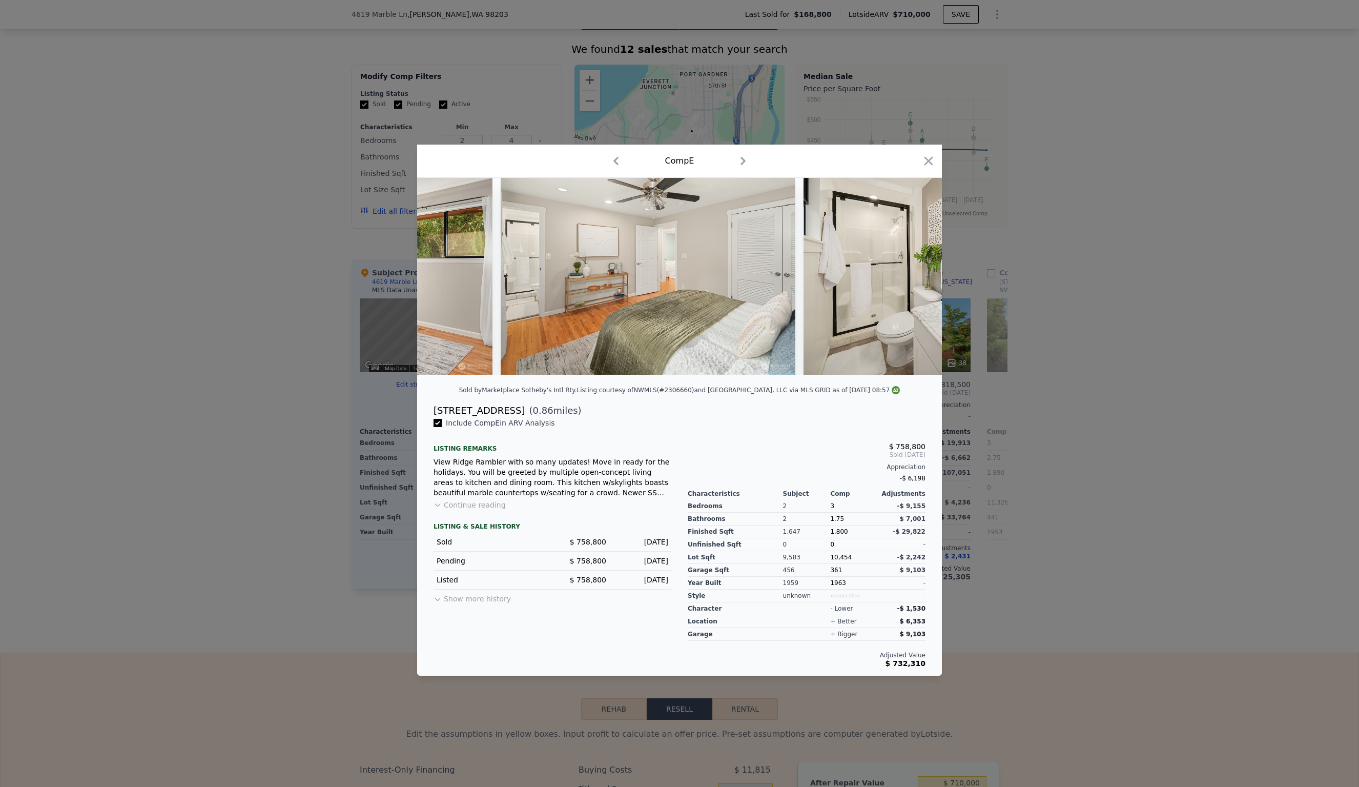
click at [912, 275] on div at bounding box center [679, 276] width 525 height 197
click at [912, 275] on icon at bounding box center [915, 276] width 20 height 20
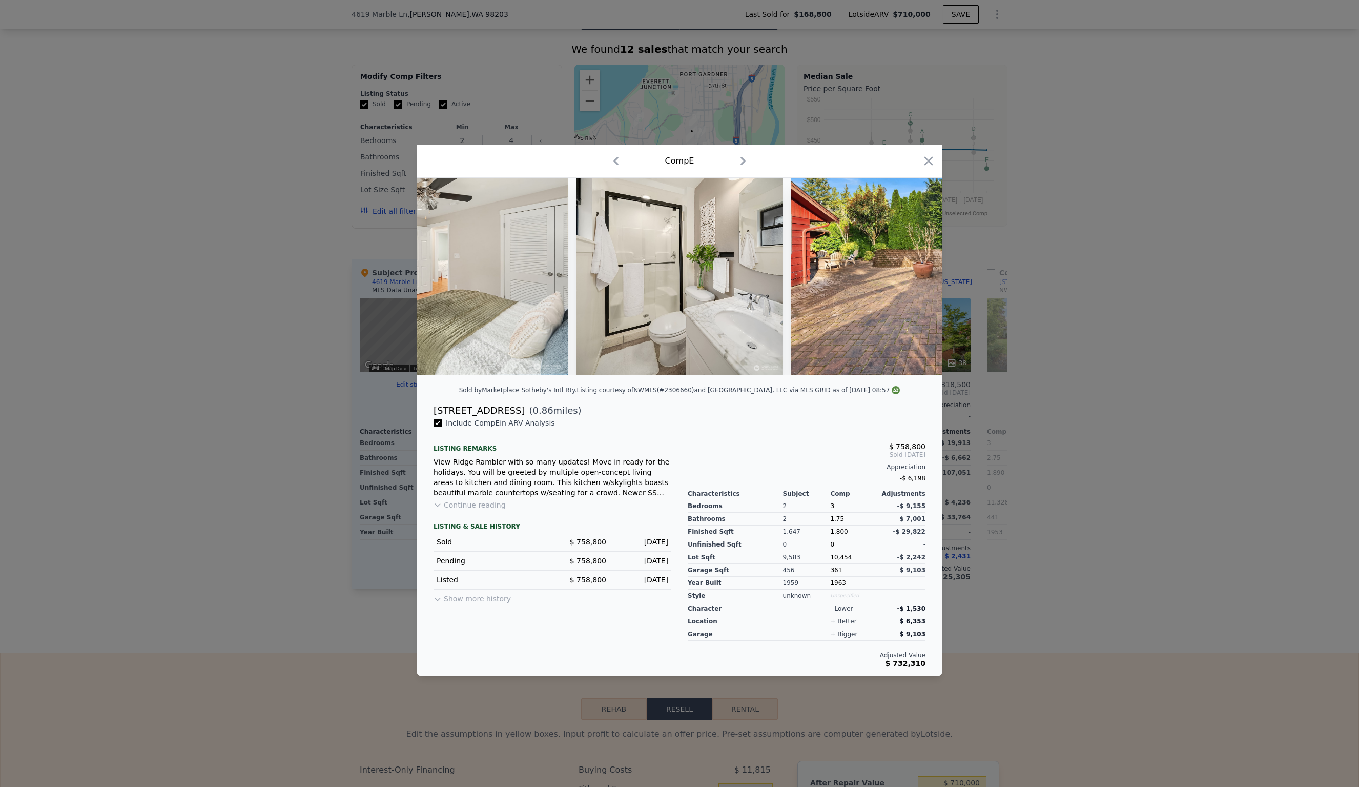
scroll to position [0, 7872]
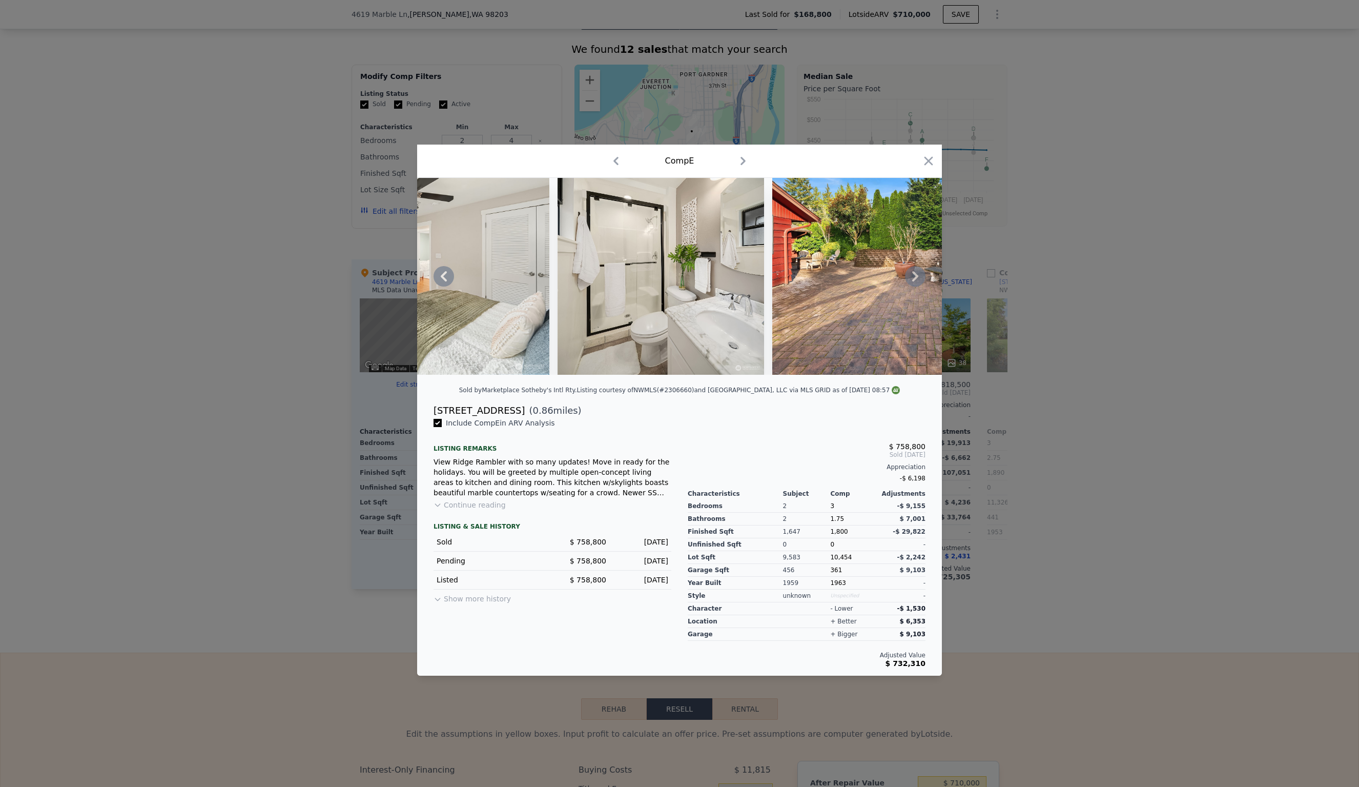
click at [917, 275] on icon at bounding box center [915, 276] width 6 height 10
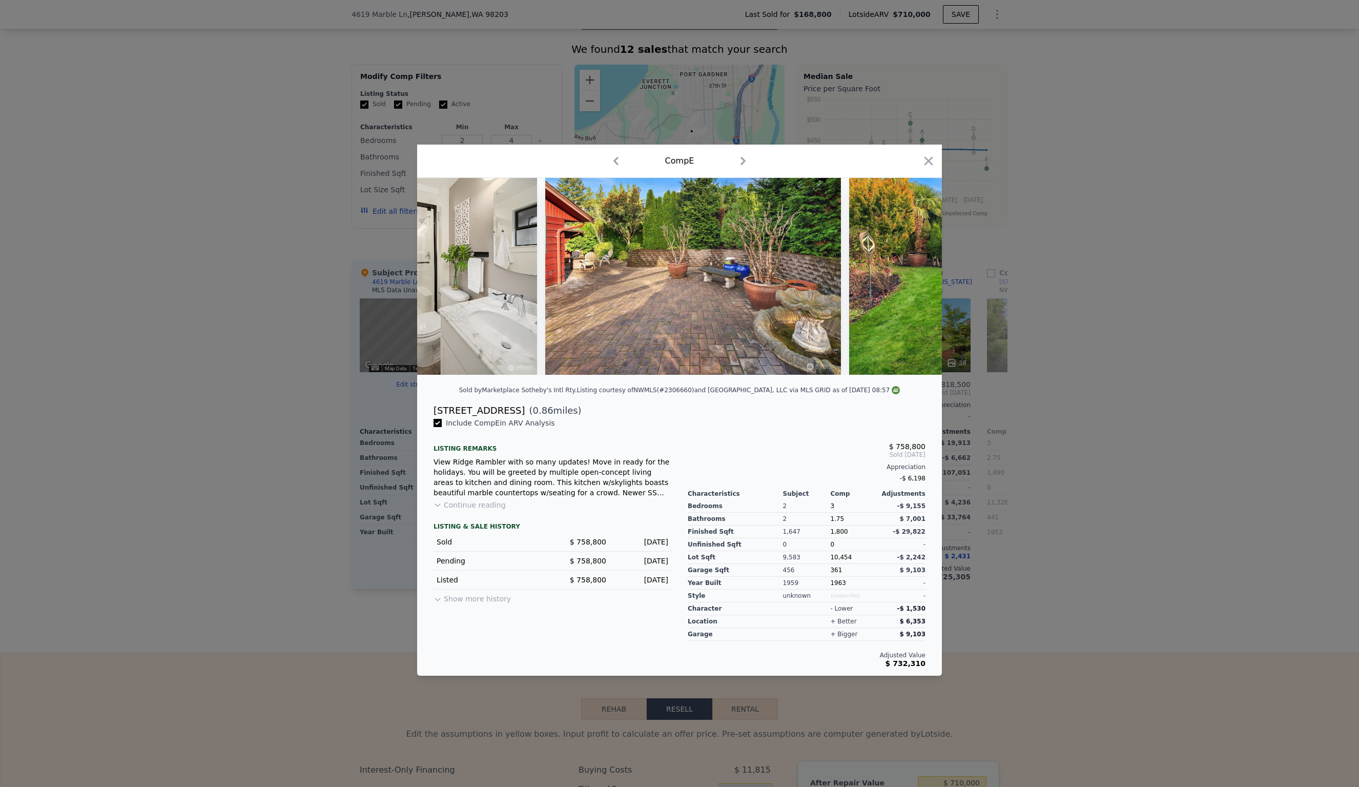
scroll to position [0, 8118]
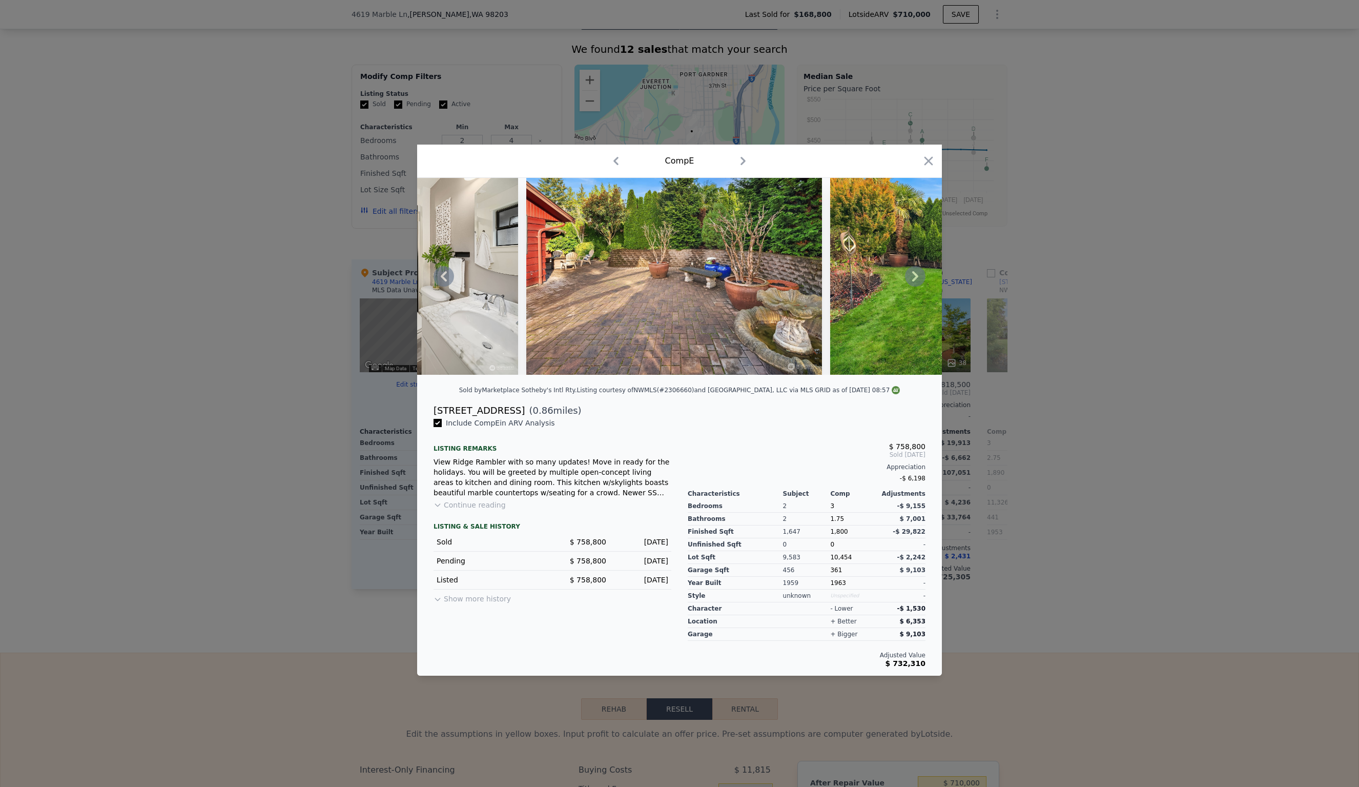
click at [918, 274] on icon at bounding box center [915, 276] width 20 height 20
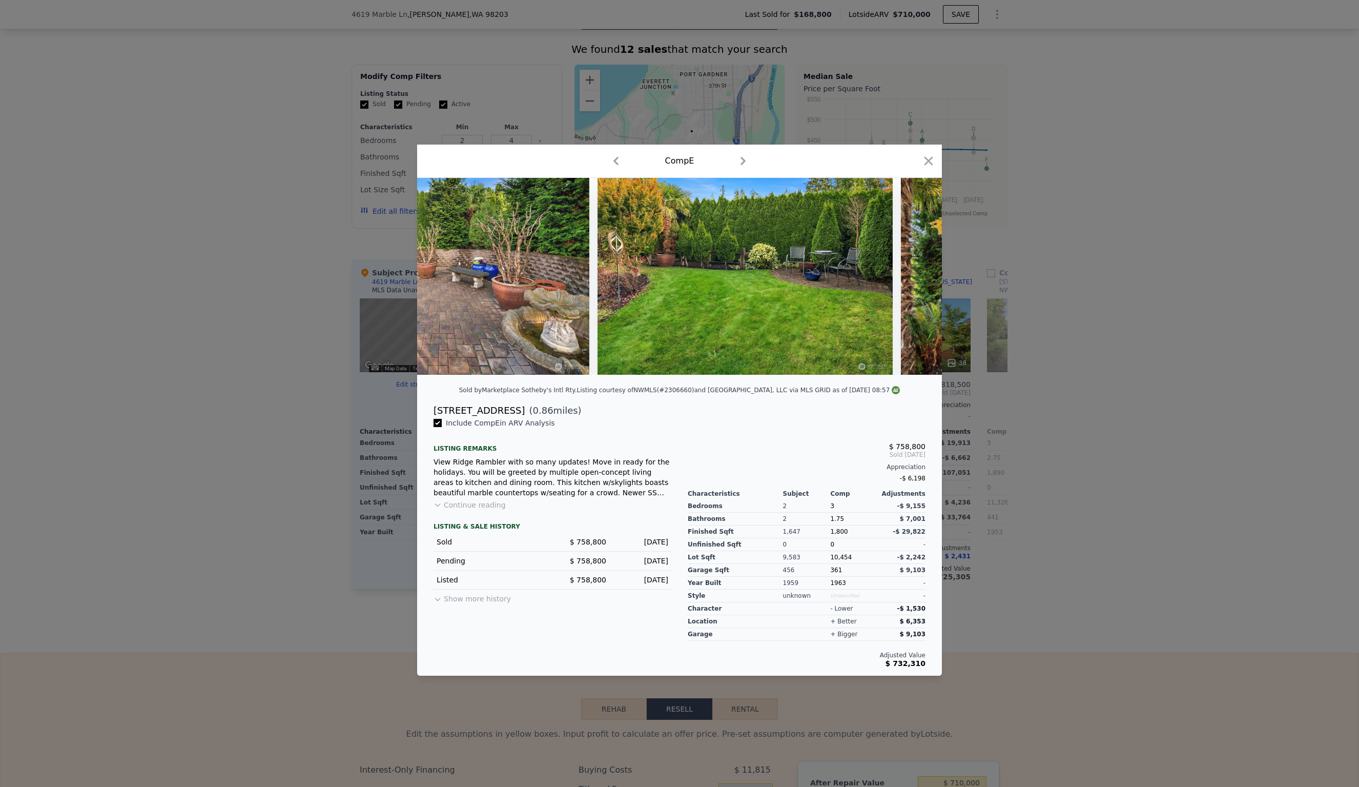
scroll to position [0, 8364]
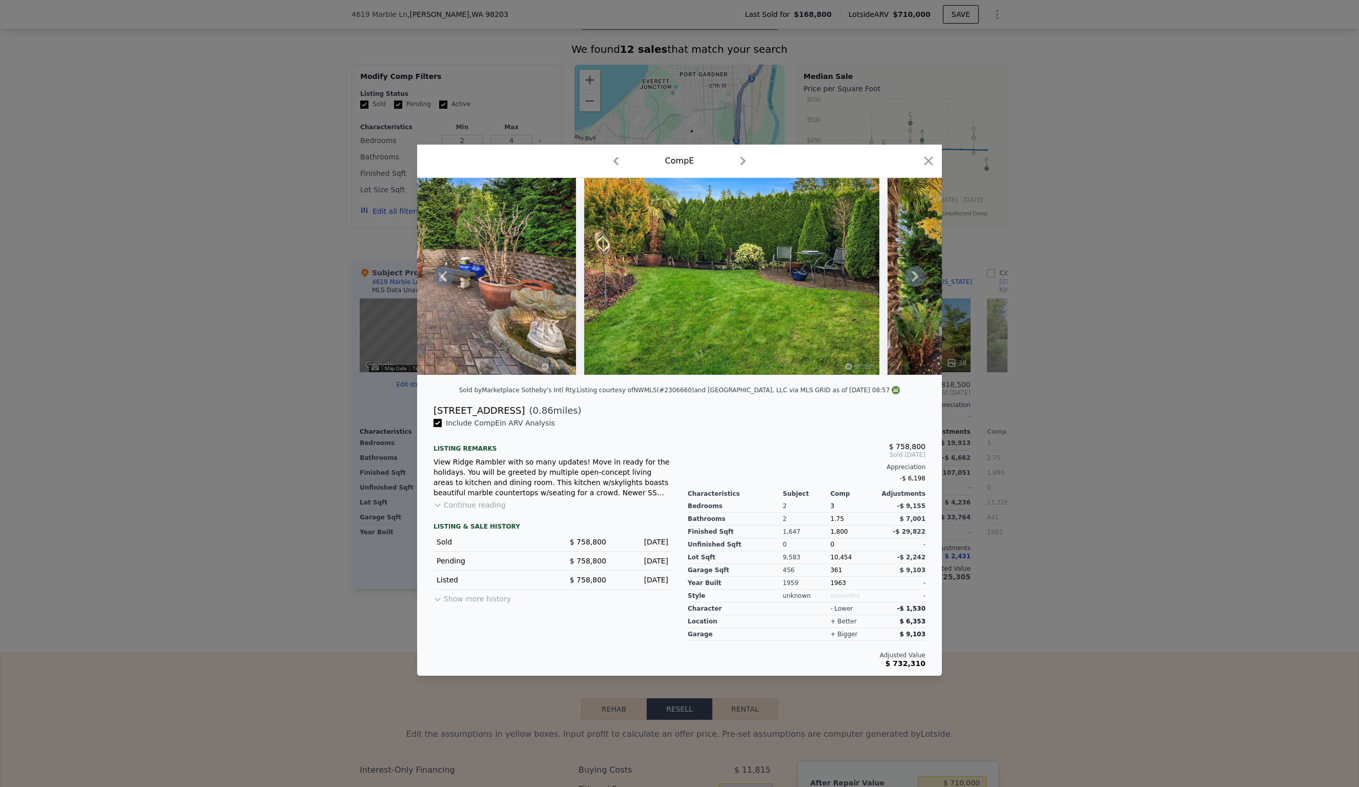
click at [918, 274] on icon at bounding box center [915, 276] width 20 height 20
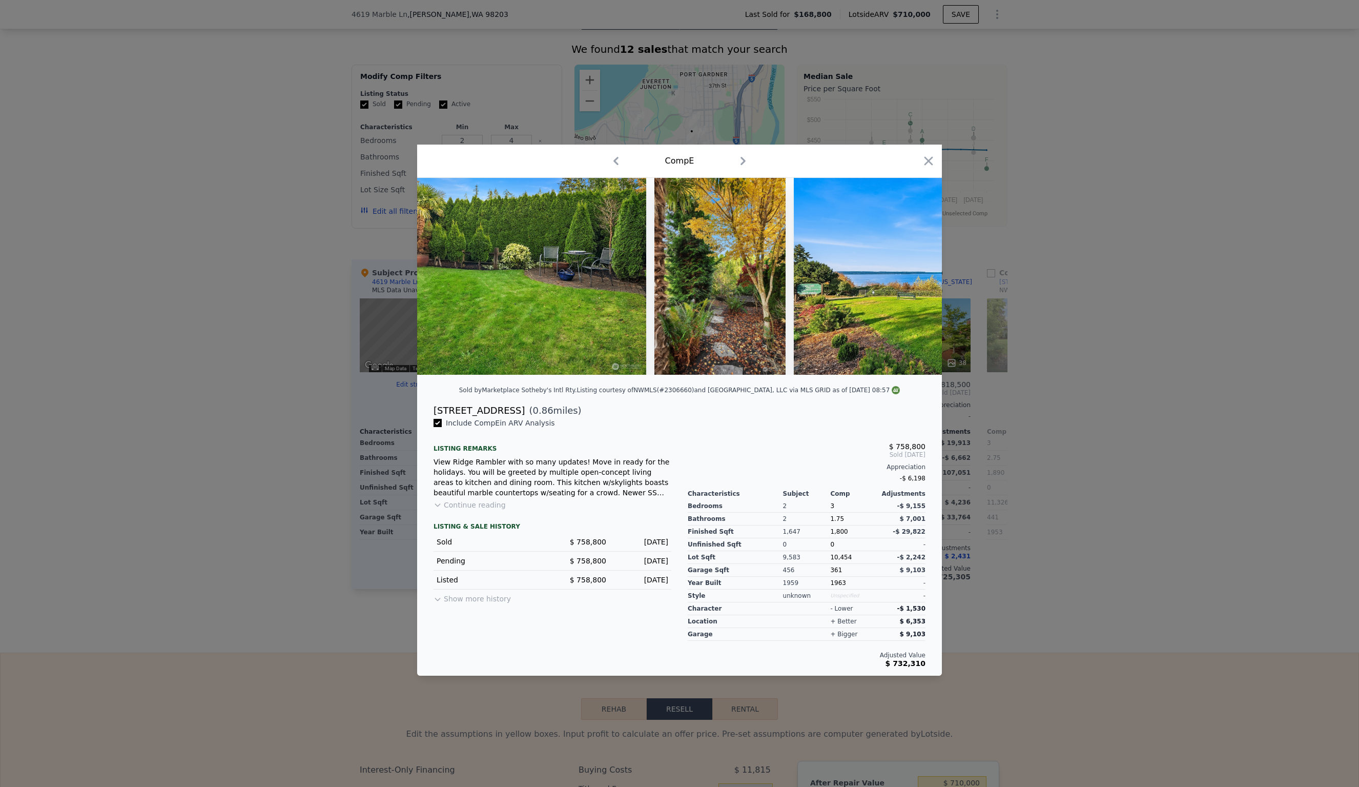
scroll to position [0, 8610]
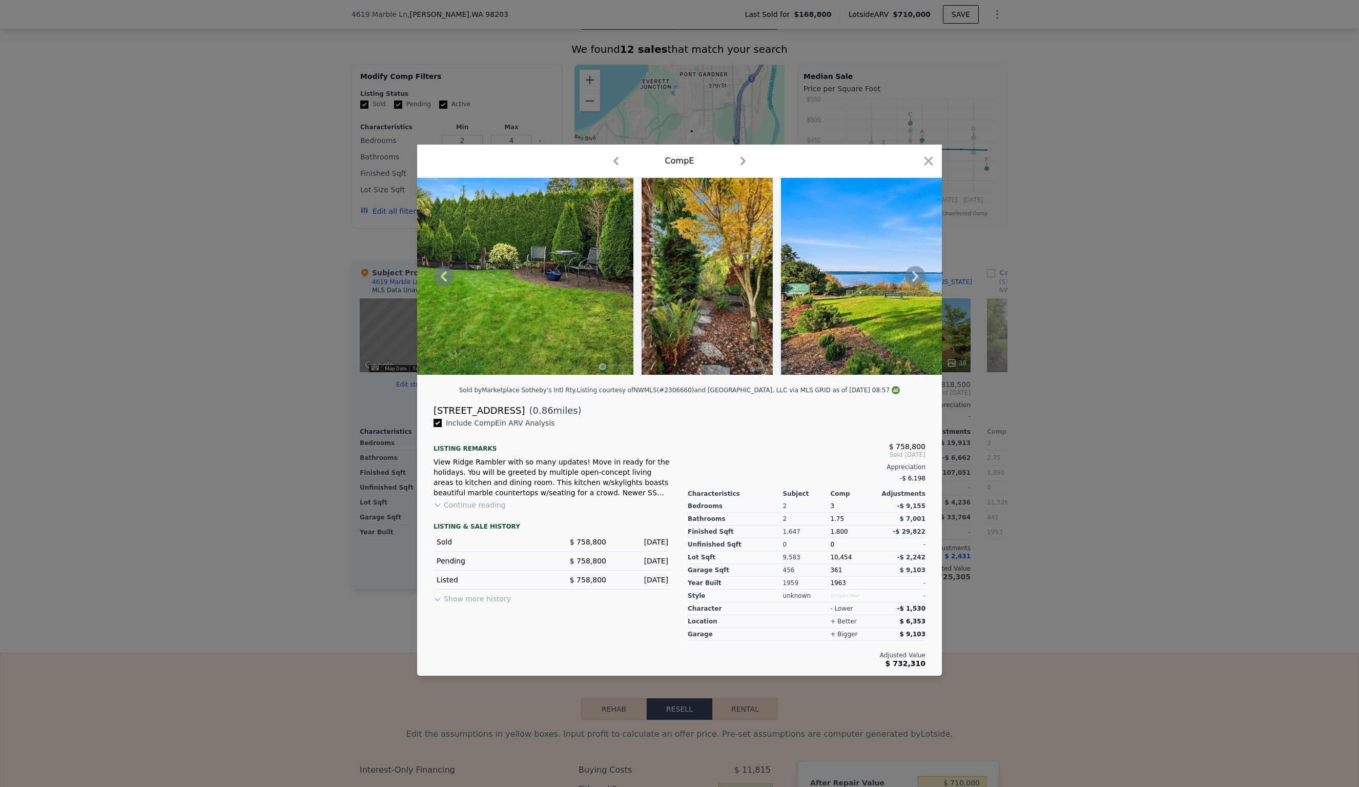
click at [918, 275] on icon at bounding box center [915, 276] width 20 height 20
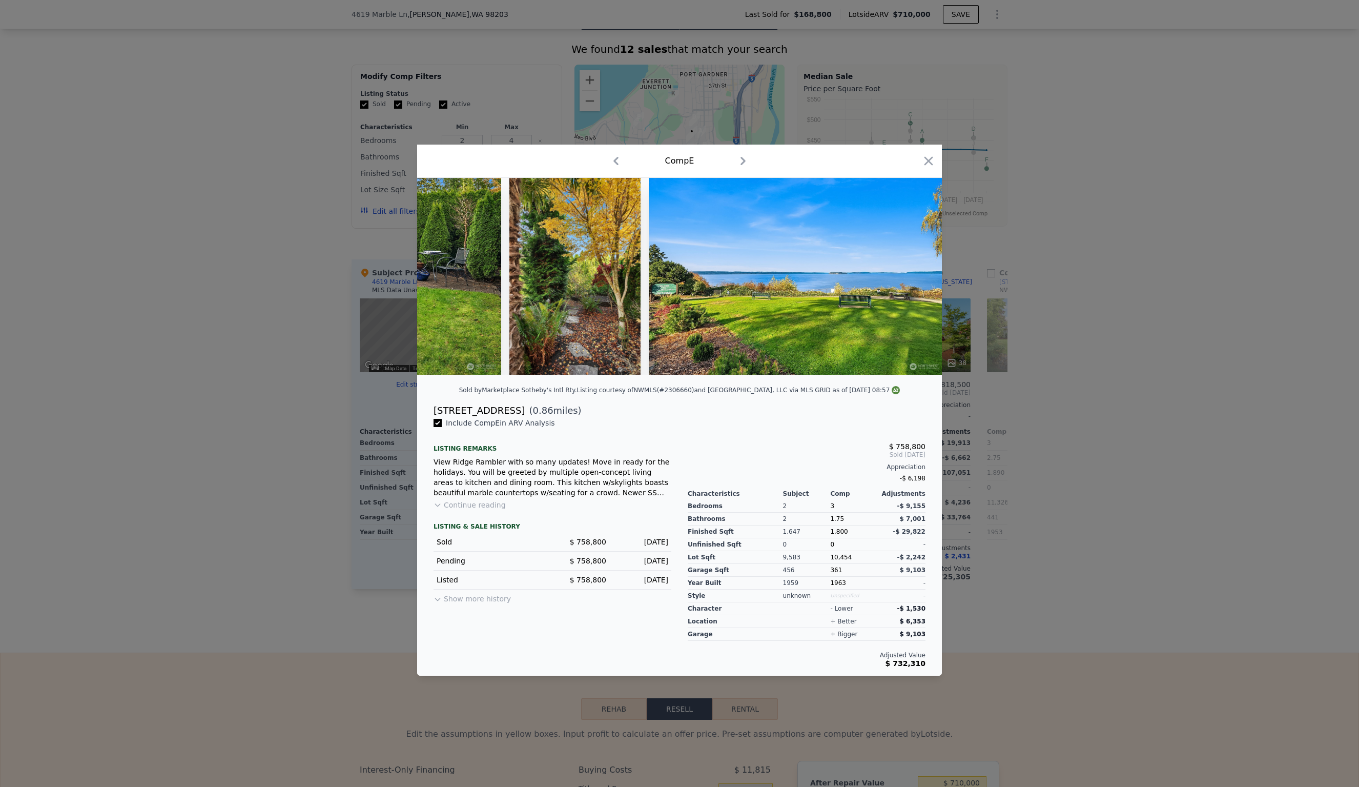
scroll to position [0, 8744]
click at [919, 276] on img at bounding box center [794, 276] width 295 height 197
click at [932, 158] on icon "button" at bounding box center [929, 161] width 9 height 9
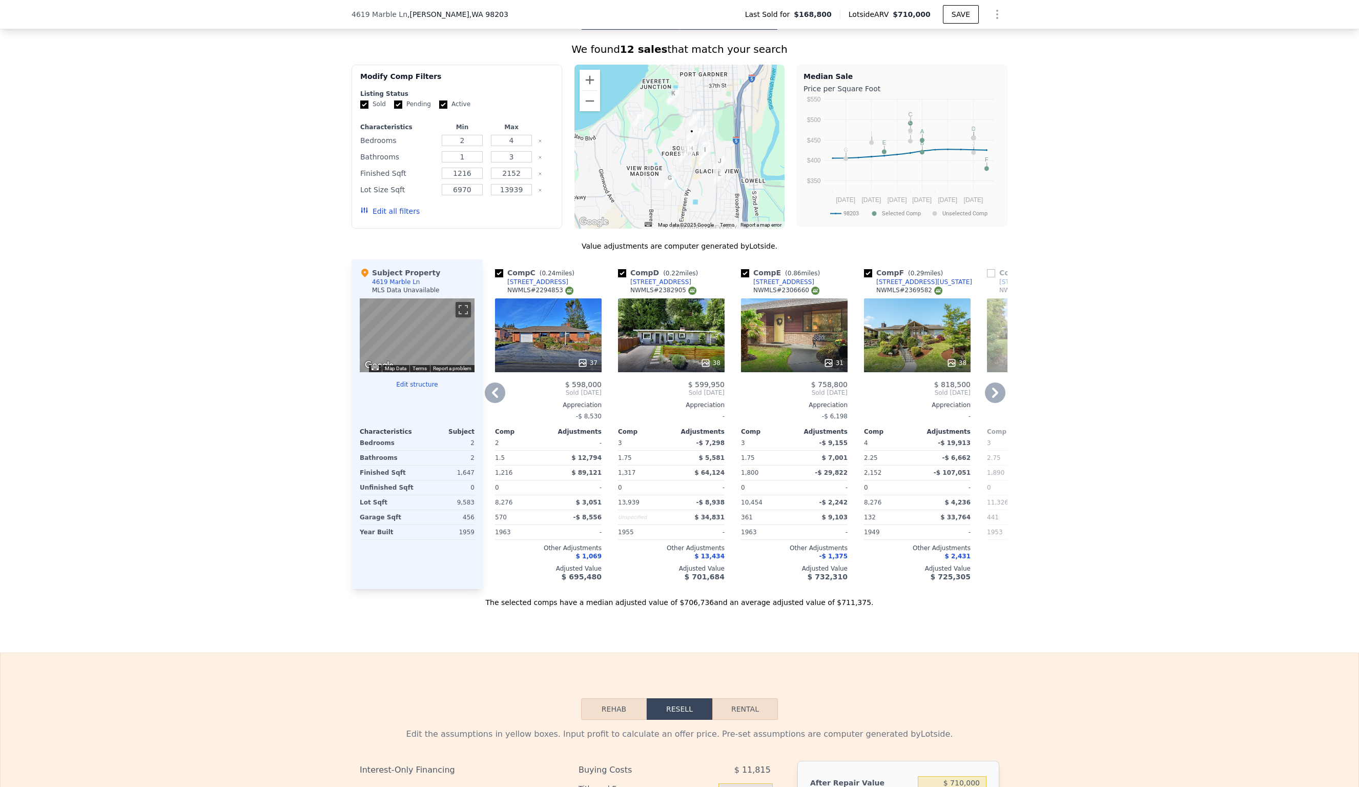
click at [557, 345] on div "37" at bounding box center [548, 335] width 107 height 74
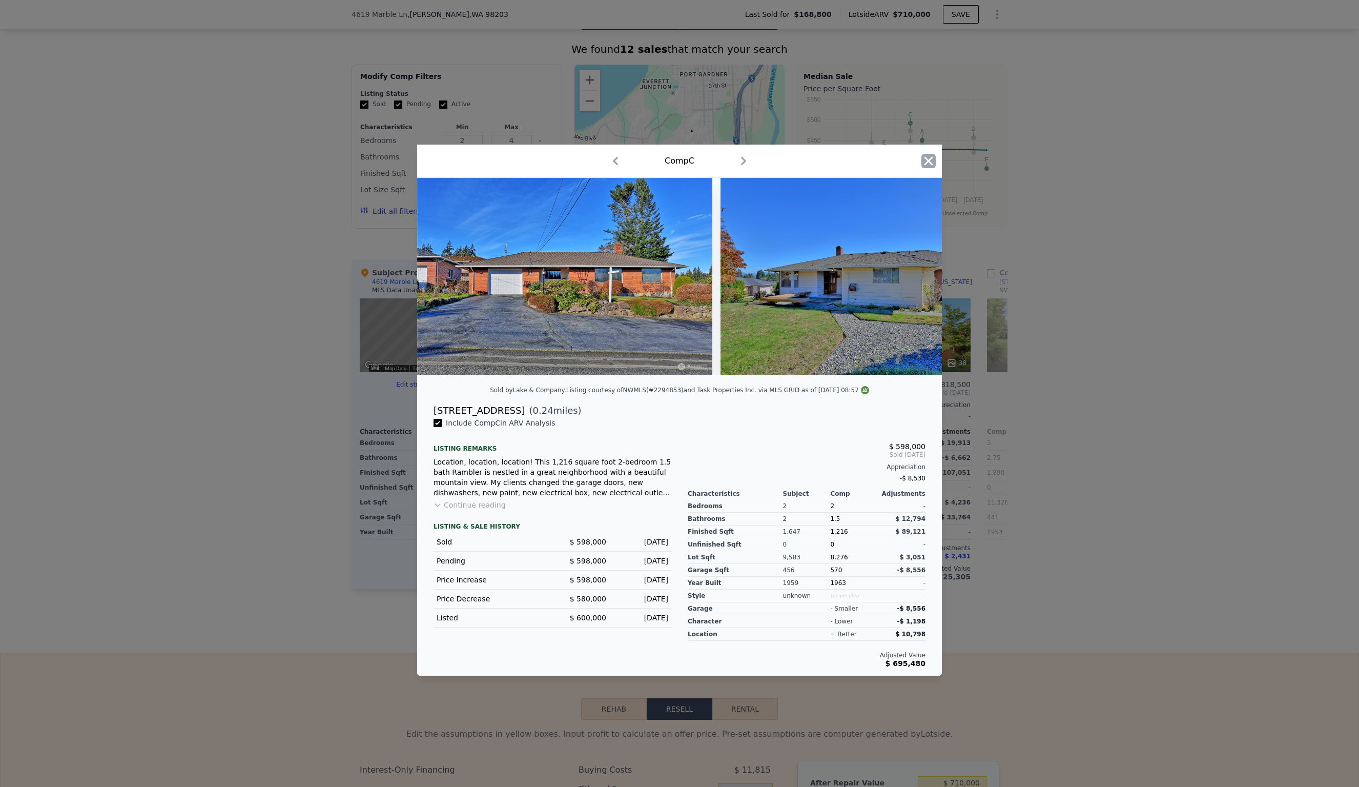
click at [929, 160] on icon "button" at bounding box center [929, 161] width 9 height 9
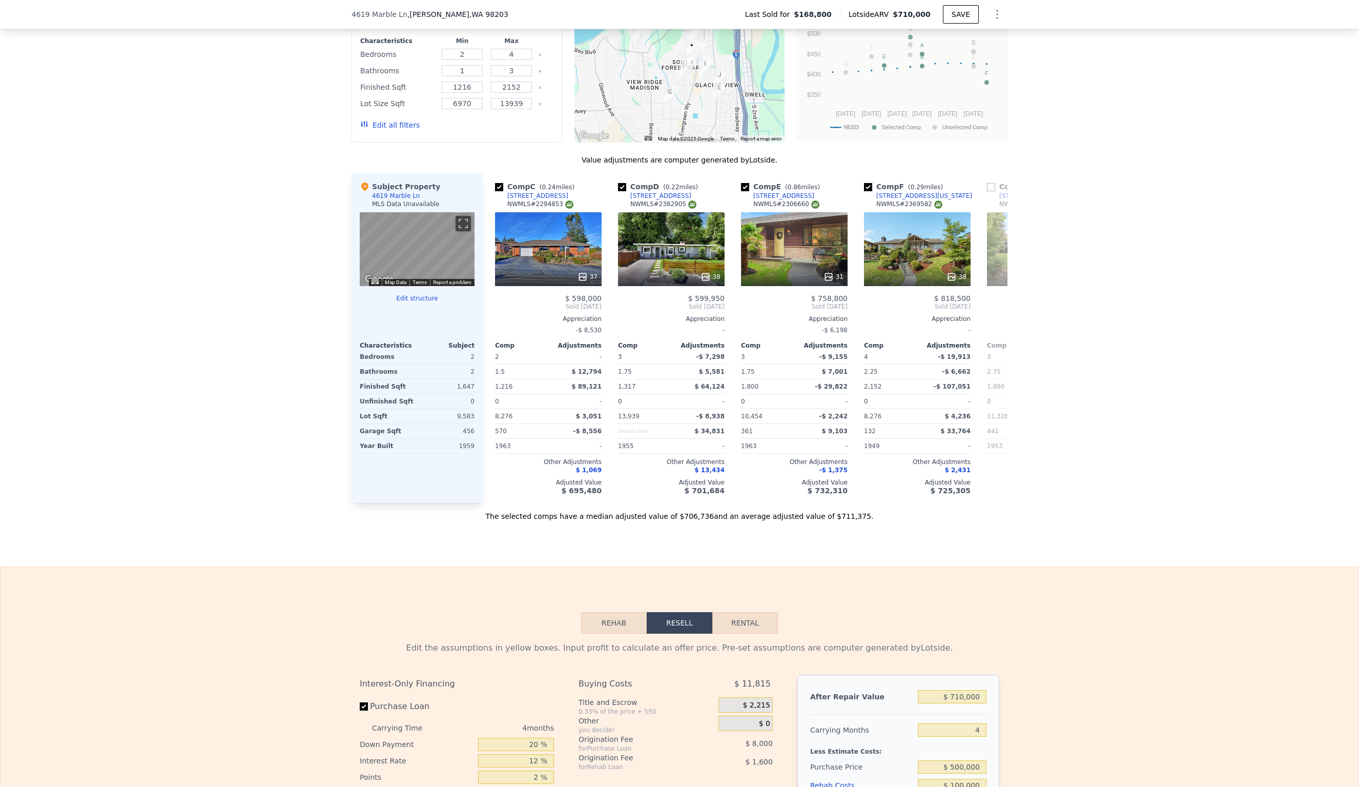
scroll to position [890, 0]
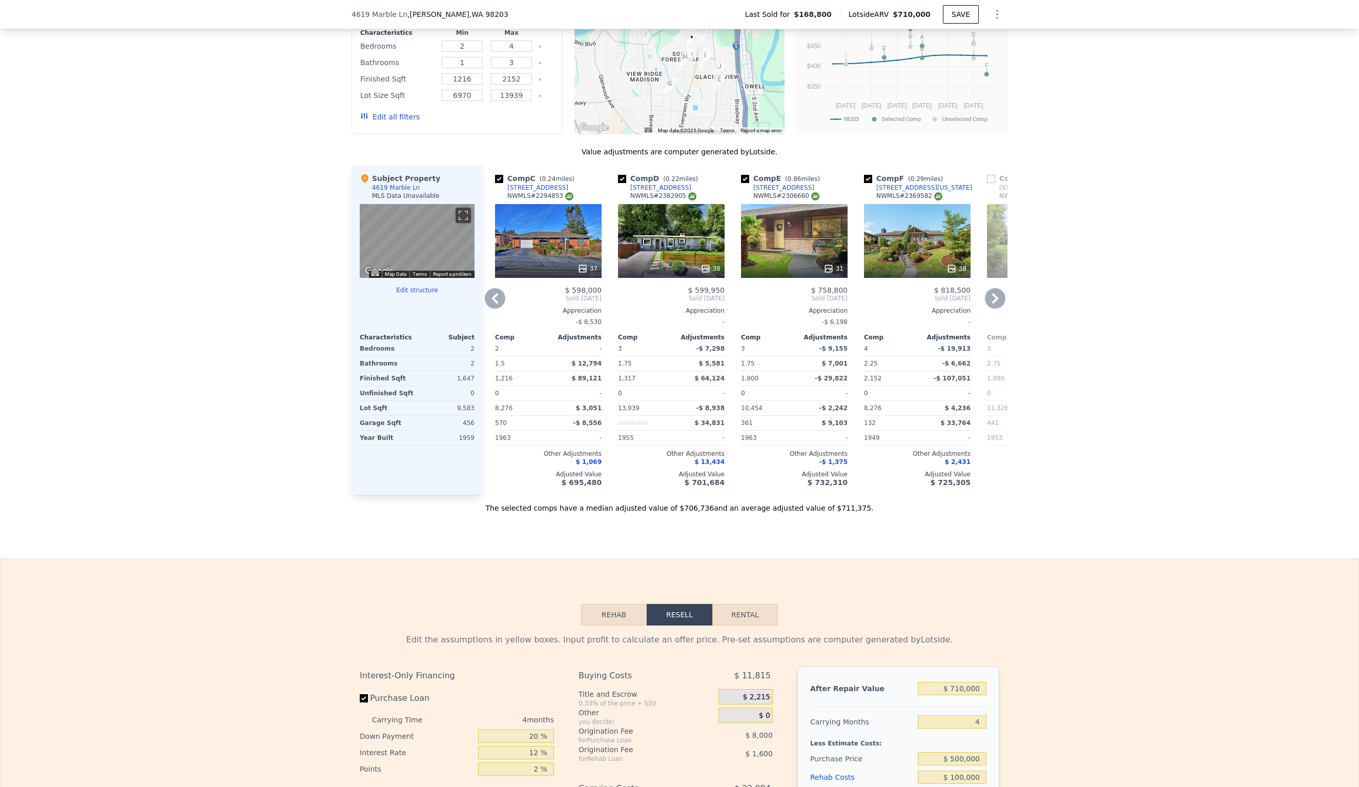
click at [998, 298] on icon at bounding box center [995, 298] width 6 height 10
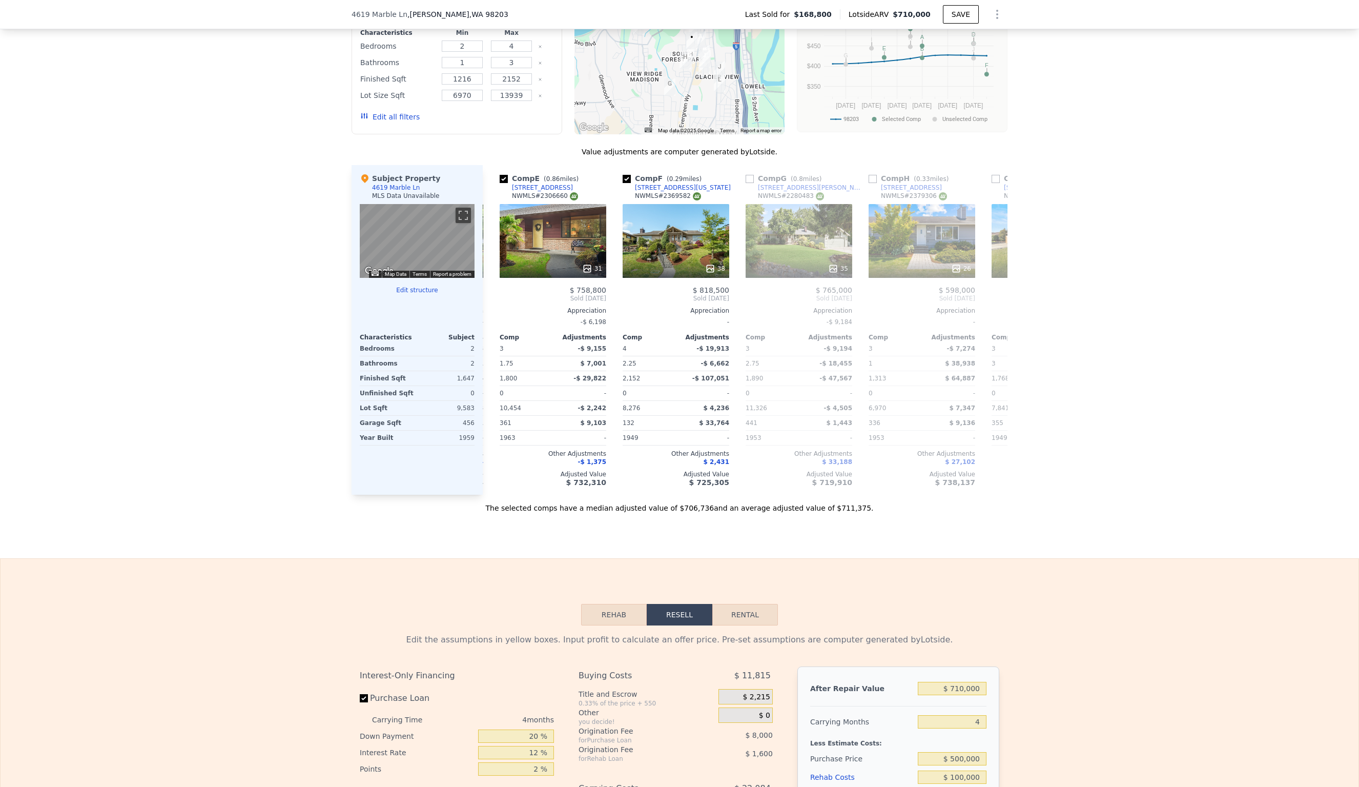
scroll to position [0, 492]
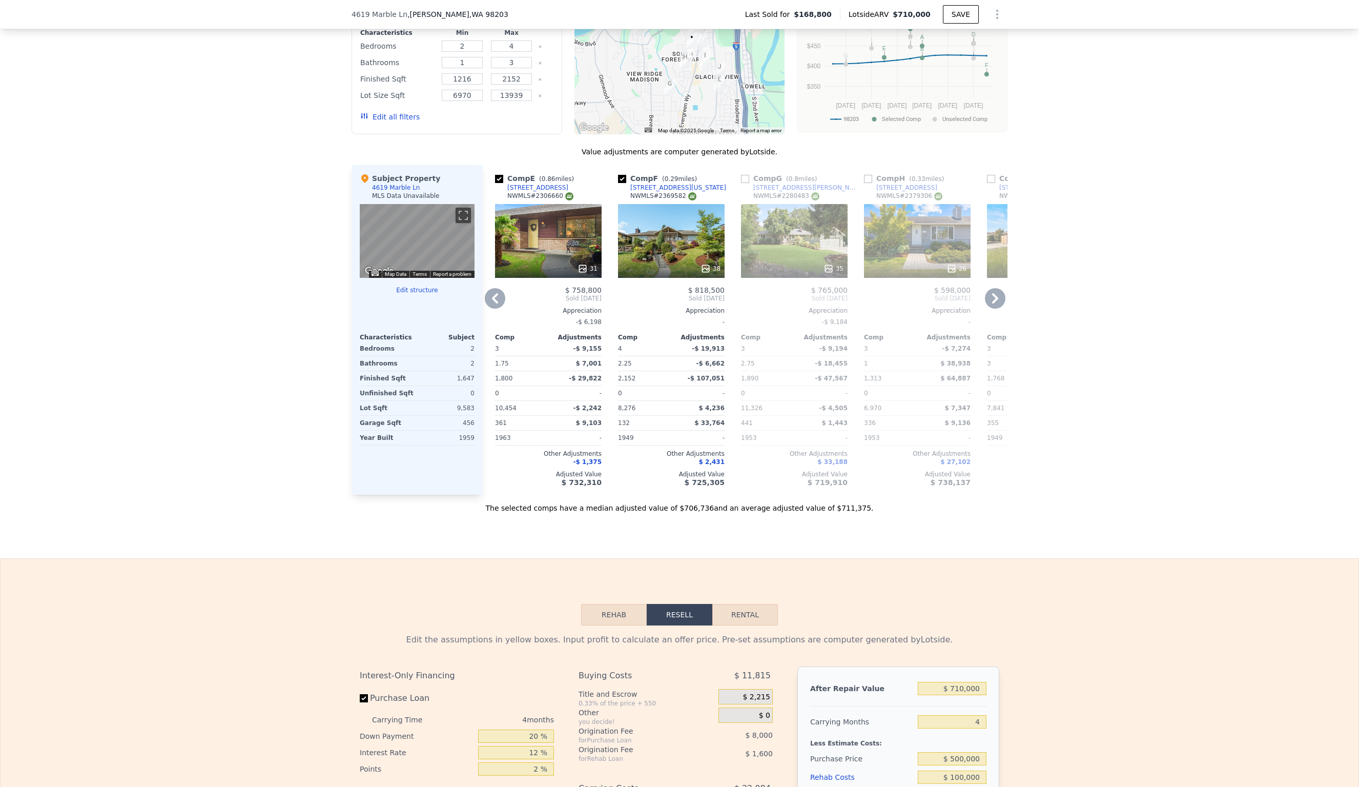
click at [999, 299] on icon at bounding box center [995, 298] width 20 height 20
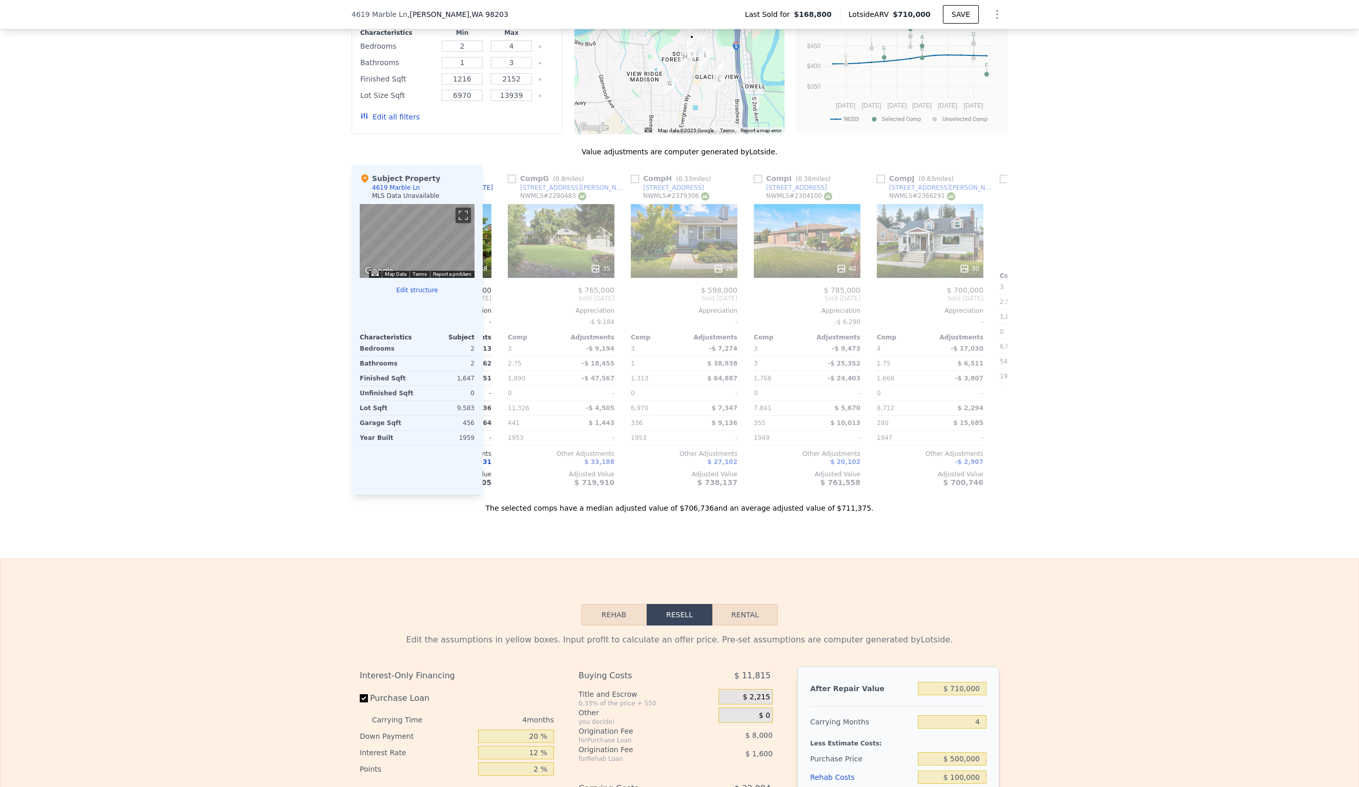
scroll to position [0, 738]
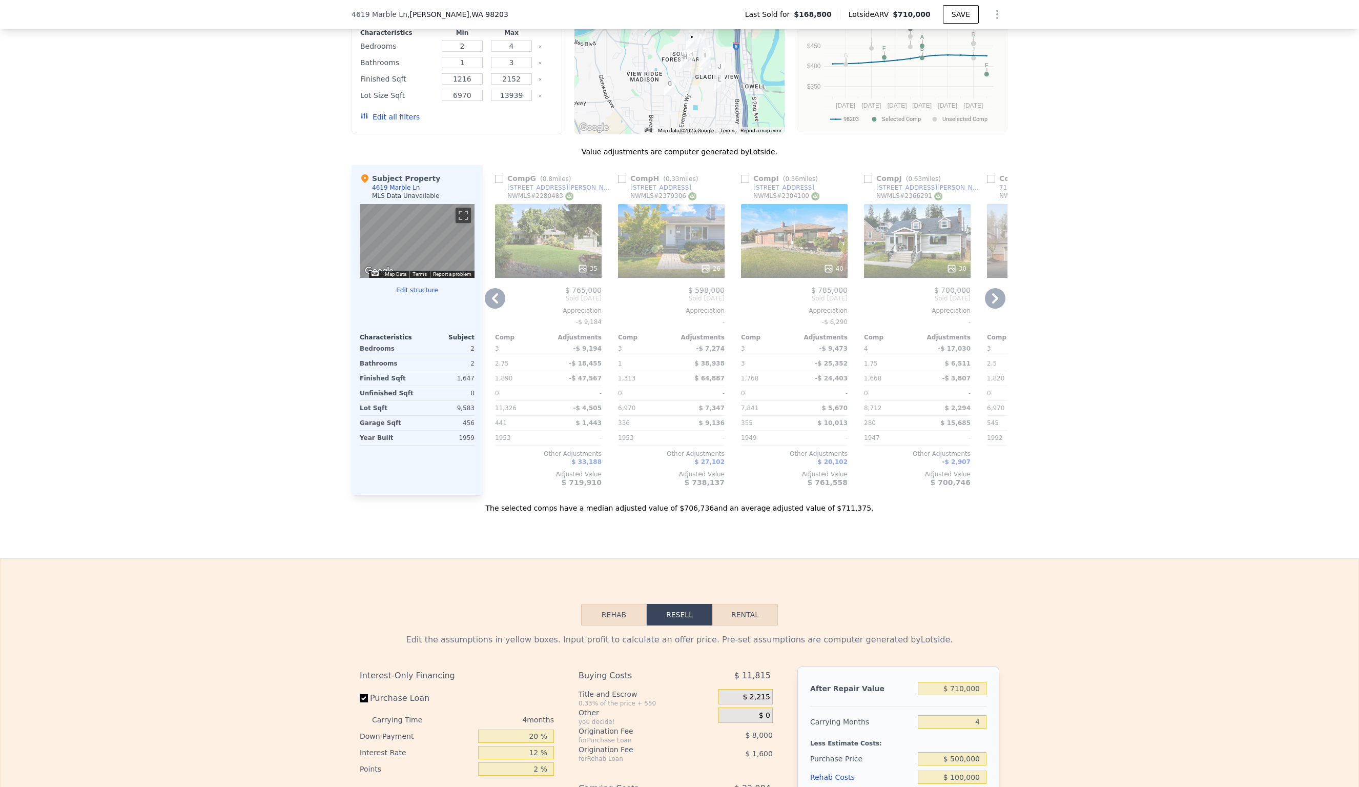
click at [999, 299] on icon at bounding box center [995, 298] width 20 height 20
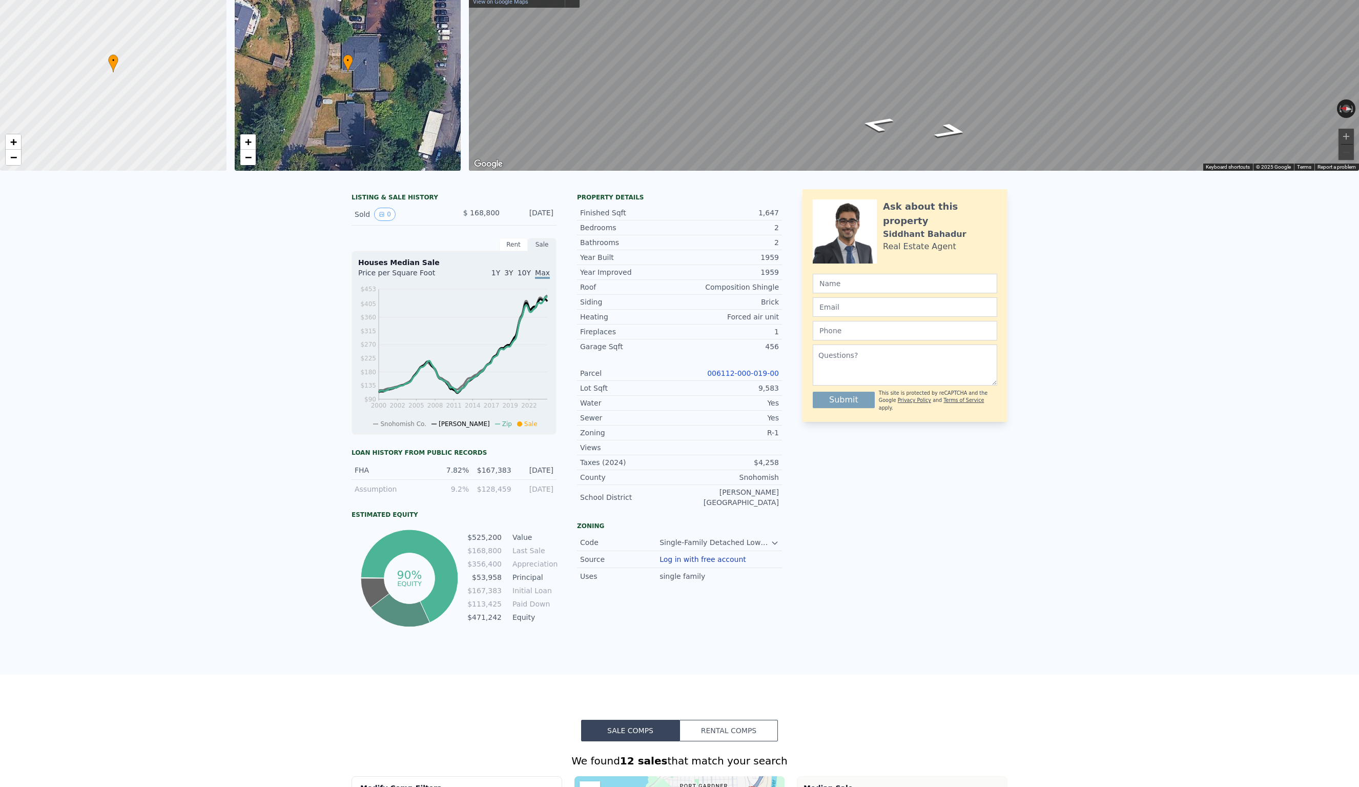
scroll to position [0, 0]
